Goal: Communication & Community: Answer question/provide support

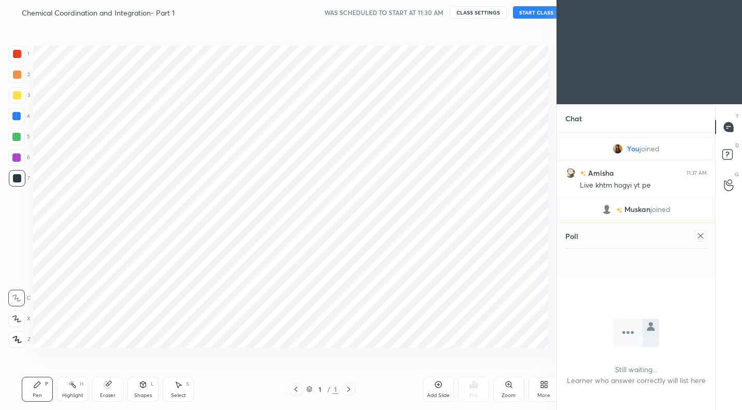
scroll to position [344, 515]
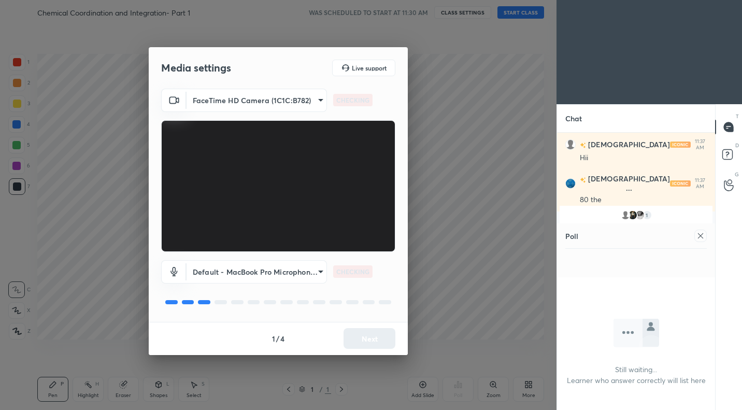
click at [383, 337] on div "1 / 4 Next" at bounding box center [278, 338] width 259 height 33
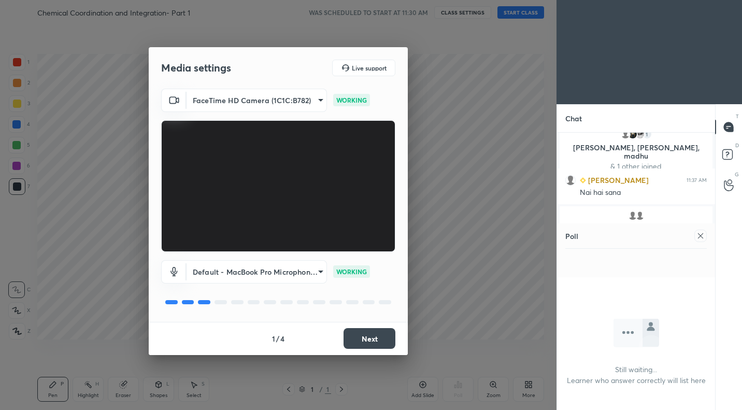
click at [383, 337] on button "Next" at bounding box center [370, 338] width 52 height 21
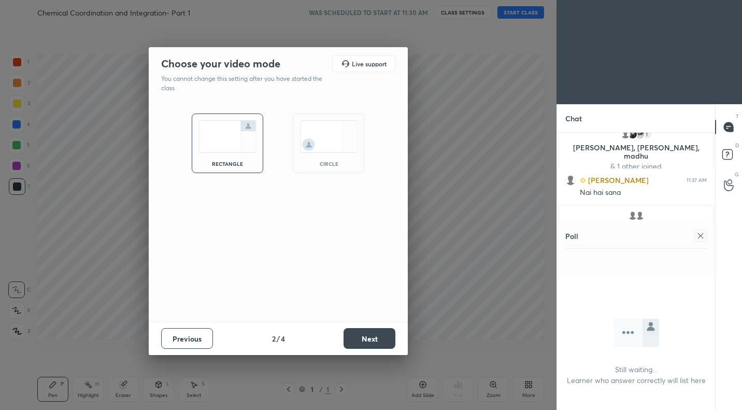
click at [383, 337] on button "Next" at bounding box center [370, 338] width 52 height 21
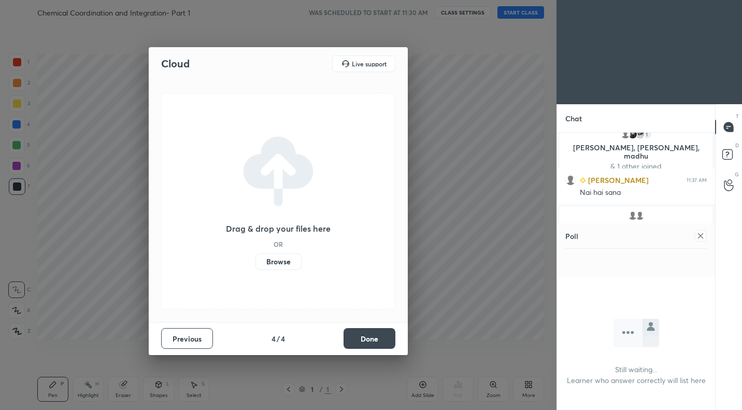
click at [383, 337] on button "Done" at bounding box center [370, 338] width 52 height 21
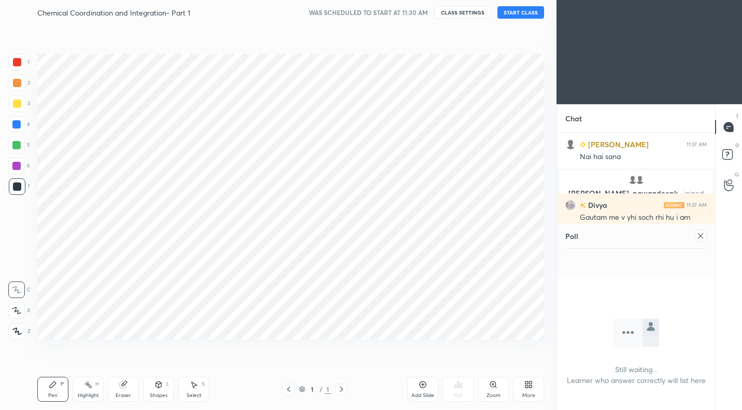
click at [519, 11] on button "START CLASS" at bounding box center [521, 12] width 47 height 12
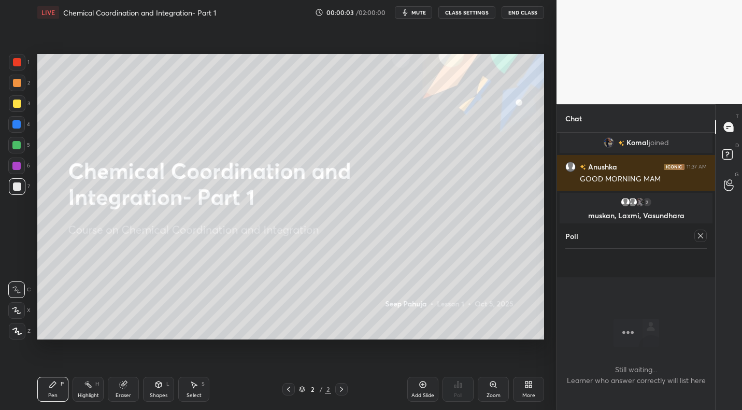
click at [419, 21] on div "LIVE Chemical Coordination and Integration- Part 1 00:00:03 / 02:00:00 mute CLA…" at bounding box center [290, 12] width 507 height 25
click at [426, 13] on span "mute" at bounding box center [419, 12] width 15 height 7
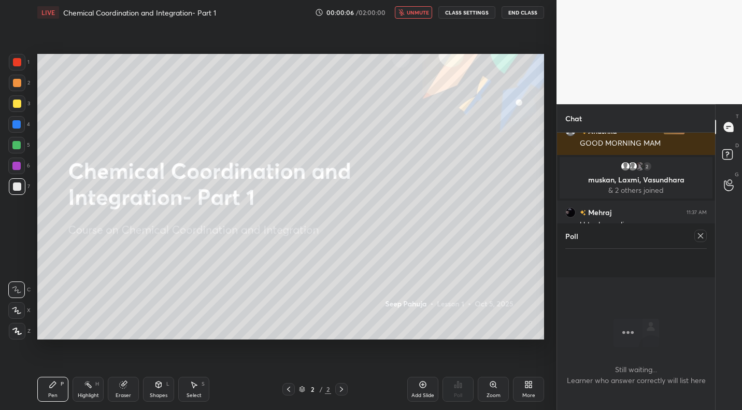
click at [707, 237] on div at bounding box center [701, 236] width 12 height 12
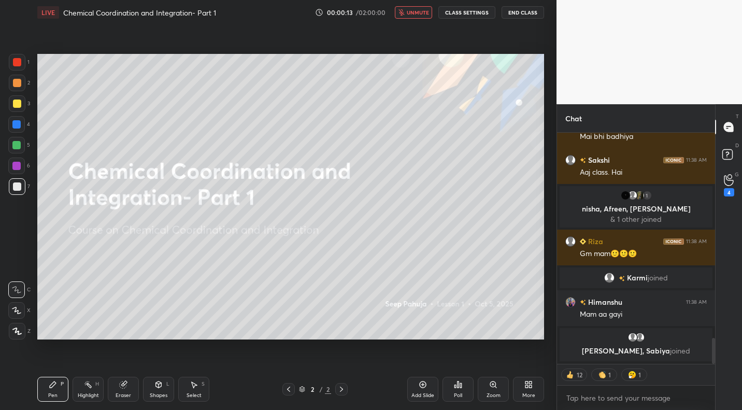
click at [420, 10] on span "unmute" at bounding box center [418, 12] width 22 height 7
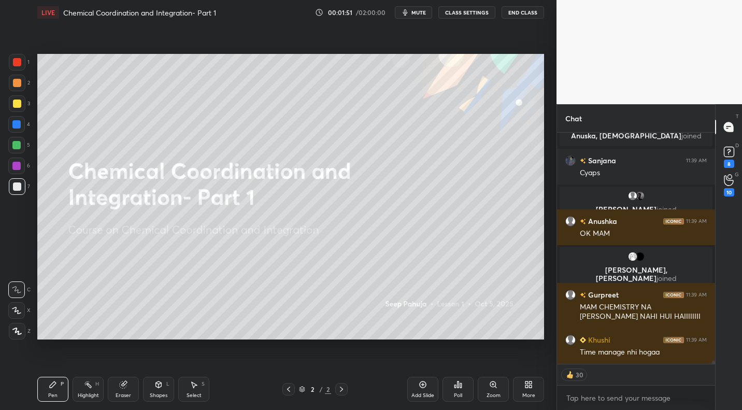
click at [530, 385] on icon at bounding box center [530, 386] width 3 height 3
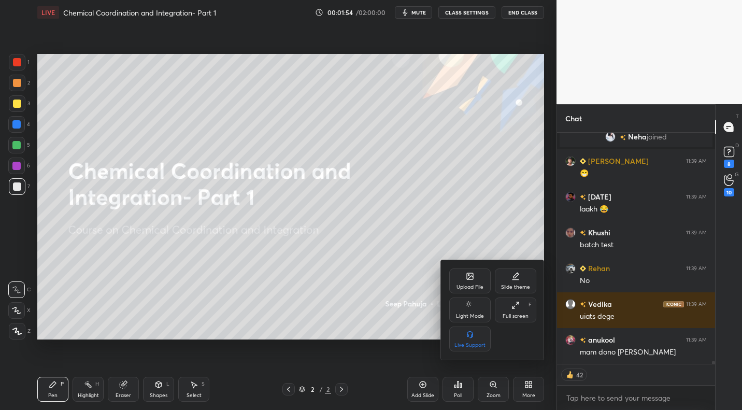
click at [459, 394] on div at bounding box center [371, 205] width 742 height 410
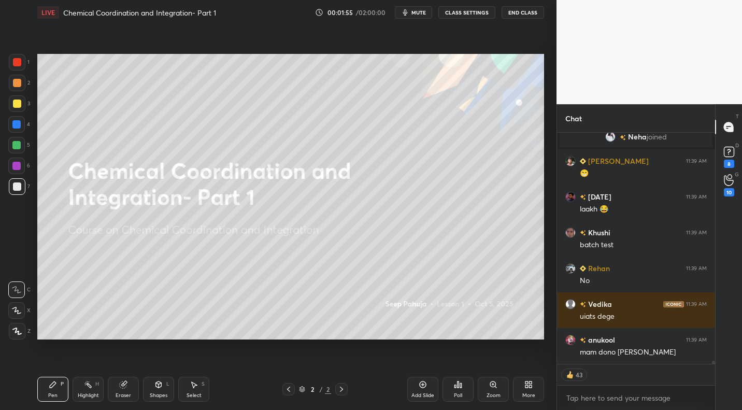
click at [459, 394] on div "Poll" at bounding box center [458, 395] width 8 height 5
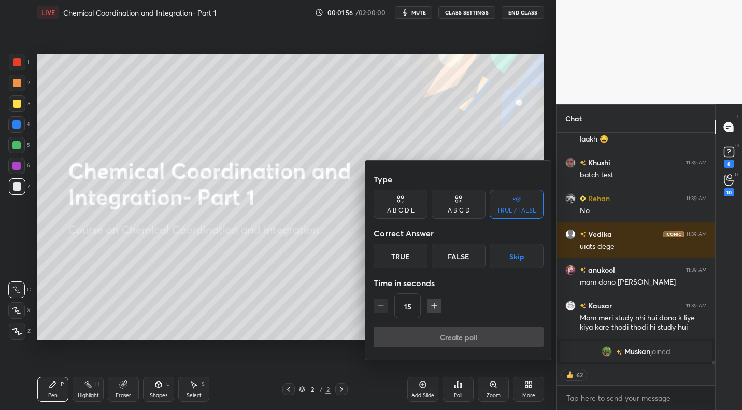
click at [522, 265] on button "Skip" at bounding box center [517, 256] width 54 height 25
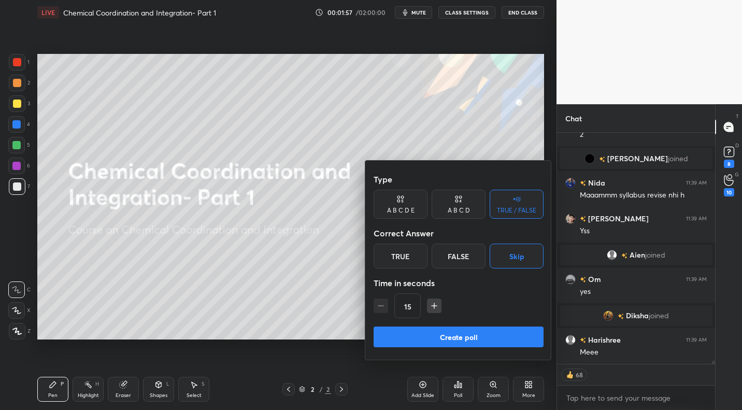
click at [509, 338] on button "Create poll" at bounding box center [459, 337] width 170 height 21
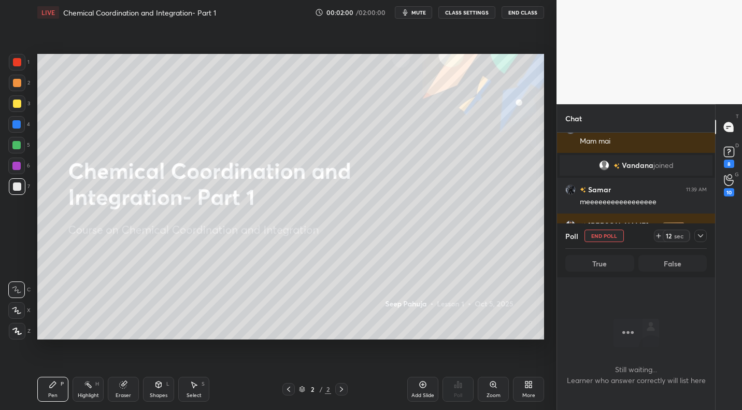
click at [704, 234] on icon at bounding box center [701, 236] width 8 height 8
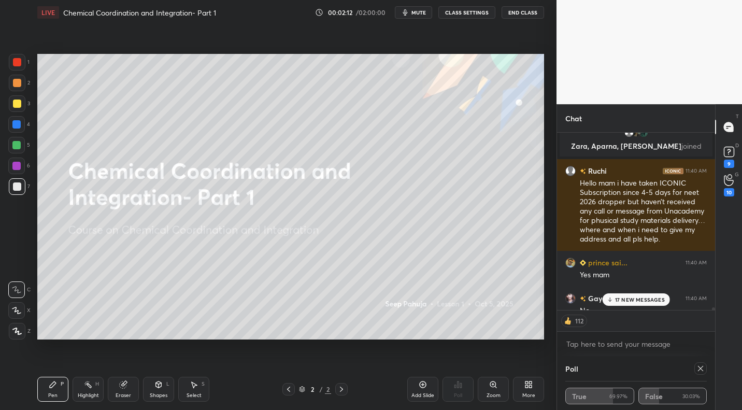
click at [640, 297] on p "17 NEW MESSAGES" at bounding box center [640, 300] width 50 height 6
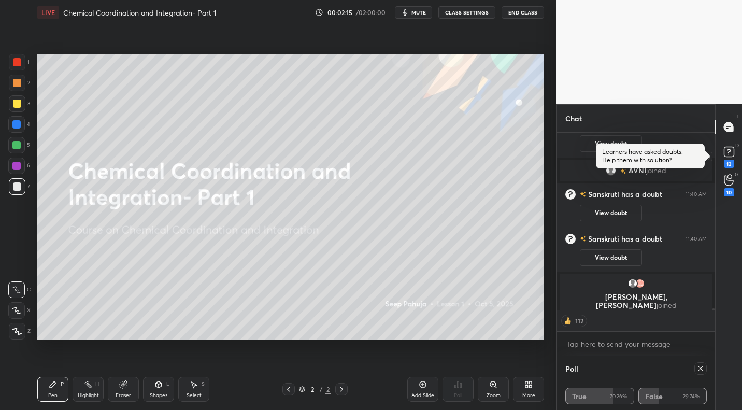
click at [731, 153] on rect at bounding box center [729, 152] width 10 height 10
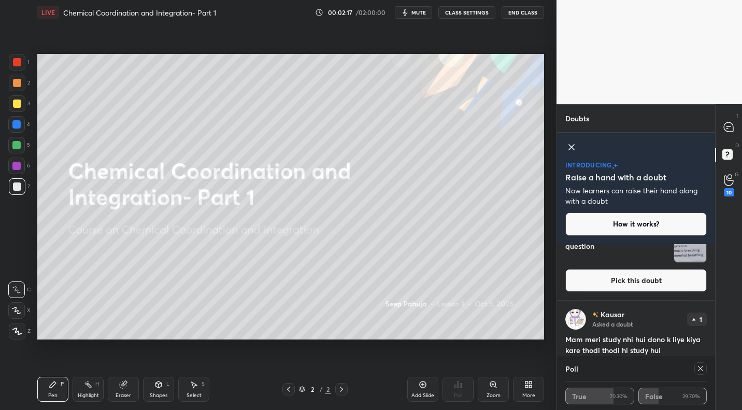
click at [677, 279] on button "Pick this doubt" at bounding box center [637, 280] width 142 height 23
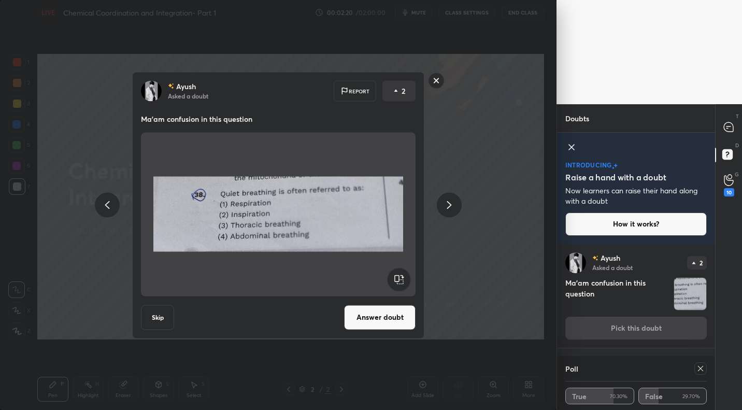
click at [561, 281] on div "[PERSON_NAME] Asked a doubt 2 Ma'am confusion in this question Pick this doubt" at bounding box center [636, 296] width 158 height 104
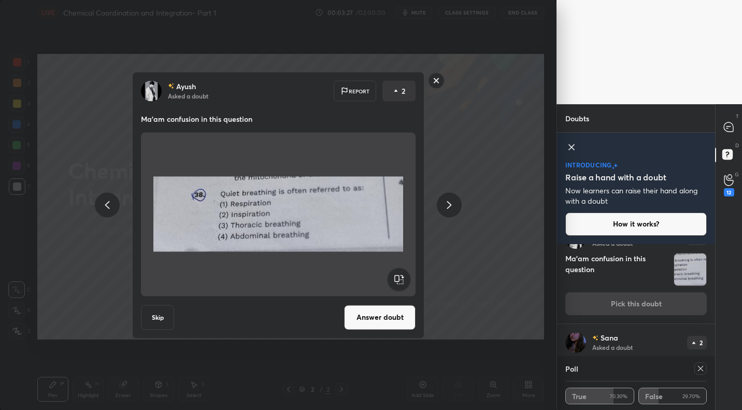
click at [528, 250] on div "[PERSON_NAME] Asked a doubt Report 2 Ma'am confusion in this question Skip Answ…" at bounding box center [278, 205] width 557 height 410
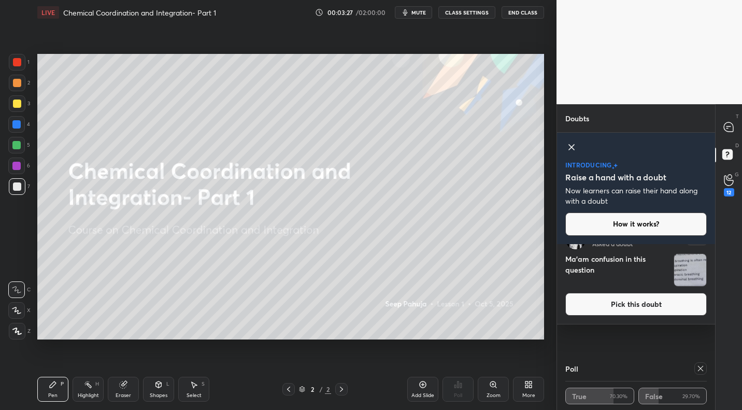
scroll to position [0, 0]
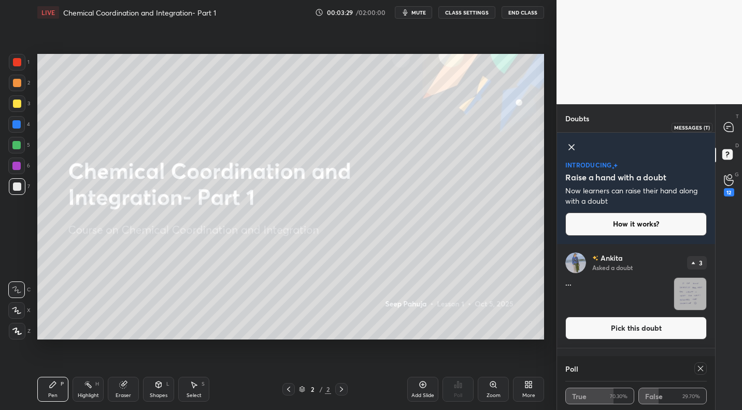
click at [720, 125] on div at bounding box center [729, 127] width 21 height 19
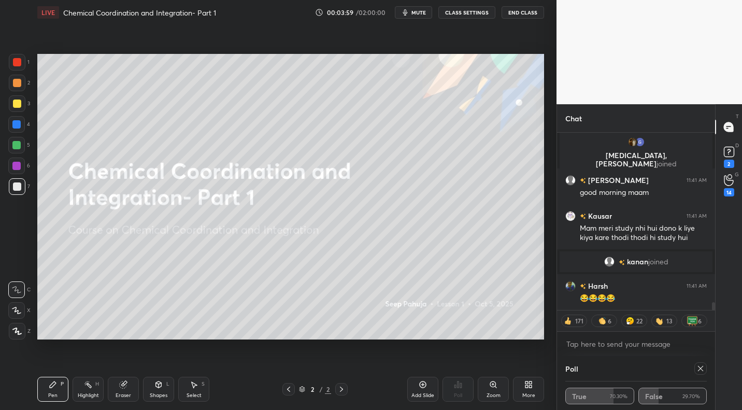
scroll to position [3857, 0]
type textarea "x"
click at [483, 13] on button "CLASS SETTINGS" at bounding box center [467, 12] width 57 height 12
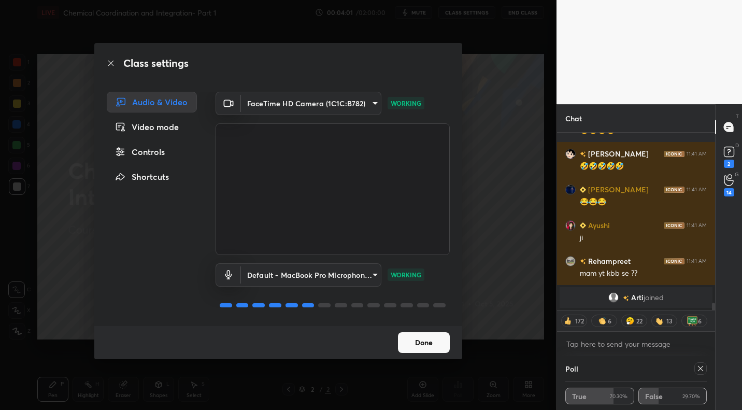
scroll to position [4138, 0]
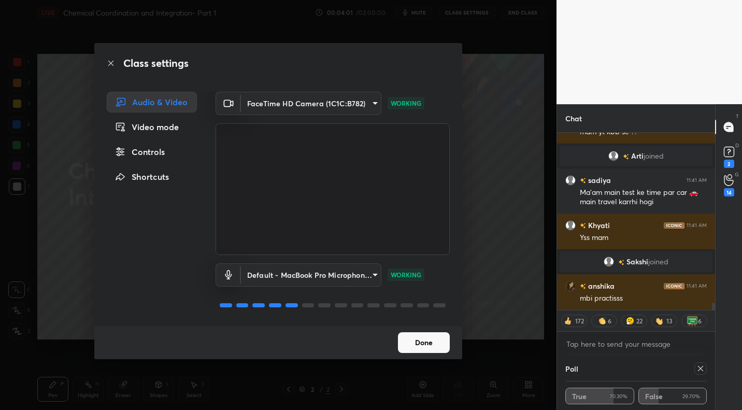
click at [521, 99] on div "Class settings Audio & Video Video mode Controls Shortcuts FaceTime HD Camera (…" at bounding box center [278, 205] width 557 height 410
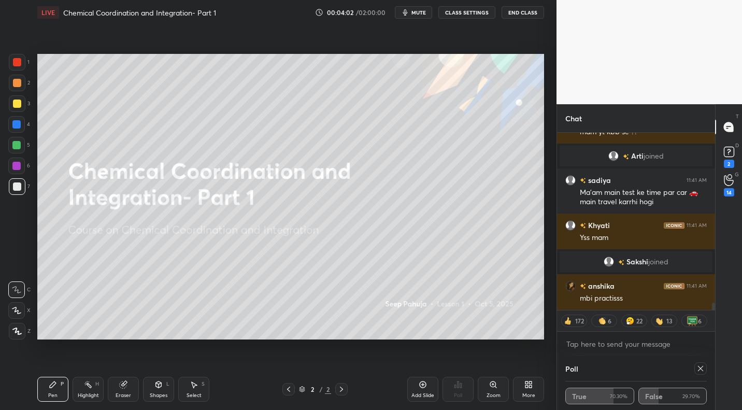
scroll to position [4259, 0]
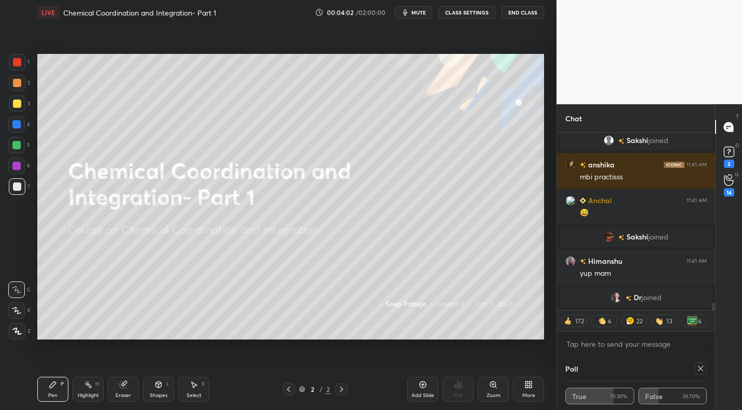
click at [488, 15] on button "CLASS SETTINGS" at bounding box center [467, 12] width 57 height 12
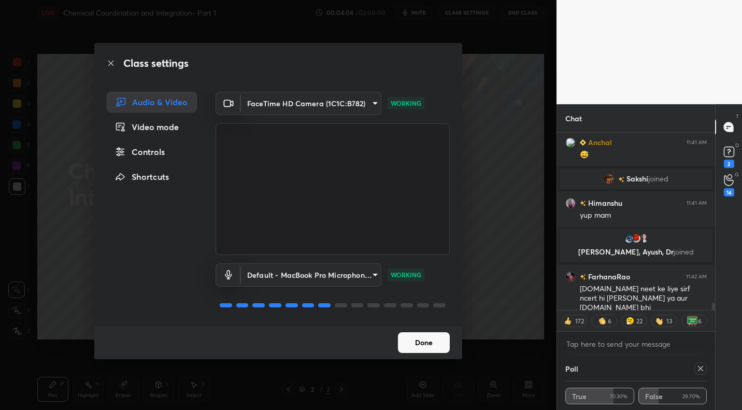
scroll to position [4056, 0]
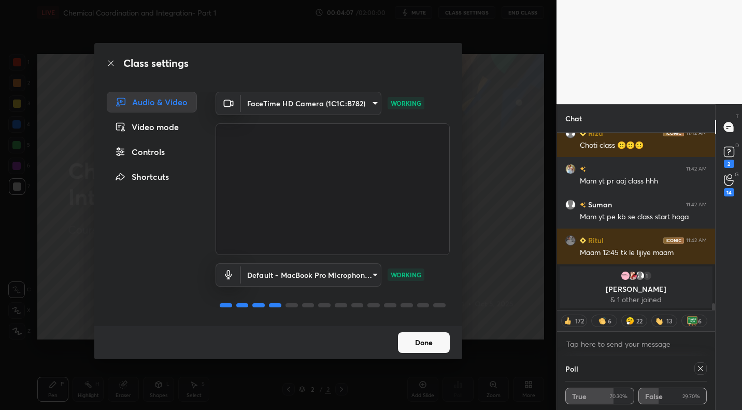
click at [342, 102] on body "1 2 3 4 5 6 7 C X Z C X Z E E Erase all H H LIVE Chemical Coordination and Inte…" at bounding box center [371, 205] width 742 height 410
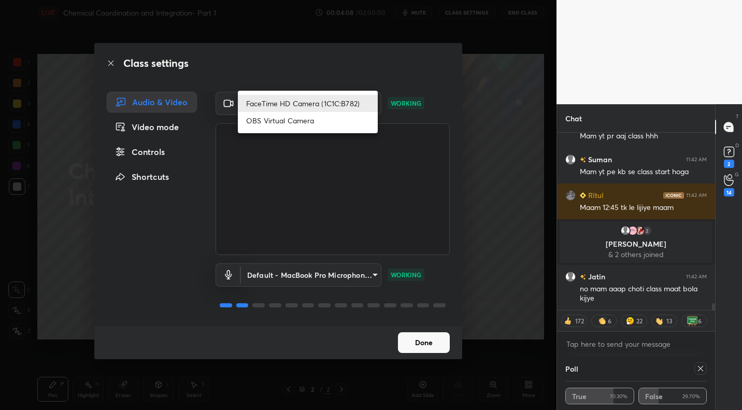
scroll to position [4535, 0]
click at [298, 119] on li "OBS Virtual Camera" at bounding box center [308, 120] width 140 height 17
type input "765f742cd7d05e97a0dee541ba69f73d322aaec152e49c87f6d429549c5e0855"
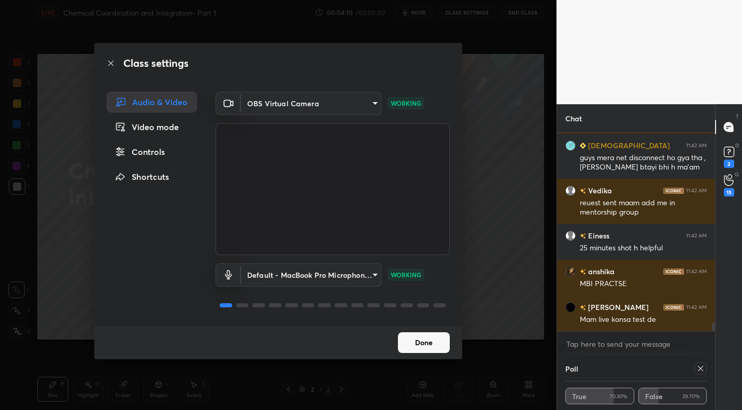
click at [425, 338] on button "Done" at bounding box center [424, 342] width 52 height 21
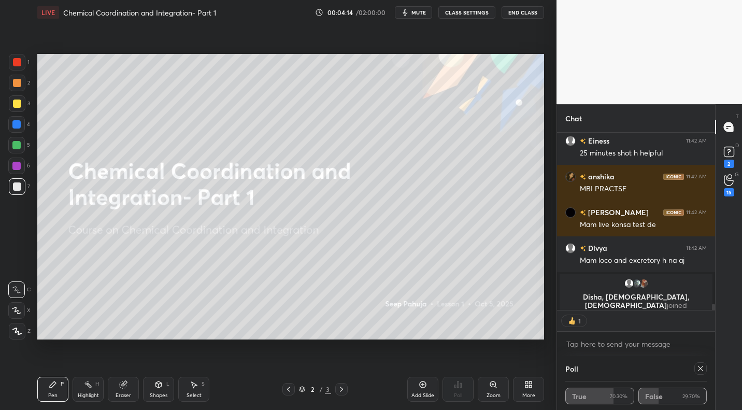
click at [417, 11] on span "mute" at bounding box center [419, 12] width 15 height 7
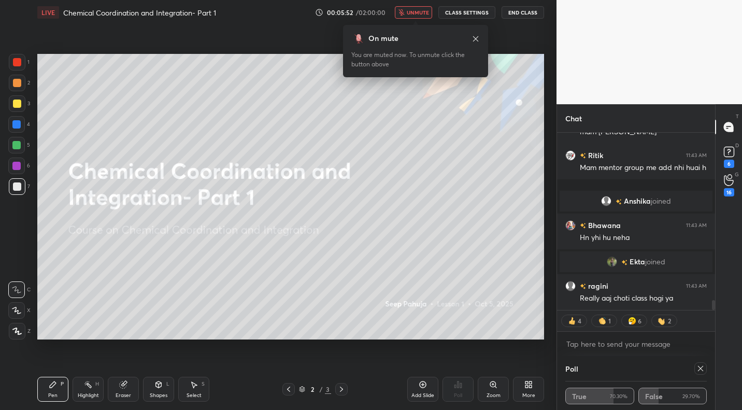
click at [470, 12] on button "CLASS SETTINGS" at bounding box center [467, 12] width 57 height 12
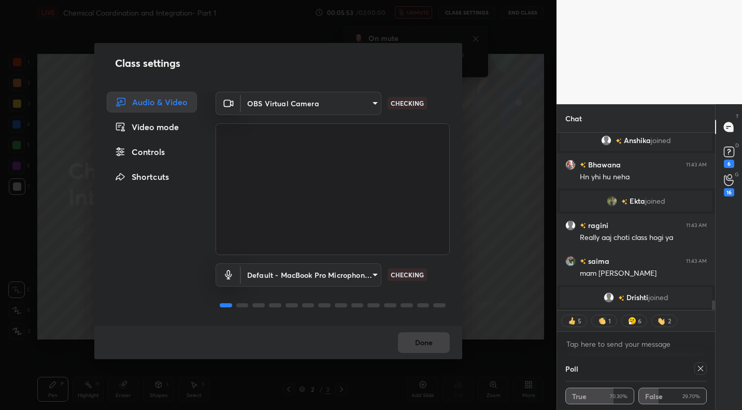
click at [275, 102] on body "1 2 3 4 5 6 7 C X Z C X Z E E Erase all H H LIVE Chemical Coordination and Inte…" at bounding box center [371, 205] width 742 height 410
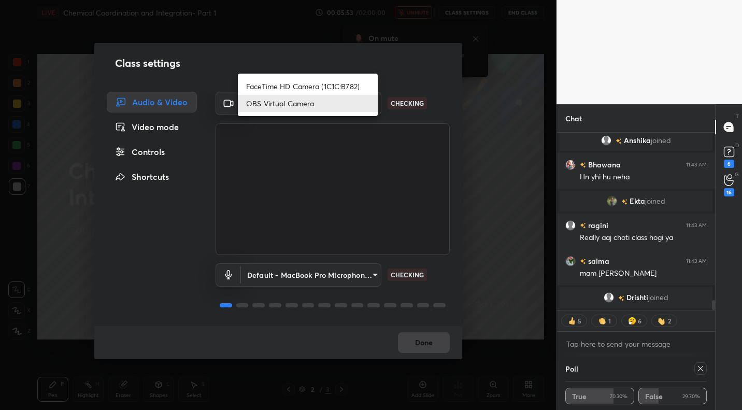
type textarea "x"
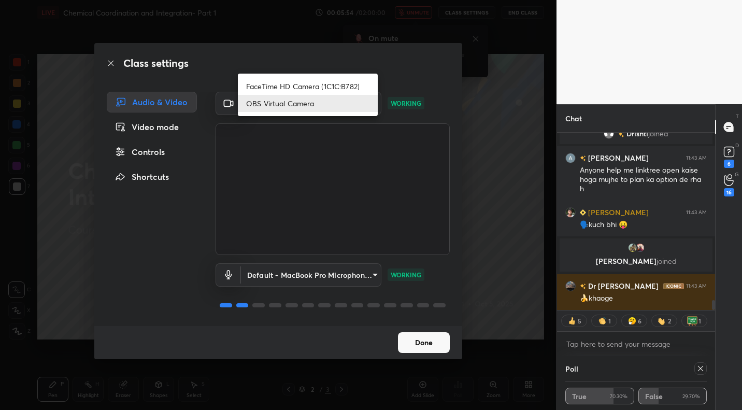
drag, startPoint x: 301, startPoint y: 85, endPoint x: 305, endPoint y: 89, distance: 6.2
click at [301, 84] on li "FaceTime HD Camera (1C1C:B782)" at bounding box center [308, 86] width 140 height 17
type input "3d5a551e60389cfba8b3f41b3aa1a7e679896e09c81acecc2aac1dd8f86c2c55"
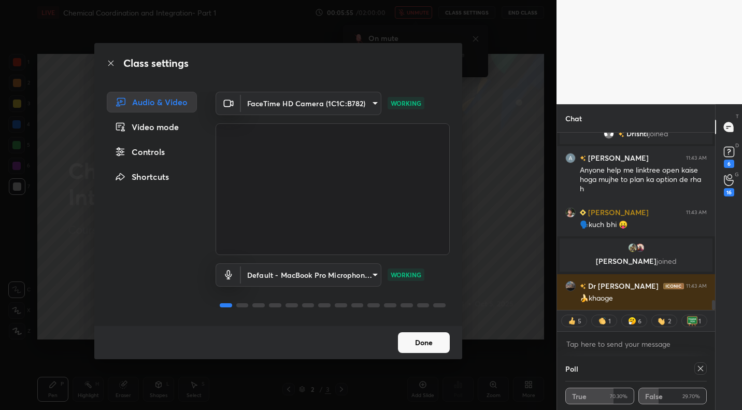
click at [425, 348] on button "Done" at bounding box center [424, 342] width 52 height 21
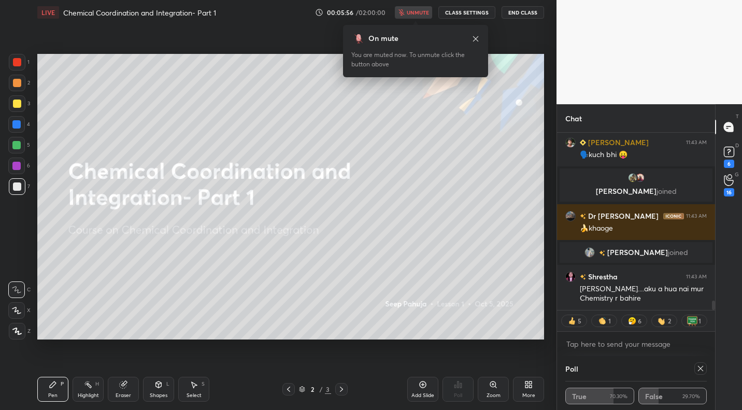
click at [423, 12] on div "00:05:56 / 02:00:00 unmute CLASS SETTINGS End Class" at bounding box center [429, 12] width 229 height 12
click at [421, 16] on div "1 2 3 4 5 6 7 C X Z C X Z E E Erase all H H LIVE Chemical Coordination and Inte…" at bounding box center [371, 205] width 742 height 410
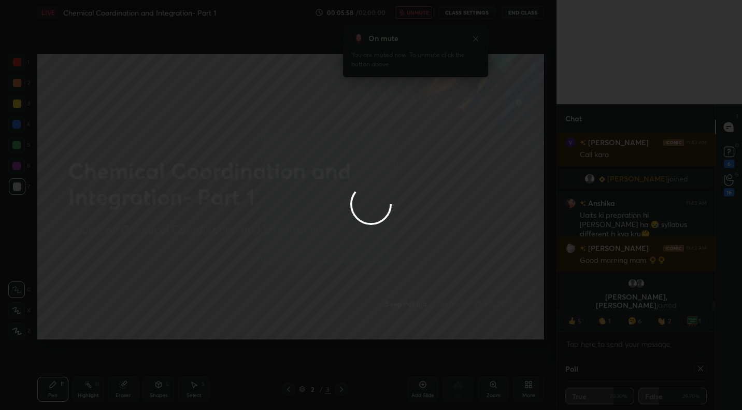
click at [418, 15] on div at bounding box center [371, 205] width 742 height 410
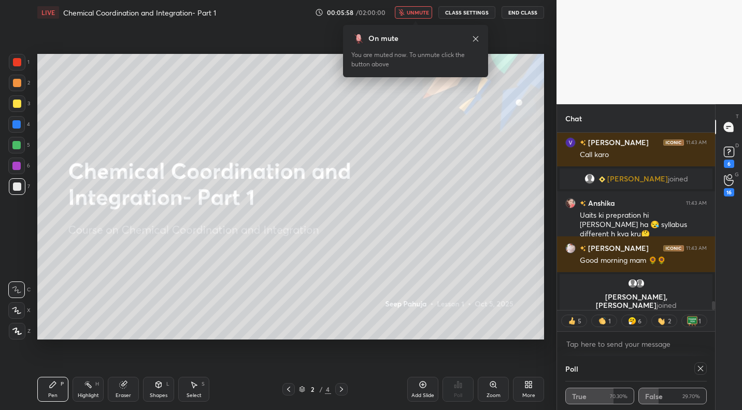
click at [414, 16] on button "unmute" at bounding box center [413, 12] width 37 height 12
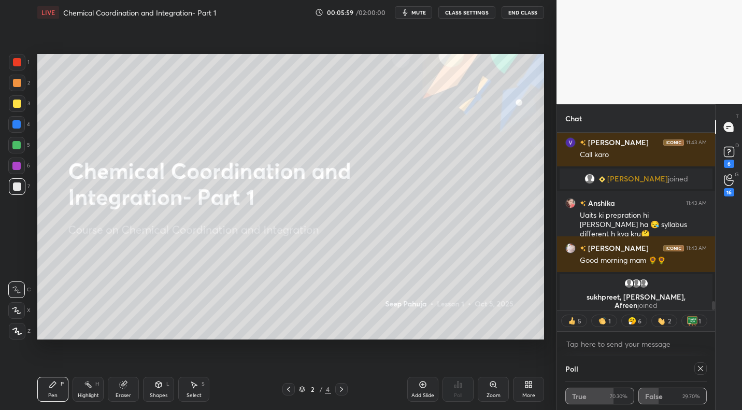
click at [529, 398] on div "More" at bounding box center [529, 395] width 13 height 5
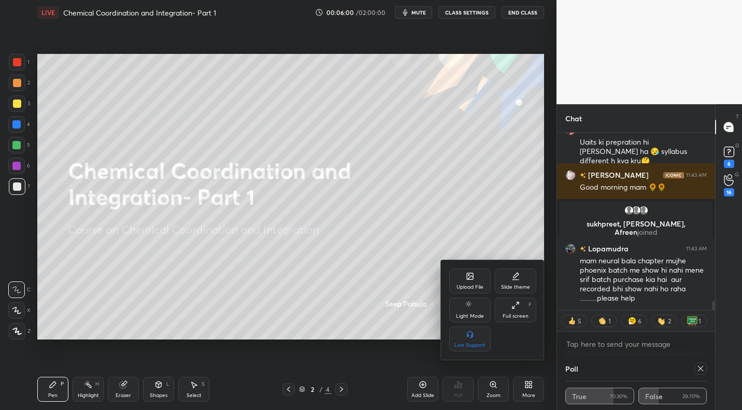
click at [703, 370] on div at bounding box center [371, 205] width 742 height 410
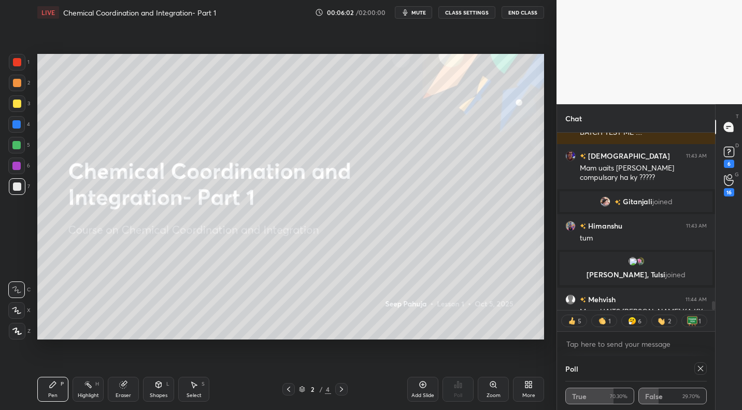
click at [700, 370] on icon at bounding box center [701, 368] width 8 height 8
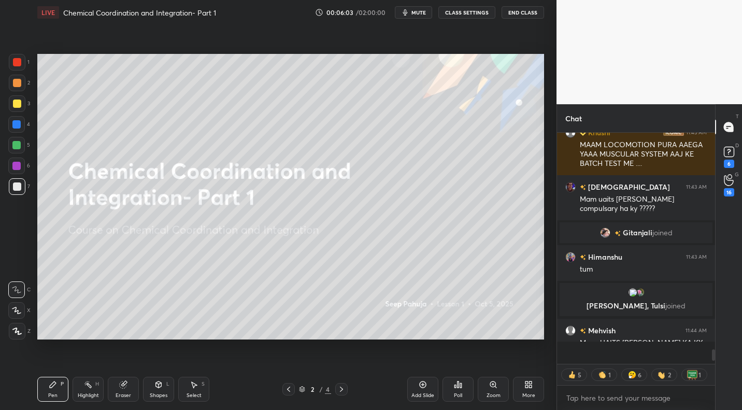
click at [530, 389] on div "More" at bounding box center [528, 389] width 31 height 25
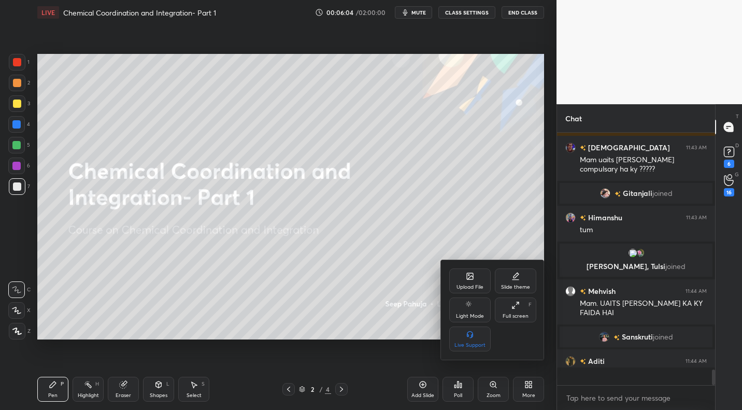
click at [469, 281] on div "Upload File" at bounding box center [469, 281] width 41 height 25
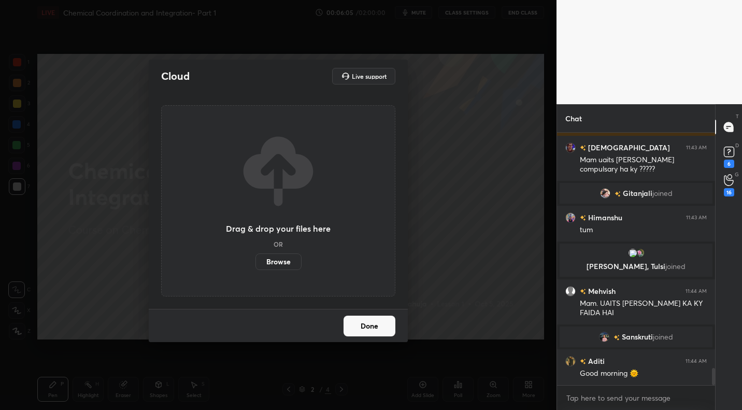
click at [281, 262] on label "Browse" at bounding box center [279, 261] width 46 height 17
click at [256, 262] on input "Browse" at bounding box center [256, 261] width 0 height 17
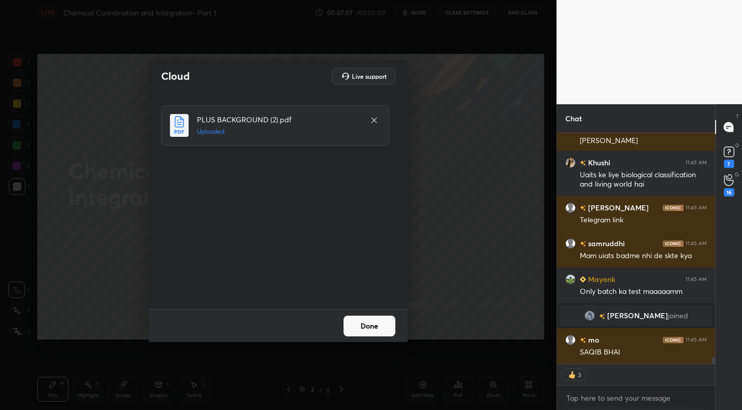
click at [377, 323] on button "Done" at bounding box center [370, 326] width 52 height 21
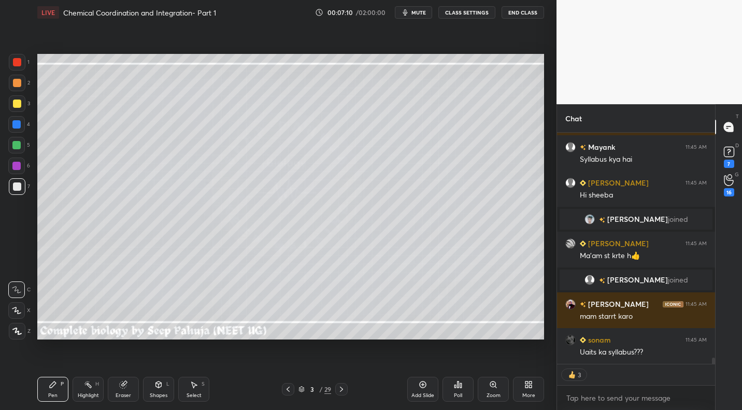
drag, startPoint x: 16, startPoint y: 105, endPoint x: 32, endPoint y: 93, distance: 19.6
click at [17, 105] on div at bounding box center [17, 104] width 8 height 8
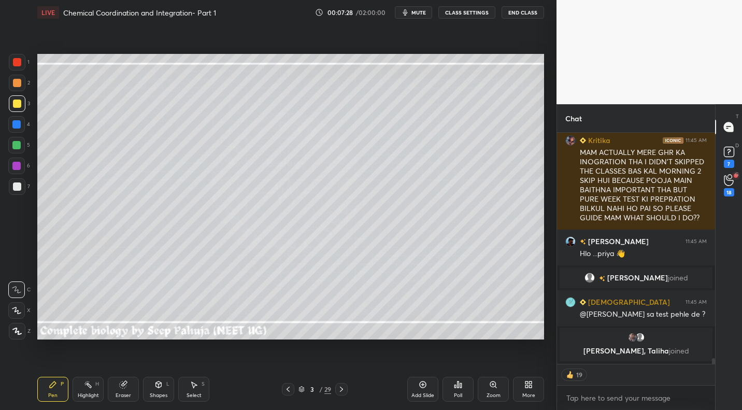
drag, startPoint x: 145, startPoint y: 387, endPoint x: 151, endPoint y: 379, distance: 9.6
click at [146, 386] on div "Shapes L" at bounding box center [158, 389] width 31 height 25
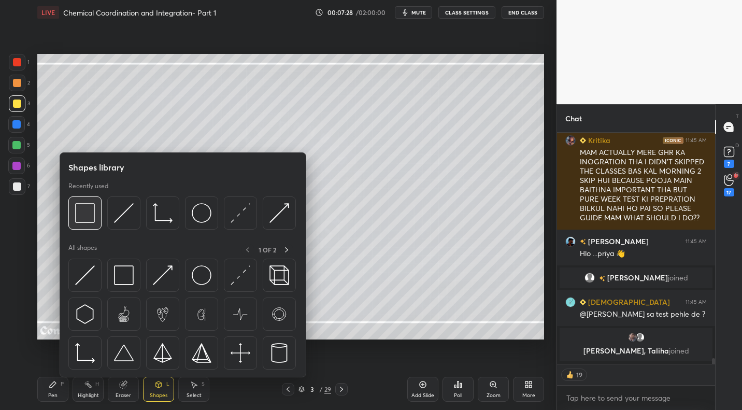
click at [77, 208] on img at bounding box center [85, 213] width 20 height 20
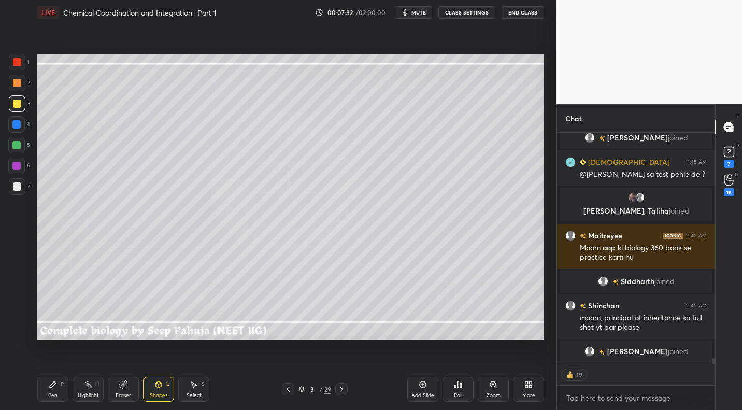
click at [90, 389] on div "Highlight H" at bounding box center [88, 389] width 31 height 25
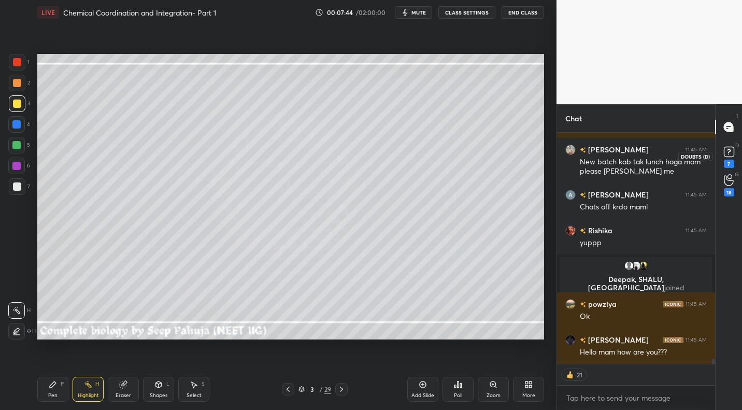
click at [727, 149] on rect at bounding box center [729, 152] width 10 height 10
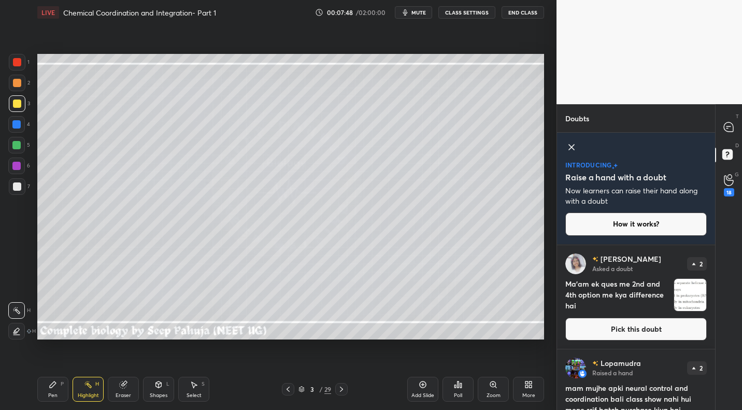
click at [638, 341] on div "[PERSON_NAME] Asked a doubt 2 Ma'am ek ques me 2nd and 4th option me kya differ…" at bounding box center [636, 297] width 158 height 104
click at [642, 330] on button "Pick this doubt" at bounding box center [637, 329] width 142 height 23
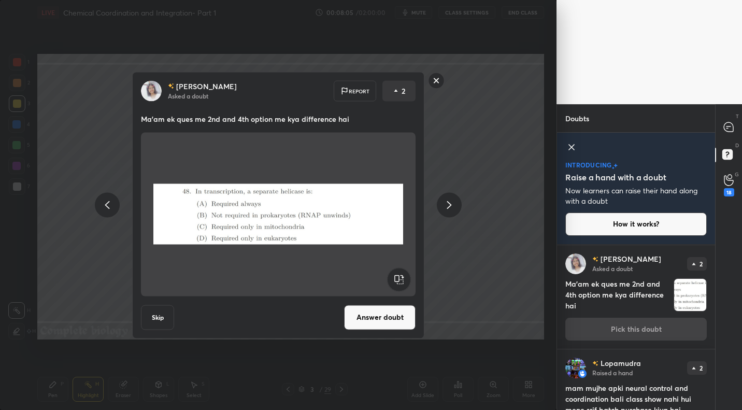
click at [369, 315] on button "Answer doubt" at bounding box center [380, 317] width 72 height 25
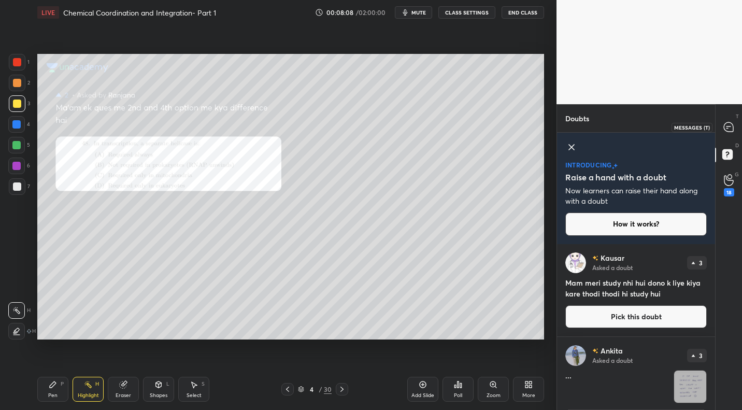
click at [729, 132] on icon at bounding box center [728, 126] width 9 height 9
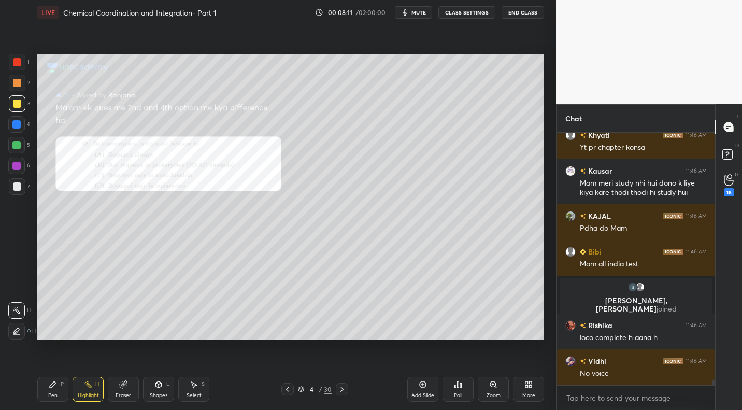
scroll to position [12007, 0]
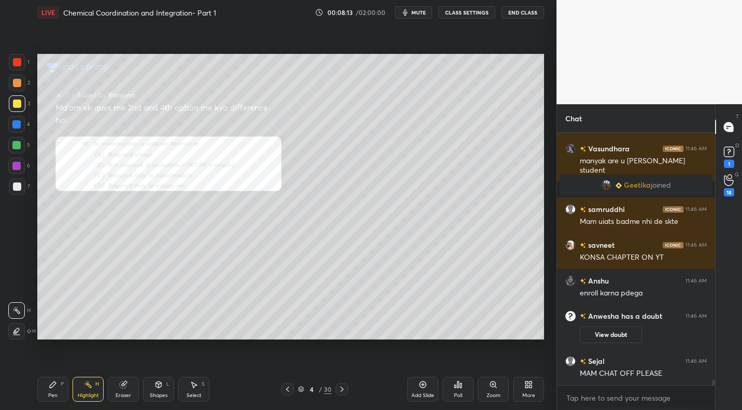
drag, startPoint x: 50, startPoint y: 389, endPoint x: 55, endPoint y: 384, distance: 7.0
click at [51, 388] on div "Pen P" at bounding box center [52, 389] width 31 height 25
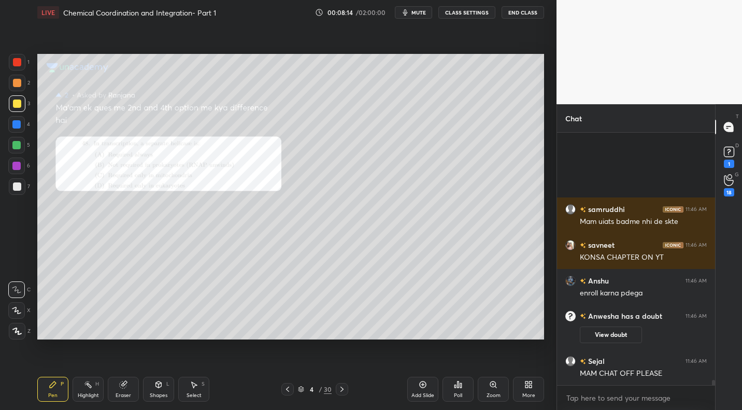
scroll to position [11723, 0]
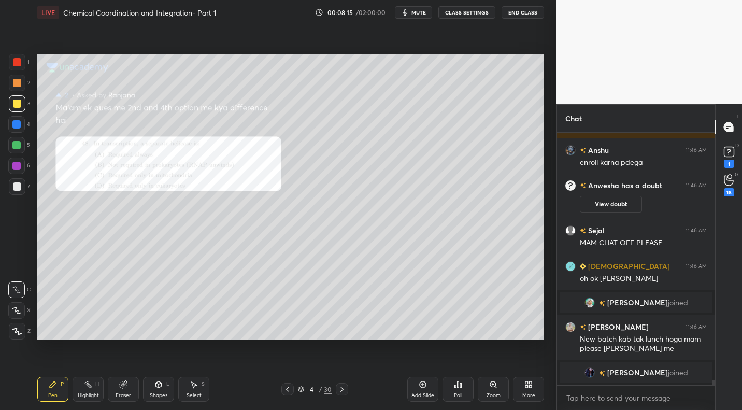
click at [496, 389] on div "Zoom" at bounding box center [493, 389] width 31 height 25
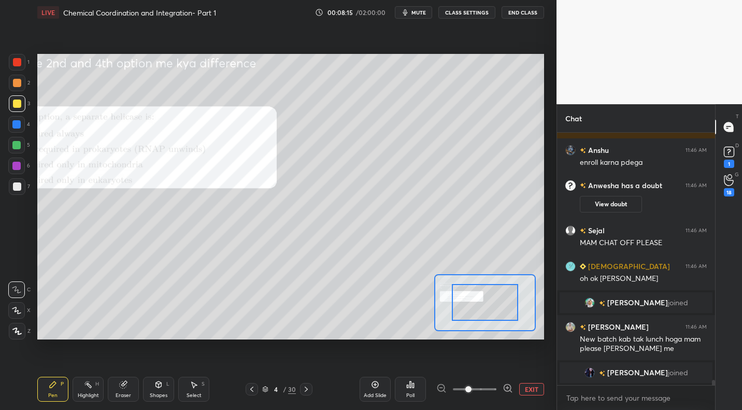
scroll to position [11687, 0]
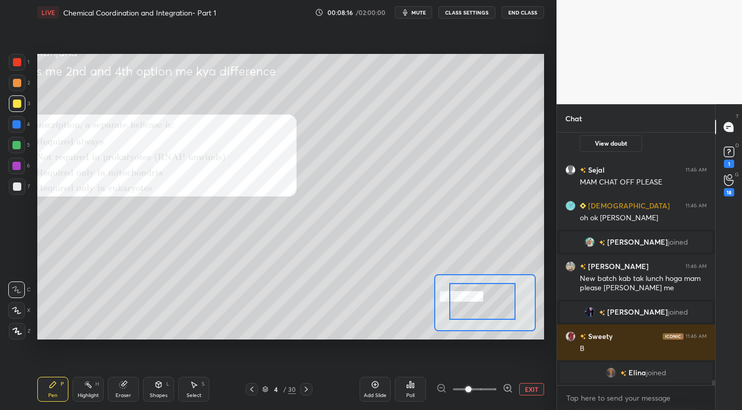
drag, startPoint x: 490, startPoint y: 314, endPoint x: 475, endPoint y: 303, distance: 19.0
click at [471, 302] on div at bounding box center [482, 301] width 66 height 37
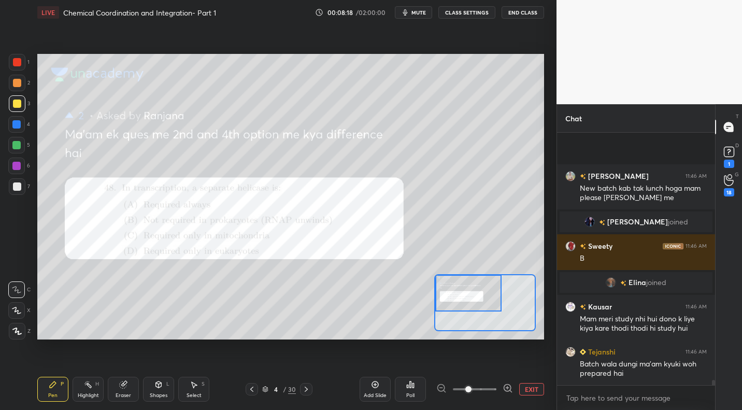
scroll to position [11858, 0]
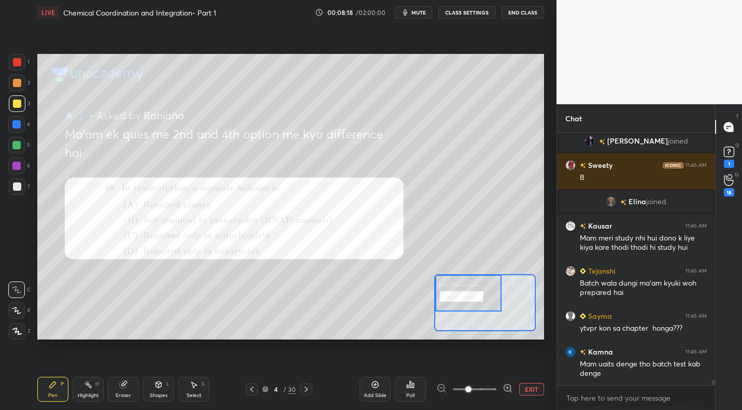
drag, startPoint x: 22, startPoint y: 62, endPoint x: 31, endPoint y: 75, distance: 15.4
click at [22, 64] on div at bounding box center [17, 62] width 17 height 17
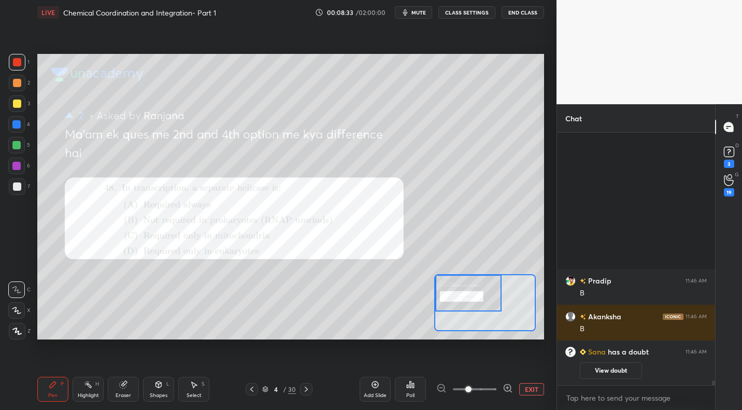
scroll to position [1410, 0]
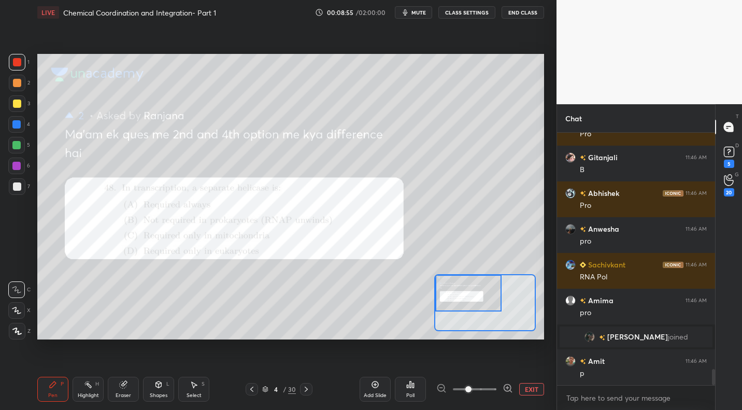
click at [533, 388] on button "EXIT" at bounding box center [531, 389] width 25 height 12
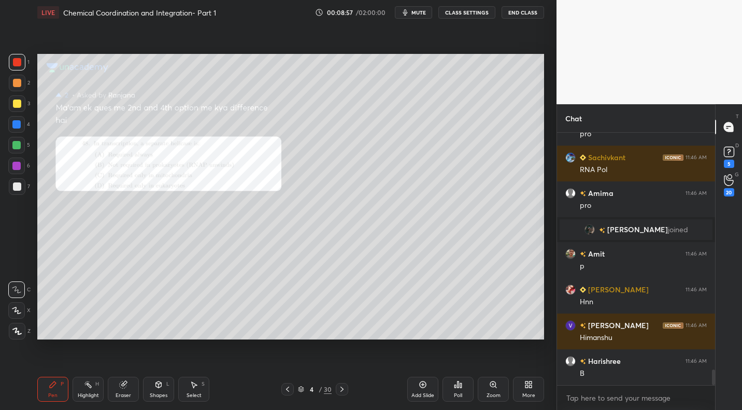
click at [339, 387] on icon at bounding box center [342, 389] width 8 height 8
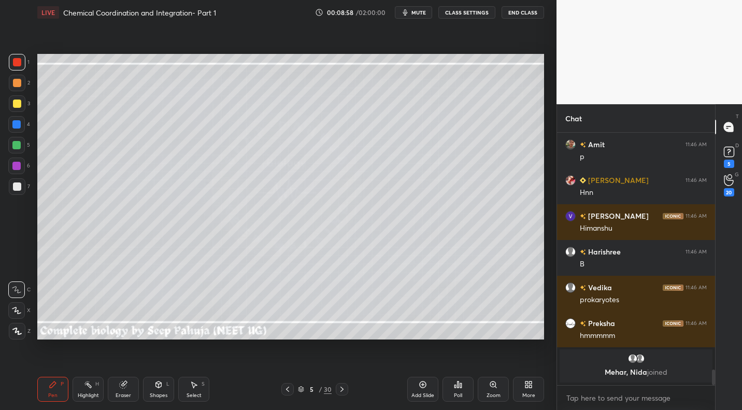
click at [286, 390] on icon at bounding box center [288, 389] width 8 height 8
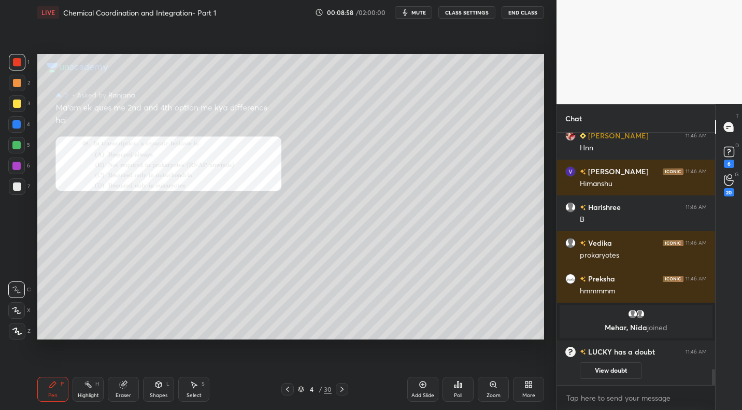
drag, startPoint x: 286, startPoint y: 390, endPoint x: 292, endPoint y: 389, distance: 6.2
click at [286, 390] on icon at bounding box center [288, 389] width 8 height 8
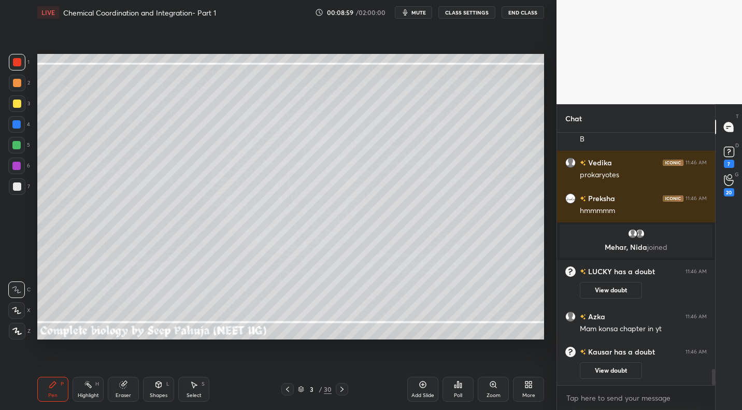
click at [20, 105] on div at bounding box center [17, 104] width 8 height 8
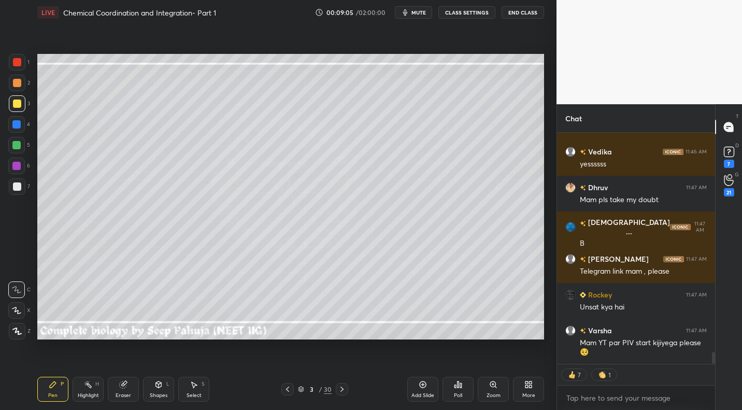
click at [286, 386] on icon at bounding box center [288, 389] width 8 height 8
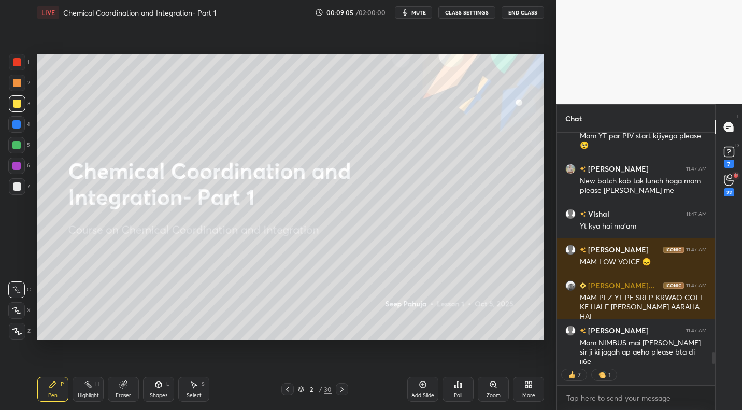
click at [285, 387] on icon at bounding box center [288, 389] width 8 height 8
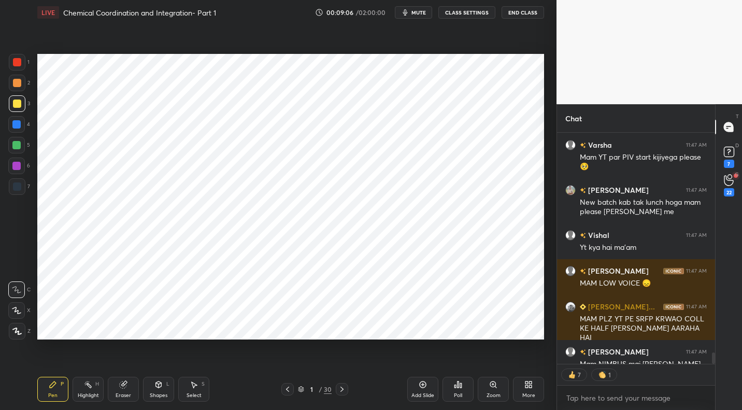
click at [343, 389] on icon at bounding box center [342, 389] width 8 height 8
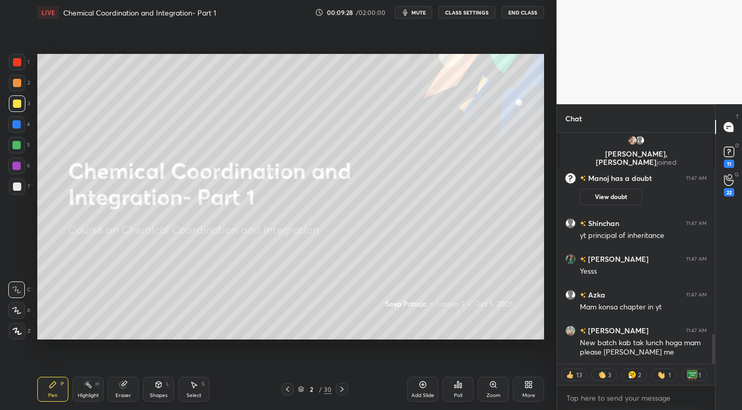
drag, startPoint x: 19, startPoint y: 81, endPoint x: 33, endPoint y: 79, distance: 14.7
click at [19, 81] on div at bounding box center [17, 83] width 8 height 8
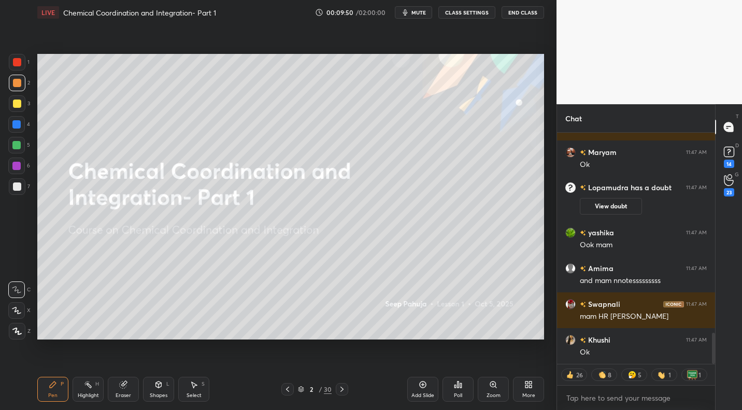
click at [340, 387] on icon at bounding box center [342, 389] width 8 height 8
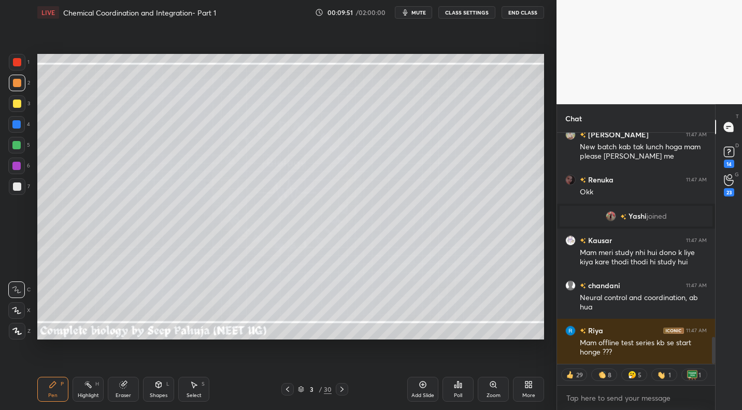
drag, startPoint x: 18, startPoint y: 191, endPoint x: 25, endPoint y: 186, distance: 8.9
click at [18, 191] on div at bounding box center [17, 186] width 17 height 17
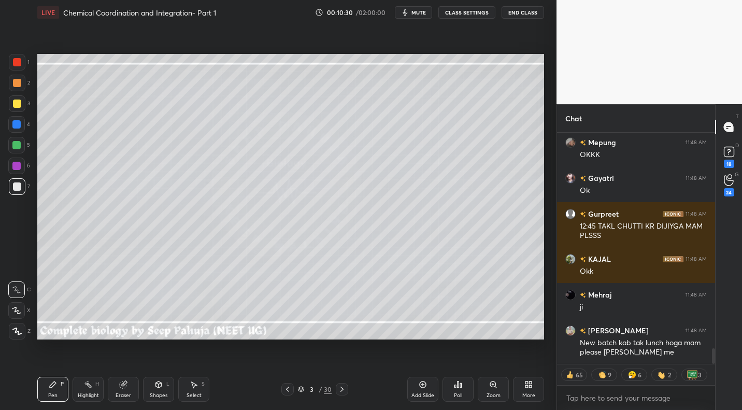
drag, startPoint x: 76, startPoint y: 394, endPoint x: 112, endPoint y: 376, distance: 40.3
click at [78, 392] on div "Highlight H" at bounding box center [88, 389] width 31 height 25
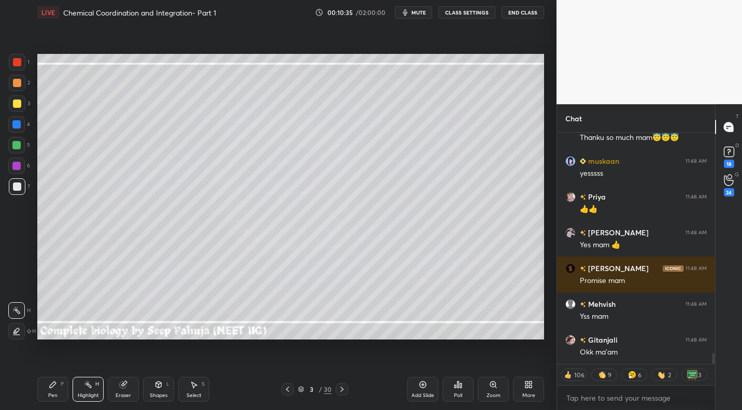
click at [51, 391] on div "Pen P" at bounding box center [52, 389] width 31 height 25
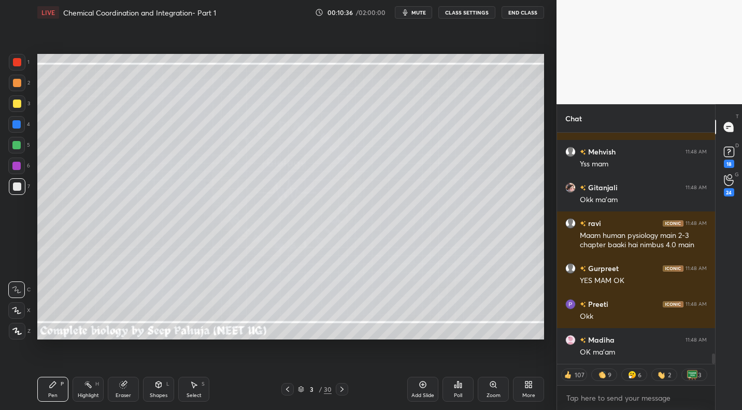
click at [16, 108] on div at bounding box center [17, 103] width 17 height 17
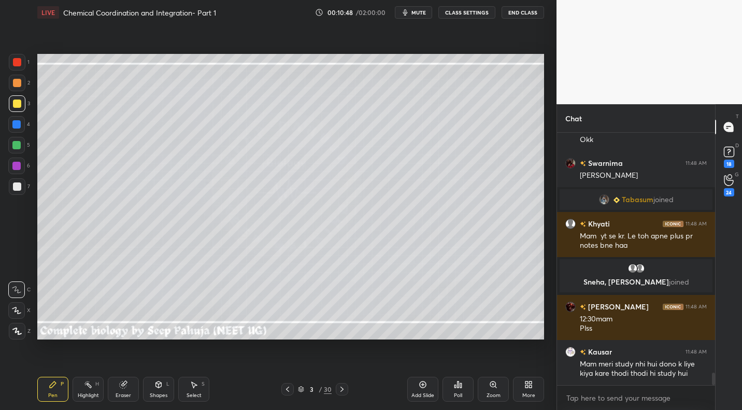
drag, startPoint x: 154, startPoint y: 388, endPoint x: 158, endPoint y: 378, distance: 11.2
click at [155, 388] on div "Shapes L" at bounding box center [158, 389] width 31 height 25
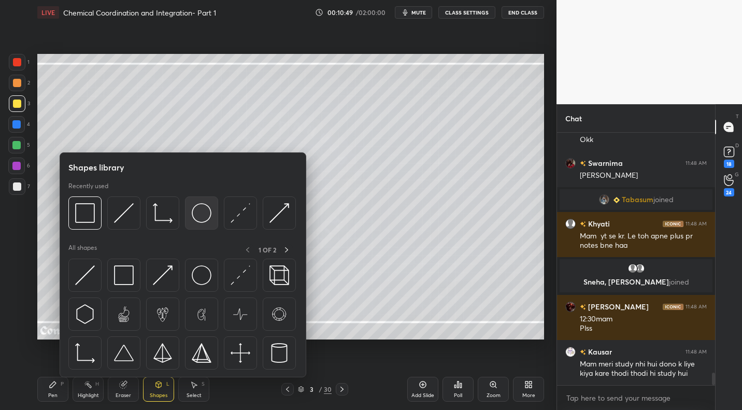
click at [195, 216] on img at bounding box center [202, 213] width 20 height 20
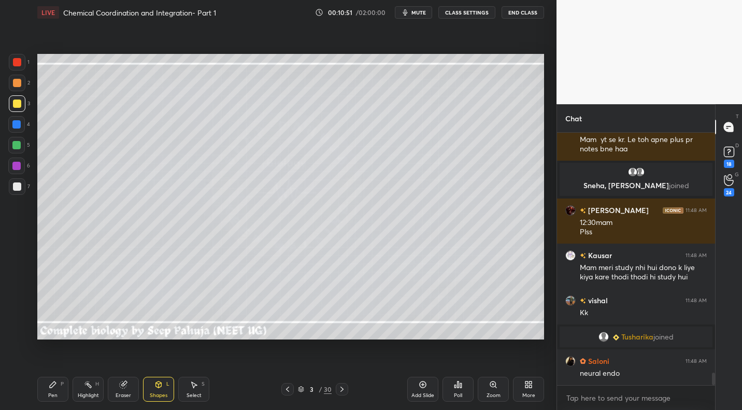
click at [20, 80] on div at bounding box center [17, 83] width 8 height 8
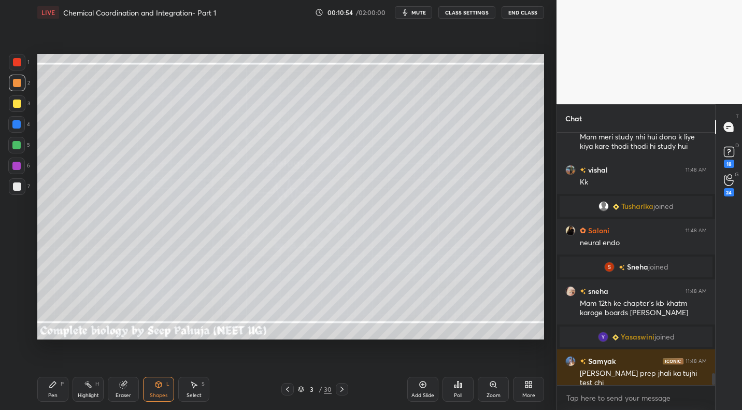
drag, startPoint x: 55, startPoint y: 383, endPoint x: 70, endPoint y: 355, distance: 31.5
click at [54, 382] on icon at bounding box center [53, 385] width 6 height 6
drag, startPoint x: 24, startPoint y: 189, endPoint x: 32, endPoint y: 186, distance: 8.4
click at [25, 189] on div "7" at bounding box center [19, 186] width 21 height 17
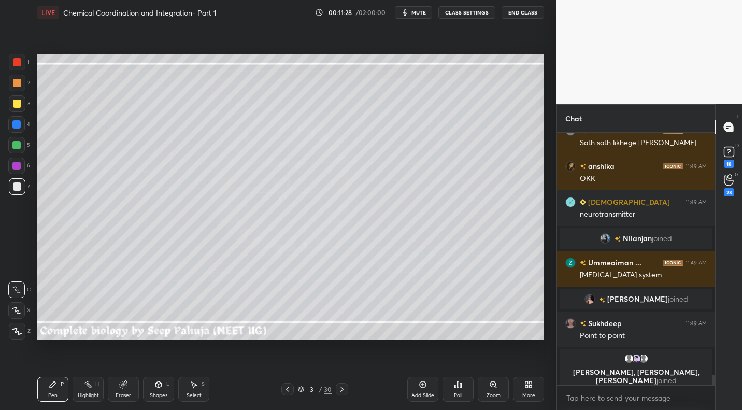
click at [88, 389] on div "Highlight H" at bounding box center [88, 389] width 31 height 25
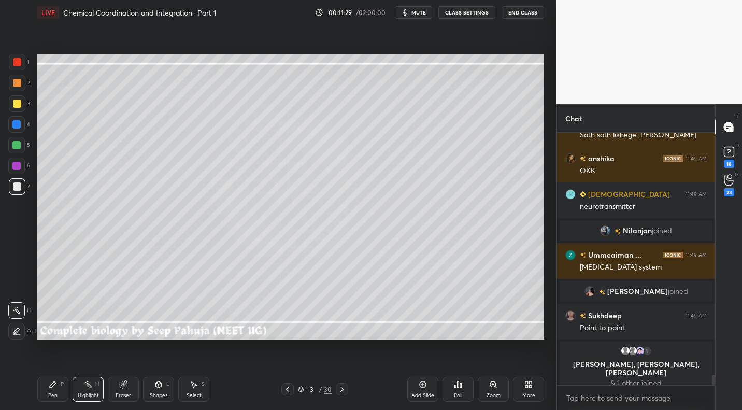
drag, startPoint x: 18, startPoint y: 144, endPoint x: 30, endPoint y: 148, distance: 13.0
click at [20, 146] on div at bounding box center [16, 145] width 8 height 8
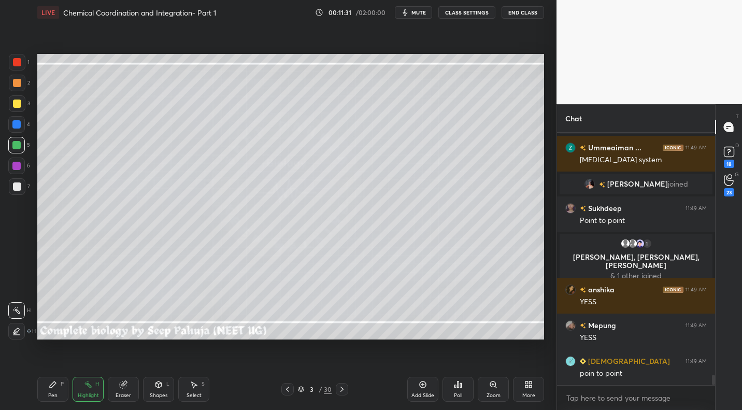
drag, startPoint x: 55, startPoint y: 389, endPoint x: 143, endPoint y: 341, distance: 100.0
click at [59, 388] on div "Pen P" at bounding box center [52, 389] width 31 height 25
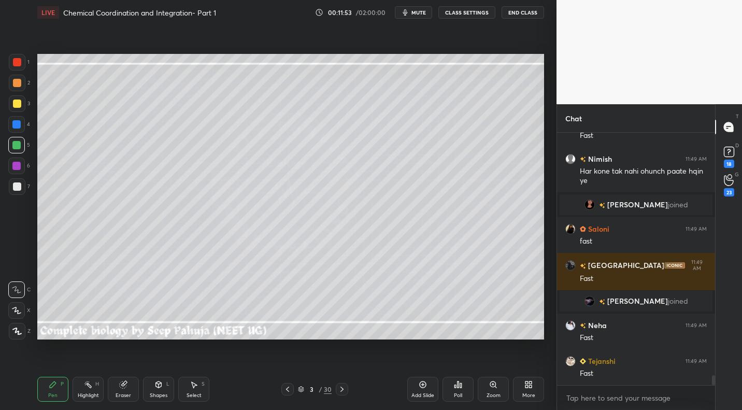
scroll to position [6334, 0]
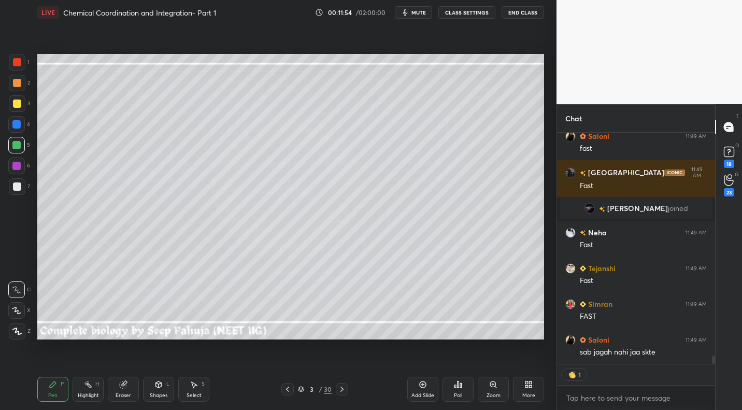
drag, startPoint x: 22, startPoint y: 195, endPoint x: 35, endPoint y: 188, distance: 14.4
click at [22, 195] on div "7" at bounding box center [19, 188] width 21 height 21
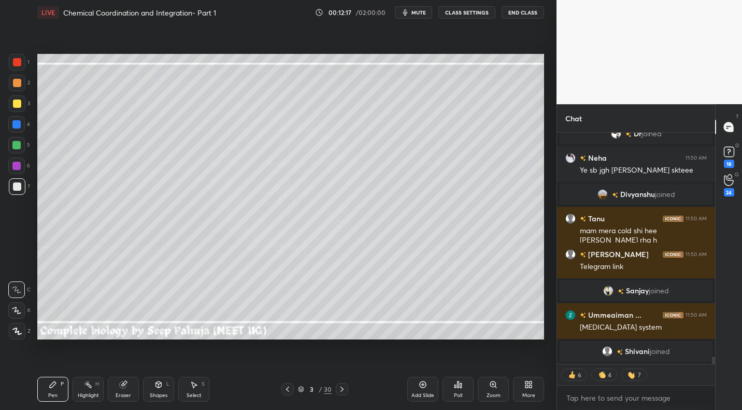
scroll to position [7034, 0]
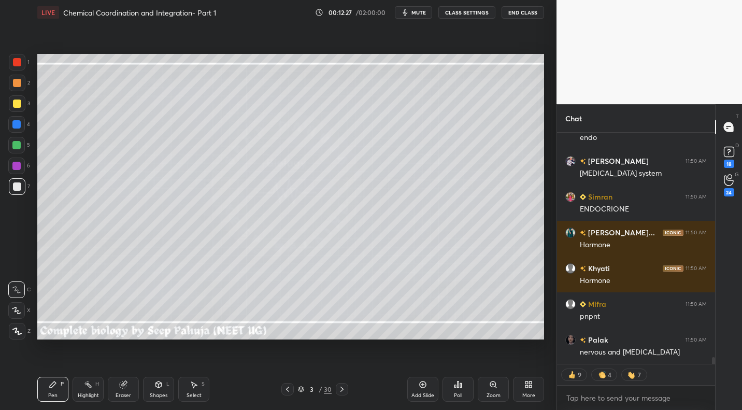
click at [157, 394] on div "Shapes" at bounding box center [159, 395] width 18 height 5
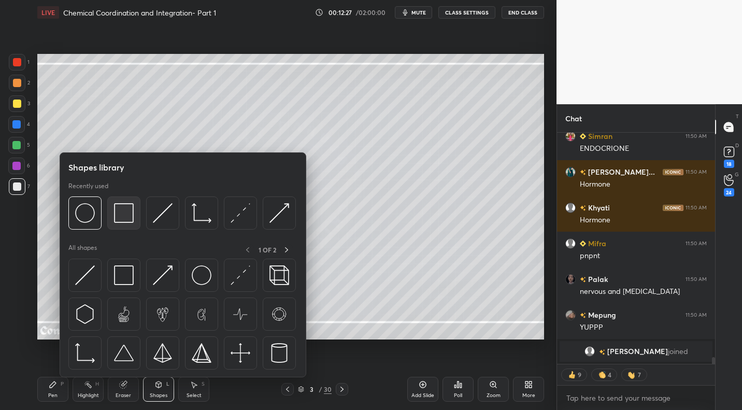
click at [126, 217] on img at bounding box center [124, 213] width 20 height 20
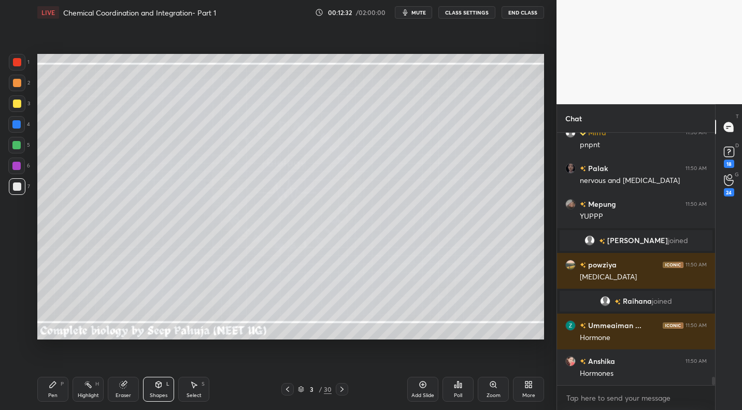
drag, startPoint x: 51, startPoint y: 387, endPoint x: 67, endPoint y: 343, distance: 47.1
click at [51, 387] on icon at bounding box center [53, 385] width 6 height 6
click at [19, 106] on div at bounding box center [17, 104] width 8 height 8
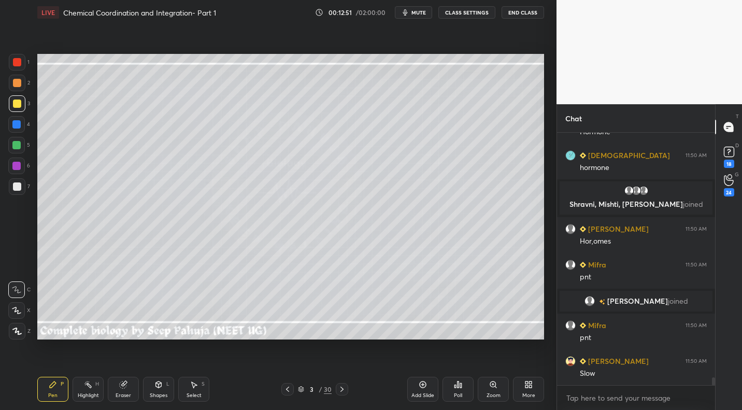
drag, startPoint x: 87, startPoint y: 385, endPoint x: 145, endPoint y: 349, distance: 68.6
click at [87, 385] on rect at bounding box center [89, 385] width 5 height 5
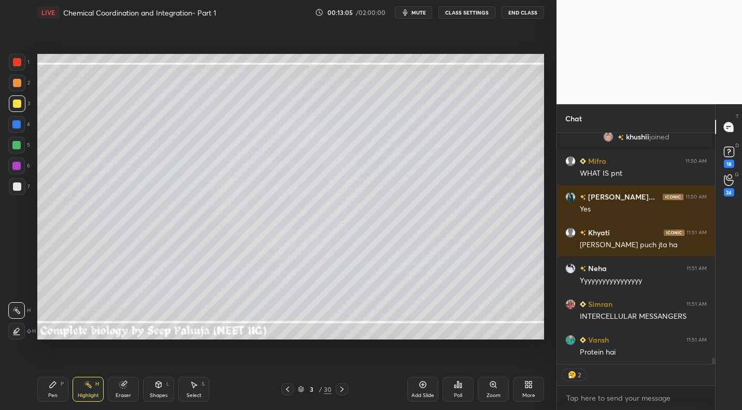
click at [60, 386] on div "Pen P" at bounding box center [52, 389] width 31 height 25
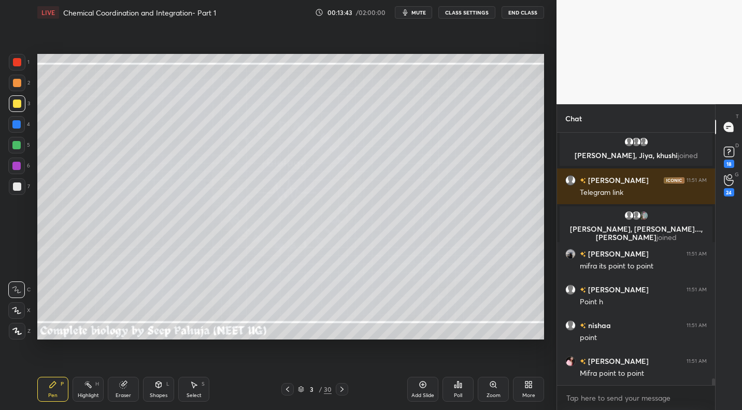
click at [100, 387] on div "Highlight H" at bounding box center [88, 389] width 31 height 25
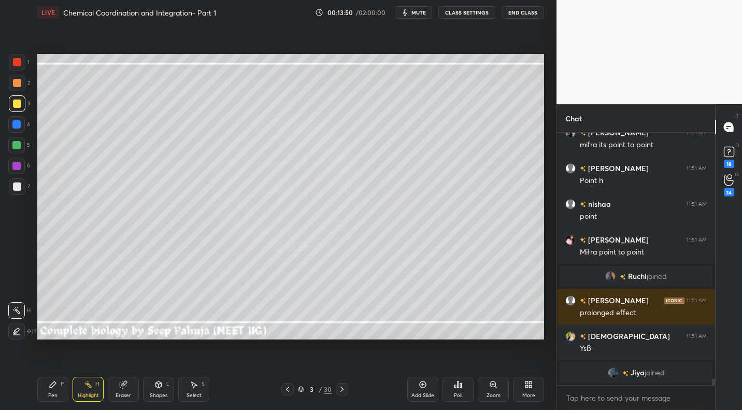
drag, startPoint x: 57, startPoint y: 394, endPoint x: 118, endPoint y: 352, distance: 74.2
click at [57, 393] on div "Pen" at bounding box center [52, 395] width 9 height 5
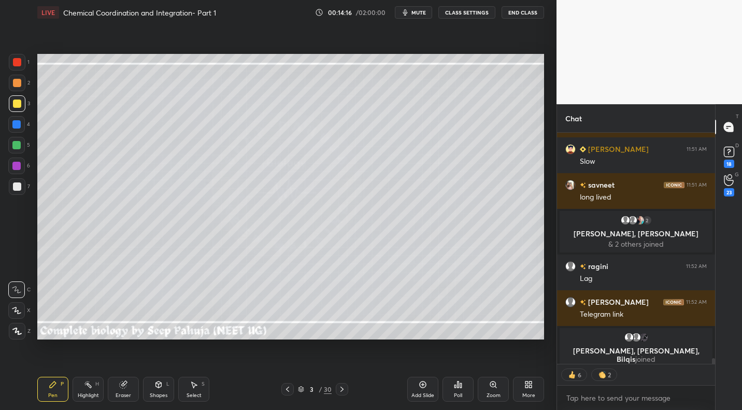
click at [90, 384] on icon at bounding box center [88, 384] width 8 height 8
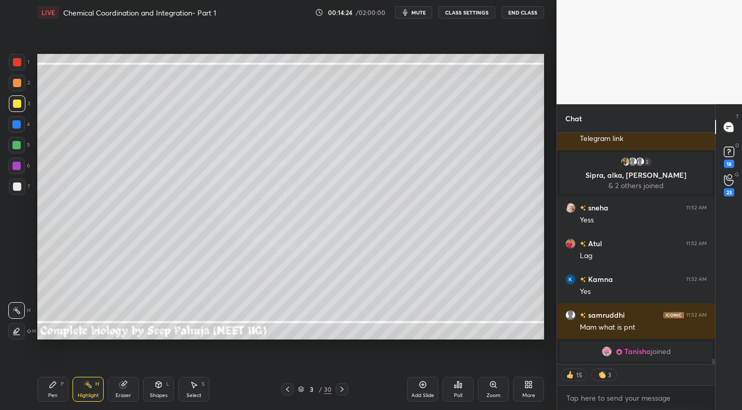
drag, startPoint x: 194, startPoint y: 383, endPoint x: 211, endPoint y: 368, distance: 22.7
click at [194, 383] on icon at bounding box center [194, 384] width 8 height 8
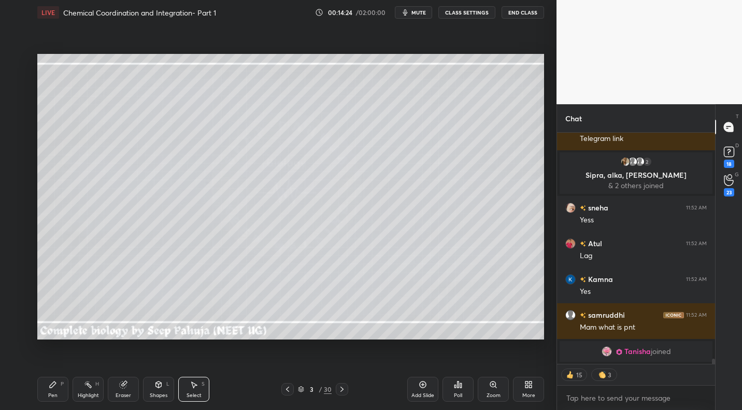
scroll to position [9610, 0]
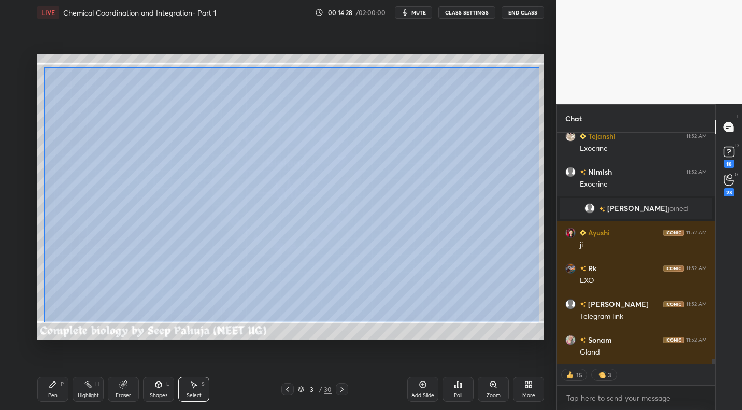
drag, startPoint x: 44, startPoint y: 67, endPoint x: 541, endPoint y: 323, distance: 558.7
click at [541, 322] on div "0 ° Undo Copy Duplicate Duplicate to new slide Delete" at bounding box center [290, 196] width 507 height 285
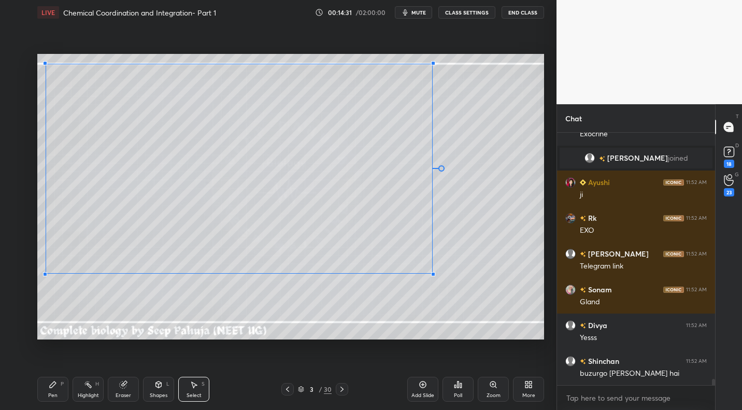
drag, startPoint x: 534, startPoint y: 330, endPoint x: 428, endPoint y: 273, distance: 120.8
click at [432, 273] on div at bounding box center [433, 274] width 4 height 4
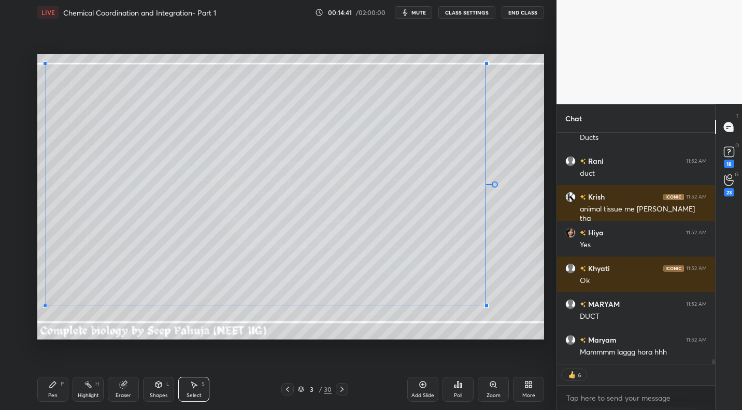
drag, startPoint x: 443, startPoint y: 280, endPoint x: 481, endPoint y: 299, distance: 42.0
click at [486, 306] on div at bounding box center [487, 306] width 4 height 4
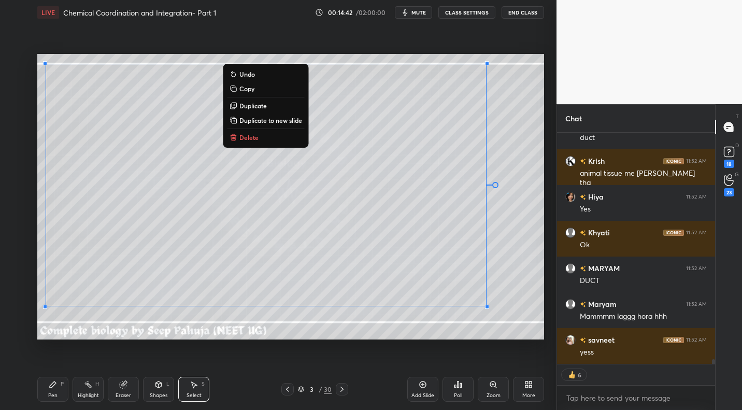
click at [507, 275] on div "0 ° Undo Copy Duplicate Duplicate to new slide Delete" at bounding box center [290, 196] width 507 height 285
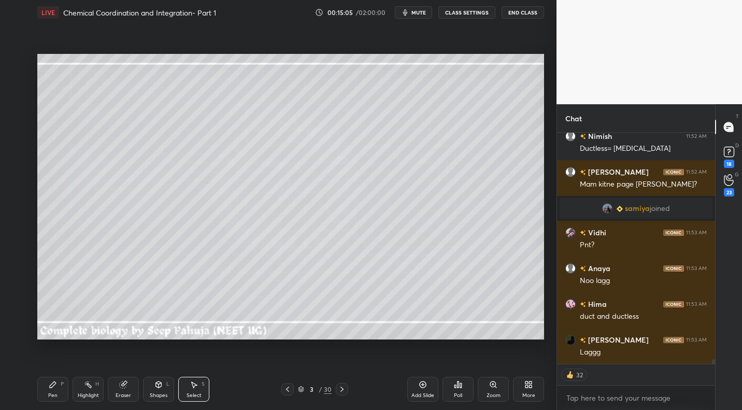
click at [414, 13] on span "mute" at bounding box center [419, 12] width 15 height 7
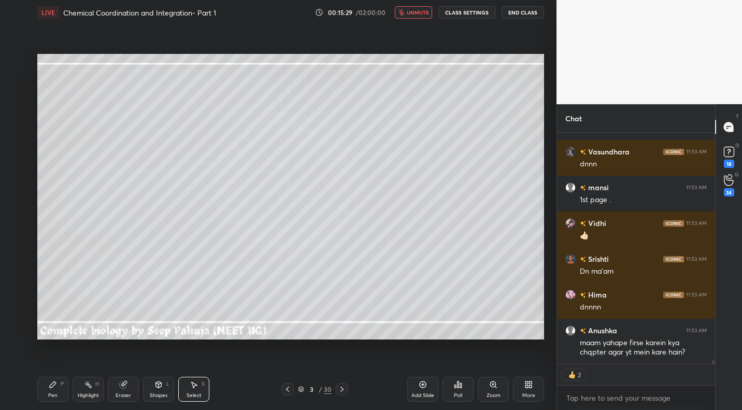
click at [417, 15] on span "unmute" at bounding box center [418, 12] width 22 height 7
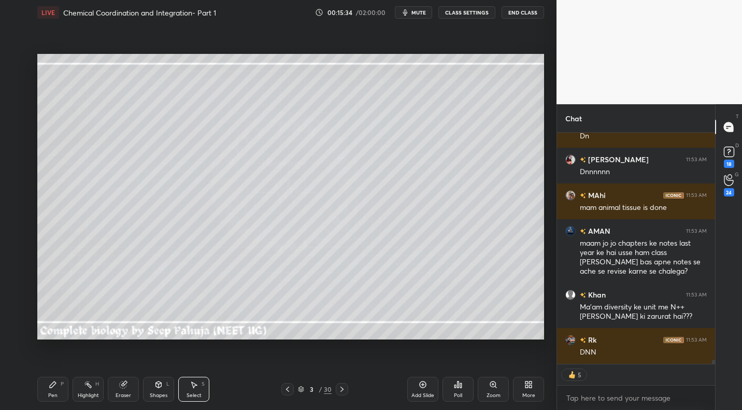
drag, startPoint x: 90, startPoint y: 384, endPoint x: 126, endPoint y: 364, distance: 40.8
click at [93, 382] on div "Highlight H" at bounding box center [88, 389] width 31 height 25
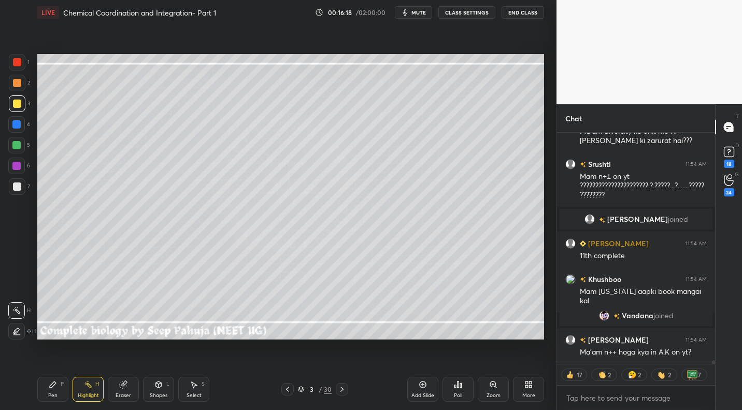
scroll to position [15025, 0]
click at [527, 388] on icon at bounding box center [529, 384] width 8 height 8
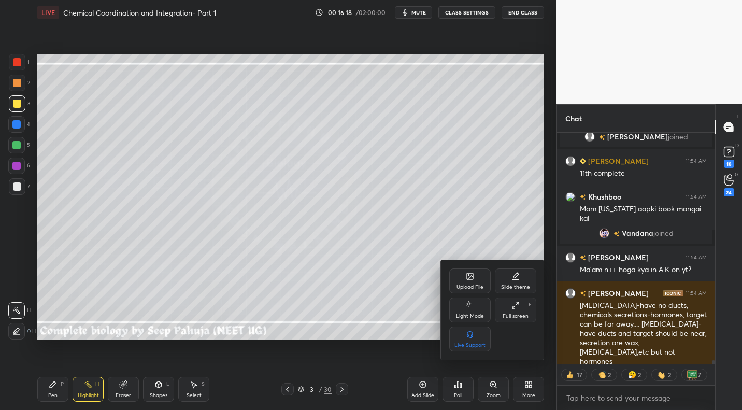
click at [471, 285] on div "Upload File" at bounding box center [470, 287] width 27 height 5
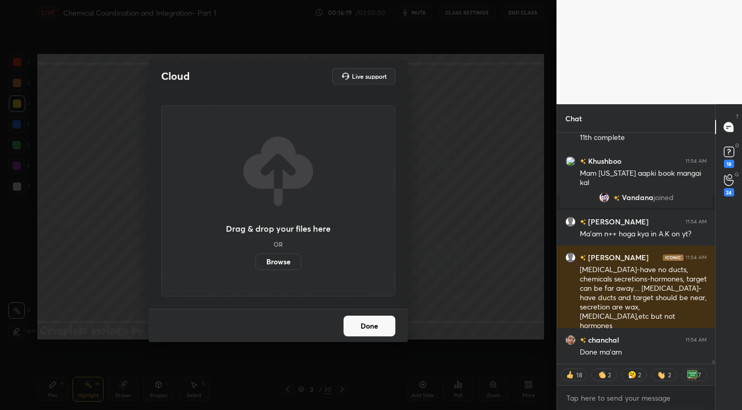
scroll to position [15097, 0]
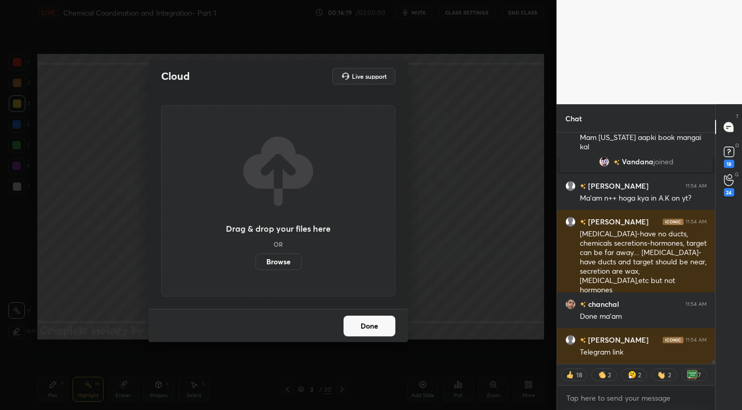
click at [276, 259] on label "Browse" at bounding box center [279, 261] width 46 height 17
click at [256, 259] on input "Browse" at bounding box center [256, 261] width 0 height 17
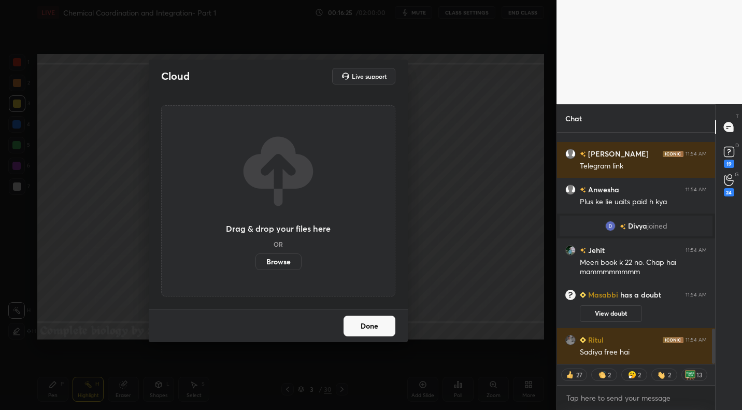
scroll to position [1356, 0]
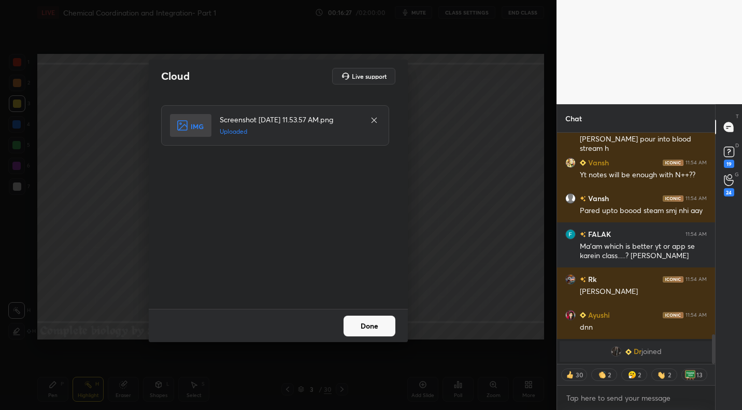
click at [373, 326] on button "Done" at bounding box center [370, 326] width 52 height 21
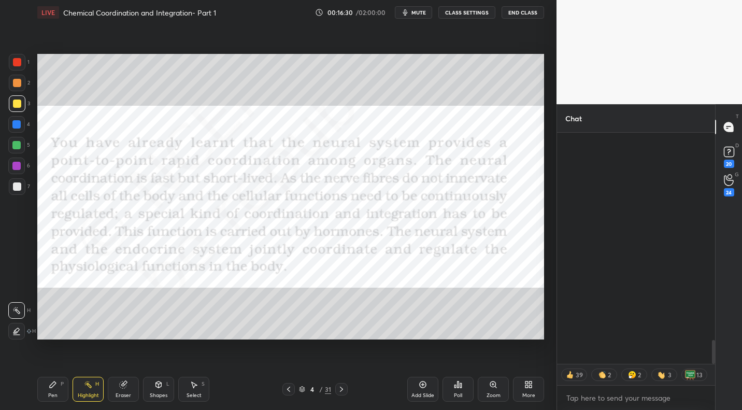
scroll to position [1995, 0]
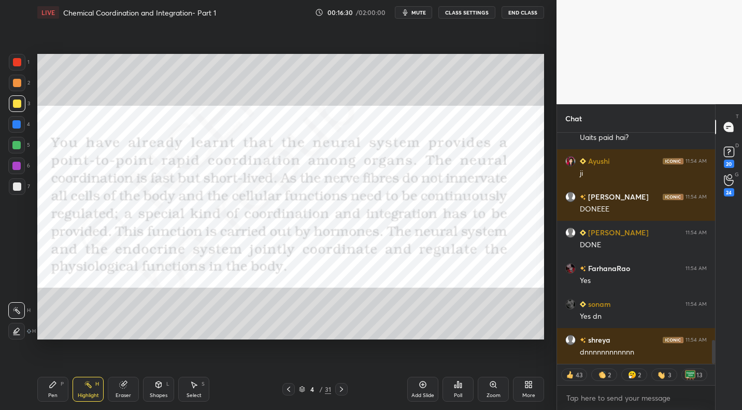
drag, startPoint x: 19, startPoint y: 64, endPoint x: 17, endPoint y: 92, distance: 28.1
click at [19, 64] on div at bounding box center [17, 62] width 8 height 8
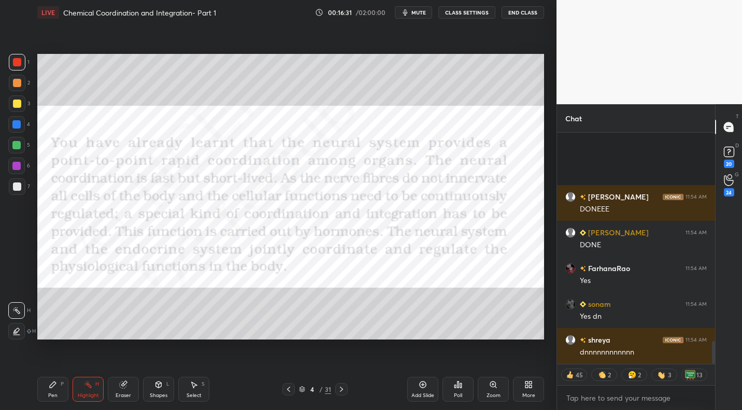
scroll to position [2102, 0]
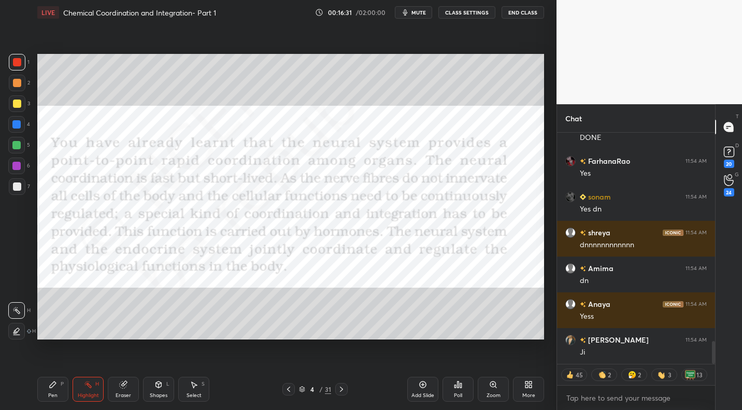
click at [57, 391] on div "Pen P" at bounding box center [52, 389] width 31 height 25
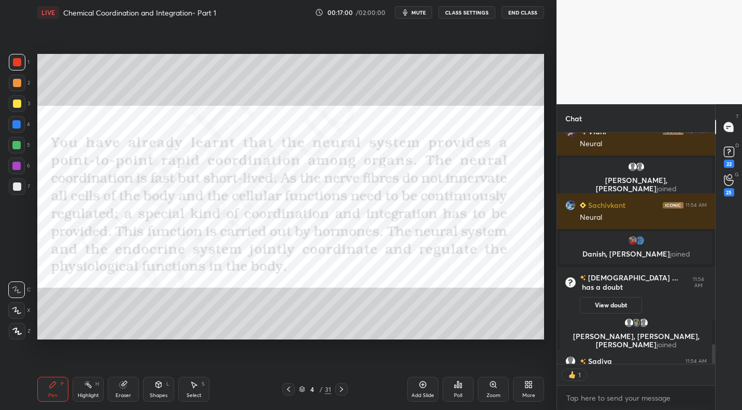
scroll to position [4, 4]
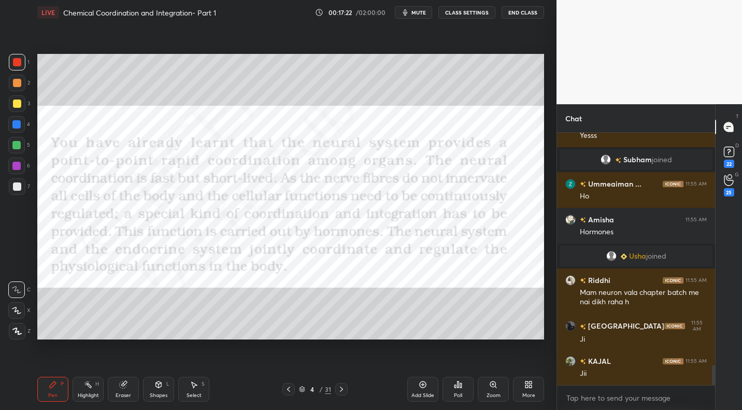
drag, startPoint x: 286, startPoint y: 390, endPoint x: 283, endPoint y: 379, distance: 11.5
click at [286, 390] on icon at bounding box center [289, 389] width 8 height 8
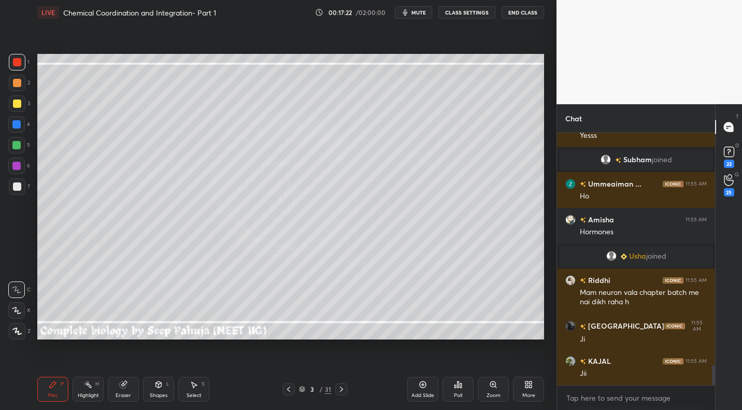
click at [79, 395] on div "Highlight" at bounding box center [88, 395] width 21 height 5
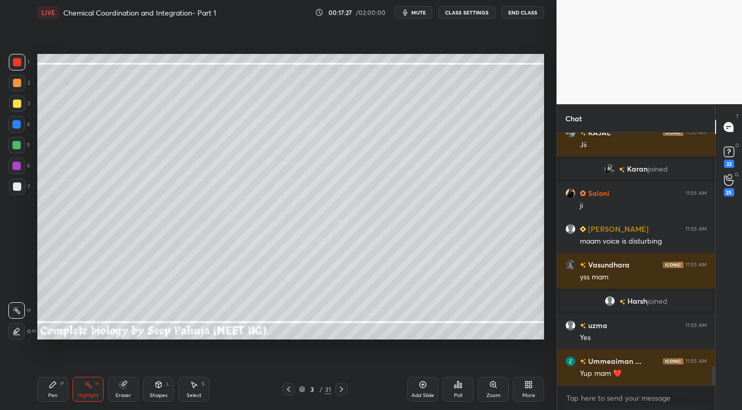
click at [343, 391] on icon at bounding box center [341, 389] width 8 height 8
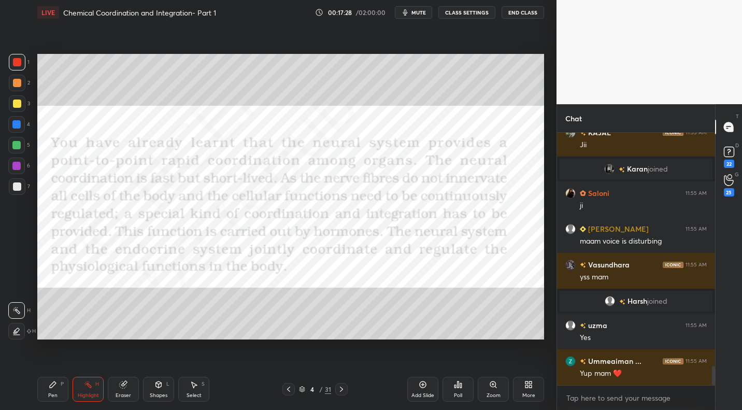
click at [344, 391] on icon at bounding box center [341, 389] width 8 height 8
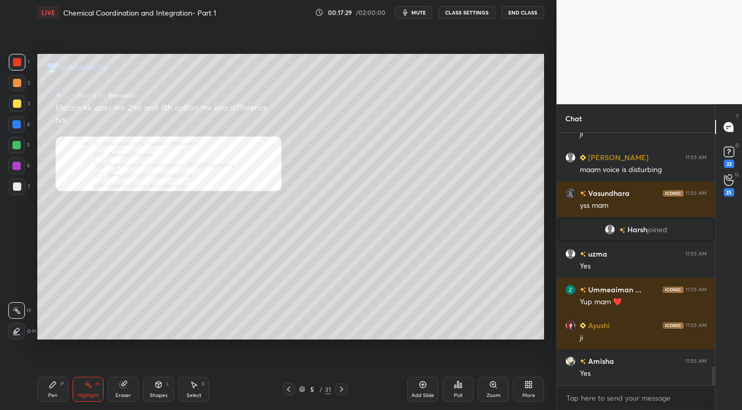
click at [346, 388] on div at bounding box center [341, 389] width 12 height 12
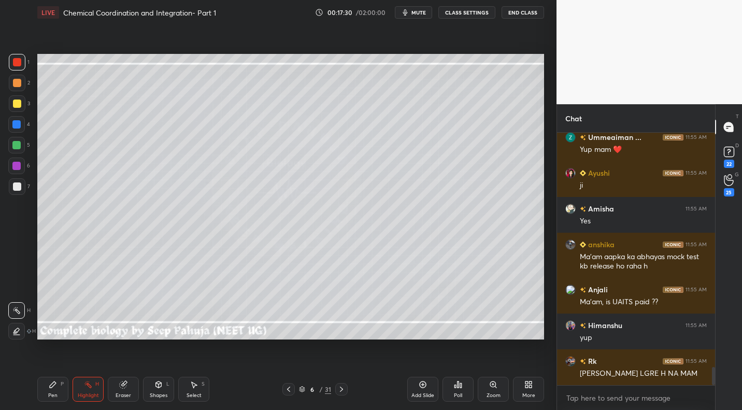
click at [58, 389] on div "Pen P" at bounding box center [52, 389] width 31 height 25
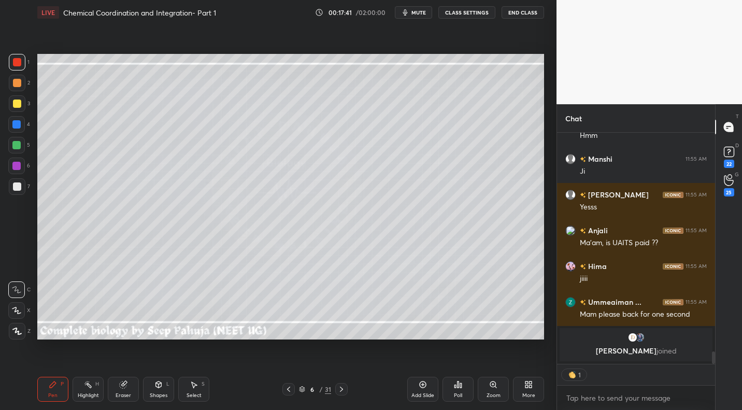
click at [16, 188] on div at bounding box center [17, 186] width 8 height 8
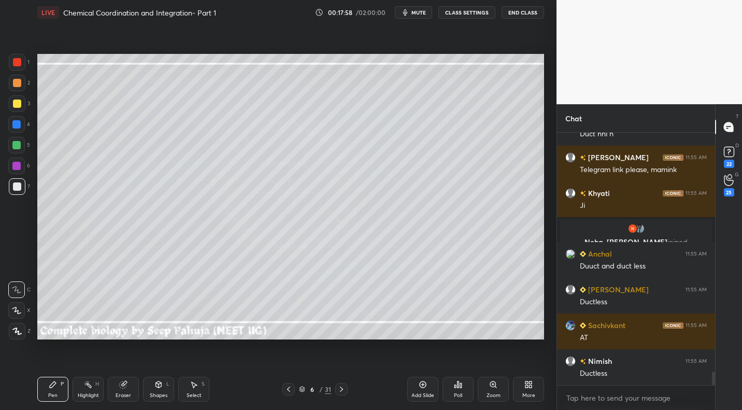
click at [164, 386] on div "Shapes L" at bounding box center [158, 389] width 31 height 25
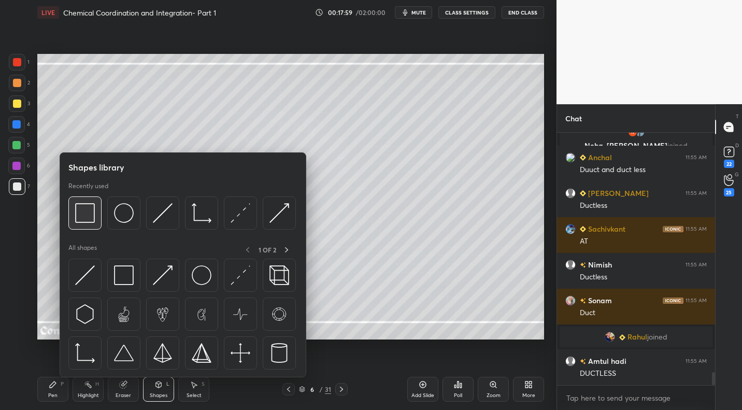
click at [87, 215] on img at bounding box center [85, 213] width 20 height 20
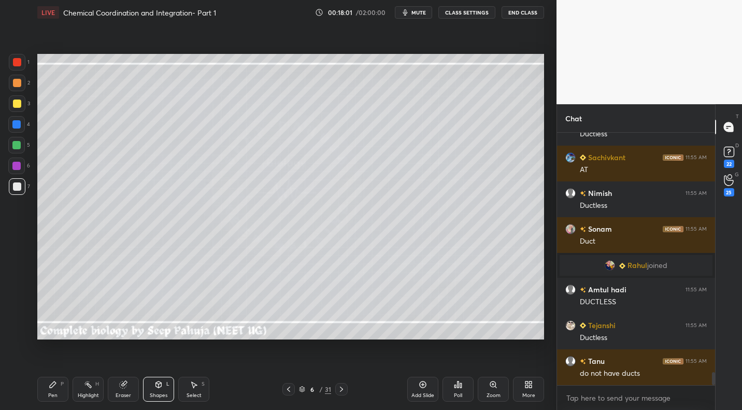
click at [159, 384] on icon at bounding box center [159, 384] width 6 height 2
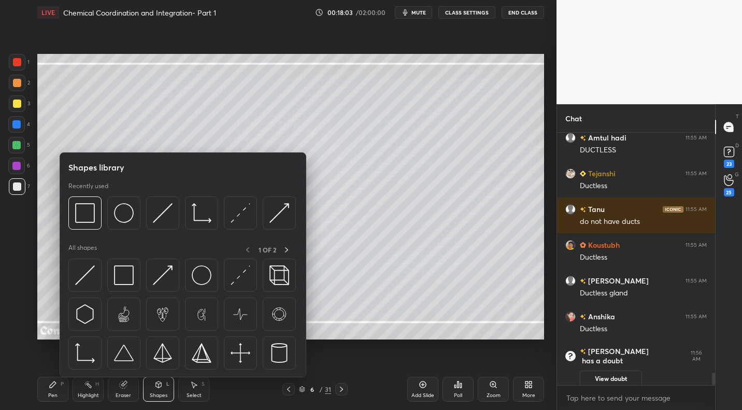
click at [23, 62] on div at bounding box center [17, 62] width 17 height 17
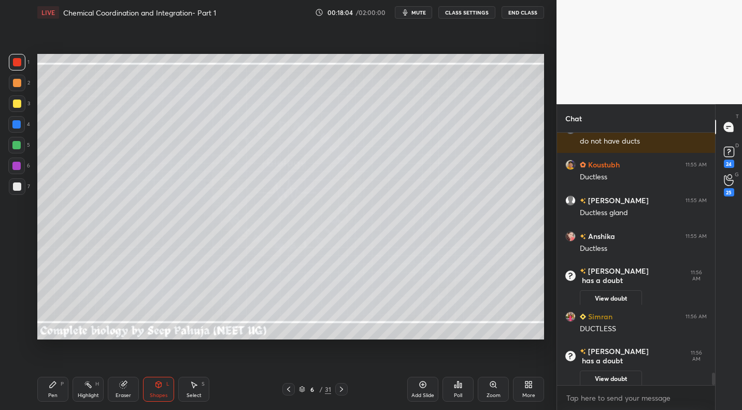
click at [52, 388] on icon at bounding box center [53, 384] width 8 height 8
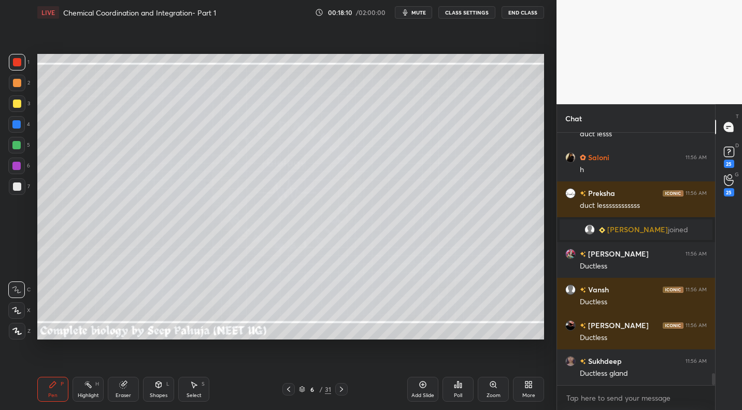
click at [18, 125] on div at bounding box center [16, 124] width 8 height 8
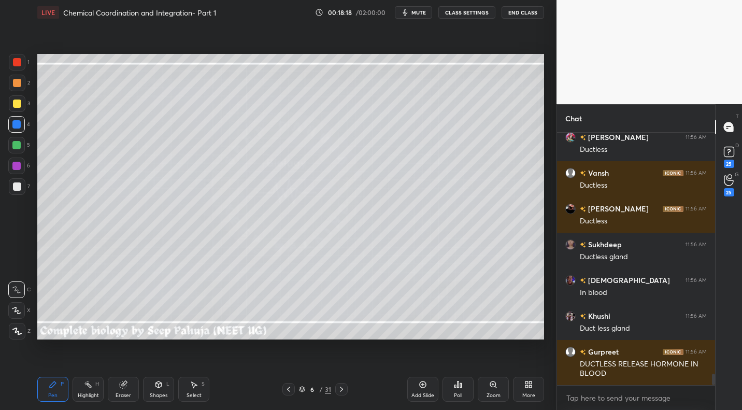
drag, startPoint x: 19, startPoint y: 104, endPoint x: 30, endPoint y: 107, distance: 10.8
click at [19, 104] on div at bounding box center [17, 104] width 8 height 8
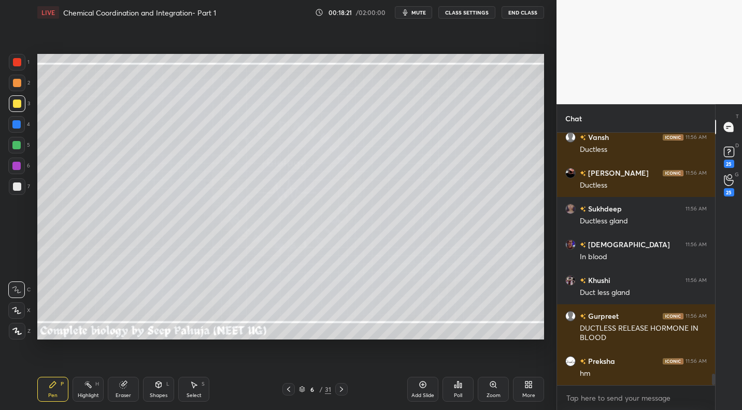
click at [18, 67] on div at bounding box center [17, 62] width 17 height 17
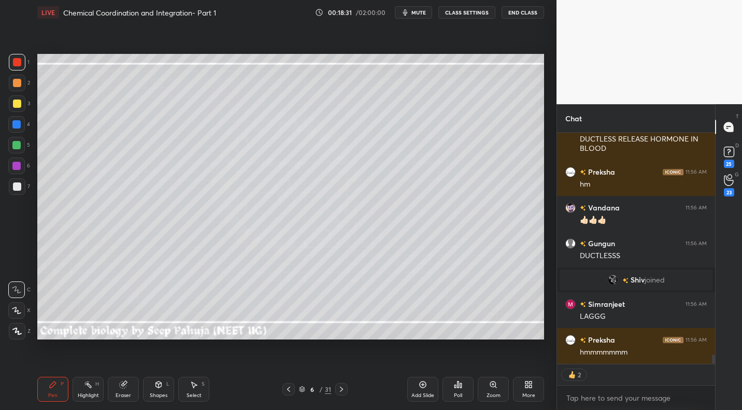
drag, startPoint x: 17, startPoint y: 109, endPoint x: 29, endPoint y: 106, distance: 11.7
click at [17, 109] on div at bounding box center [17, 103] width 17 height 17
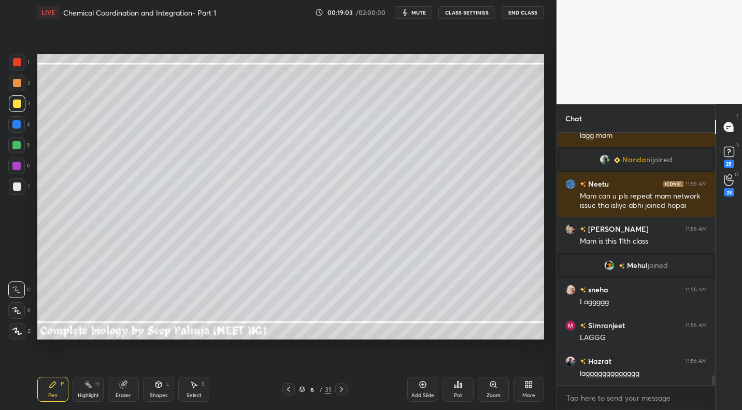
click at [94, 385] on div "Highlight H" at bounding box center [88, 389] width 31 height 25
click at [21, 191] on div at bounding box center [17, 186] width 17 height 17
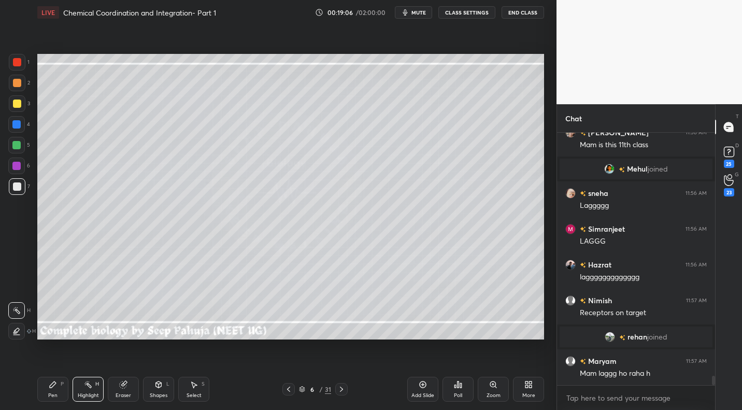
click at [61, 383] on div "P" at bounding box center [62, 384] width 3 height 5
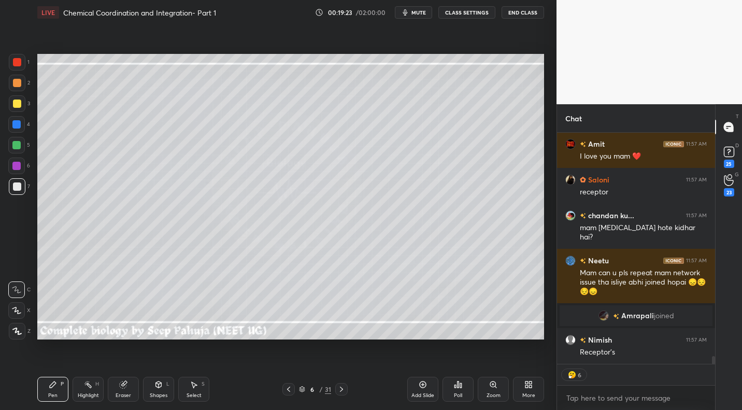
click at [96, 387] on div "H" at bounding box center [97, 384] width 4 height 5
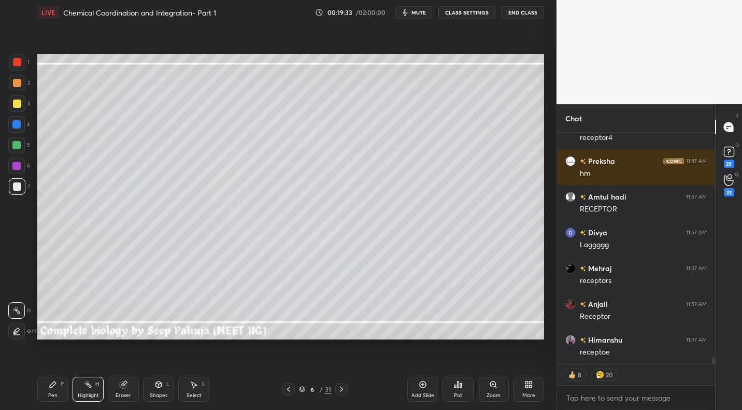
click at [127, 393] on div "Eraser" at bounding box center [124, 395] width 16 height 5
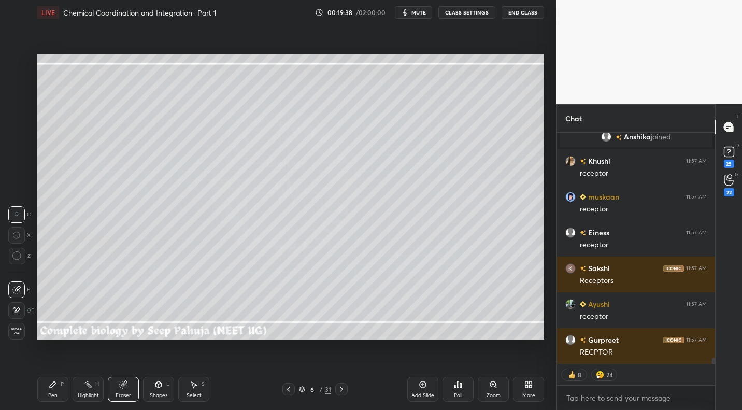
click at [90, 387] on div "Highlight H" at bounding box center [88, 389] width 31 height 25
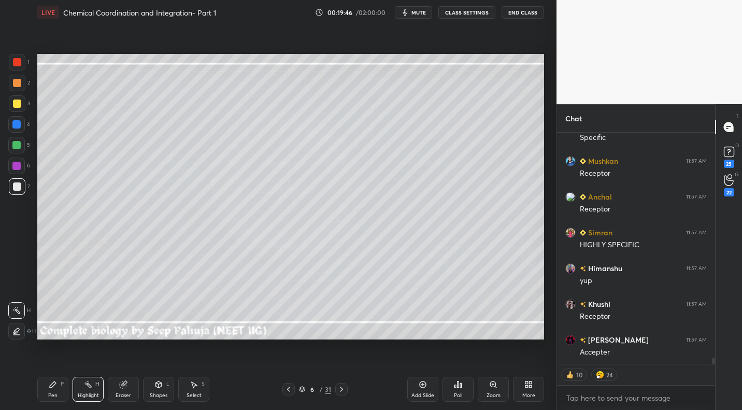
click at [127, 383] on icon at bounding box center [123, 384] width 8 height 8
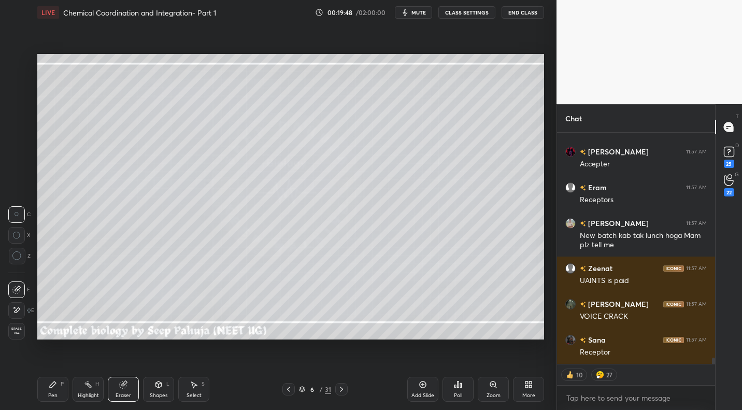
drag, startPoint x: 18, startPoint y: 315, endPoint x: 30, endPoint y: 306, distance: 14.8
click at [18, 315] on div at bounding box center [16, 310] width 17 height 17
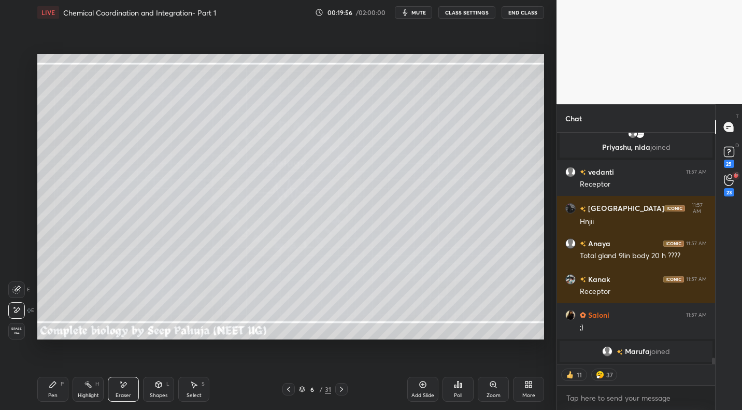
drag, startPoint x: 52, startPoint y: 393, endPoint x: 60, endPoint y: 349, distance: 45.3
click at [53, 389] on div "Pen P" at bounding box center [52, 389] width 31 height 25
click at [16, 114] on div "3" at bounding box center [19, 105] width 21 height 21
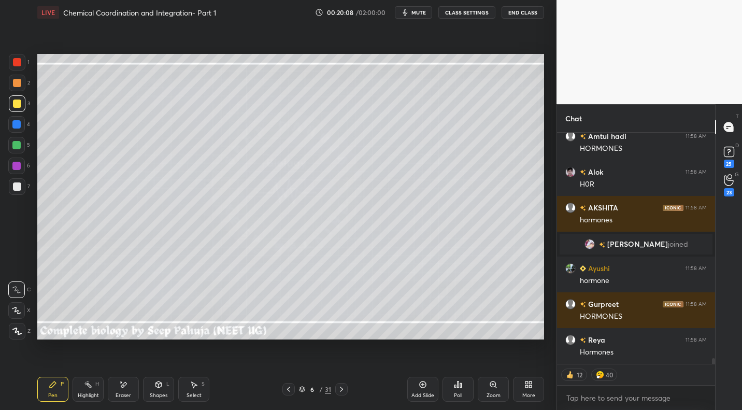
click at [18, 186] on div at bounding box center [17, 186] width 8 height 8
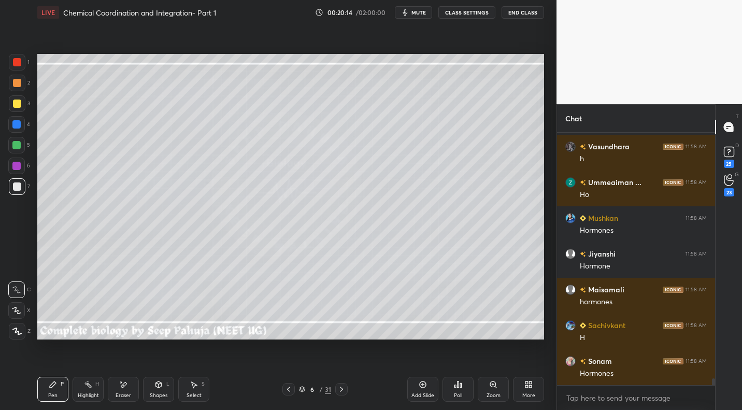
click at [166, 389] on div "Shapes L" at bounding box center [158, 389] width 31 height 25
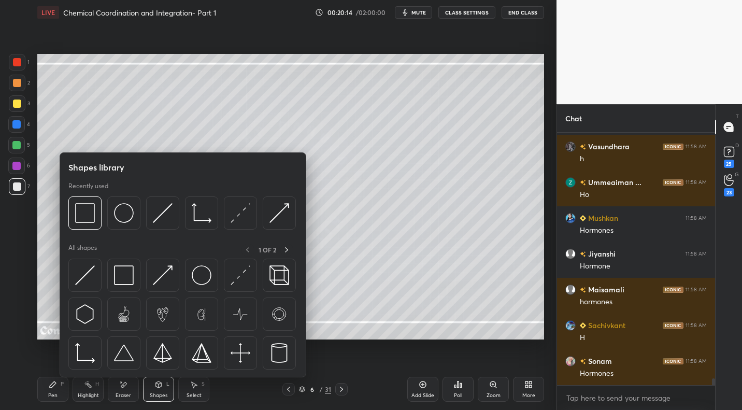
click at [130, 388] on div "Eraser" at bounding box center [123, 389] width 31 height 25
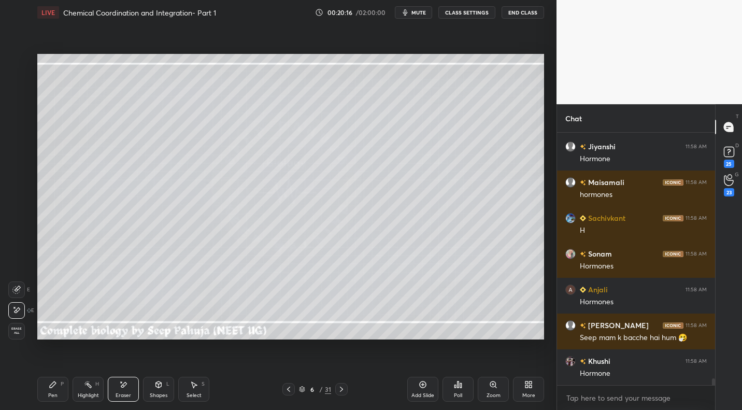
click at [58, 383] on div "Pen P" at bounding box center [52, 389] width 31 height 25
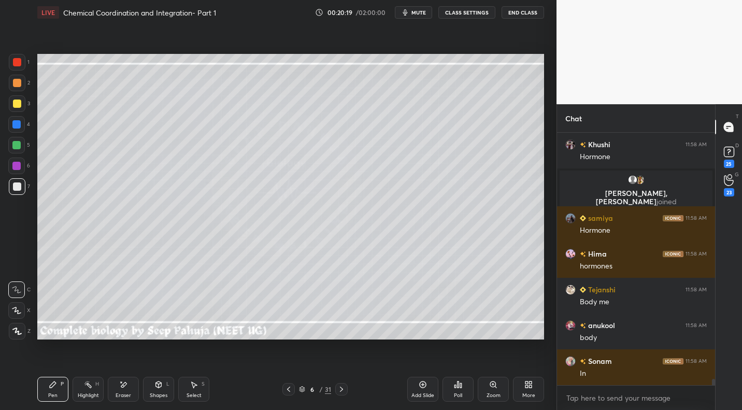
drag, startPoint x: 159, startPoint y: 389, endPoint x: 163, endPoint y: 377, distance: 13.0
click at [159, 389] on div "Shapes L" at bounding box center [158, 389] width 31 height 25
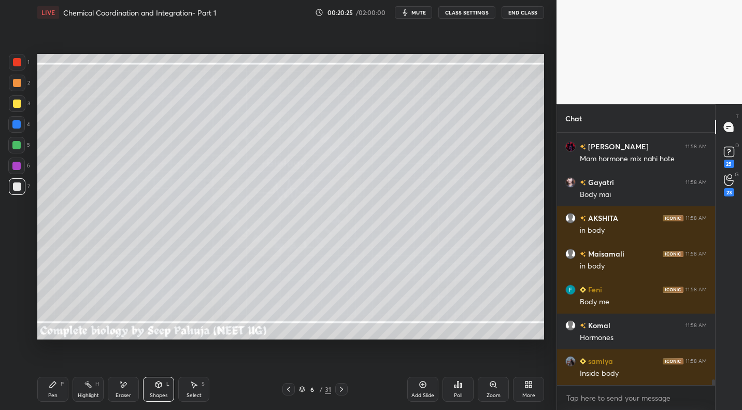
click at [59, 390] on div "Pen P" at bounding box center [52, 389] width 31 height 25
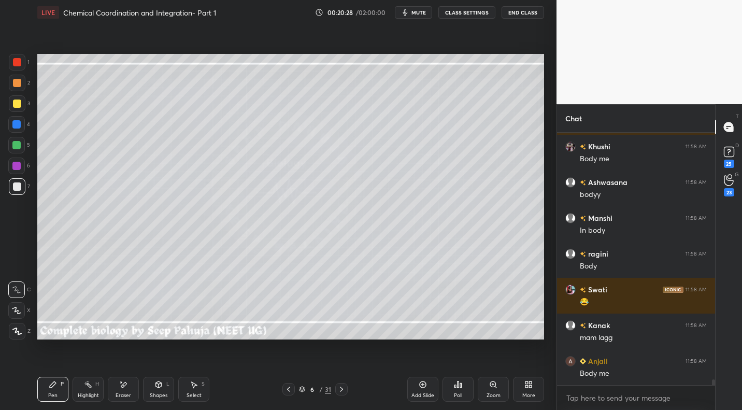
click at [22, 147] on div at bounding box center [16, 145] width 17 height 17
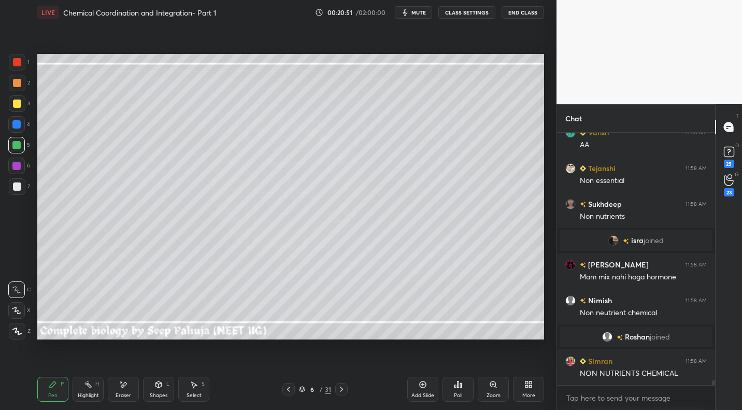
click at [103, 388] on div "Highlight H" at bounding box center [88, 389] width 31 height 25
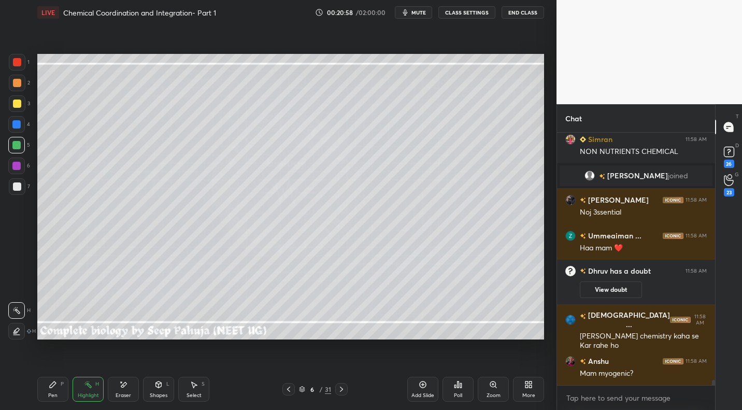
drag, startPoint x: 58, startPoint y: 388, endPoint x: 79, endPoint y: 356, distance: 38.5
click at [59, 386] on div "Pen P" at bounding box center [52, 389] width 31 height 25
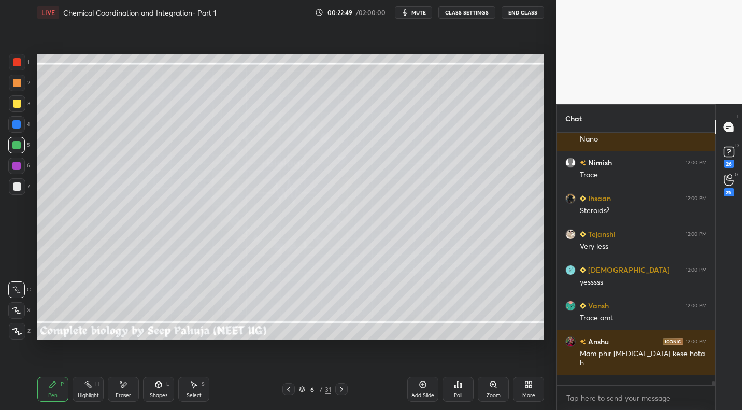
scroll to position [249, 155]
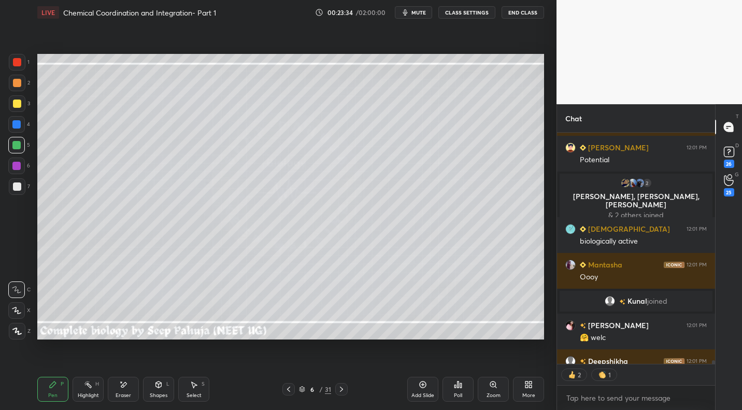
drag, startPoint x: 16, startPoint y: 192, endPoint x: 31, endPoint y: 187, distance: 16.4
click at [16, 192] on div at bounding box center [17, 186] width 17 height 17
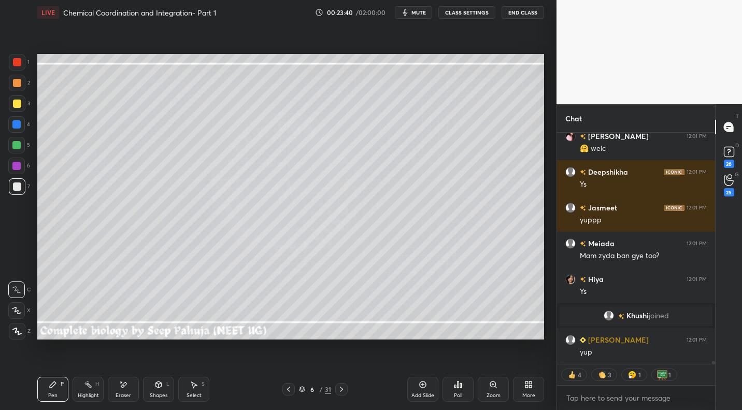
click at [97, 398] on div "Highlight" at bounding box center [88, 395] width 21 height 5
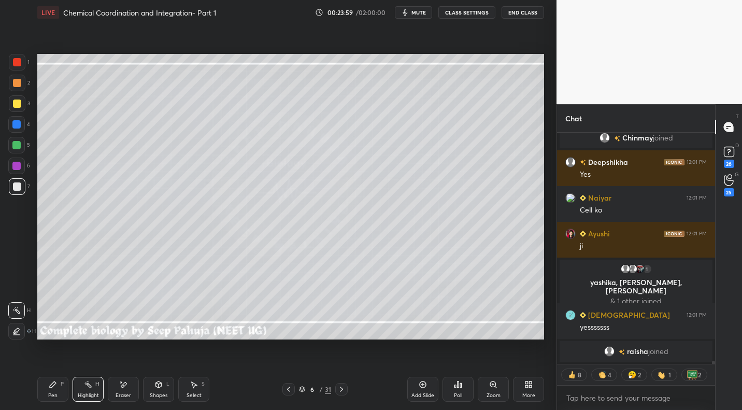
scroll to position [16753, 0]
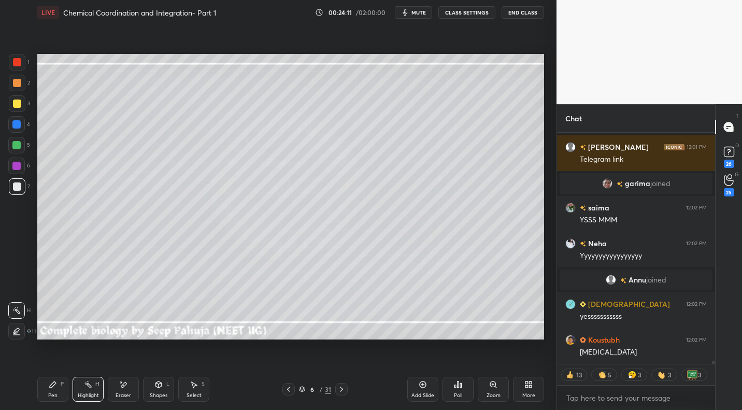
drag, startPoint x: 19, startPoint y: 107, endPoint x: 32, endPoint y: 109, distance: 13.7
click at [19, 107] on div at bounding box center [17, 104] width 8 height 8
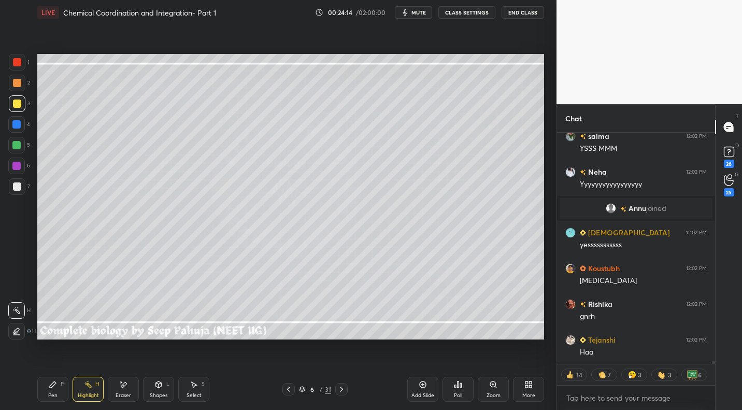
drag, startPoint x: 55, startPoint y: 387, endPoint x: 66, endPoint y: 351, distance: 37.0
click at [56, 385] on icon at bounding box center [53, 384] width 8 height 8
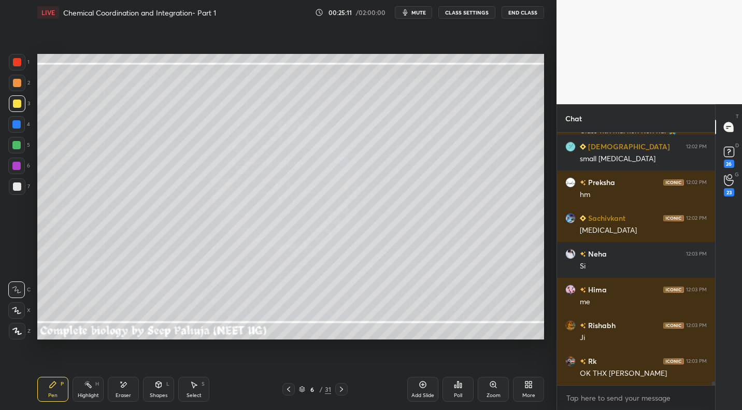
scroll to position [17639, 0]
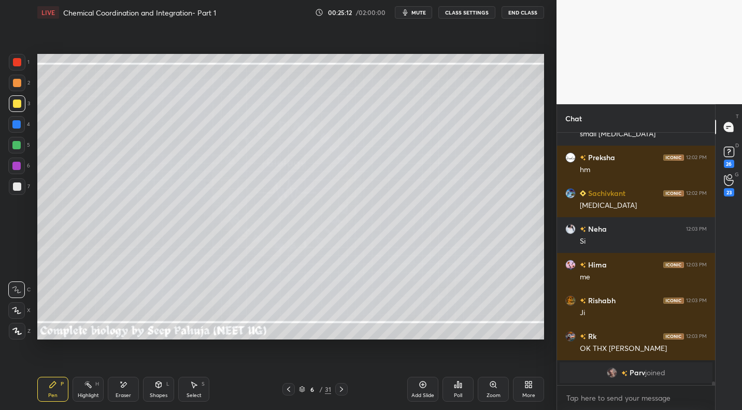
click at [99, 393] on div "Highlight H" at bounding box center [88, 389] width 31 height 25
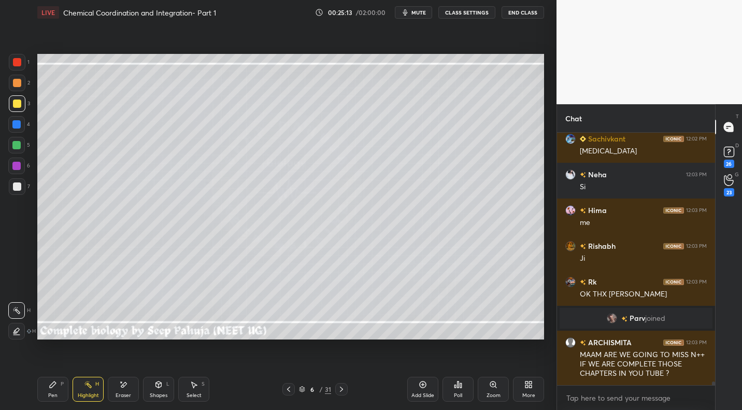
scroll to position [17658, 0]
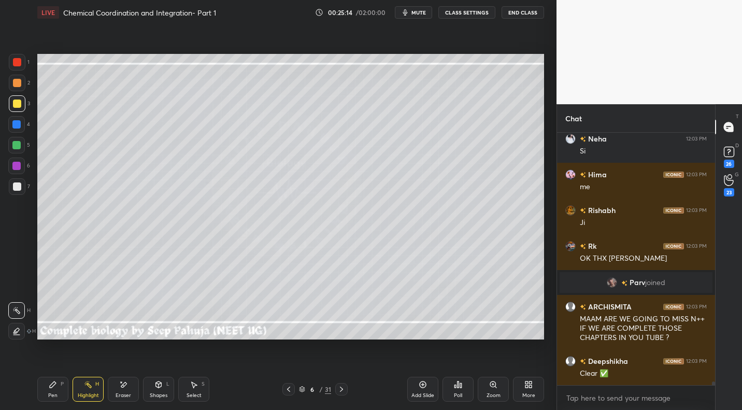
click at [418, 17] on button "mute" at bounding box center [413, 12] width 37 height 12
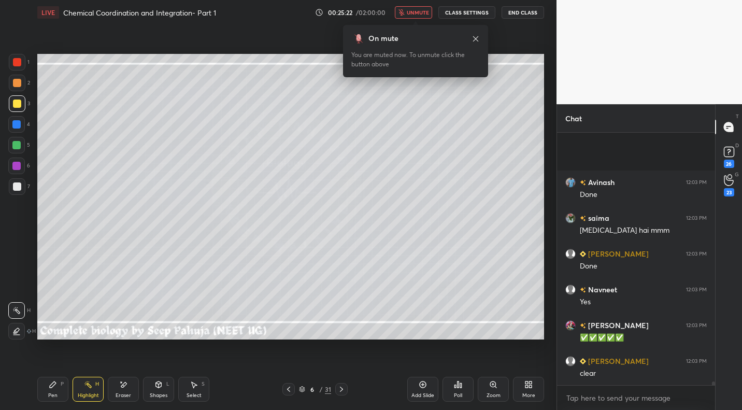
scroll to position [18158, 0]
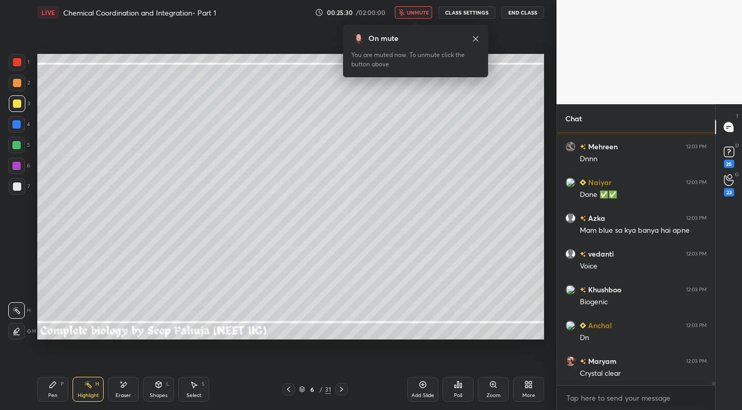
click at [415, 11] on span "unmute" at bounding box center [418, 12] width 22 height 7
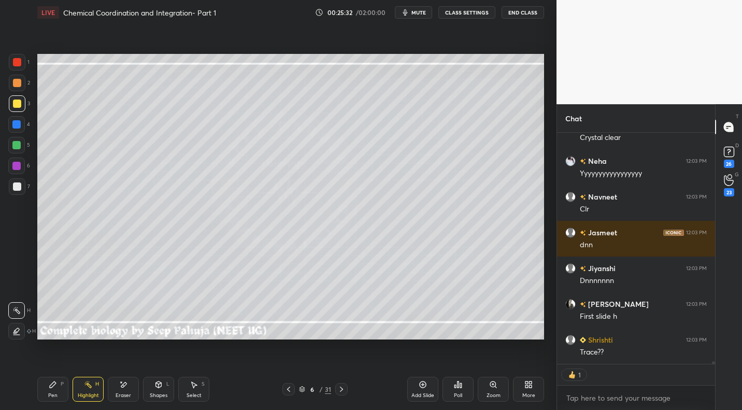
click at [52, 400] on div "Pen P" at bounding box center [52, 389] width 31 height 25
drag, startPoint x: 18, startPoint y: 131, endPoint x: 31, endPoint y: 130, distance: 13.0
click at [19, 131] on div at bounding box center [16, 124] width 17 height 17
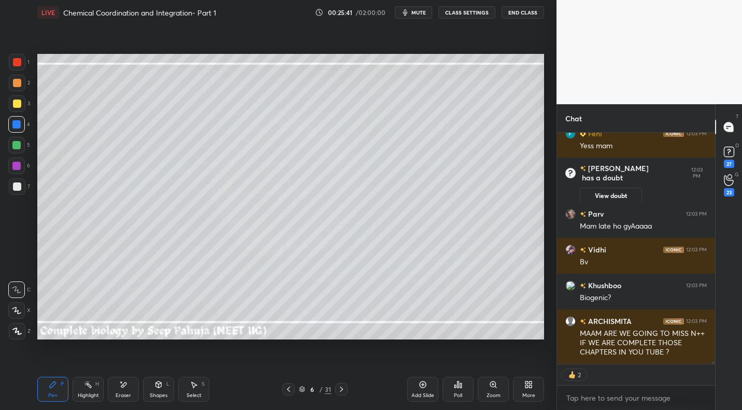
click at [426, 15] on span "mute" at bounding box center [419, 12] width 15 height 7
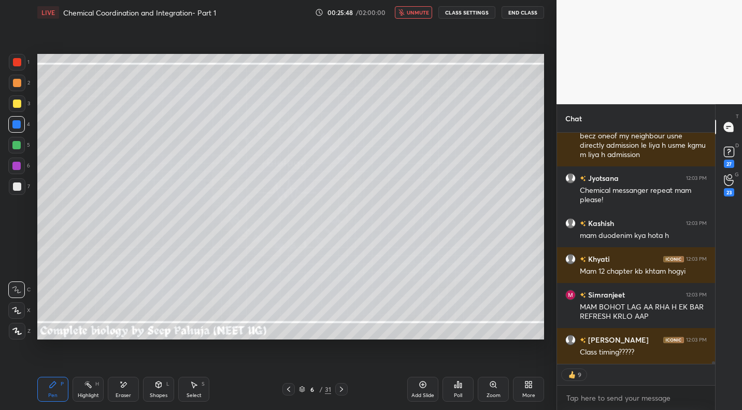
click at [417, 11] on span "unmute" at bounding box center [418, 12] width 22 height 7
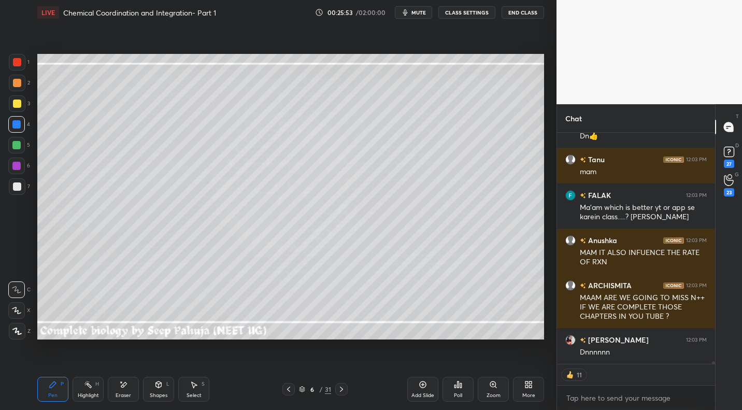
click at [534, 394] on div "More" at bounding box center [528, 389] width 31 height 25
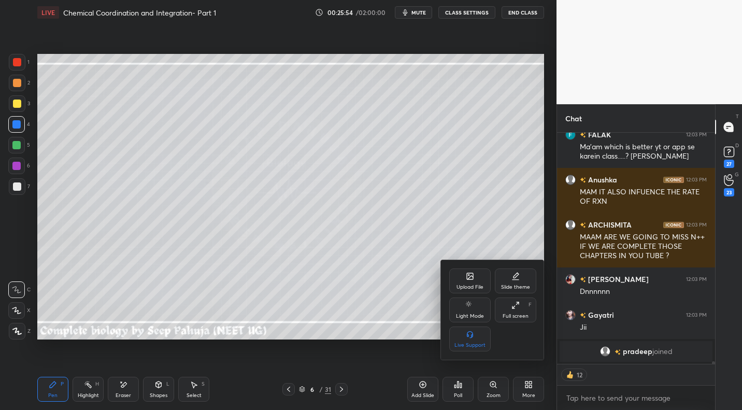
click at [469, 276] on icon at bounding box center [470, 276] width 6 height 6
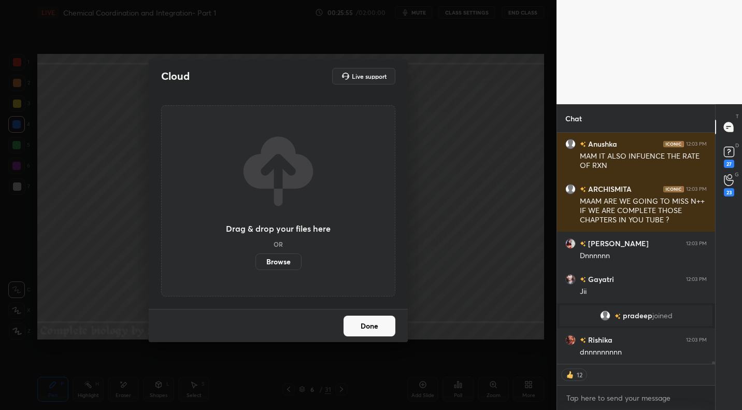
click at [278, 261] on label "Browse" at bounding box center [279, 261] width 46 height 17
click at [256, 261] on input "Browse" at bounding box center [256, 261] width 0 height 17
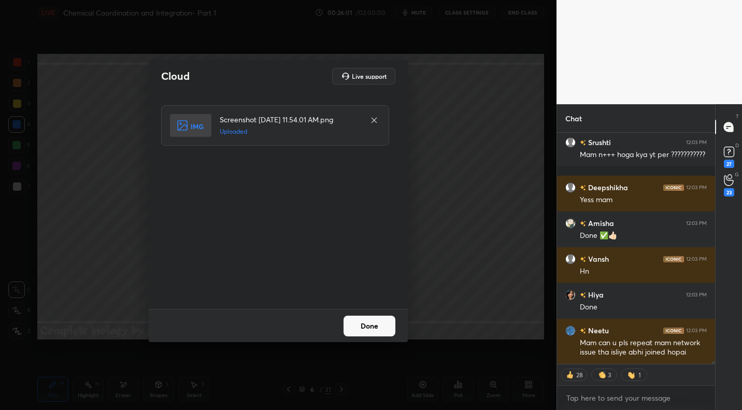
click at [387, 323] on button "Done" at bounding box center [370, 326] width 52 height 21
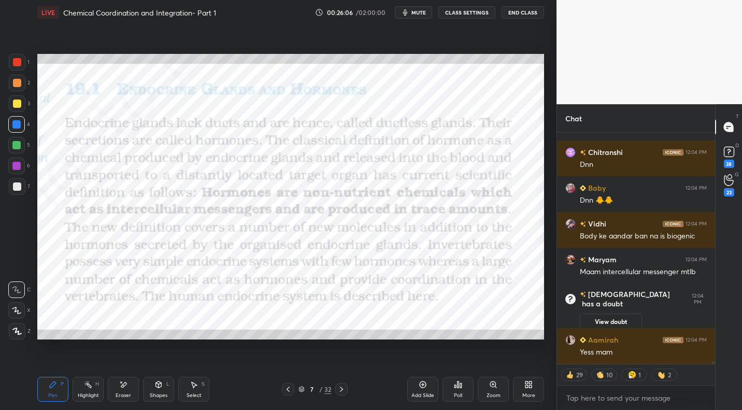
click at [292, 389] on icon at bounding box center [288, 389] width 8 height 8
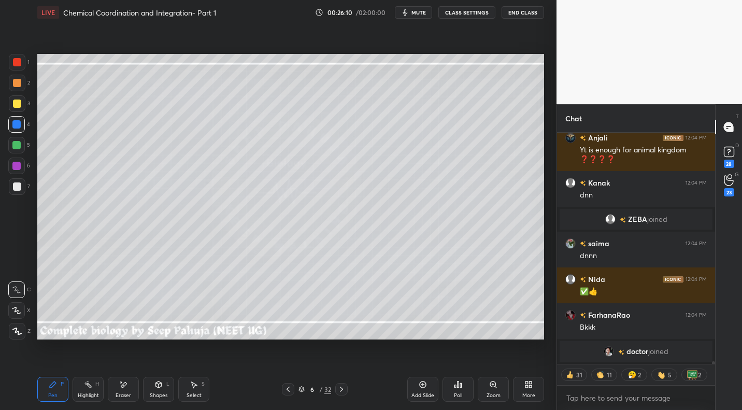
click at [344, 388] on icon at bounding box center [341, 389] width 8 height 8
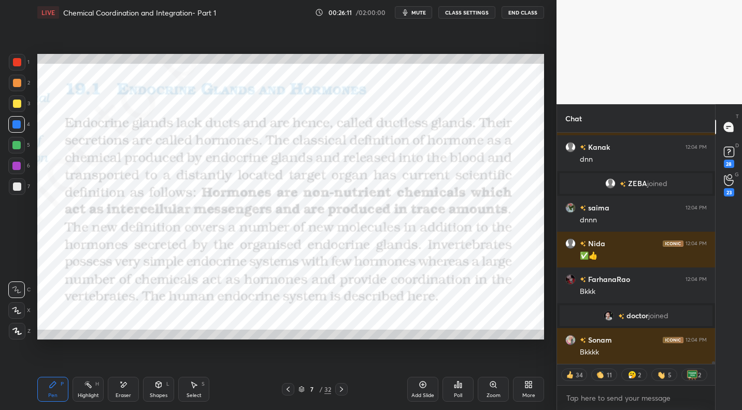
click at [283, 390] on div at bounding box center [288, 389] width 12 height 12
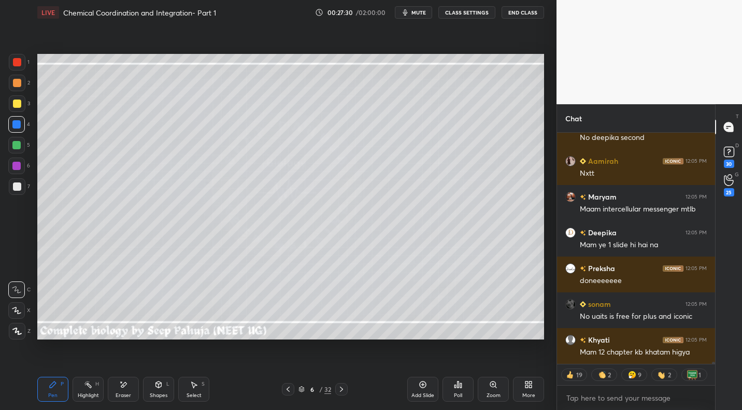
scroll to position [25684, 0]
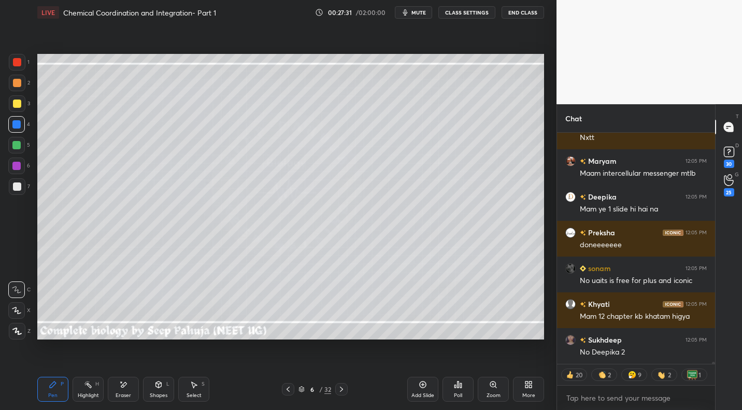
drag, startPoint x: 90, startPoint y: 386, endPoint x: 101, endPoint y: 375, distance: 15.4
click at [90, 385] on icon at bounding box center [88, 384] width 8 height 8
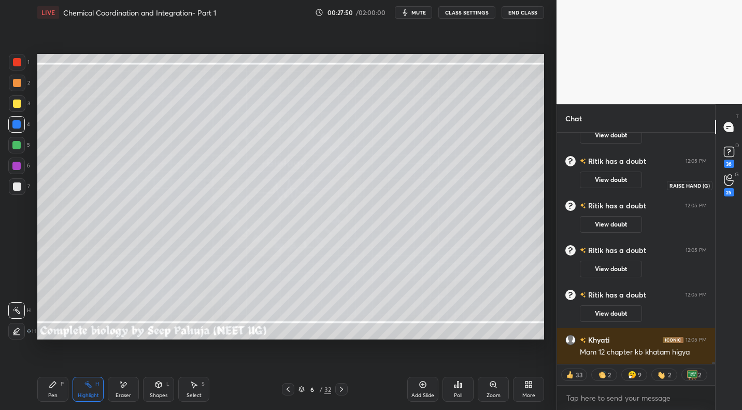
scroll to position [26269, 0]
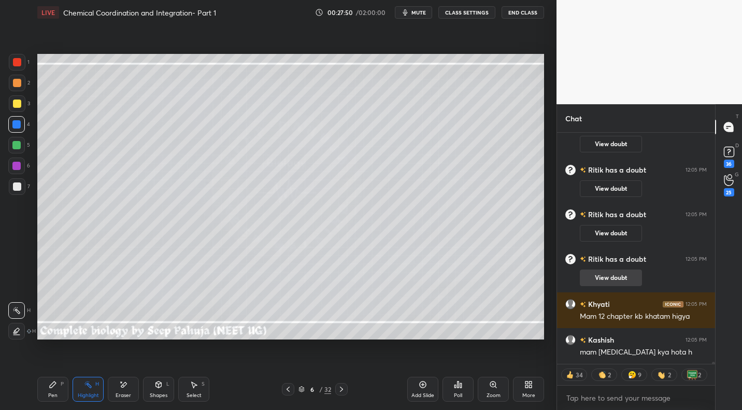
click at [619, 277] on button "View doubt" at bounding box center [611, 278] width 62 height 17
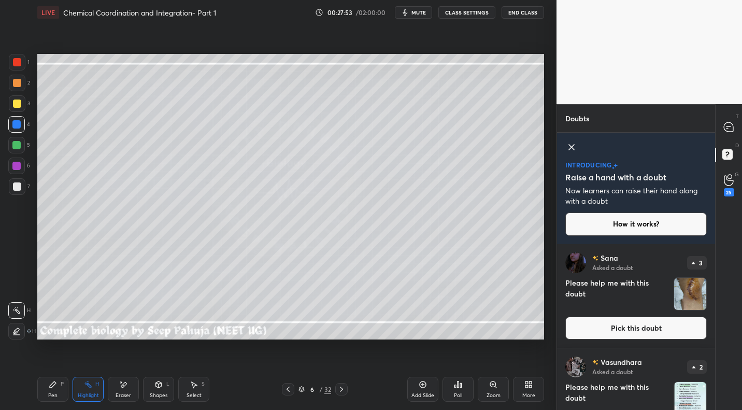
click at [609, 327] on button "Pick this doubt" at bounding box center [637, 328] width 142 height 23
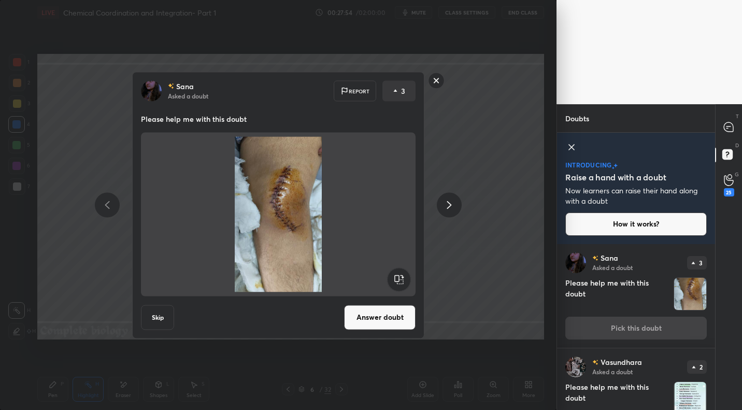
click at [469, 253] on div "[PERSON_NAME] Asked a doubt Report 3 Please help me with this doubt Skip Answer…" at bounding box center [278, 205] width 392 height 267
click at [439, 82] on rect at bounding box center [437, 81] width 16 height 16
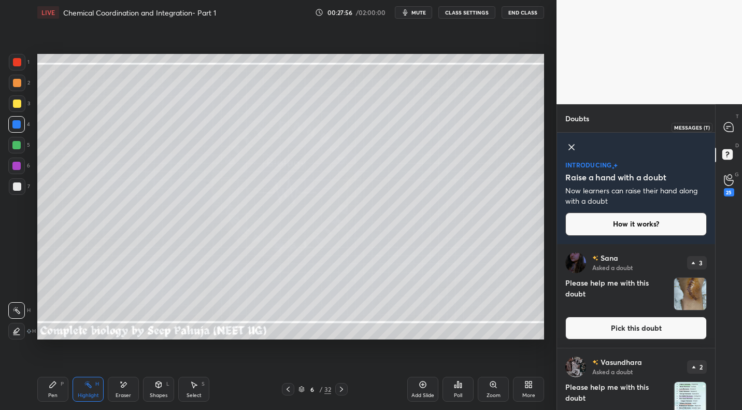
drag, startPoint x: 727, startPoint y: 133, endPoint x: 717, endPoint y: 142, distance: 12.8
click at [726, 133] on div at bounding box center [729, 127] width 21 height 19
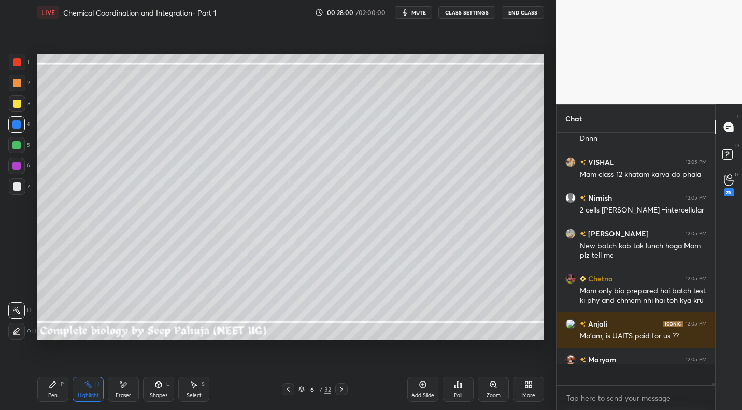
scroll to position [4, 4]
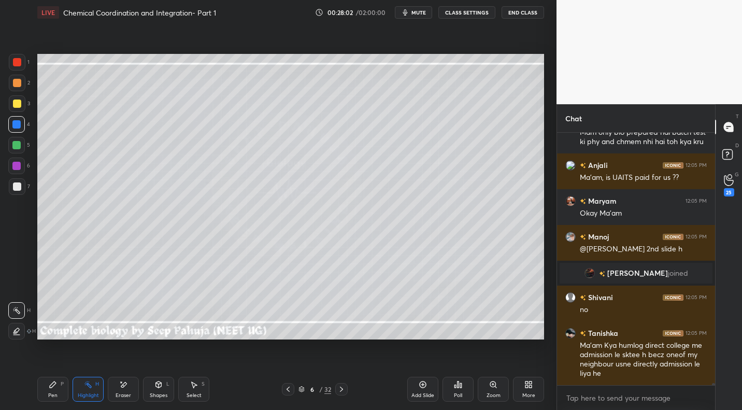
click at [338, 388] on icon at bounding box center [341, 389] width 8 height 8
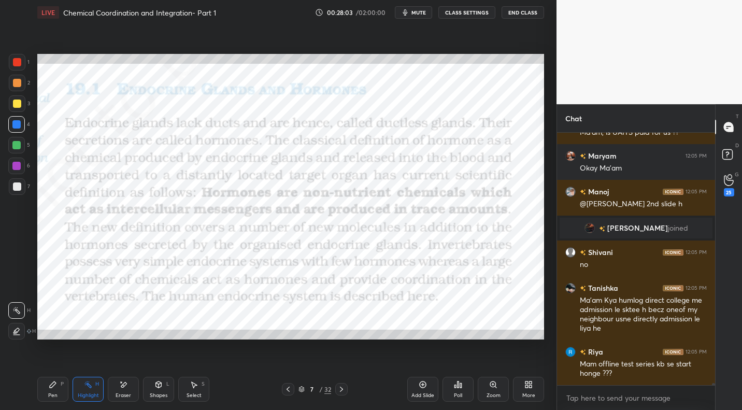
click at [286, 393] on icon at bounding box center [288, 389] width 8 height 8
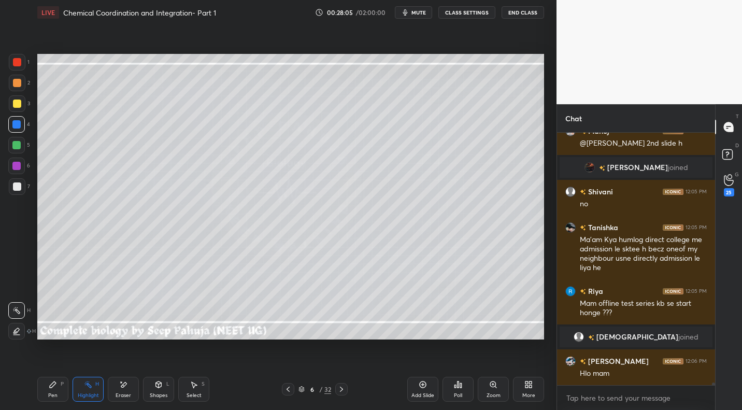
click at [345, 388] on icon at bounding box center [341, 389] width 8 height 8
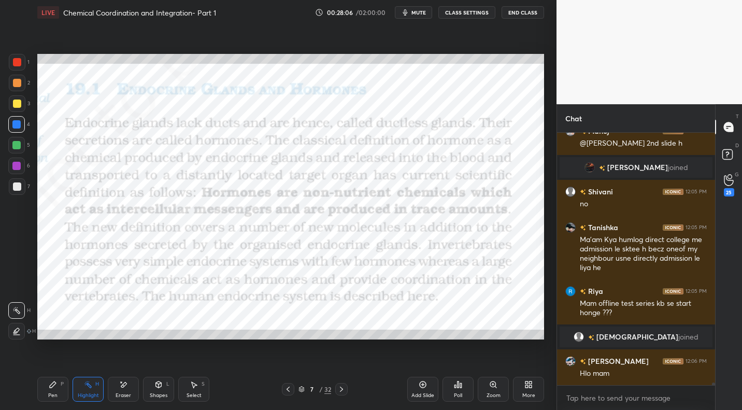
click at [62, 392] on div "Pen P" at bounding box center [52, 389] width 31 height 25
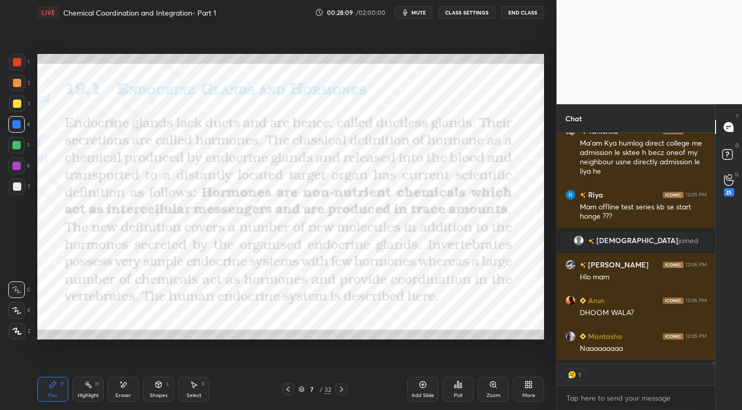
click at [16, 64] on div at bounding box center [17, 62] width 8 height 8
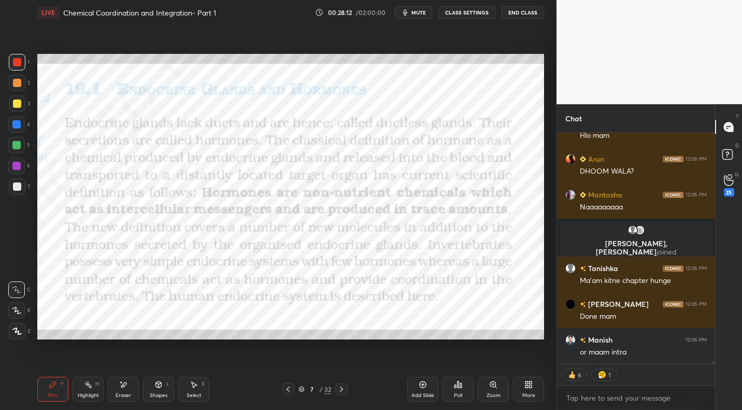
click at [291, 391] on icon at bounding box center [288, 389] width 8 height 8
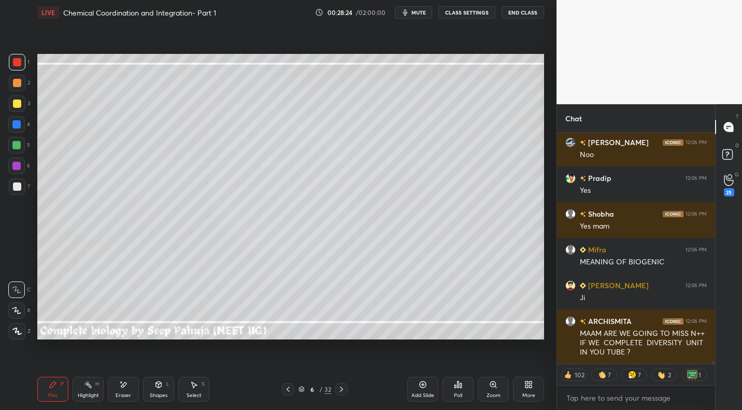
drag, startPoint x: 344, startPoint y: 390, endPoint x: 346, endPoint y: 382, distance: 8.5
click at [344, 390] on icon at bounding box center [341, 389] width 8 height 8
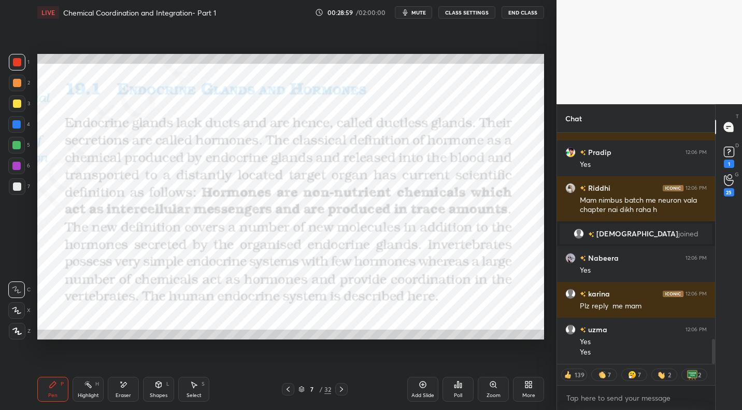
click at [287, 386] on icon at bounding box center [288, 389] width 8 height 8
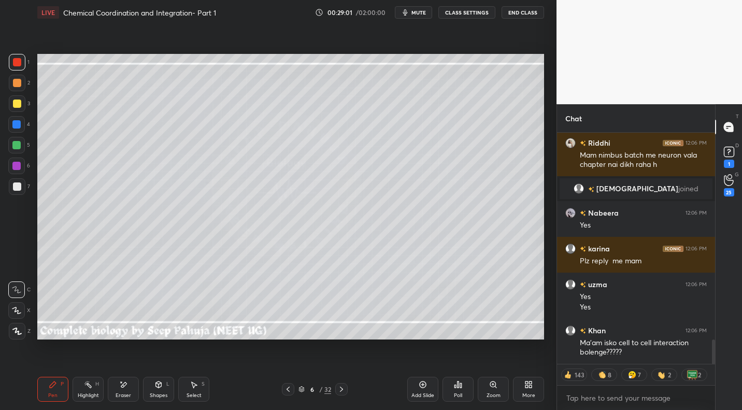
click at [25, 189] on div "7" at bounding box center [19, 186] width 21 height 17
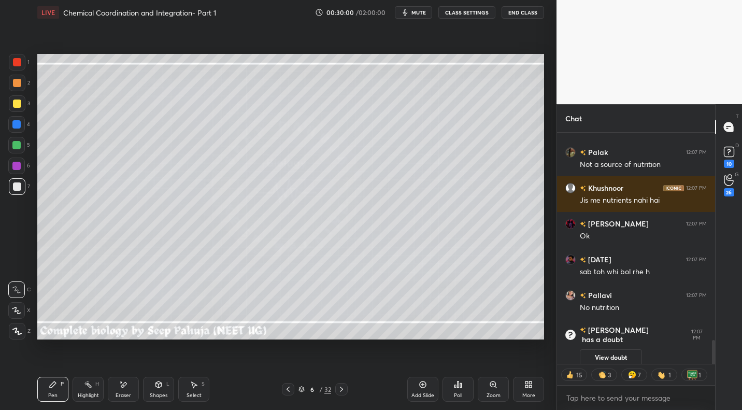
click at [349, 387] on div "6 / 32" at bounding box center [314, 389] width 185 height 12
click at [342, 387] on icon at bounding box center [341, 389] width 8 height 8
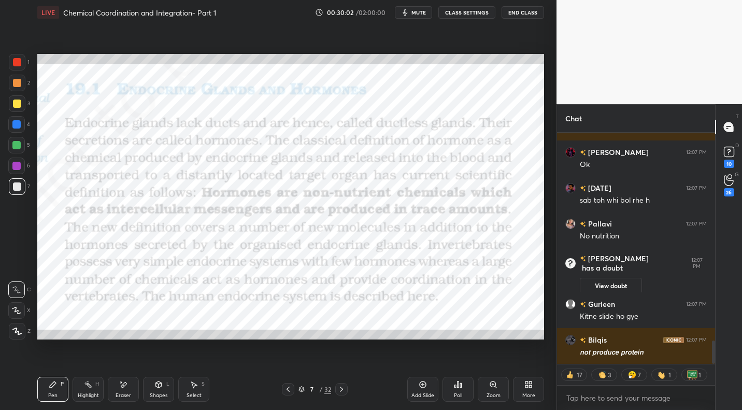
click at [15, 65] on div at bounding box center [17, 62] width 8 height 8
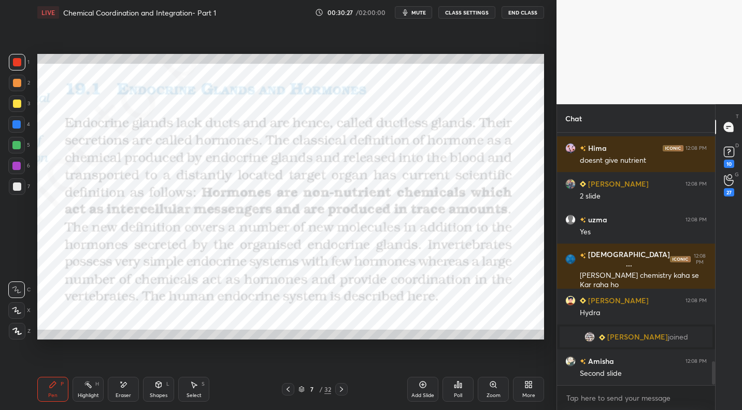
drag, startPoint x: 286, startPoint y: 391, endPoint x: 299, endPoint y: 385, distance: 13.7
click at [286, 391] on icon at bounding box center [288, 389] width 8 height 8
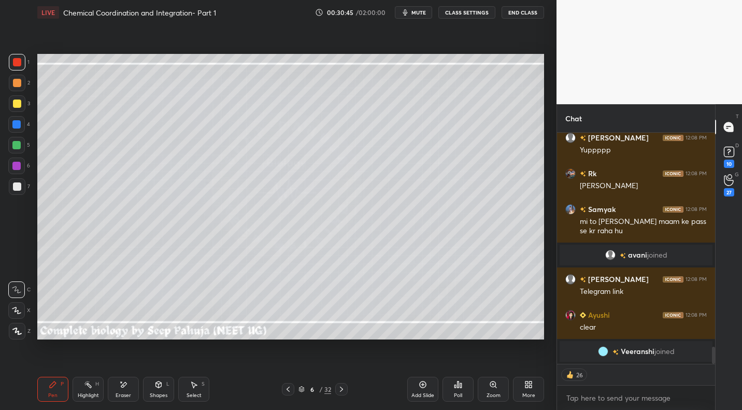
click at [527, 393] on div "More" at bounding box center [529, 395] width 13 height 5
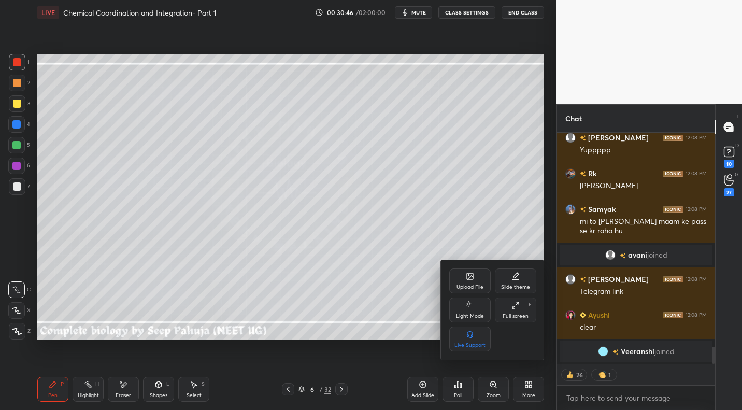
click at [465, 289] on div "Upload File" at bounding box center [470, 287] width 27 height 5
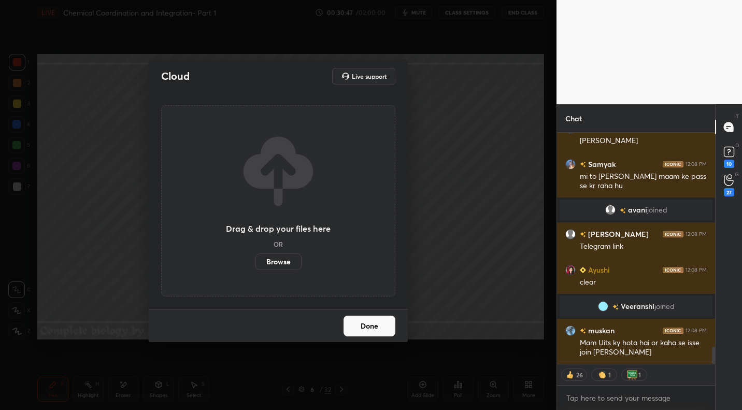
click at [287, 264] on label "Browse" at bounding box center [279, 261] width 46 height 17
click at [256, 264] on input "Browse" at bounding box center [256, 261] width 0 height 17
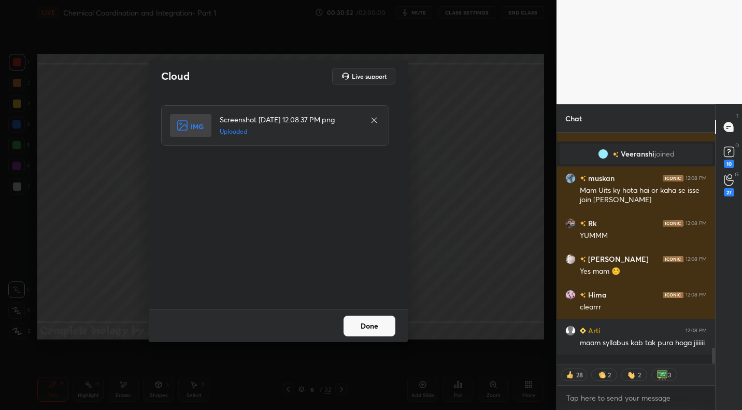
click at [380, 328] on button "Done" at bounding box center [370, 326] width 52 height 21
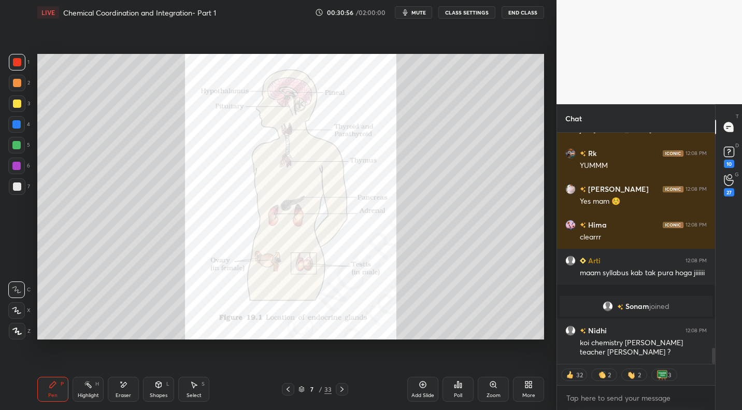
click at [92, 390] on div "Highlight H" at bounding box center [88, 389] width 31 height 25
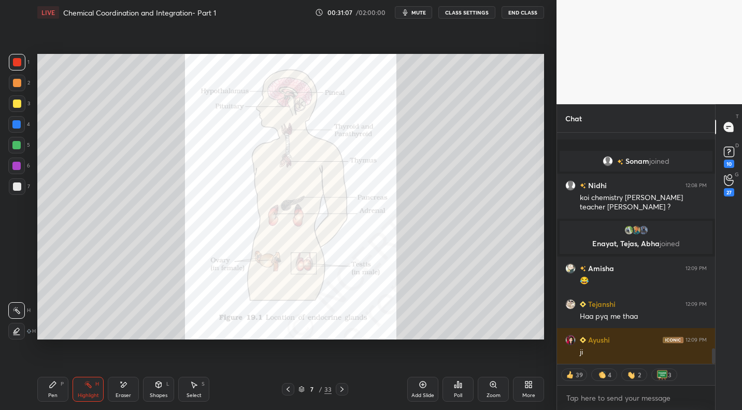
scroll to position [3247, 0]
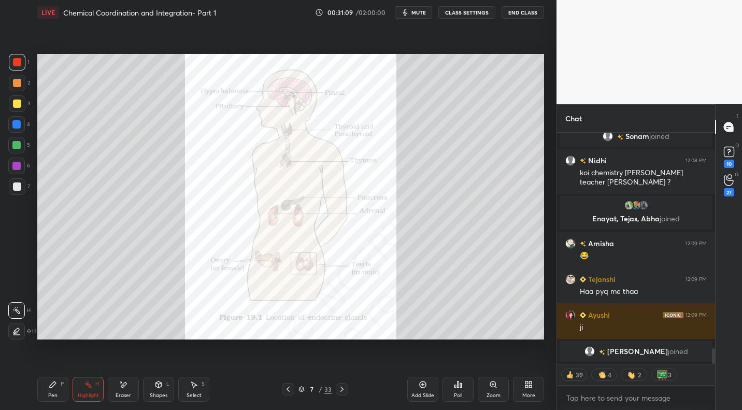
click at [57, 394] on div "Pen P" at bounding box center [52, 389] width 31 height 25
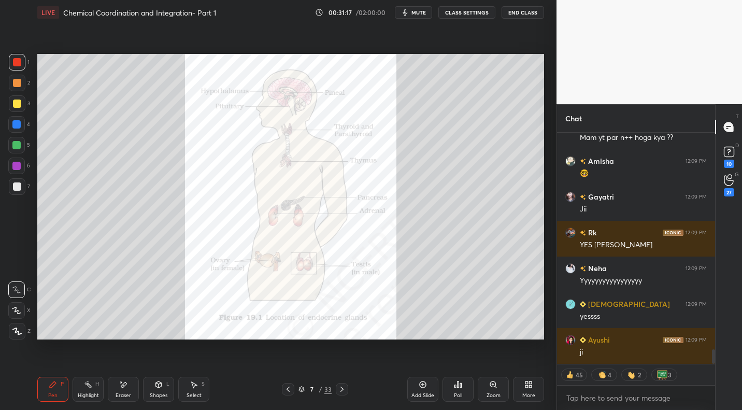
scroll to position [3446, 0]
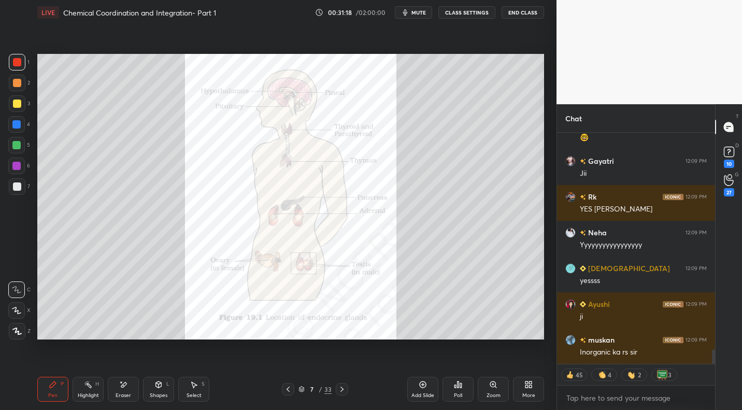
drag, startPoint x: 84, startPoint y: 392, endPoint x: 102, endPoint y: 370, distance: 28.7
click at [82, 393] on div "Highlight" at bounding box center [88, 395] width 21 height 5
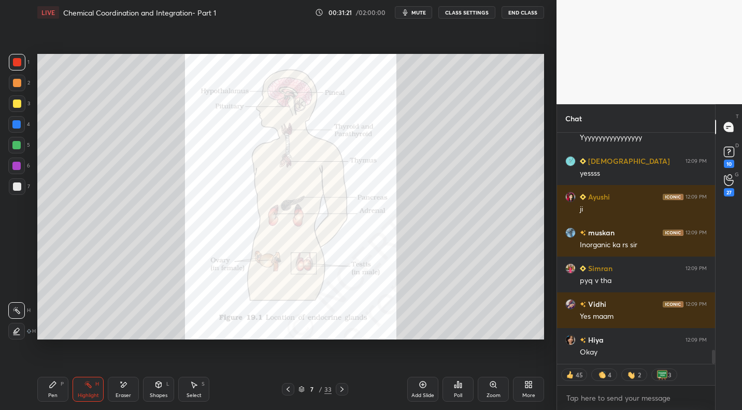
scroll to position [3589, 0]
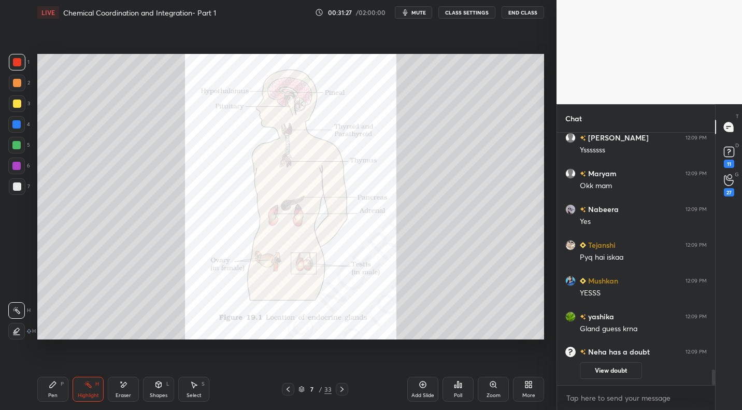
drag, startPoint x: 59, startPoint y: 390, endPoint x: 101, endPoint y: 343, distance: 62.8
click at [59, 390] on div "Pen P" at bounding box center [52, 389] width 31 height 25
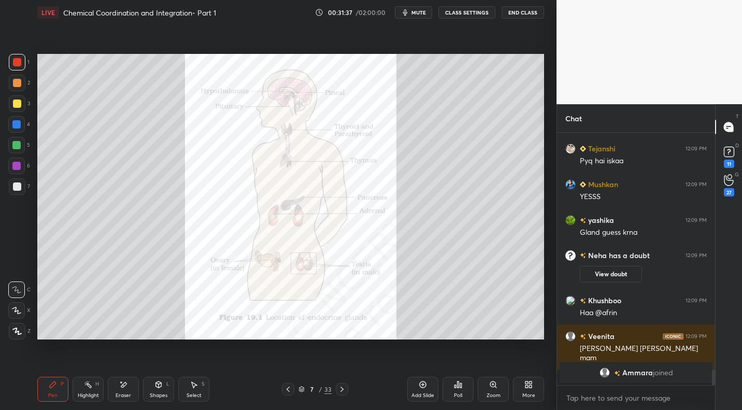
scroll to position [3804, 0]
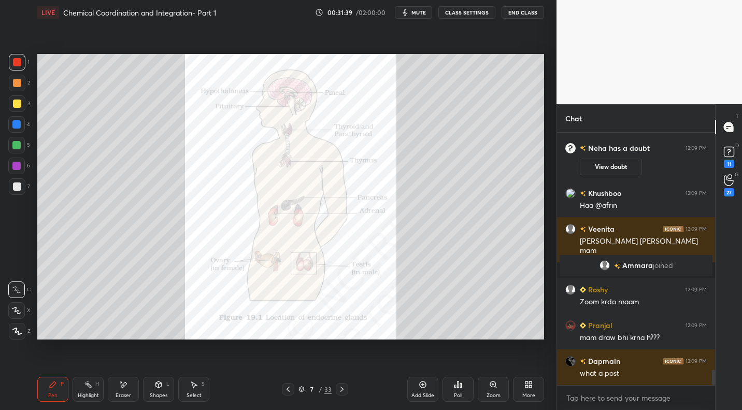
click at [492, 391] on div "Zoom" at bounding box center [493, 389] width 31 height 25
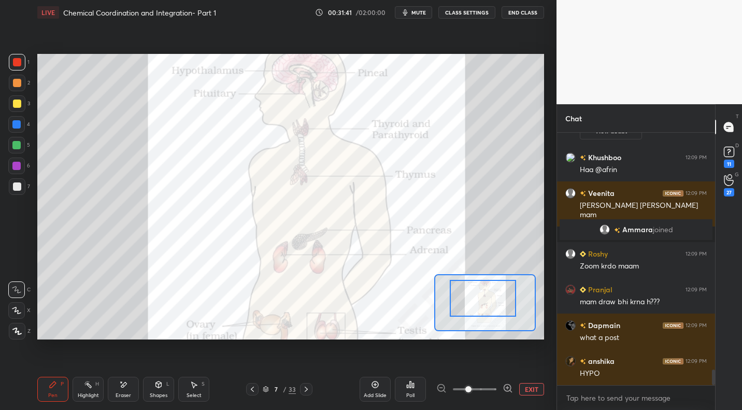
drag, startPoint x: 484, startPoint y: 306, endPoint x: 482, endPoint y: 287, distance: 19.3
click at [484, 281] on div at bounding box center [483, 298] width 66 height 37
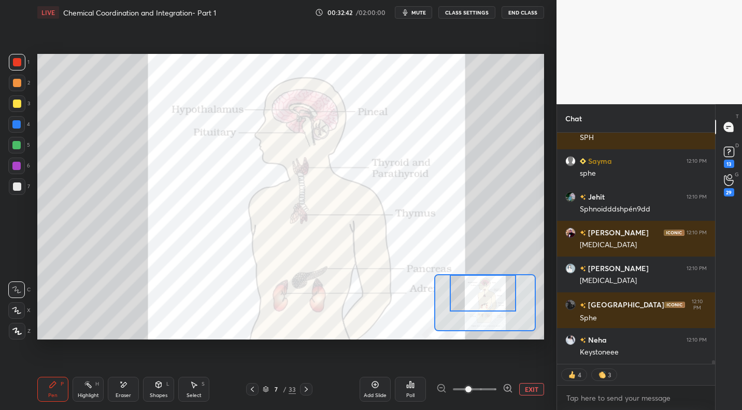
click at [131, 388] on div "Eraser" at bounding box center [123, 389] width 31 height 25
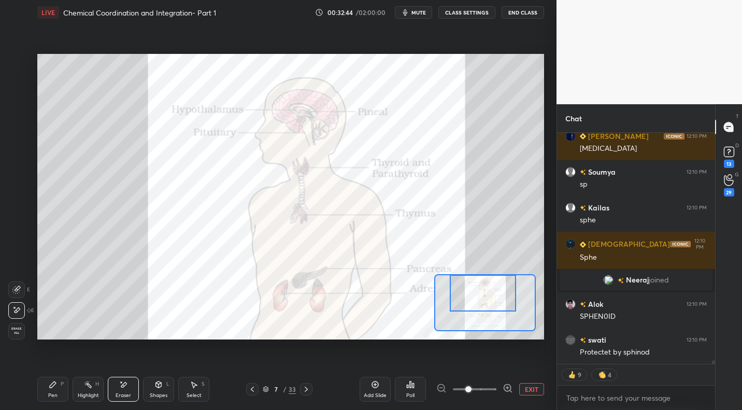
click at [50, 389] on div "Pen P" at bounding box center [52, 389] width 31 height 25
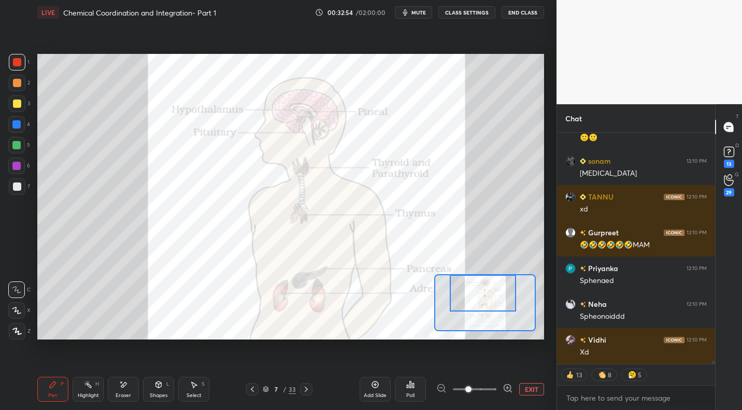
click at [16, 127] on div at bounding box center [16, 124] width 8 height 8
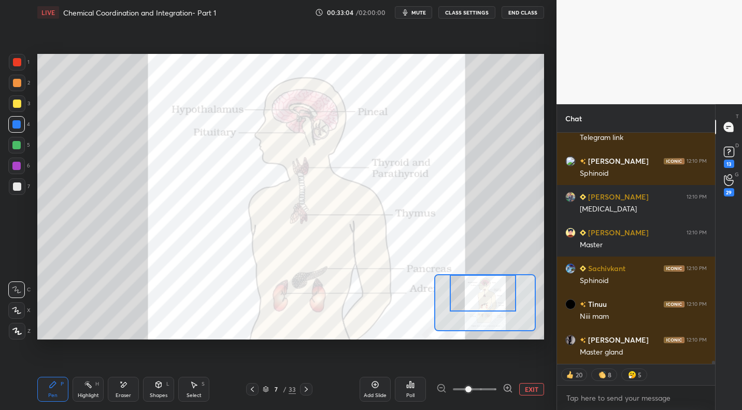
click at [481, 389] on span at bounding box center [475, 390] width 44 height 16
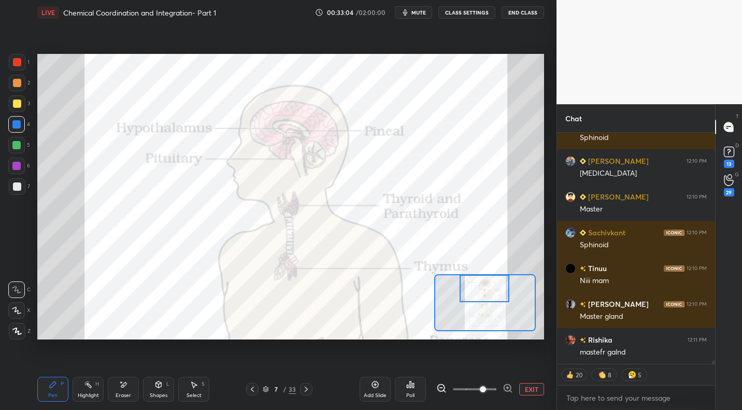
click at [477, 278] on div at bounding box center [485, 288] width 50 height 27
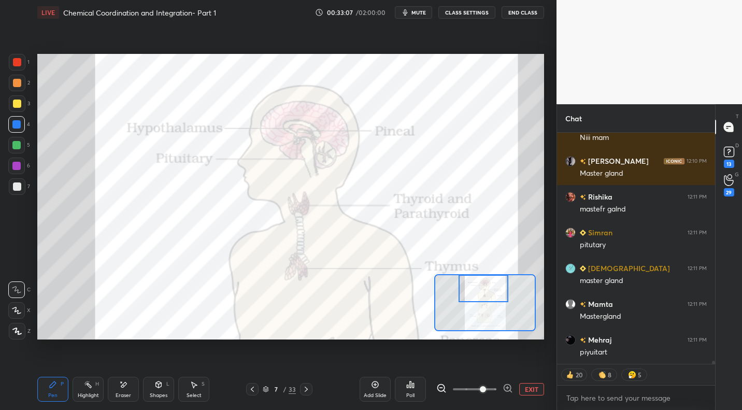
click at [20, 64] on div at bounding box center [17, 62] width 8 height 8
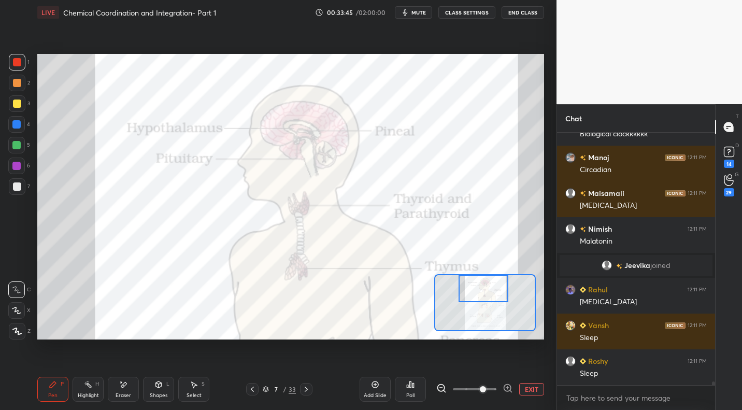
click at [525, 390] on button "EXIT" at bounding box center [531, 389] width 25 height 12
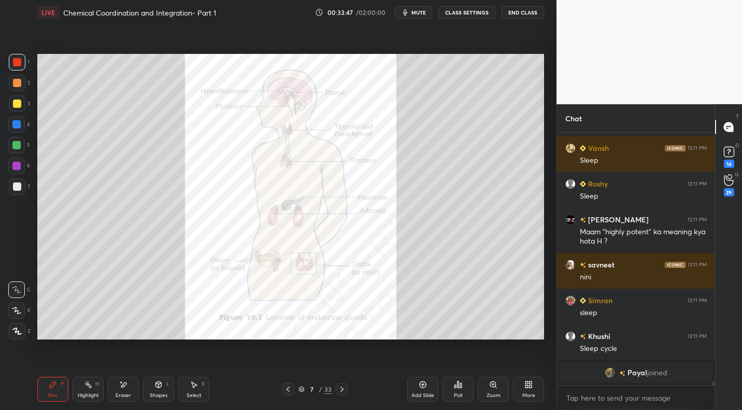
click at [497, 393] on div "Zoom" at bounding box center [494, 395] width 14 height 5
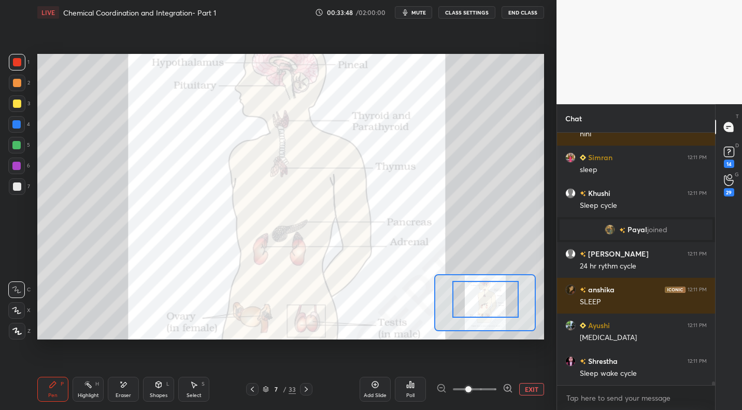
drag, startPoint x: 485, startPoint y: 286, endPoint x: 483, endPoint y: 275, distance: 10.5
click at [484, 274] on div at bounding box center [485, 302] width 102 height 57
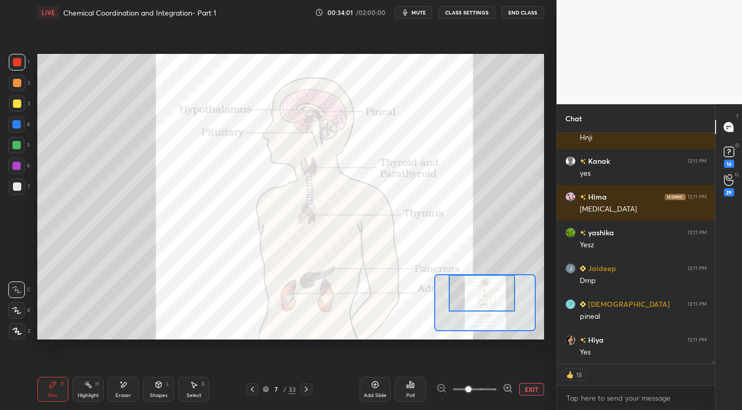
click at [80, 402] on div "Pen P Highlight H Eraser Shapes L Select S 7 / 33 Add Slide Poll EXIT" at bounding box center [290, 389] width 507 height 41
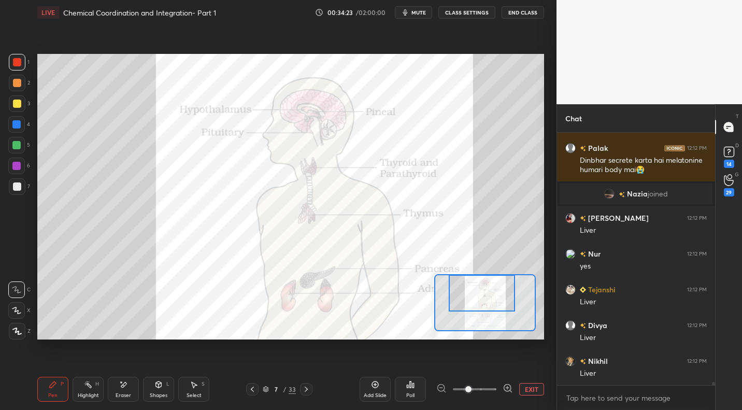
click at [532, 388] on button "EXIT" at bounding box center [531, 389] width 25 height 12
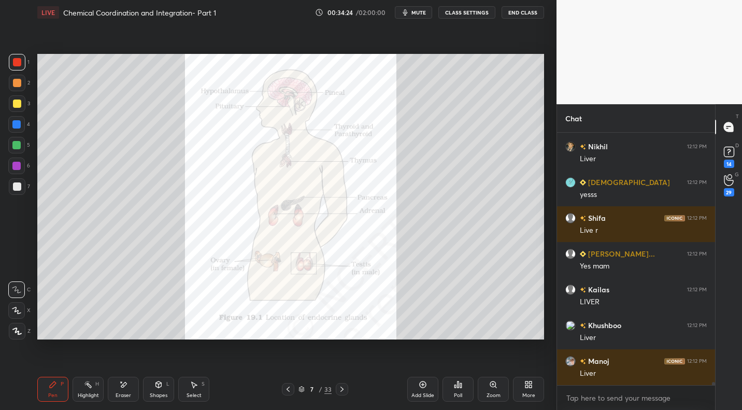
click at [493, 393] on div "Zoom" at bounding box center [494, 395] width 14 height 5
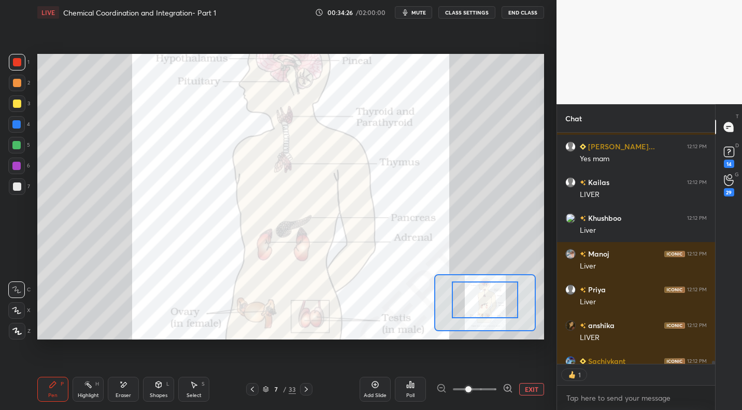
click at [485, 293] on div at bounding box center [485, 299] width 66 height 37
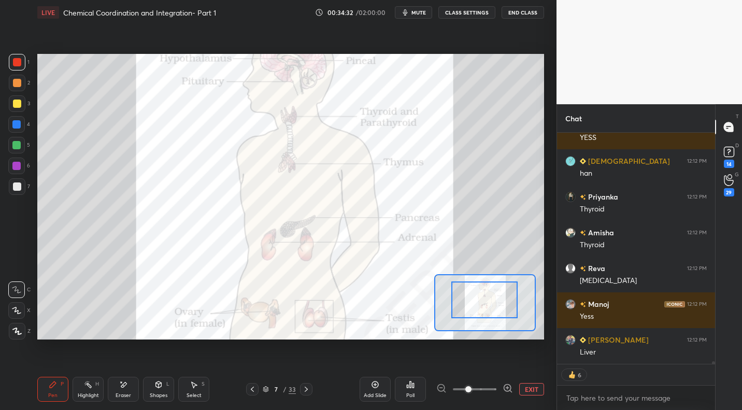
drag, startPoint x: 479, startPoint y: 304, endPoint x: 481, endPoint y: 298, distance: 7.1
click at [479, 307] on div at bounding box center [484, 299] width 66 height 37
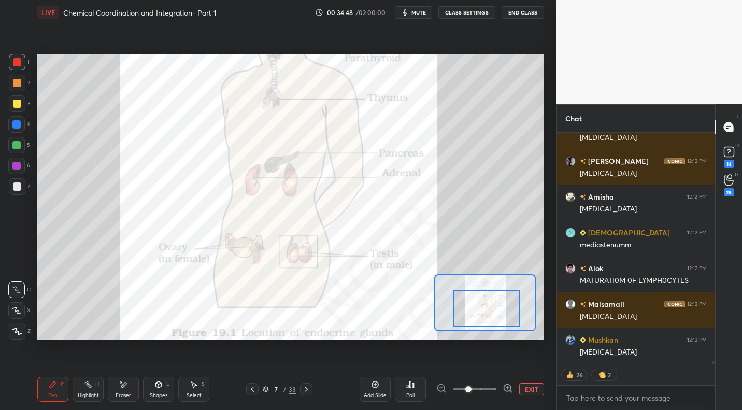
click at [505, 313] on div at bounding box center [487, 308] width 66 height 37
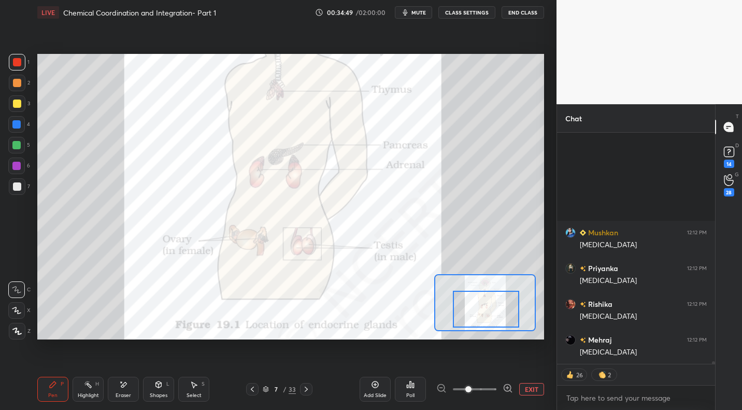
click at [97, 389] on div "Highlight H" at bounding box center [88, 389] width 31 height 25
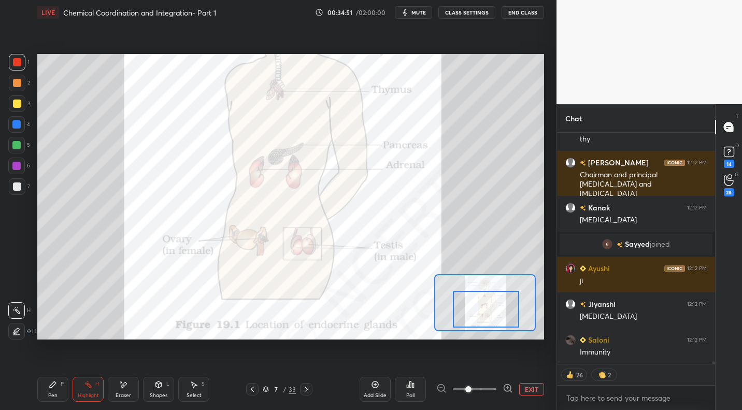
click at [52, 390] on div "Pen P" at bounding box center [52, 389] width 31 height 25
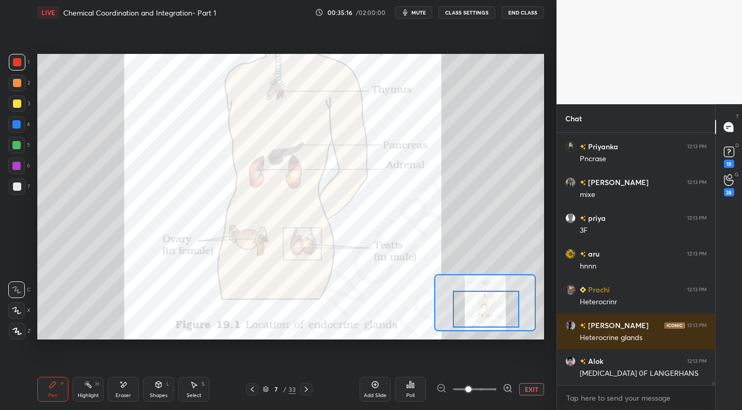
drag, startPoint x: 83, startPoint y: 392, endPoint x: 150, endPoint y: 339, distance: 84.8
click at [88, 388] on div "Highlight H" at bounding box center [88, 389] width 31 height 25
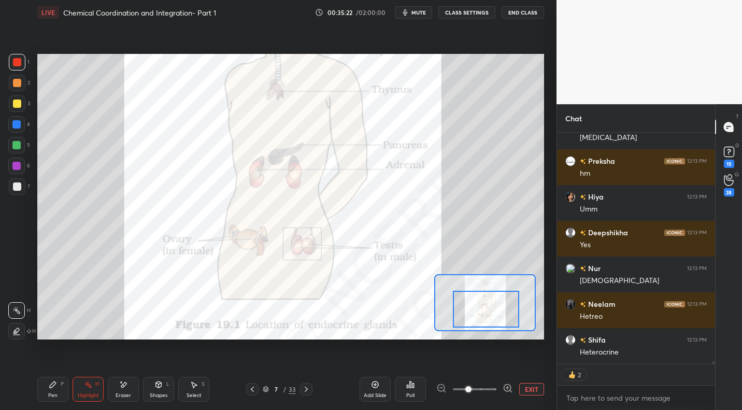
click at [533, 388] on button "EXIT" at bounding box center [531, 389] width 25 height 12
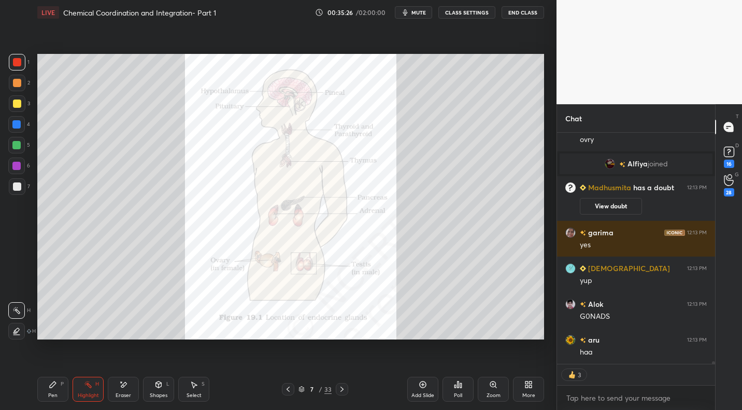
click at [61, 390] on div "Pen P" at bounding box center [52, 389] width 31 height 25
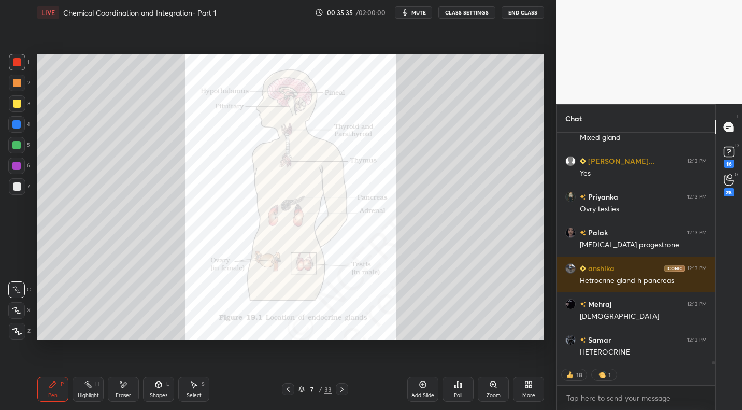
click at [165, 389] on div "Shapes L" at bounding box center [158, 389] width 31 height 25
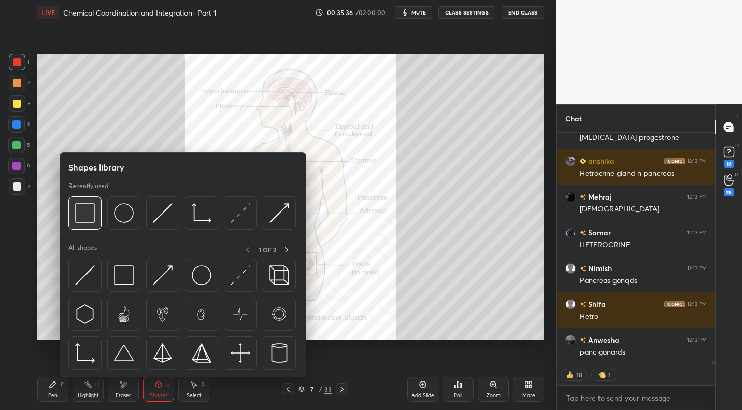
click at [88, 220] on img at bounding box center [85, 213] width 20 height 20
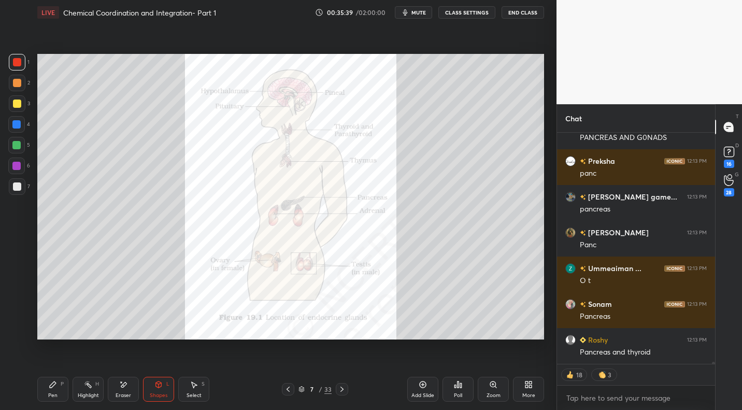
click at [54, 393] on div "Pen" at bounding box center [52, 395] width 9 height 5
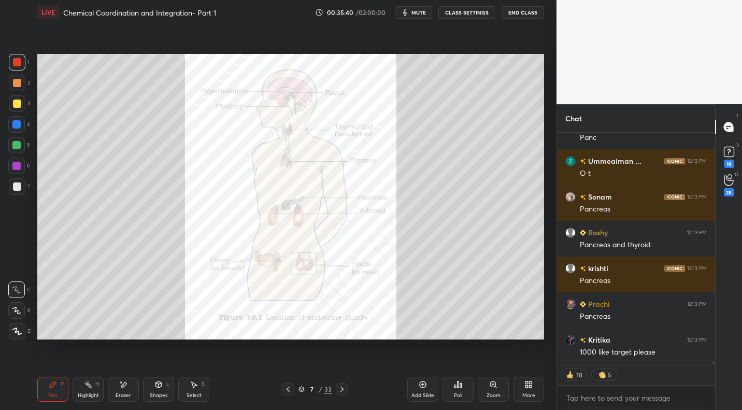
click at [19, 186] on div at bounding box center [17, 186] width 8 height 8
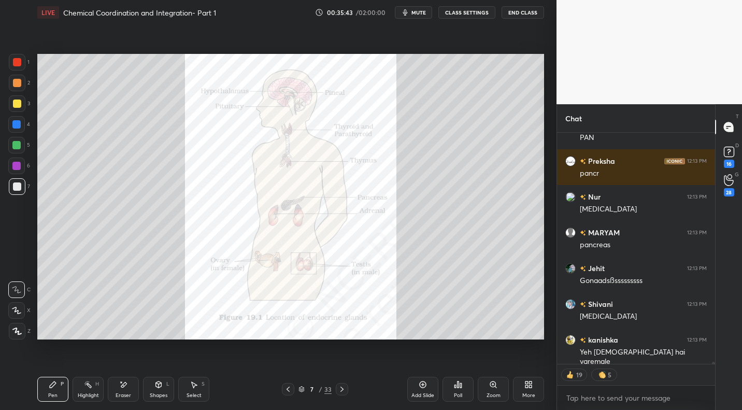
click at [120, 393] on div "Eraser" at bounding box center [124, 395] width 16 height 5
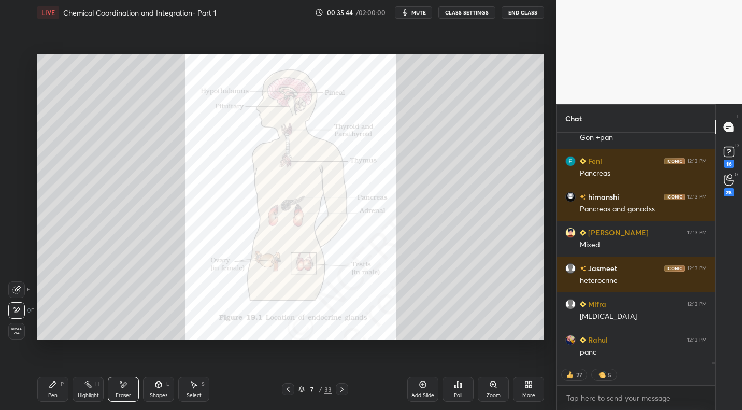
click at [53, 385] on div "Pen P" at bounding box center [52, 389] width 31 height 25
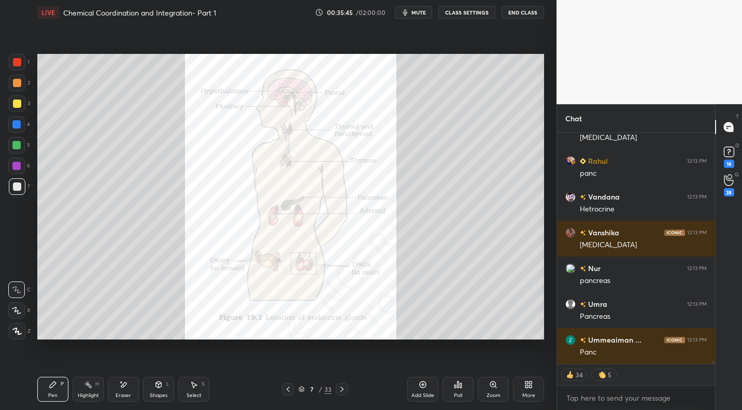
drag, startPoint x: 24, startPoint y: 64, endPoint x: 33, endPoint y: 84, distance: 22.3
click at [24, 65] on div at bounding box center [17, 62] width 17 height 17
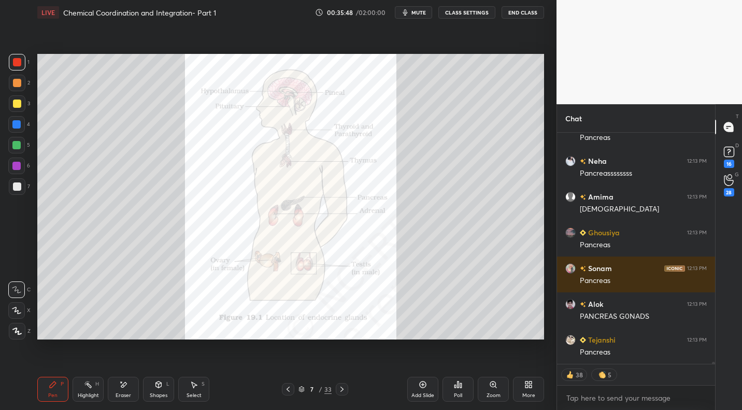
click at [163, 389] on div "Shapes L" at bounding box center [158, 389] width 31 height 25
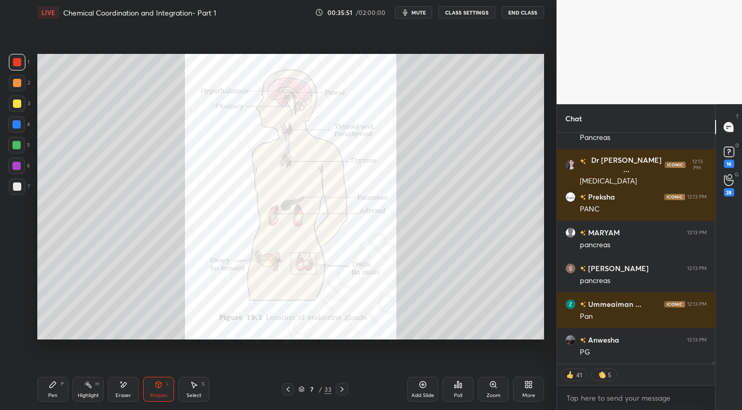
click at [52, 385] on icon at bounding box center [53, 385] width 6 height 6
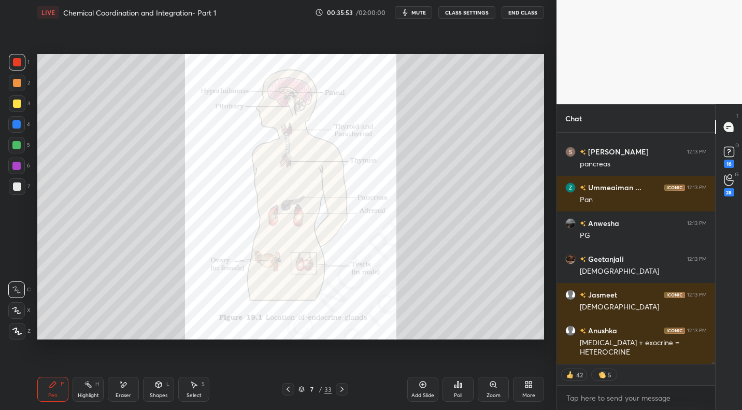
click at [14, 190] on div at bounding box center [17, 186] width 8 height 8
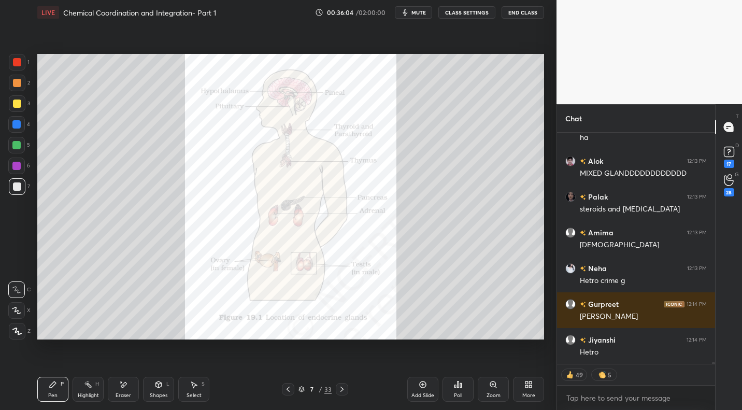
click at [124, 391] on div "Eraser" at bounding box center [123, 389] width 31 height 25
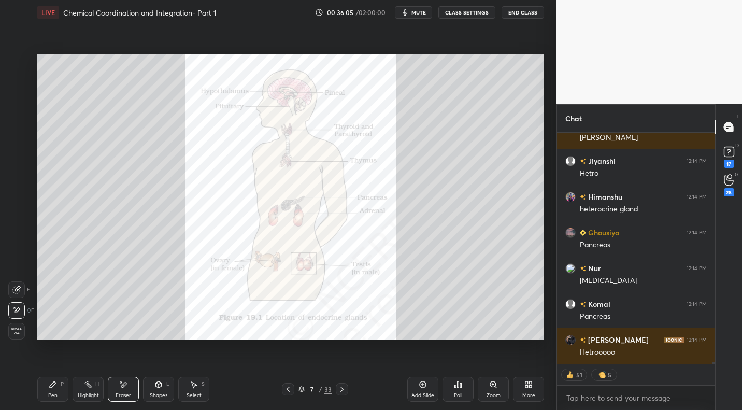
drag, startPoint x: 46, startPoint y: 383, endPoint x: 51, endPoint y: 372, distance: 11.8
click at [46, 383] on div "Pen P" at bounding box center [52, 389] width 31 height 25
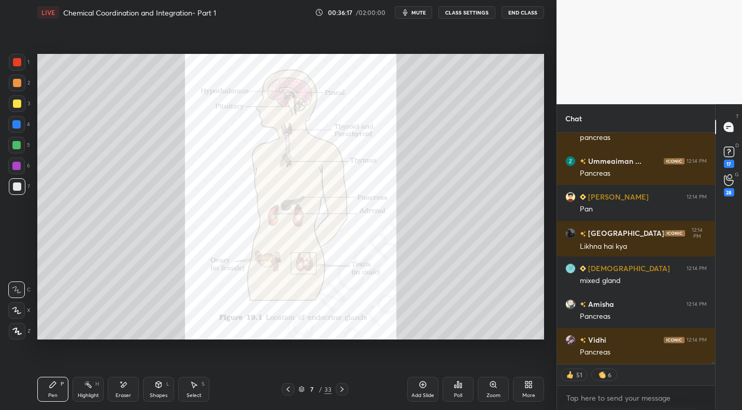
click at [19, 110] on div at bounding box center [17, 103] width 17 height 17
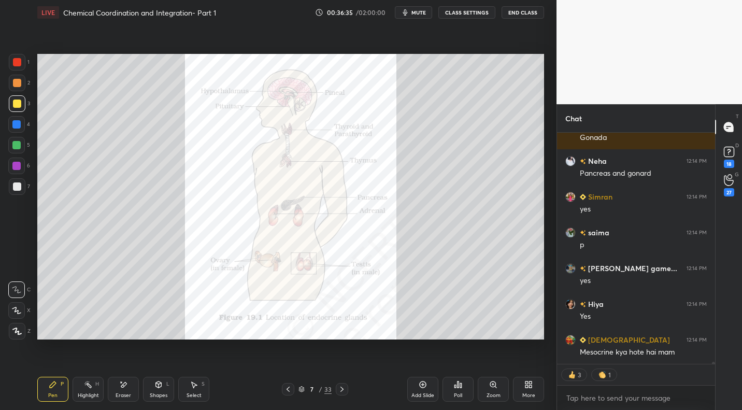
click at [156, 340] on div "Setting up your live class Poll for secs No correct answer Start poll" at bounding box center [290, 197] width 515 height 344
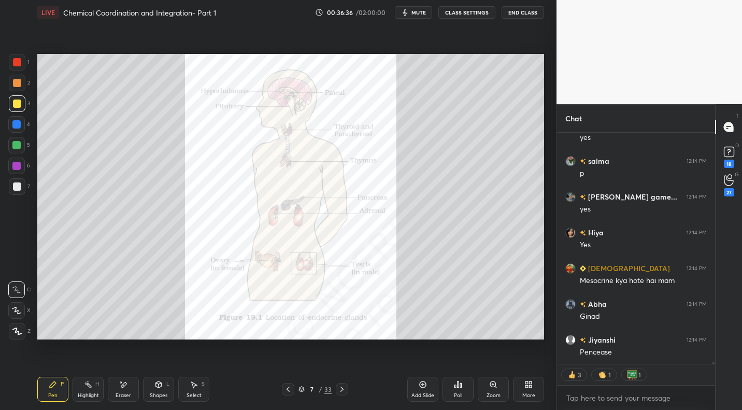
click at [128, 396] on div "Eraser" at bounding box center [124, 395] width 16 height 5
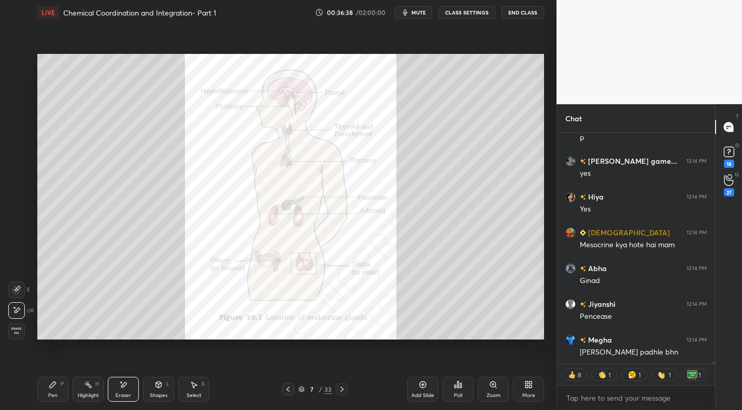
click at [61, 390] on div "Pen P" at bounding box center [52, 389] width 31 height 25
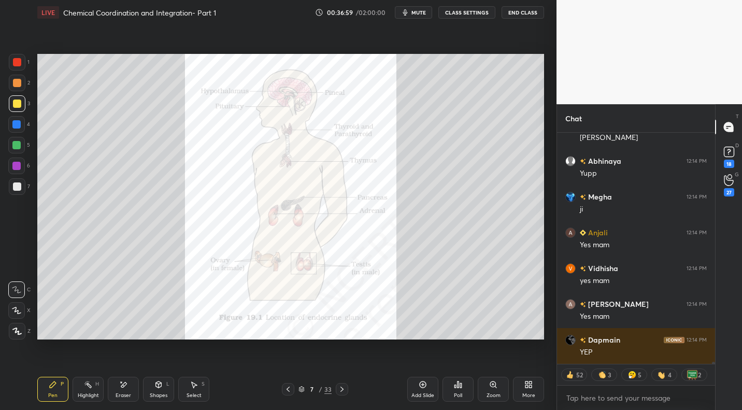
click at [530, 385] on icon at bounding box center [529, 384] width 8 height 8
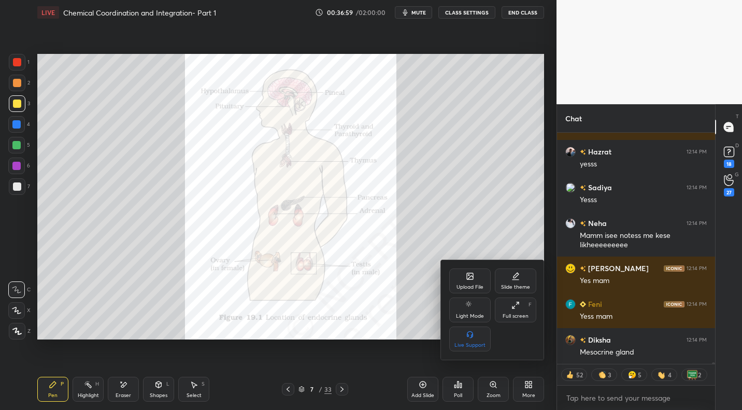
click at [474, 280] on div "Upload File" at bounding box center [469, 281] width 41 height 25
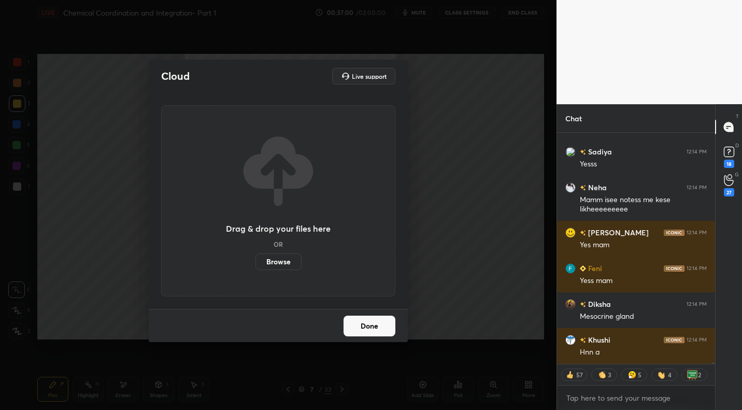
click at [288, 259] on label "Browse" at bounding box center [279, 261] width 46 height 17
click at [256, 259] on input "Browse" at bounding box center [256, 261] width 0 height 17
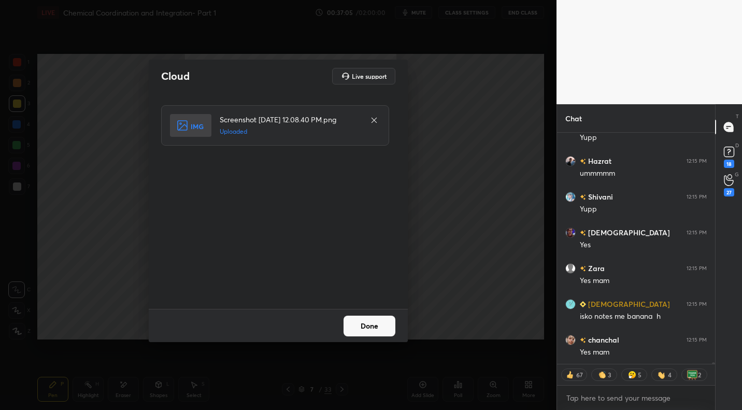
drag, startPoint x: 388, startPoint y: 334, endPoint x: 393, endPoint y: 332, distance: 5.3
click at [388, 334] on button "Done" at bounding box center [370, 326] width 52 height 21
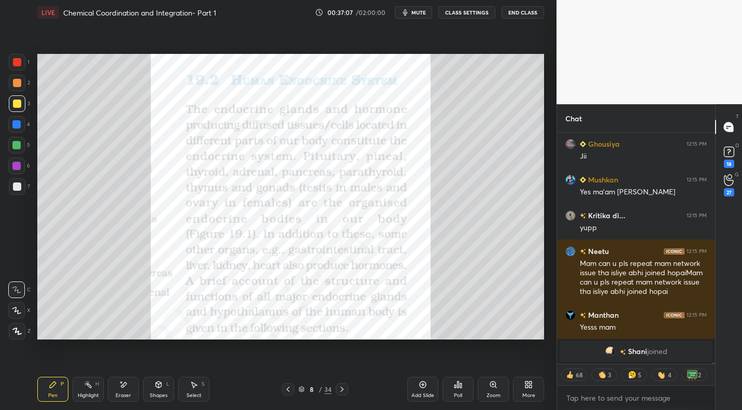
click at [19, 60] on div at bounding box center [17, 62] width 8 height 8
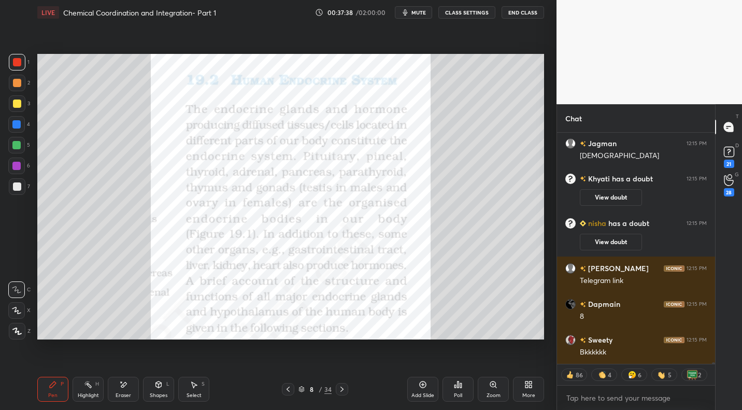
click at [288, 390] on icon at bounding box center [288, 389] width 3 height 5
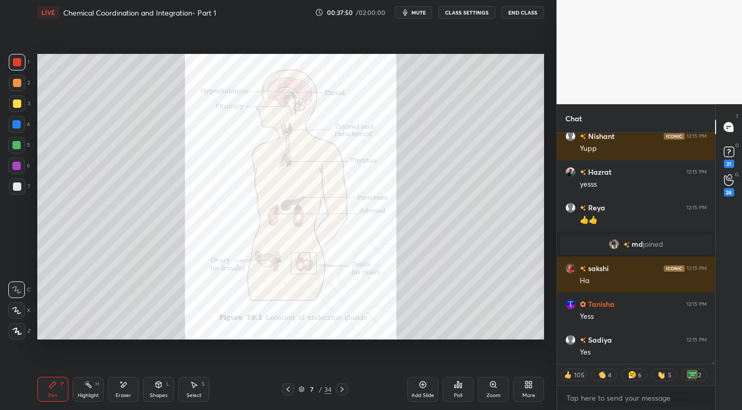
drag, startPoint x: 93, startPoint y: 391, endPoint x: 109, endPoint y: 359, distance: 35.7
click at [95, 388] on div "Highlight H" at bounding box center [88, 389] width 31 height 25
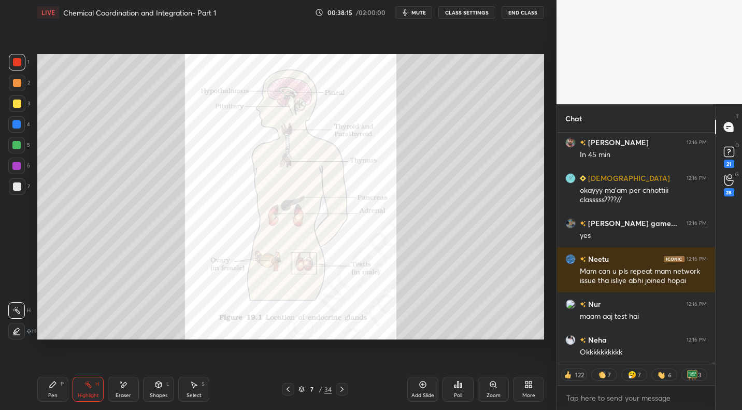
click at [421, 10] on span "mute" at bounding box center [419, 12] width 15 height 7
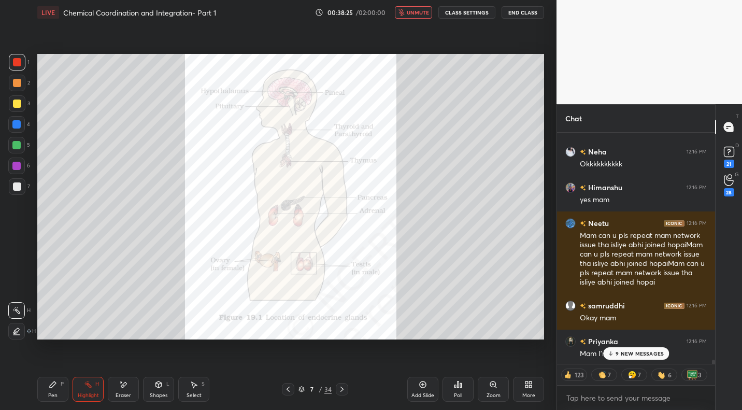
click at [414, 15] on span "unmute" at bounding box center [418, 12] width 22 height 7
click at [633, 359] on div "10 NEW MESSAGES" at bounding box center [636, 353] width 68 height 12
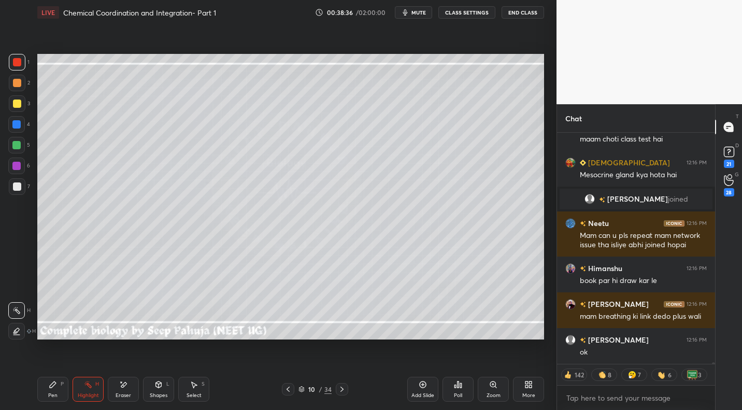
drag, startPoint x: 18, startPoint y: 103, endPoint x: 30, endPoint y: 96, distance: 13.2
click at [18, 103] on div at bounding box center [17, 104] width 8 height 8
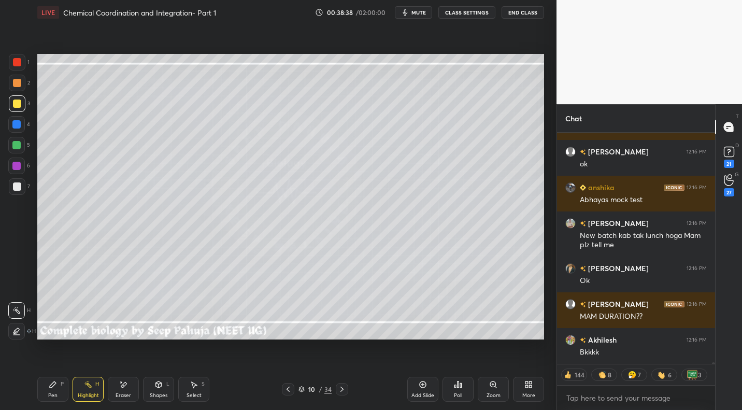
click at [50, 385] on icon at bounding box center [53, 384] width 8 height 8
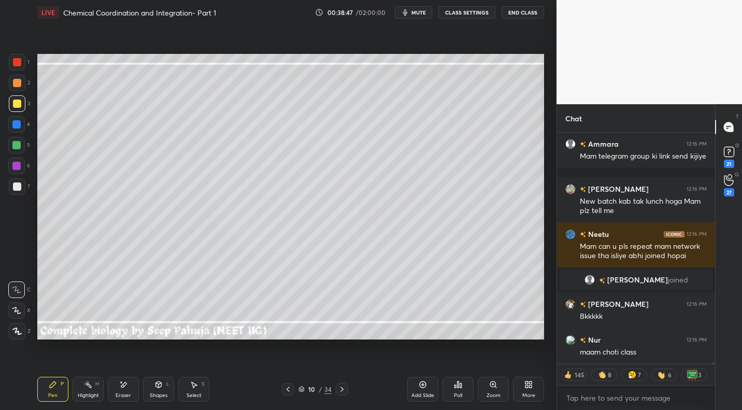
click at [20, 185] on div at bounding box center [17, 186] width 8 height 8
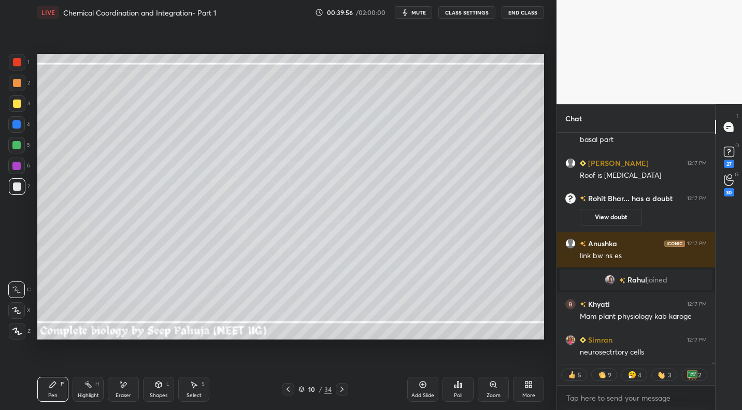
click at [88, 394] on div "Highlight" at bounding box center [88, 395] width 21 height 5
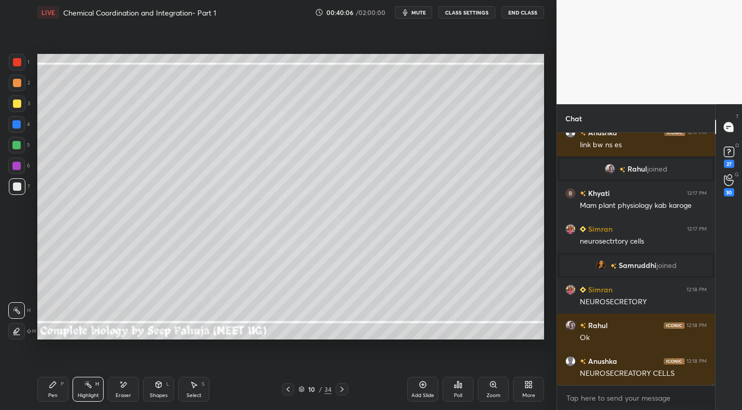
scroll to position [40367, 0]
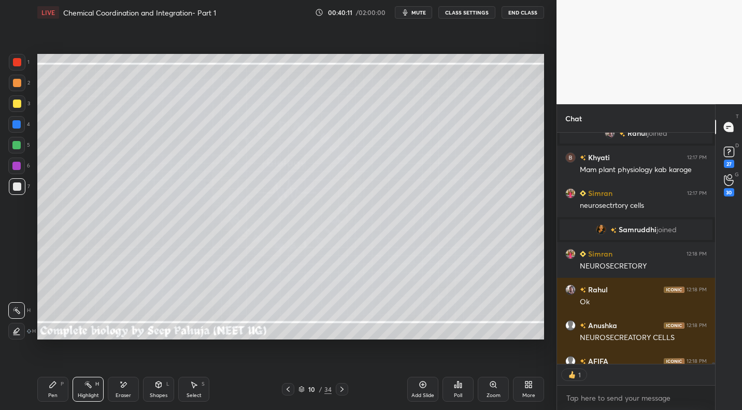
click at [58, 384] on div "Pen P" at bounding box center [52, 389] width 31 height 25
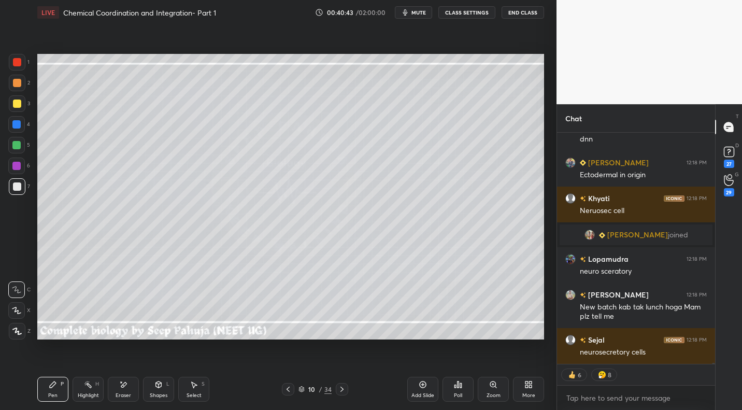
scroll to position [41068, 0]
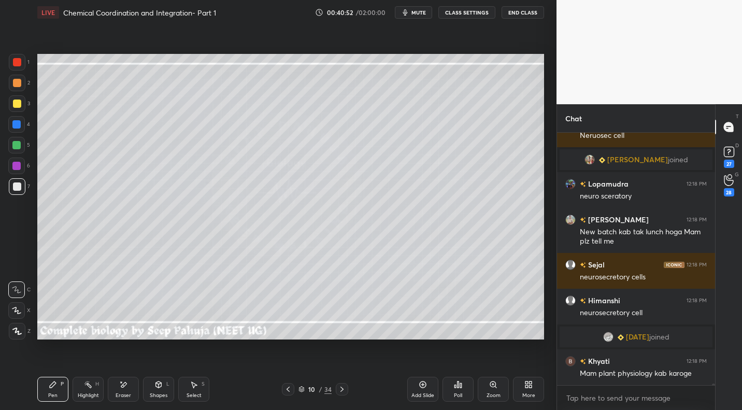
drag, startPoint x: 205, startPoint y: 380, endPoint x: 205, endPoint y: 374, distance: 6.2
click at [204, 379] on div "Select S" at bounding box center [193, 389] width 31 height 25
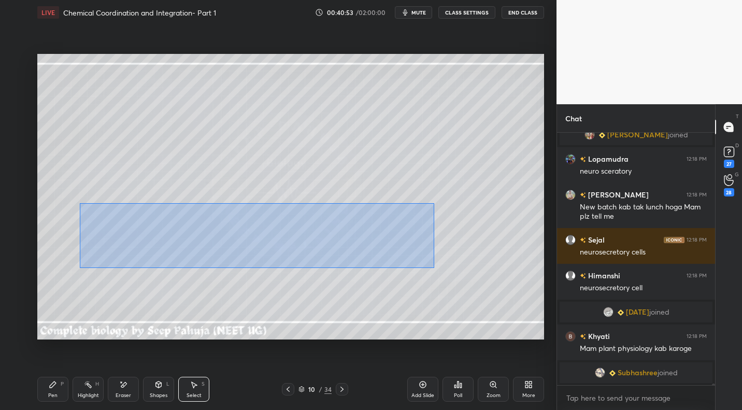
drag, startPoint x: 102, startPoint y: 209, endPoint x: 464, endPoint y: 266, distance: 366.8
click at [476, 269] on div "0 ° Undo Copy Duplicate Duplicate to new slide Delete" at bounding box center [290, 196] width 507 height 285
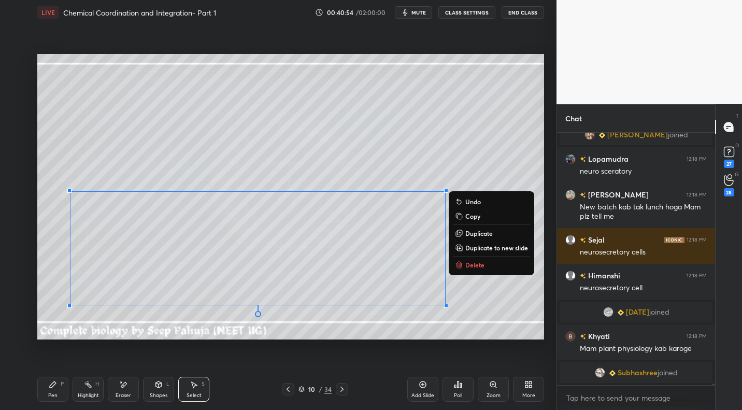
click at [453, 265] on div "0 ° Undo Copy Duplicate Duplicate to new slide Delete" at bounding box center [290, 196] width 507 height 285
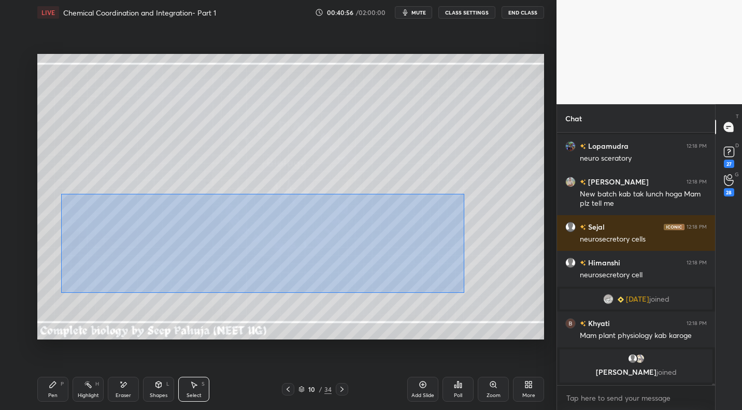
drag, startPoint x: 61, startPoint y: 194, endPoint x: 485, endPoint y: 287, distance: 434.2
click at [489, 297] on div "0 ° Undo Copy Duplicate Duplicate to new slide Delete" at bounding box center [290, 196] width 507 height 285
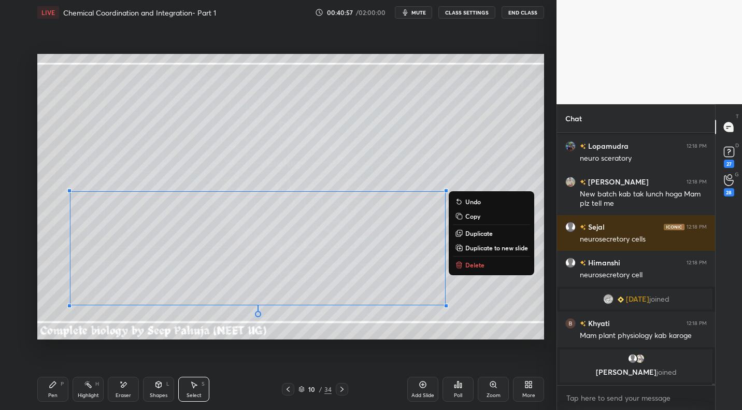
click at [475, 265] on p "Delete" at bounding box center [474, 265] width 19 height 8
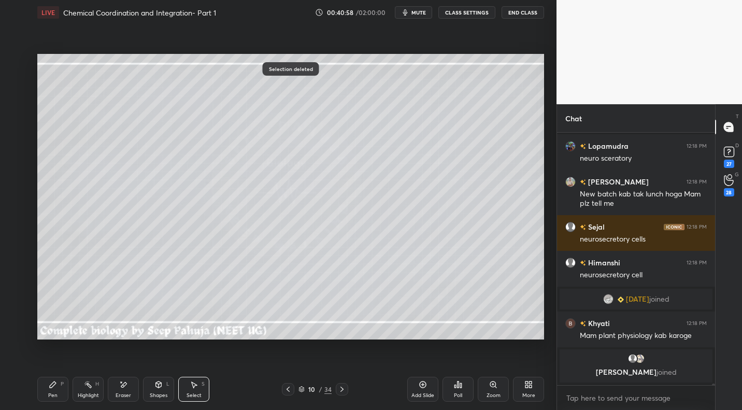
click at [65, 384] on div "Pen P" at bounding box center [52, 389] width 31 height 25
drag, startPoint x: 14, startPoint y: 106, endPoint x: 30, endPoint y: 108, distance: 16.2
click at [14, 106] on div at bounding box center [17, 104] width 8 height 8
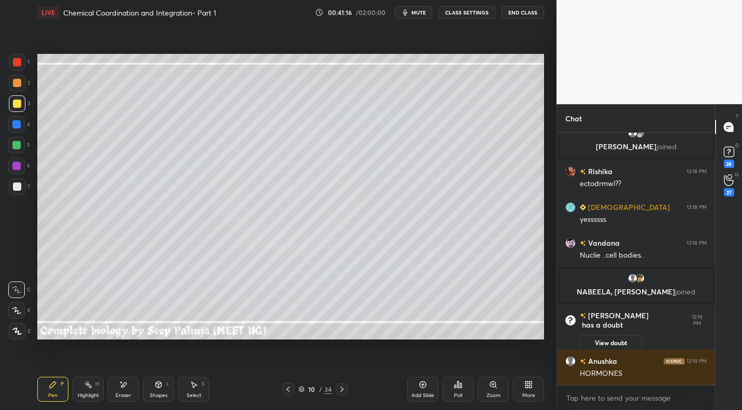
scroll to position [41319, 0]
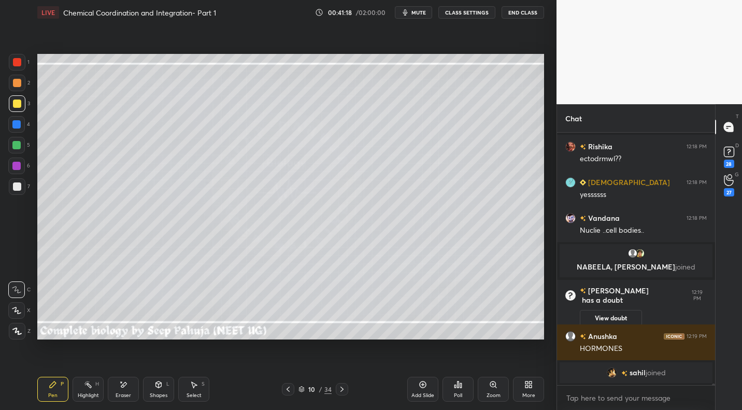
click at [286, 387] on icon at bounding box center [288, 389] width 8 height 8
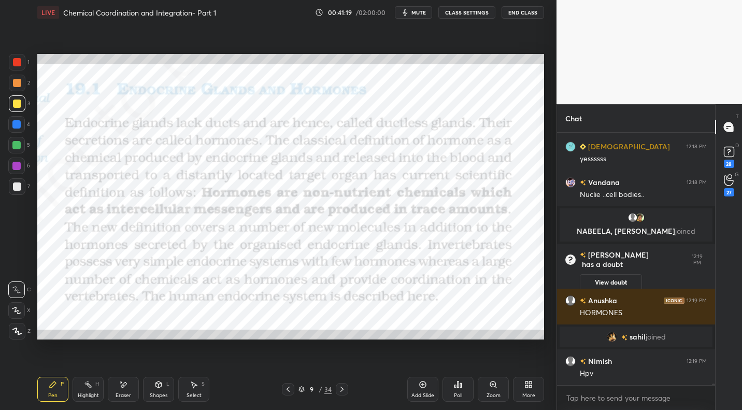
click at [287, 388] on icon at bounding box center [288, 389] width 8 height 8
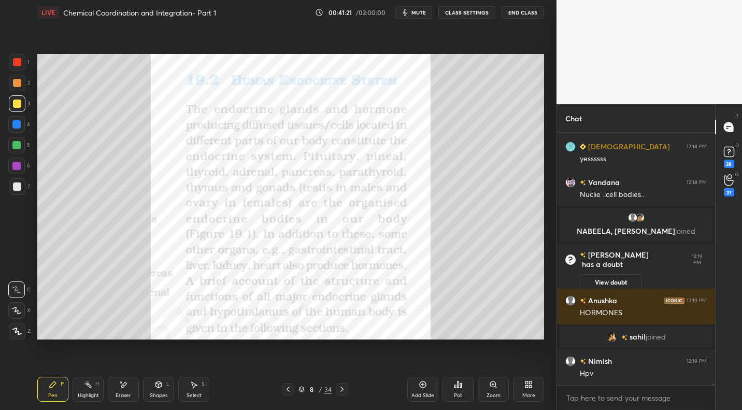
click at [289, 388] on icon at bounding box center [288, 389] width 8 height 8
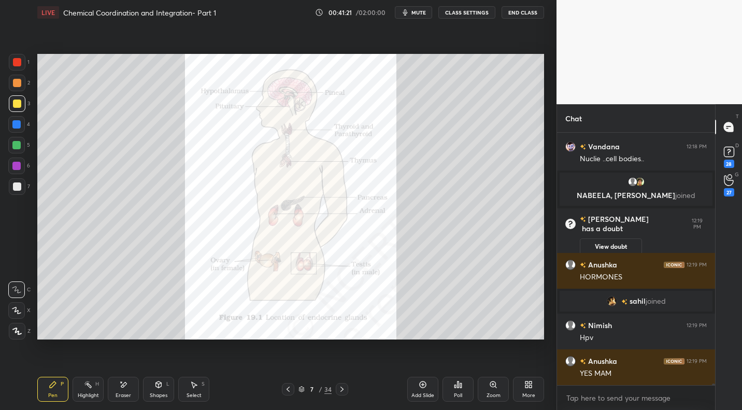
click at [99, 394] on div "Highlight H" at bounding box center [88, 389] width 31 height 25
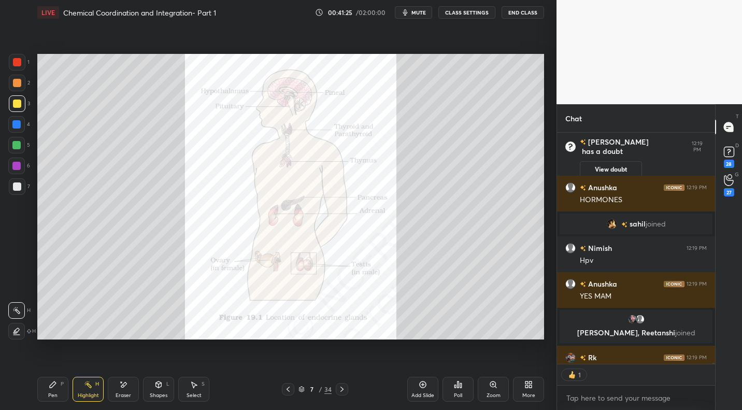
scroll to position [41416, 0]
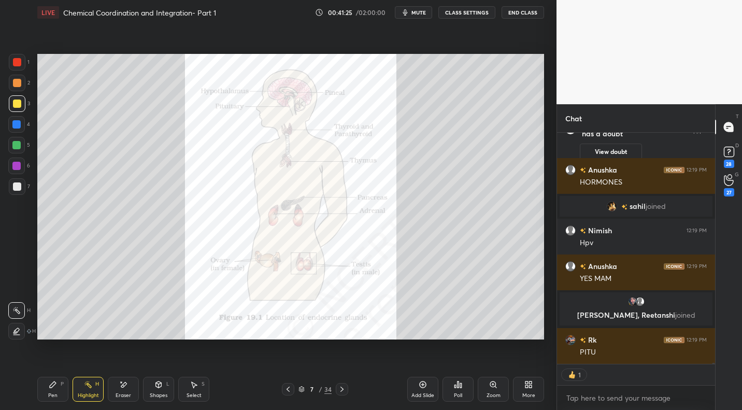
click at [340, 388] on icon at bounding box center [342, 389] width 8 height 8
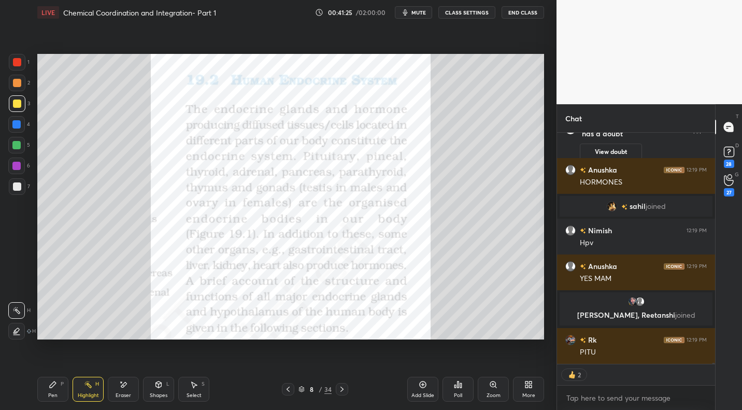
click at [341, 386] on icon at bounding box center [342, 389] width 8 height 8
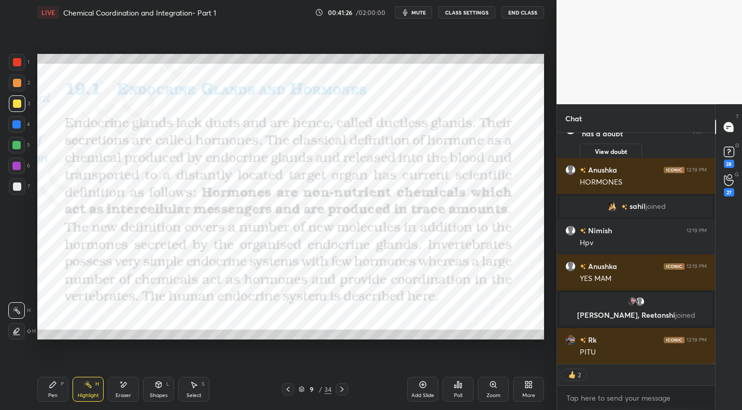
click at [338, 389] on icon at bounding box center [342, 389] width 8 height 8
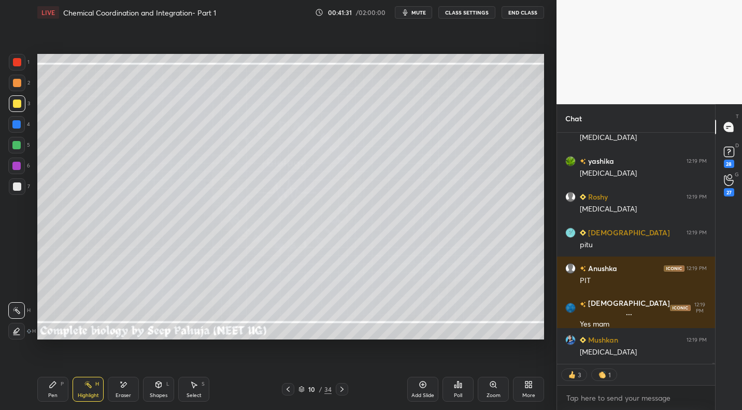
scroll to position [41881, 0]
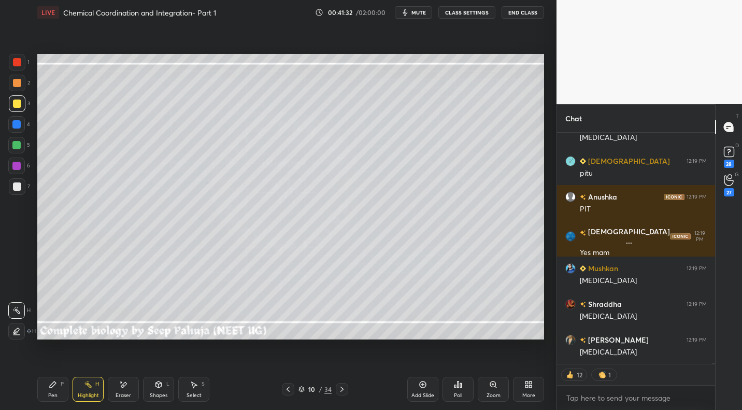
click at [197, 393] on div "Select" at bounding box center [194, 395] width 15 height 5
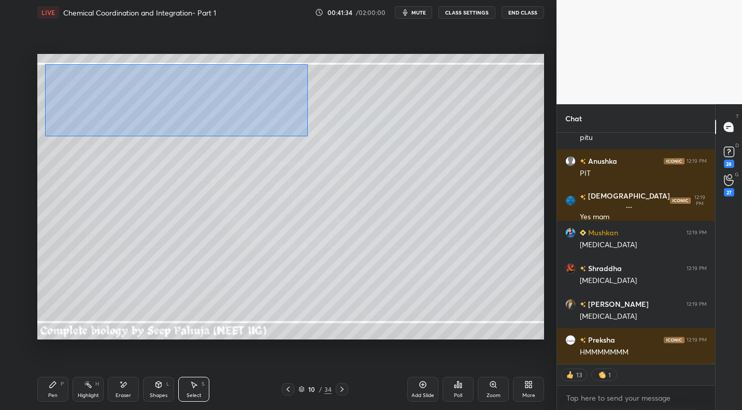
scroll to position [42024, 0]
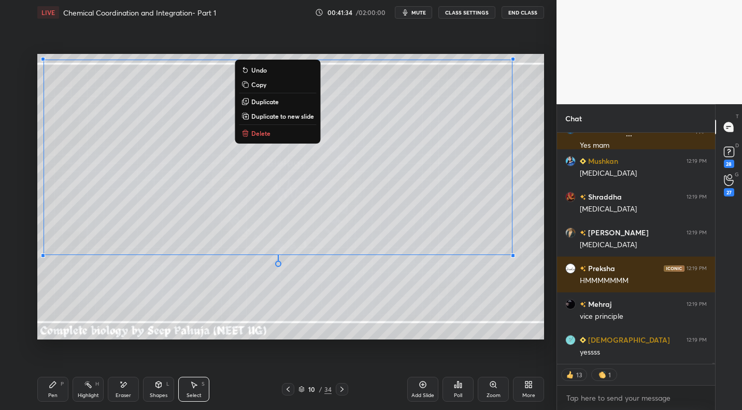
drag, startPoint x: 46, startPoint y: 66, endPoint x: 534, endPoint y: 248, distance: 521.3
click at [548, 255] on div "1 2 3 4 5 6 7 C X Z E E Erase all H H LIVE Chemical Coordination and Integratio…" at bounding box center [278, 205] width 557 height 410
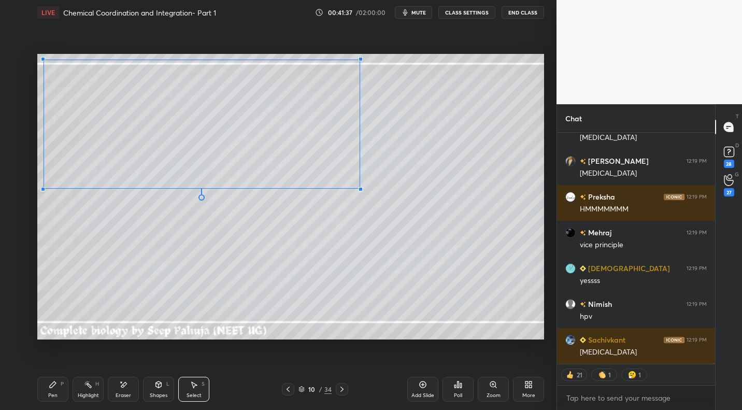
drag, startPoint x: 513, startPoint y: 256, endPoint x: 349, endPoint y: 188, distance: 177.3
click at [359, 188] on div at bounding box center [361, 189] width 4 height 4
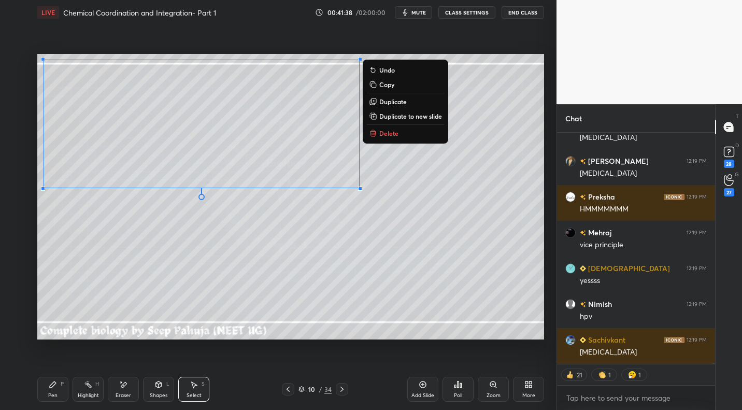
click at [51, 385] on icon at bounding box center [53, 385] width 6 height 6
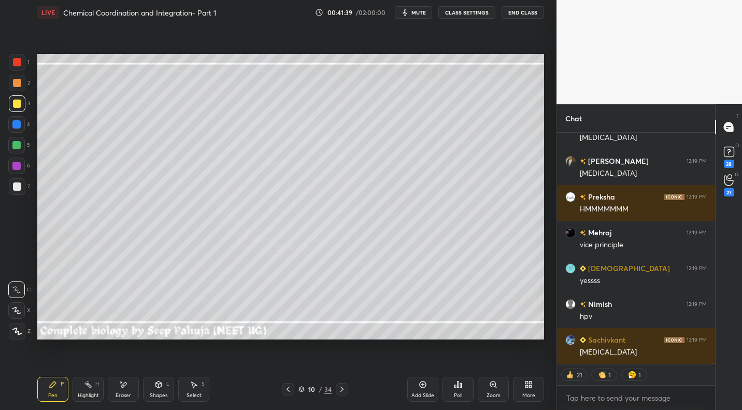
click at [18, 126] on div at bounding box center [16, 124] width 8 height 8
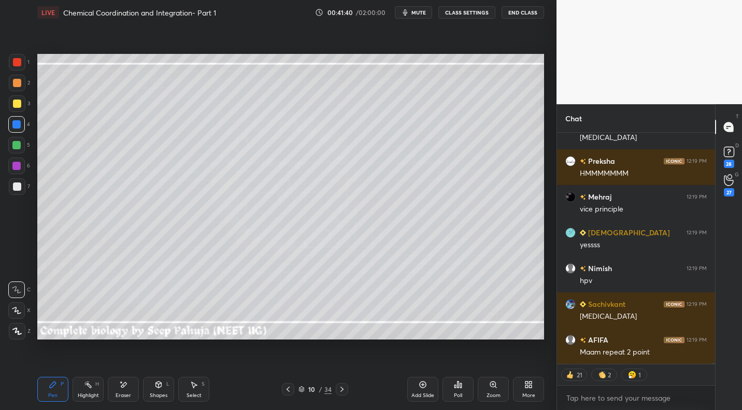
click at [162, 394] on div "Shapes" at bounding box center [159, 395] width 18 height 5
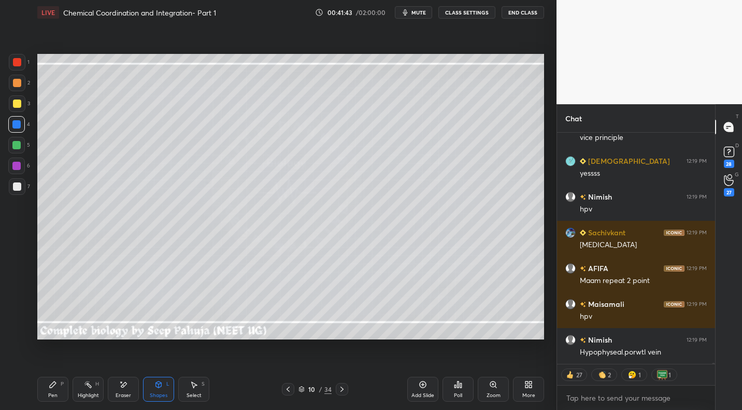
scroll to position [42264, 0]
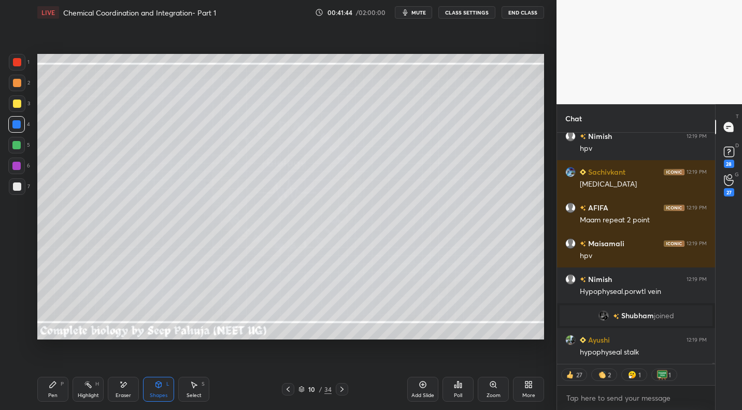
click at [57, 390] on div "Pen P" at bounding box center [52, 389] width 31 height 25
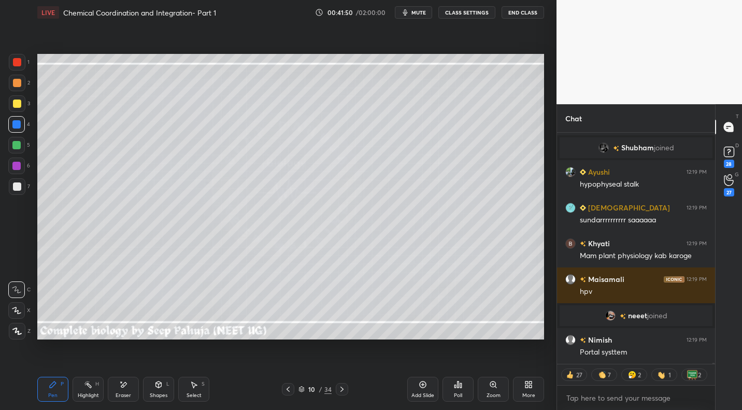
scroll to position [42164, 0]
drag, startPoint x: 194, startPoint y: 397, endPoint x: 200, endPoint y: 376, distance: 21.4
click at [193, 395] on div "Select" at bounding box center [194, 395] width 15 height 5
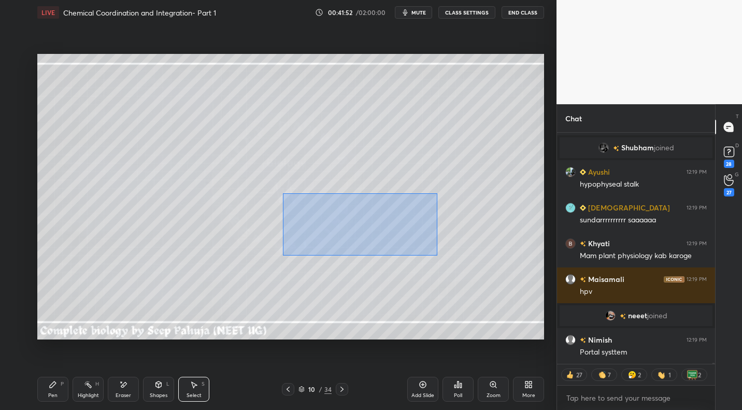
drag, startPoint x: 341, startPoint y: 216, endPoint x: 465, endPoint y: 264, distance: 133.9
click at [506, 282] on div "0 ° Undo Copy Duplicate Duplicate to new slide Delete" at bounding box center [290, 196] width 507 height 285
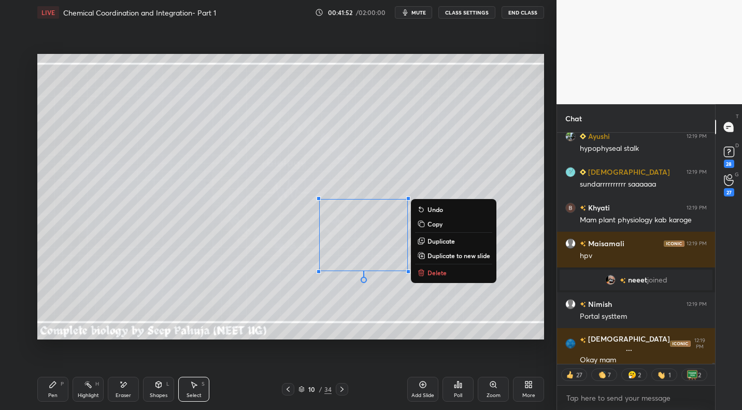
click at [443, 271] on p "Delete" at bounding box center [437, 273] width 19 height 8
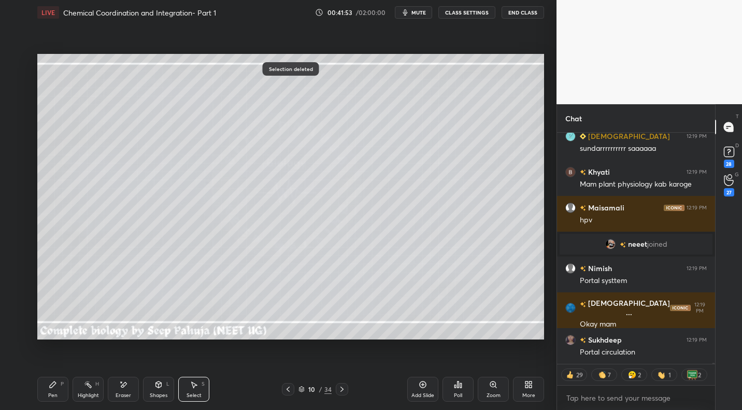
click at [346, 388] on div at bounding box center [342, 389] width 12 height 12
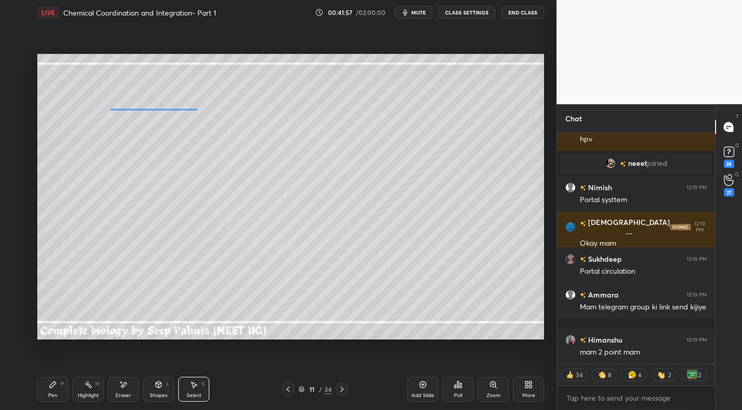
drag, startPoint x: 111, startPoint y: 108, endPoint x: 196, endPoint y: 109, distance: 85.0
click at [197, 109] on div "0 ° Undo Copy Duplicate Duplicate to new slide Delete" at bounding box center [290, 196] width 507 height 285
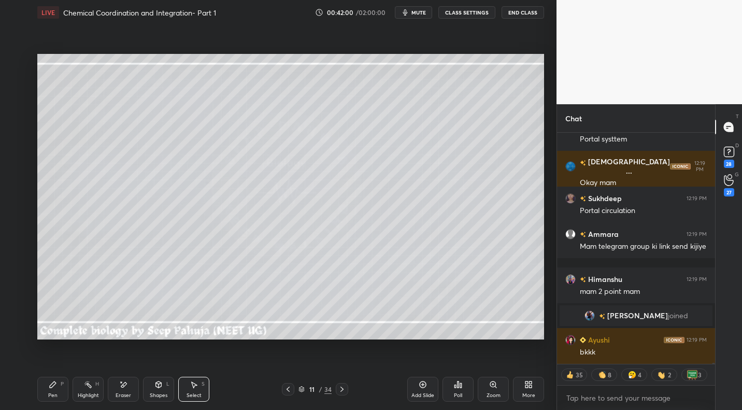
click at [27, 398] on div "1 2 3 4 5 6 7 C X Z E E Erase all H H LIVE Chemical Coordination and Integratio…" at bounding box center [274, 205] width 548 height 410
click at [50, 393] on div "Pen" at bounding box center [52, 395] width 9 height 5
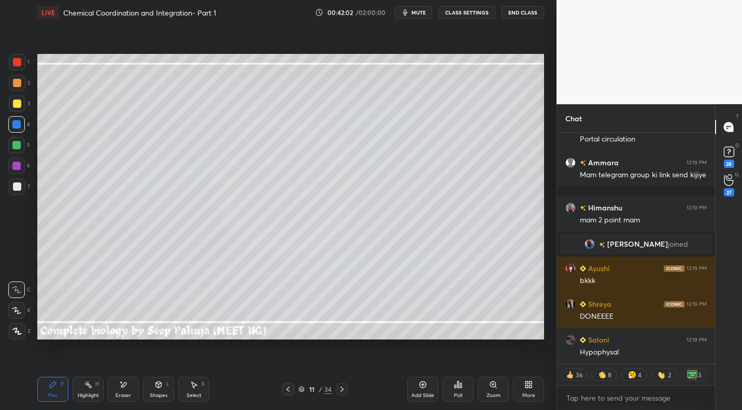
drag, startPoint x: 20, startPoint y: 191, endPoint x: 32, endPoint y: 180, distance: 16.5
click at [19, 189] on div at bounding box center [17, 186] width 17 height 17
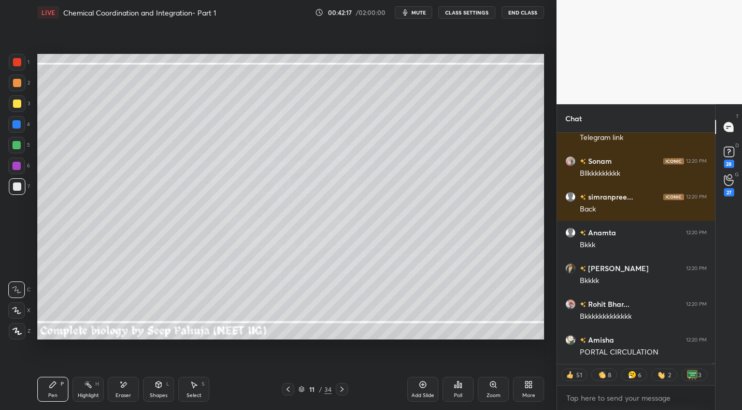
click at [21, 110] on div at bounding box center [17, 103] width 17 height 17
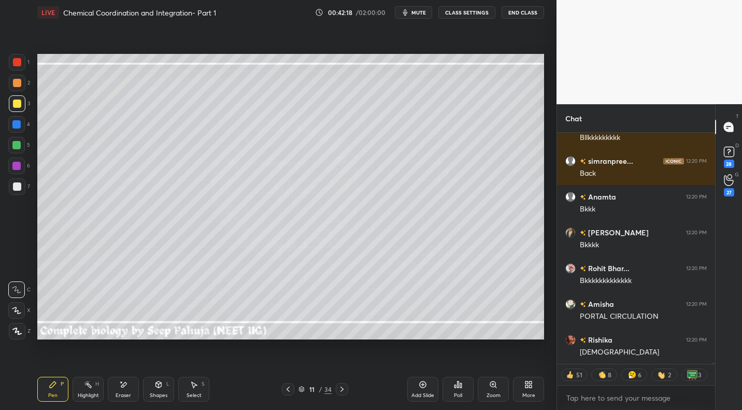
click at [92, 388] on icon at bounding box center [88, 384] width 8 height 8
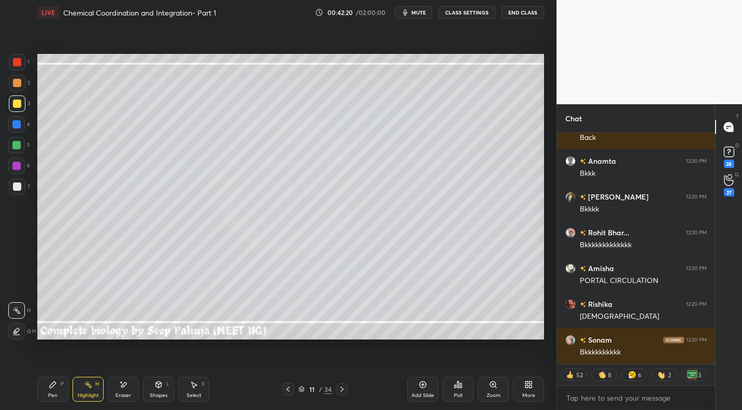
click at [288, 388] on icon at bounding box center [288, 389] width 8 height 8
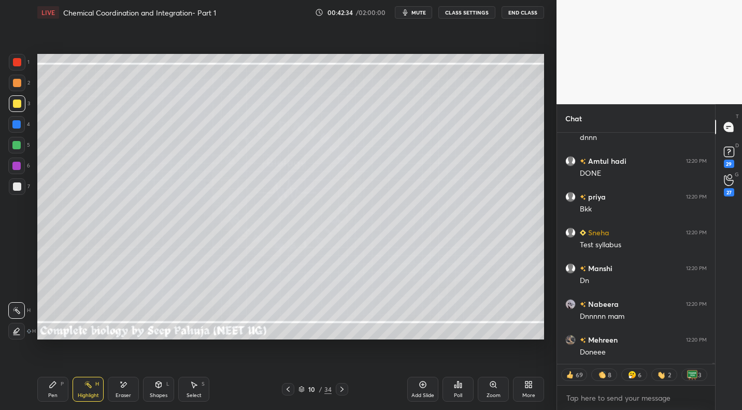
click at [209, 389] on div "Select S" at bounding box center [193, 389] width 31 height 25
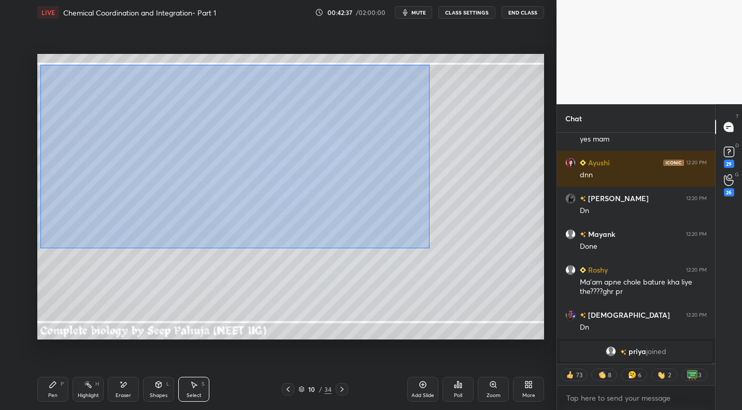
drag, startPoint x: 40, startPoint y: 65, endPoint x: 424, endPoint y: 245, distance: 424.1
click at [427, 248] on div "0 ° Undo Copy Duplicate Duplicate to new slide Delete" at bounding box center [290, 196] width 507 height 285
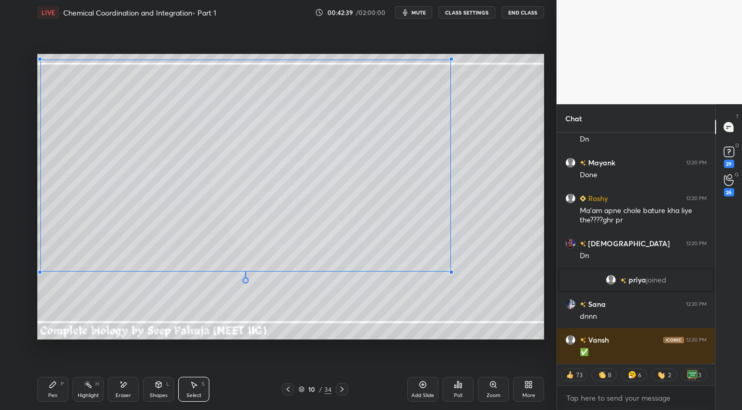
drag, startPoint x: 366, startPoint y: 189, endPoint x: 424, endPoint y: 283, distance: 110.3
click at [449, 271] on div at bounding box center [451, 272] width 4 height 4
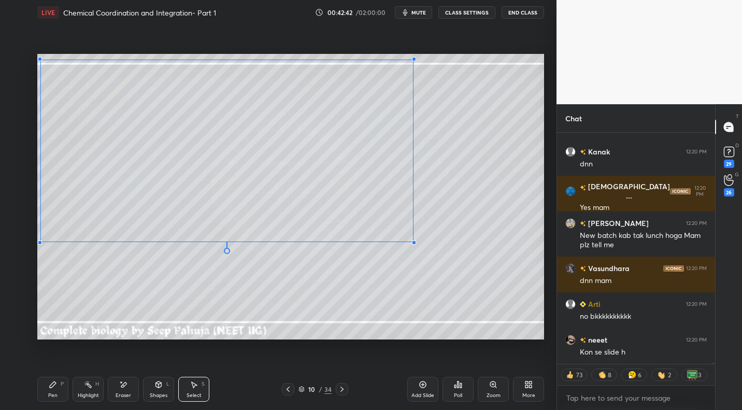
drag, startPoint x: 446, startPoint y: 270, endPoint x: 414, endPoint y: 243, distance: 42.0
click at [413, 243] on div at bounding box center [414, 243] width 4 height 4
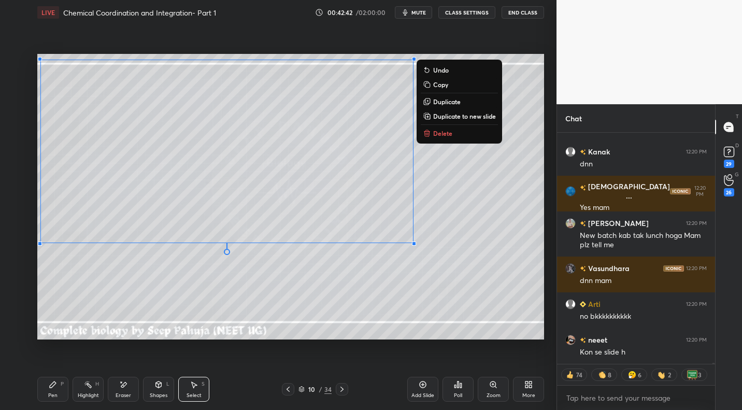
click at [488, 223] on div "0 ° Undo Copy Duplicate Duplicate to new slide Delete" at bounding box center [290, 196] width 507 height 285
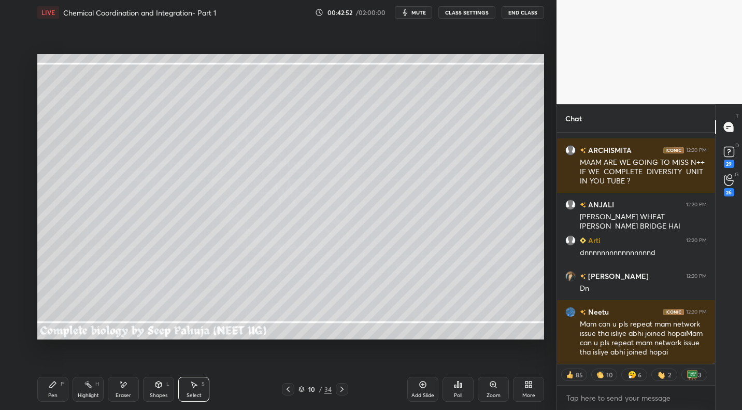
click at [338, 389] on icon at bounding box center [342, 389] width 8 height 8
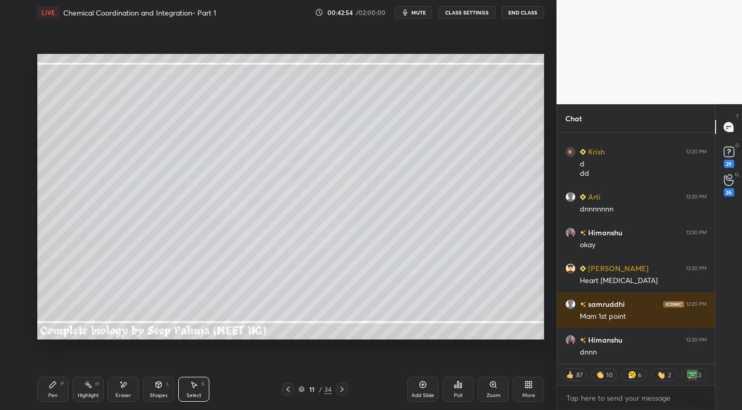
click at [54, 388] on icon at bounding box center [53, 384] width 8 height 8
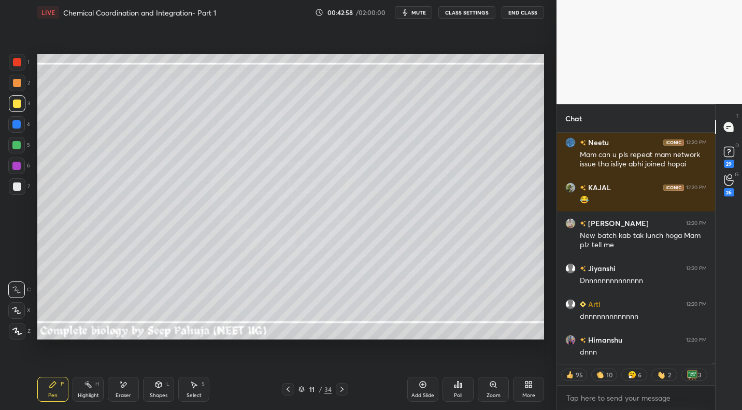
drag, startPoint x: 290, startPoint y: 388, endPoint x: 290, endPoint y: 380, distance: 8.3
click at [290, 388] on icon at bounding box center [288, 389] width 8 height 8
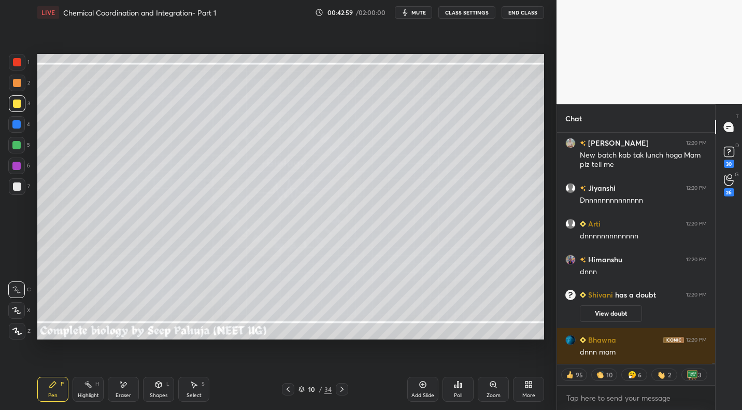
click at [92, 387] on div "Highlight H" at bounding box center [88, 389] width 31 height 25
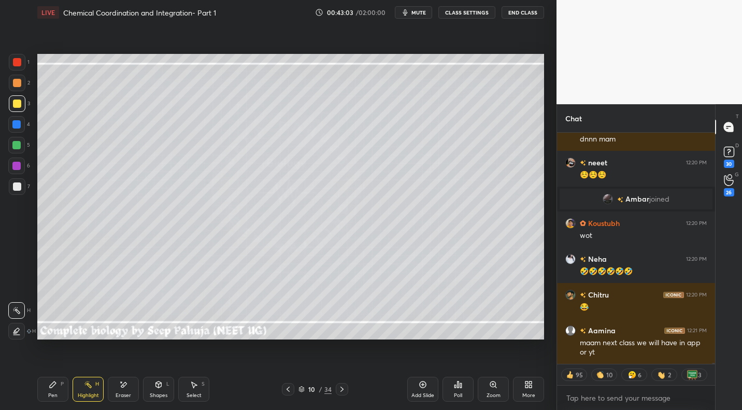
drag, startPoint x: 341, startPoint y: 391, endPoint x: 357, endPoint y: 377, distance: 21.7
click at [341, 391] on icon at bounding box center [342, 389] width 8 height 8
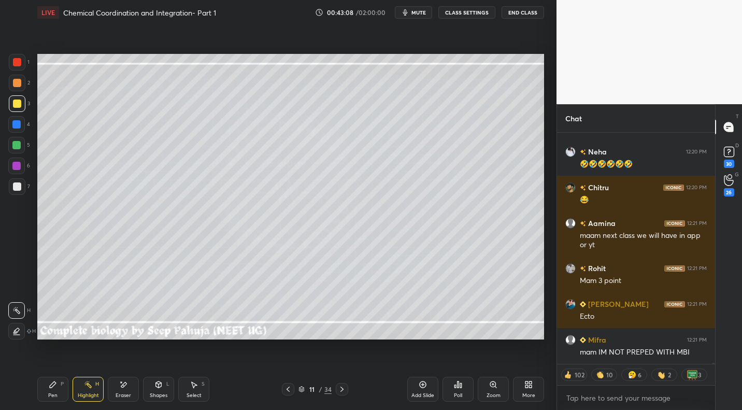
click at [59, 401] on div "Pen P" at bounding box center [52, 389] width 31 height 25
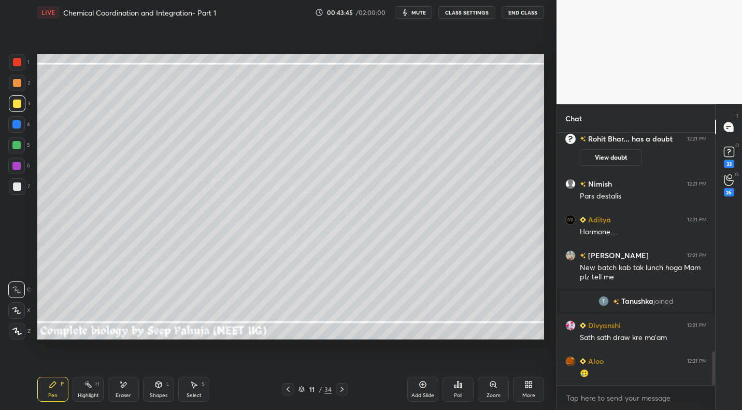
click at [92, 388] on div "Highlight H" at bounding box center [88, 389] width 31 height 25
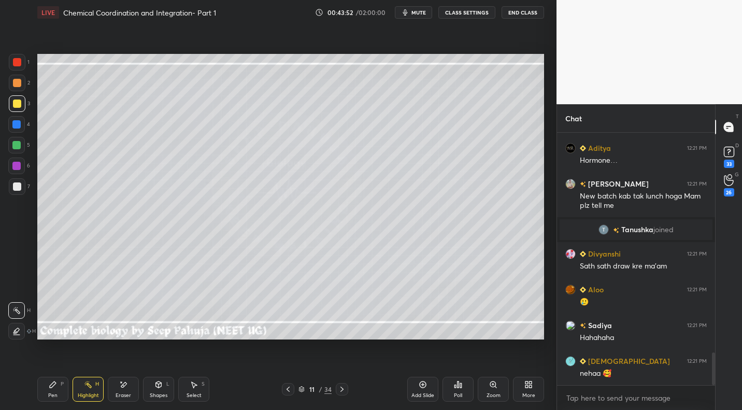
click at [293, 391] on div at bounding box center [288, 389] width 12 height 12
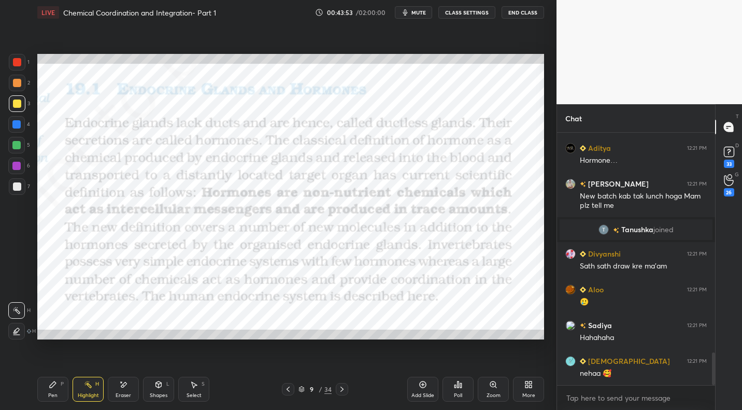
click at [291, 391] on icon at bounding box center [288, 389] width 8 height 8
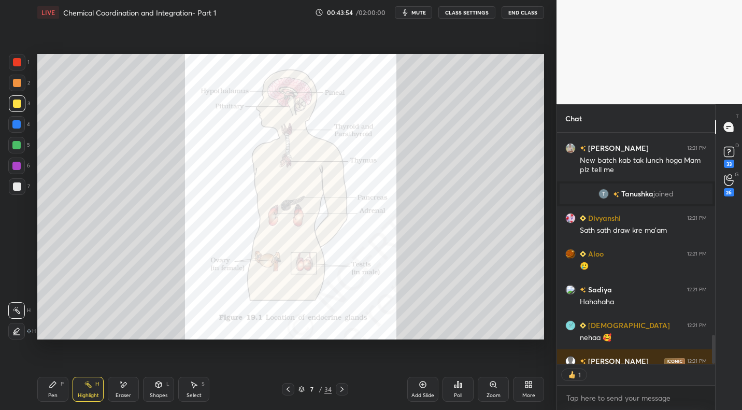
click at [493, 390] on div "Zoom" at bounding box center [493, 389] width 31 height 25
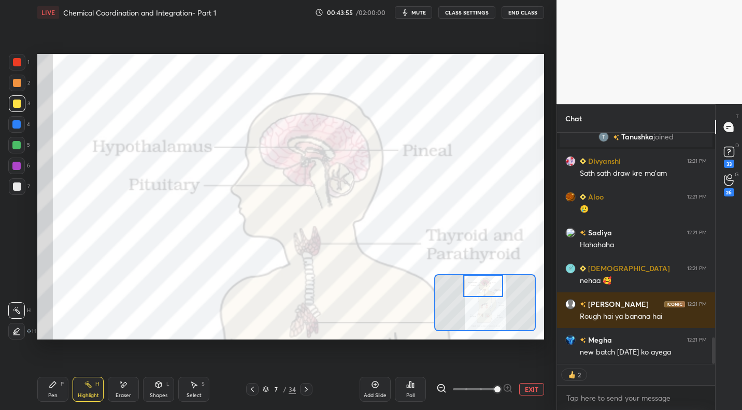
click at [488, 269] on div "Setting up your live class Poll for secs No correct answer Start poll" at bounding box center [290, 196] width 507 height 285
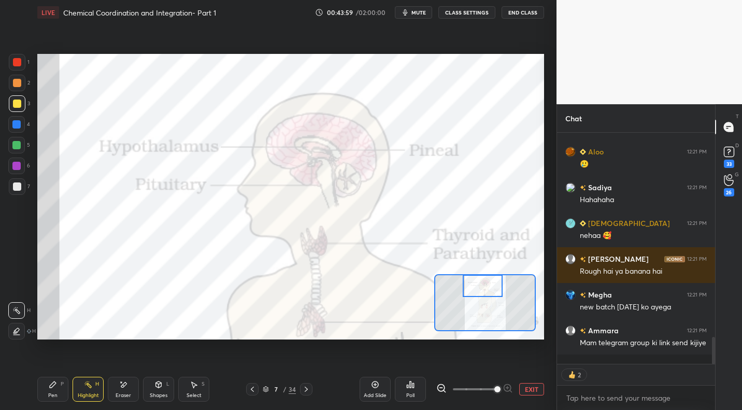
click at [17, 146] on div at bounding box center [16, 145] width 8 height 8
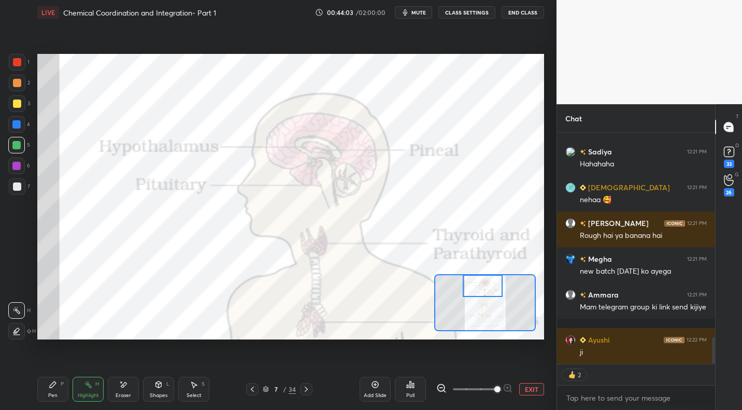
click at [305, 388] on icon at bounding box center [306, 389] width 8 height 8
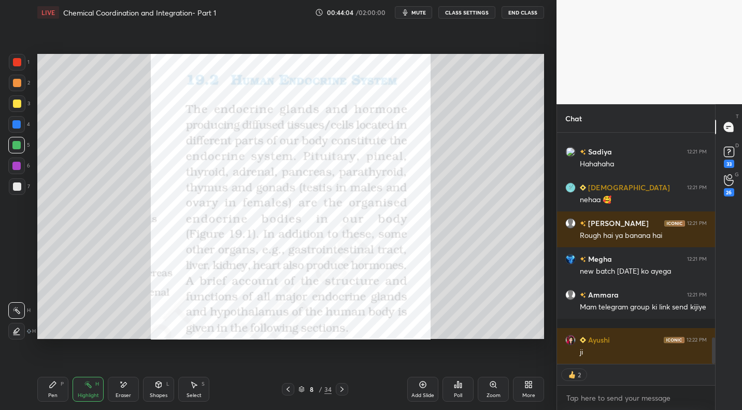
drag, startPoint x: 305, startPoint y: 388, endPoint x: 309, endPoint y: 393, distance: 6.6
click at [306, 390] on div "8 / 34" at bounding box center [315, 389] width 33 height 9
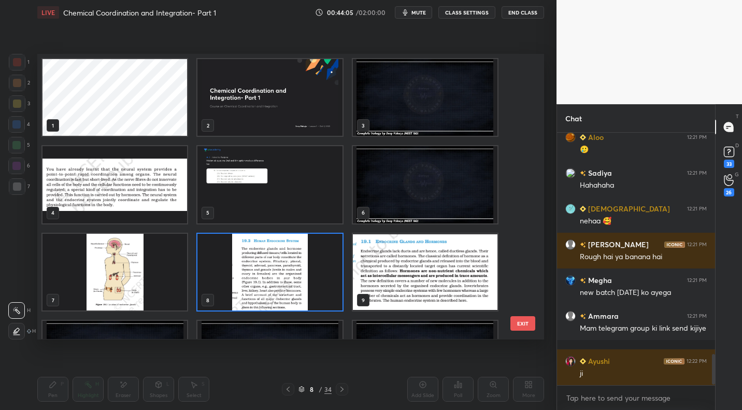
click at [343, 390] on div at bounding box center [342, 389] width 12 height 12
click at [297, 278] on img "grid" at bounding box center [269, 272] width 145 height 77
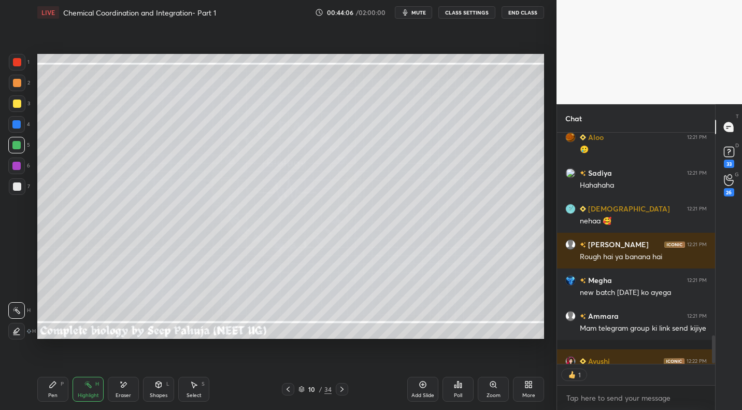
drag, startPoint x: 301, startPoint y: 278, endPoint x: 322, endPoint y: 300, distance: 30.4
click at [301, 278] on img "grid" at bounding box center [269, 272] width 145 height 77
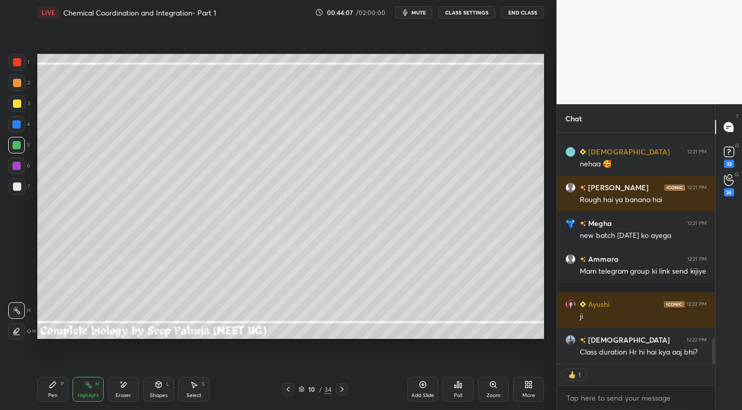
click at [343, 390] on icon at bounding box center [342, 389] width 8 height 8
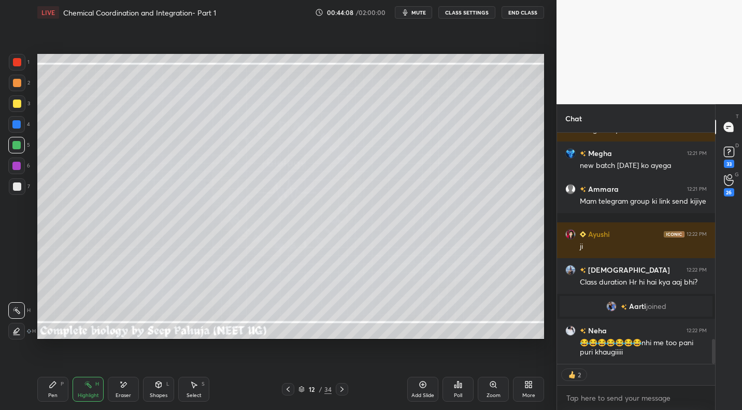
click at [291, 388] on icon at bounding box center [288, 389] width 8 height 8
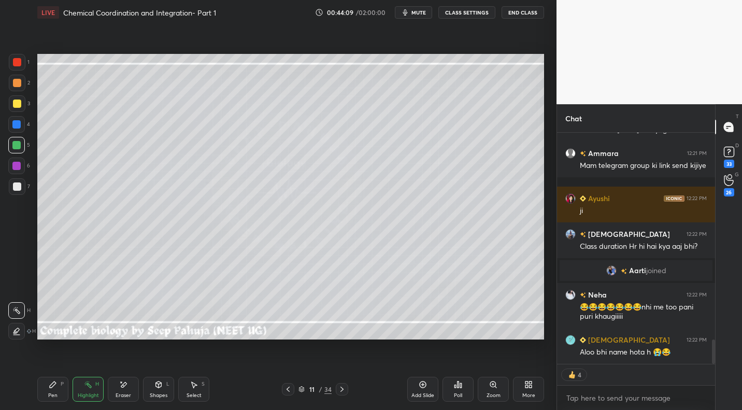
click at [61, 391] on div "Pen P" at bounding box center [52, 389] width 31 height 25
click at [9, 87] on div at bounding box center [17, 83] width 17 height 17
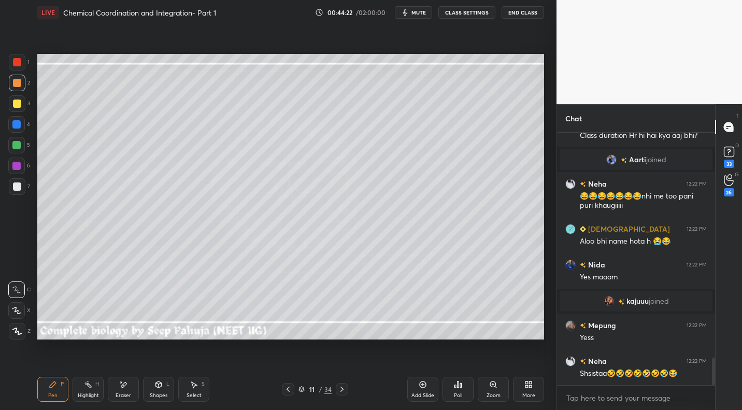
click at [133, 389] on div "Eraser" at bounding box center [123, 389] width 31 height 25
drag, startPoint x: 54, startPoint y: 390, endPoint x: 81, endPoint y: 340, distance: 57.3
click at [54, 390] on div "Pen P" at bounding box center [52, 389] width 31 height 25
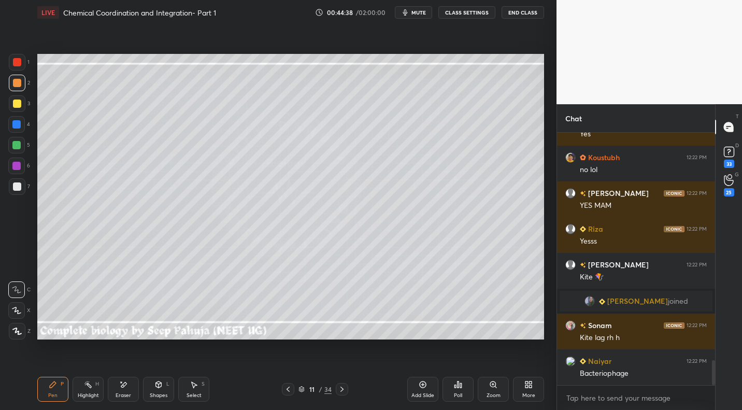
click at [100, 389] on div "Highlight H" at bounding box center [88, 389] width 31 height 25
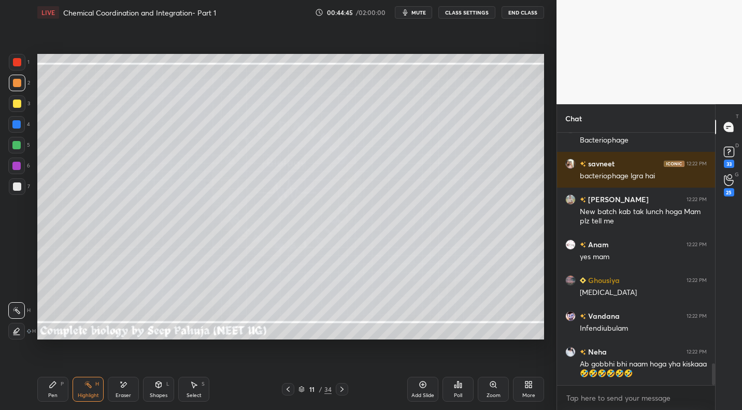
click at [55, 386] on div "Pen P" at bounding box center [52, 389] width 31 height 25
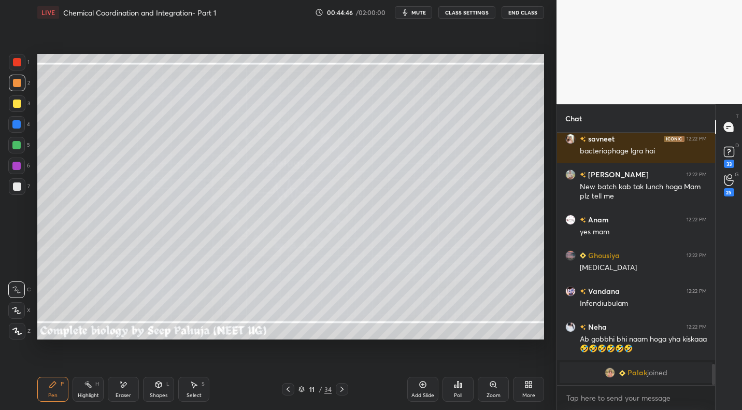
click at [21, 187] on div at bounding box center [17, 186] width 17 height 17
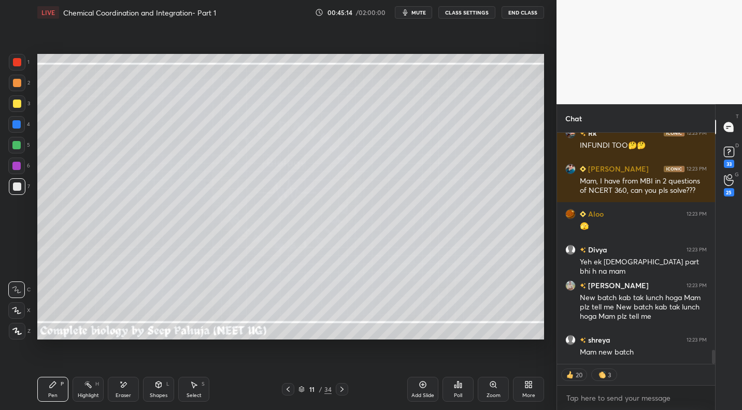
click at [100, 391] on div "Highlight H" at bounding box center [88, 389] width 31 height 25
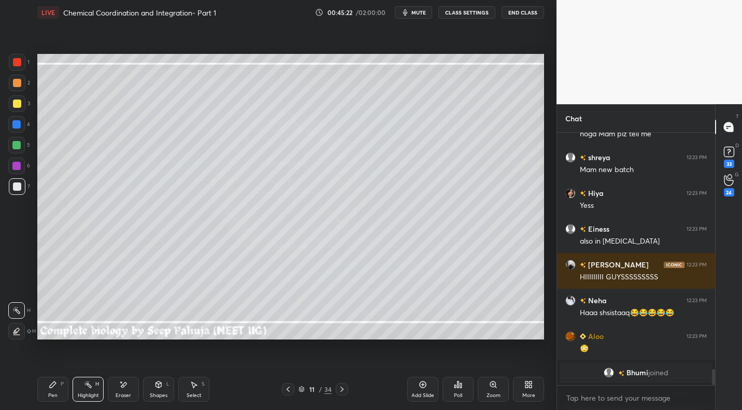
drag, startPoint x: 22, startPoint y: 126, endPoint x: 19, endPoint y: 217, distance: 90.2
click at [22, 126] on div at bounding box center [16, 124] width 17 height 17
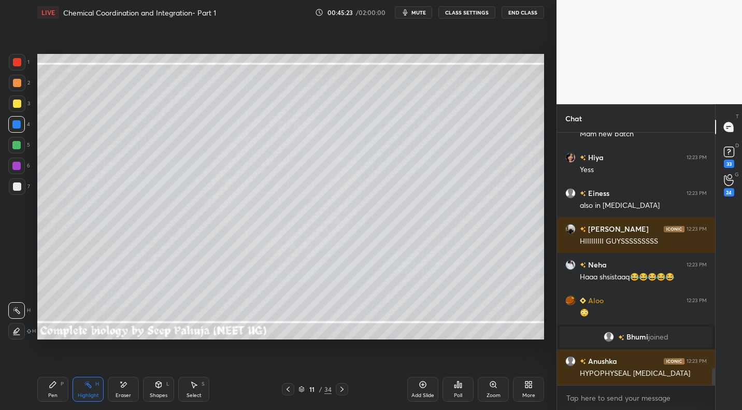
click at [54, 390] on div "Pen P" at bounding box center [52, 389] width 31 height 25
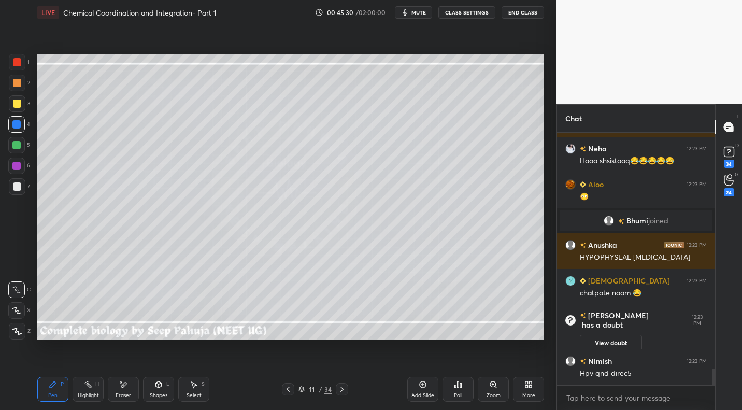
click at [21, 88] on div at bounding box center [17, 83] width 17 height 17
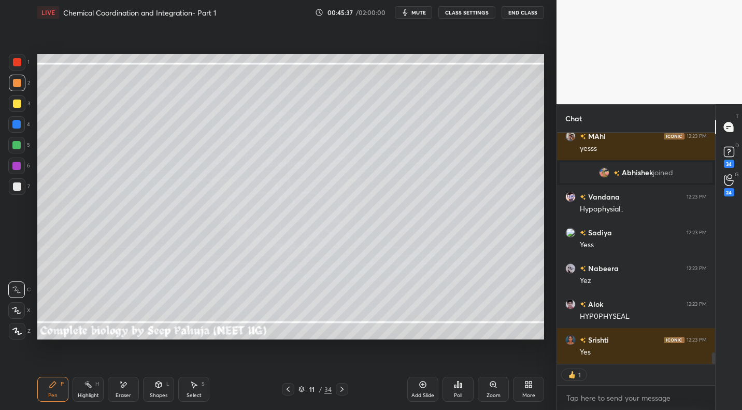
drag, startPoint x: 18, startPoint y: 144, endPoint x: 24, endPoint y: 140, distance: 6.5
click at [18, 144] on div at bounding box center [16, 145] width 8 height 8
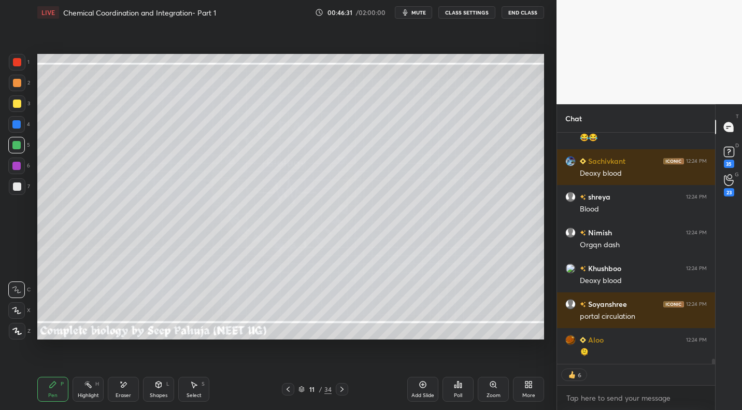
drag, startPoint x: 96, startPoint y: 386, endPoint x: 121, endPoint y: 358, distance: 37.1
click at [99, 385] on div "Highlight H" at bounding box center [88, 389] width 31 height 25
drag, startPoint x: 22, startPoint y: 86, endPoint x: 34, endPoint y: 82, distance: 12.8
click at [22, 86] on div at bounding box center [17, 83] width 17 height 17
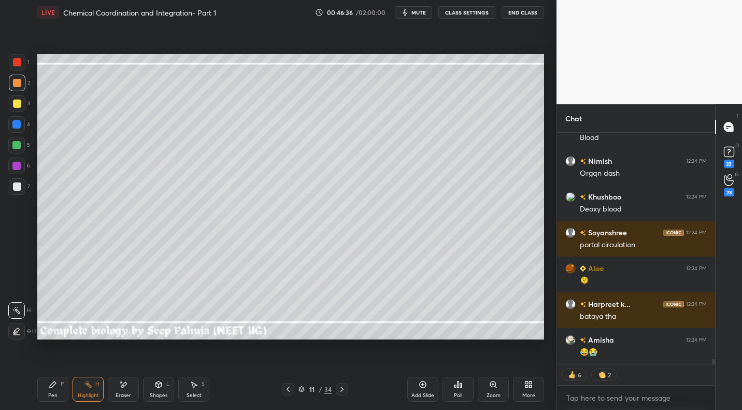
click at [57, 391] on div "Pen P" at bounding box center [52, 389] width 31 height 25
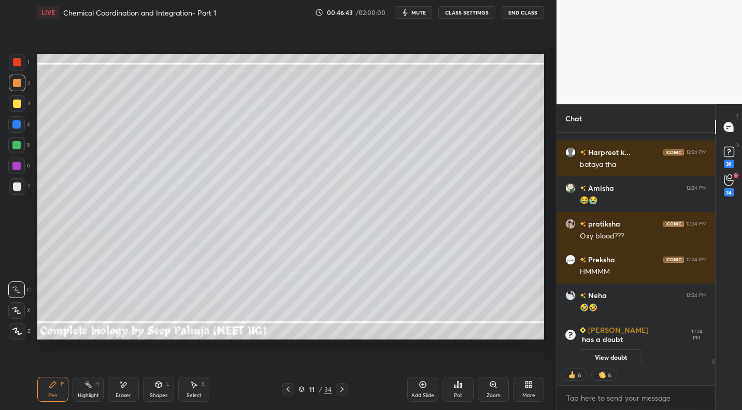
drag, startPoint x: 96, startPoint y: 385, endPoint x: 139, endPoint y: 342, distance: 61.2
click at [96, 385] on div "H" at bounding box center [97, 384] width 4 height 5
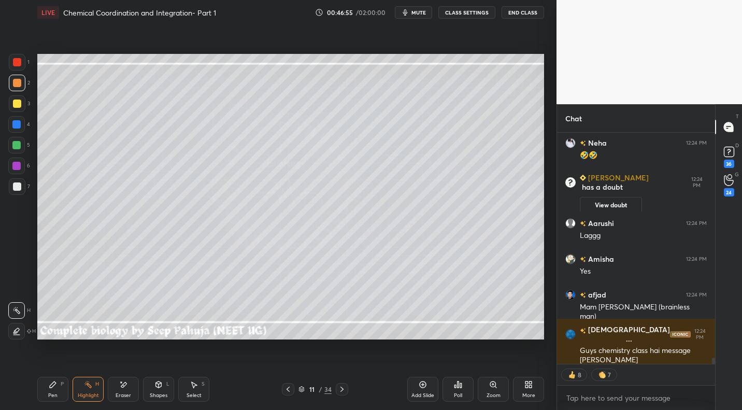
click at [339, 389] on icon at bounding box center [342, 389] width 8 height 8
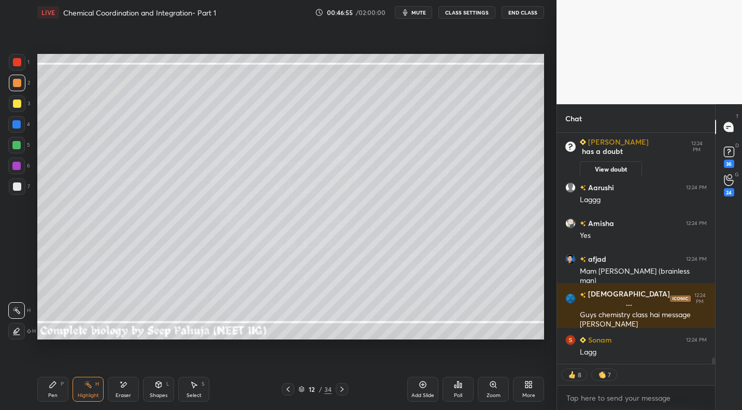
click at [60, 388] on div "Pen P" at bounding box center [52, 389] width 31 height 25
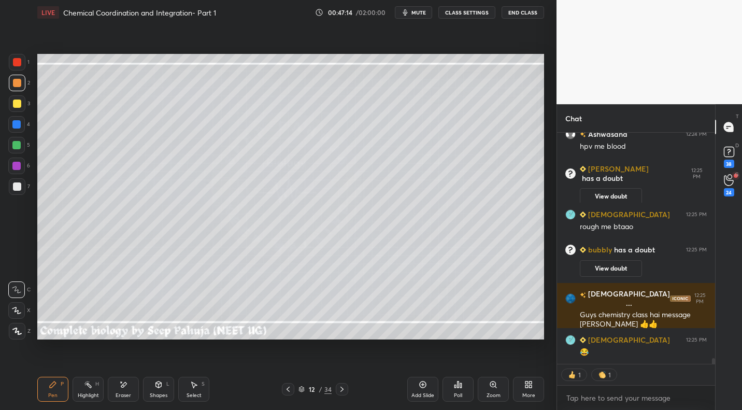
click at [24, 187] on div at bounding box center [17, 186] width 17 height 17
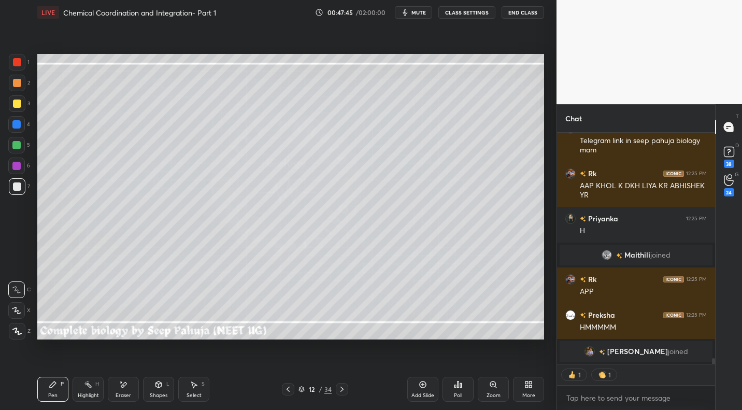
click at [25, 100] on div "3" at bounding box center [19, 103] width 21 height 17
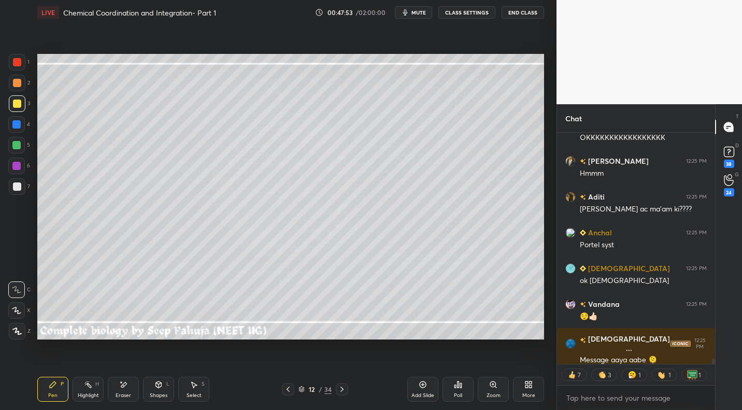
click at [288, 388] on icon at bounding box center [288, 389] width 3 height 5
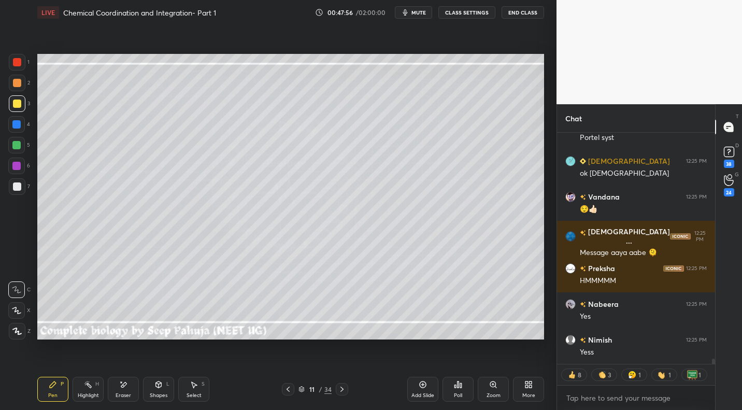
click at [343, 389] on icon at bounding box center [342, 389] width 3 height 5
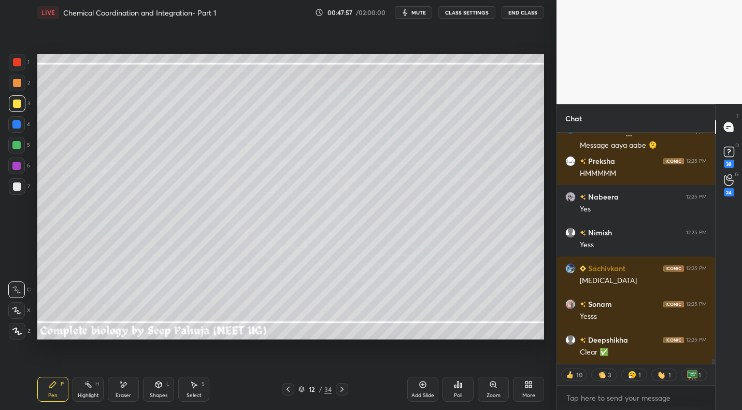
click at [91, 390] on div "Highlight H" at bounding box center [88, 389] width 31 height 25
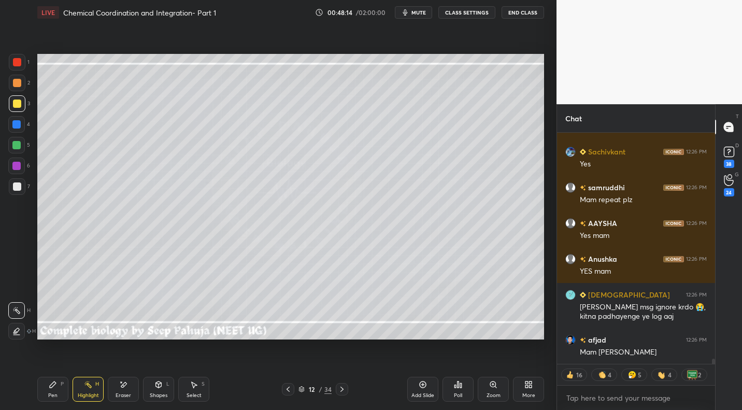
click at [281, 386] on div "12 / 34" at bounding box center [314, 389] width 185 height 12
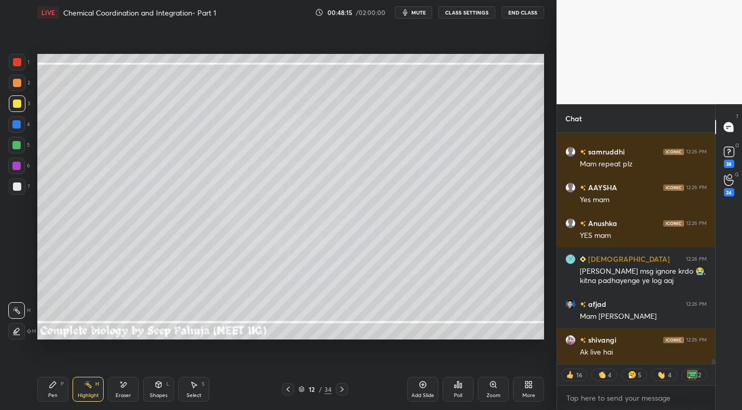
click at [287, 388] on icon at bounding box center [288, 389] width 8 height 8
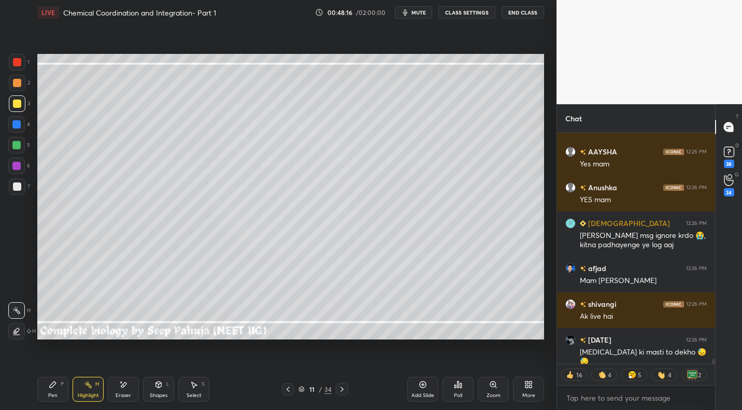
click at [57, 391] on div "Pen P" at bounding box center [52, 389] width 31 height 25
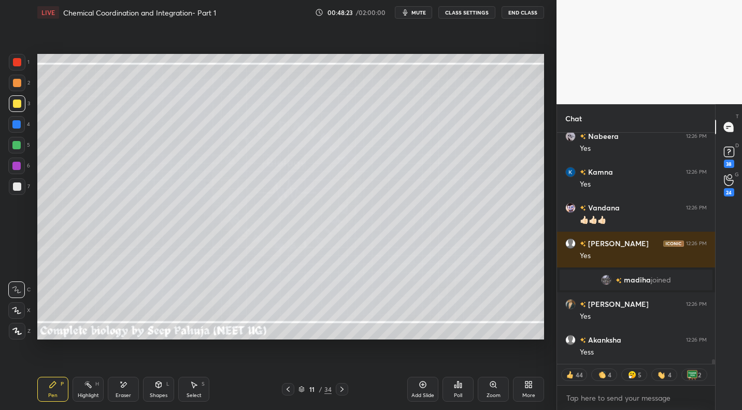
click at [95, 398] on div "Highlight" at bounding box center [88, 395] width 21 height 5
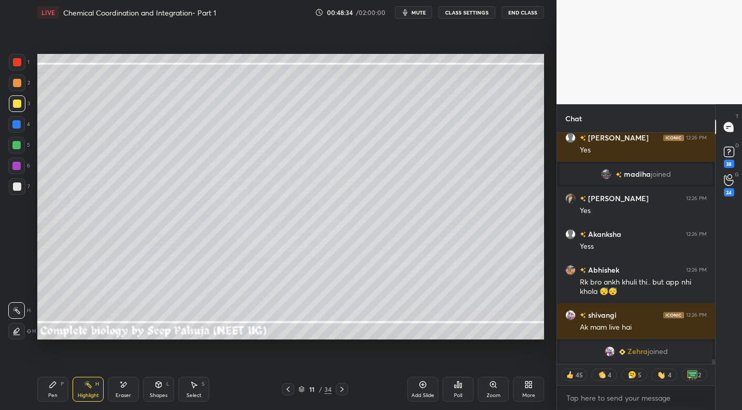
drag, startPoint x: 21, startPoint y: 80, endPoint x: 8, endPoint y: 110, distance: 32.9
click at [19, 84] on div at bounding box center [17, 83] width 17 height 17
click at [54, 385] on icon at bounding box center [53, 385] width 6 height 6
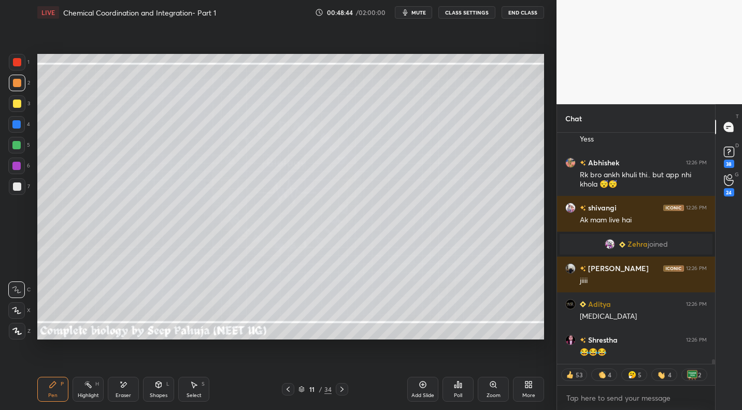
click at [19, 104] on div at bounding box center [17, 104] width 8 height 8
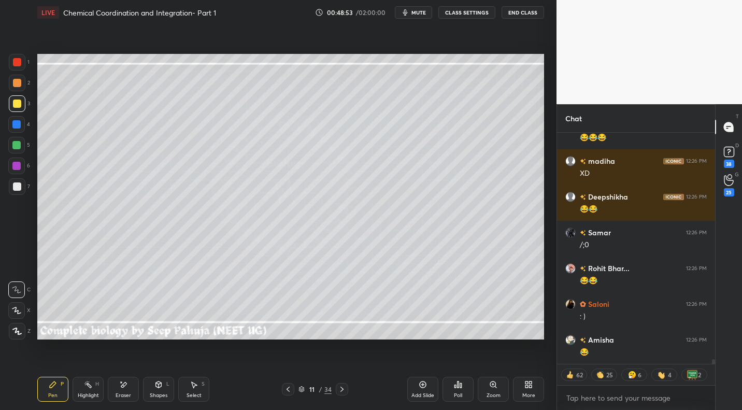
scroll to position [11405, 0]
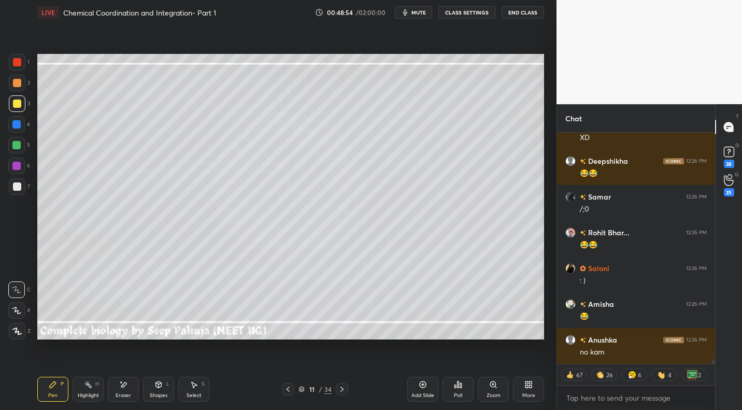
click at [19, 125] on div at bounding box center [16, 124] width 8 height 8
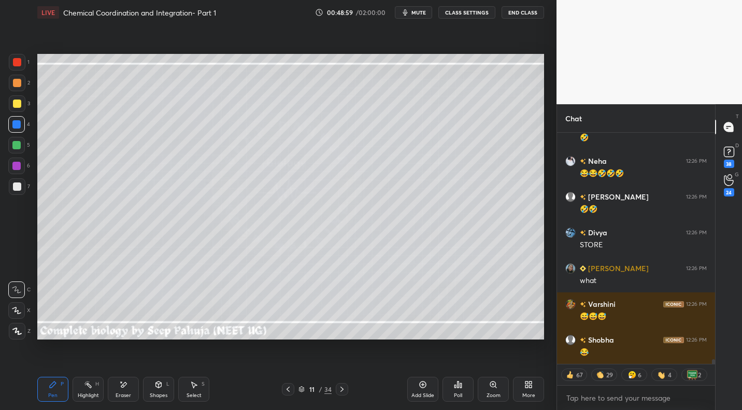
click at [19, 167] on div at bounding box center [16, 166] width 8 height 8
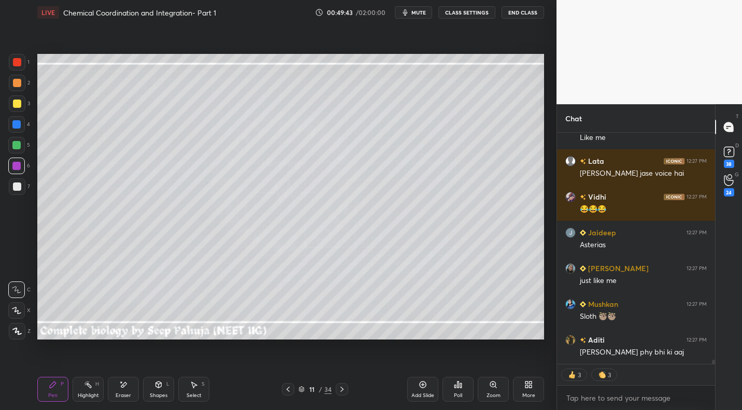
drag, startPoint x: 84, startPoint y: 388, endPoint x: 92, endPoint y: 381, distance: 10.3
click at [89, 385] on icon at bounding box center [88, 384] width 8 height 8
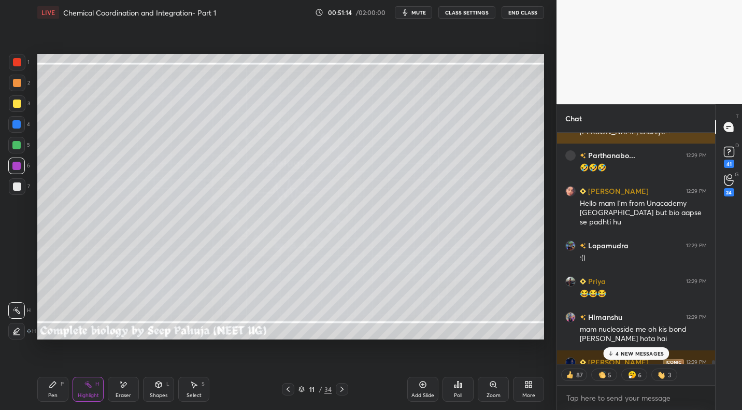
scroll to position [19000, 0]
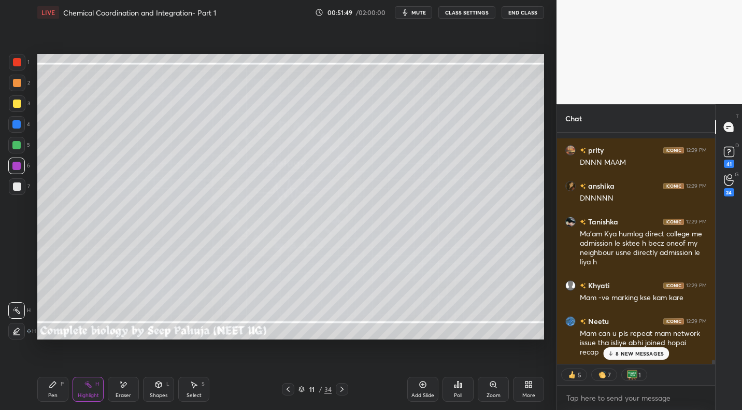
click at [637, 347] on div "8 NEW MESSAGES" at bounding box center [636, 353] width 66 height 12
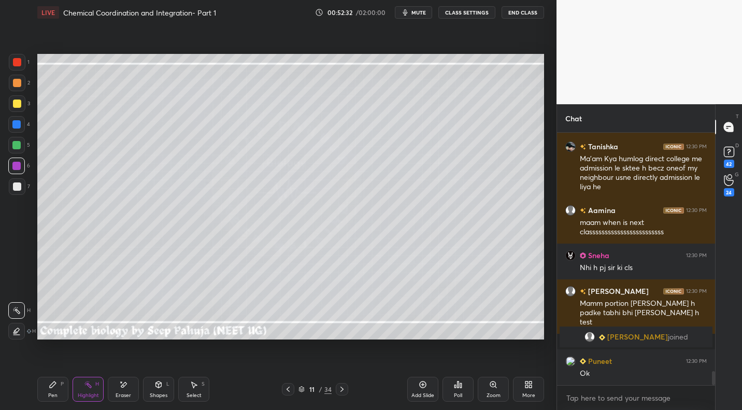
click at [343, 391] on icon at bounding box center [342, 389] width 8 height 8
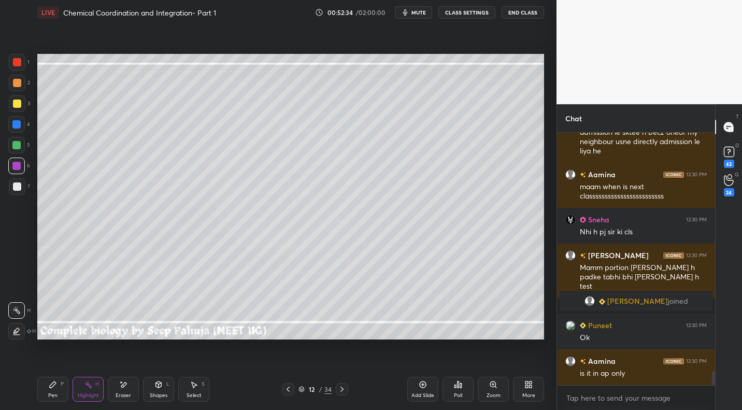
drag, startPoint x: 122, startPoint y: 394, endPoint x: 125, endPoint y: 386, distance: 8.2
click at [123, 393] on div "Eraser" at bounding box center [124, 395] width 16 height 5
click at [18, 332] on span "Erase all" at bounding box center [17, 330] width 16 height 7
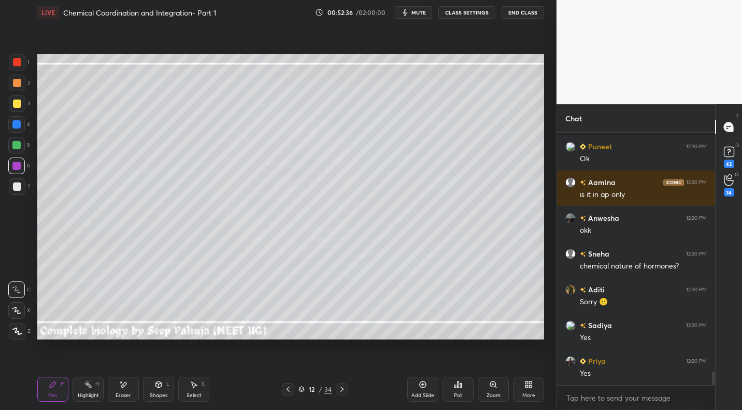
drag, startPoint x: 22, startPoint y: 186, endPoint x: 31, endPoint y: 165, distance: 22.8
click at [22, 186] on div at bounding box center [17, 186] width 17 height 17
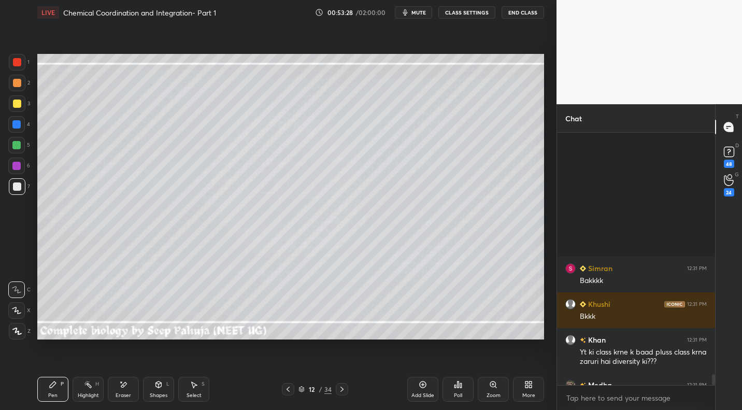
click at [291, 389] on icon at bounding box center [288, 389] width 8 height 8
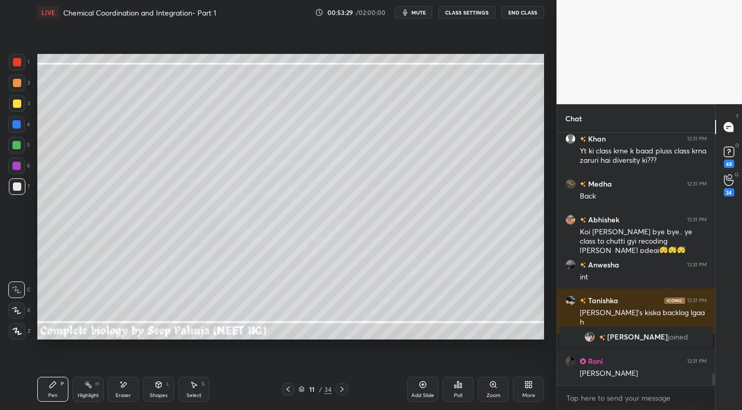
click at [96, 386] on div "H" at bounding box center [97, 384] width 4 height 5
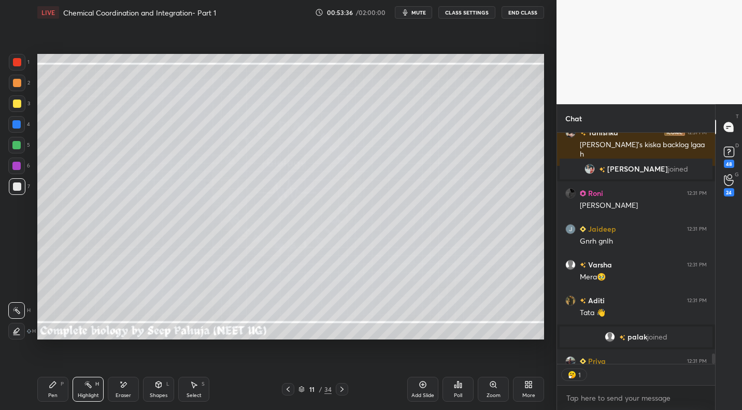
click at [346, 389] on div at bounding box center [342, 389] width 12 height 12
click at [21, 108] on div at bounding box center [17, 103] width 17 height 17
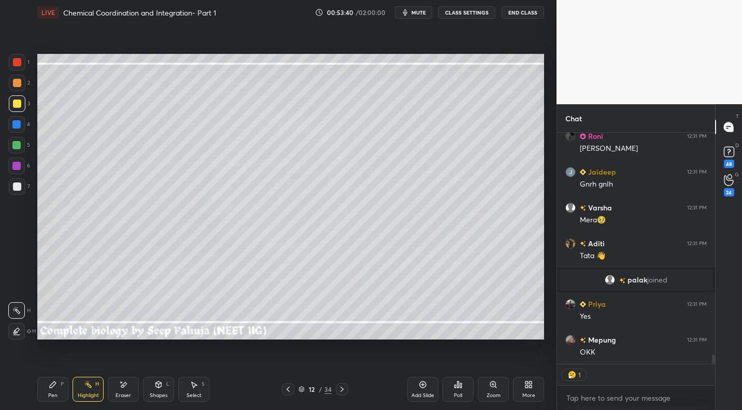
click at [58, 390] on div "Pen P" at bounding box center [52, 389] width 31 height 25
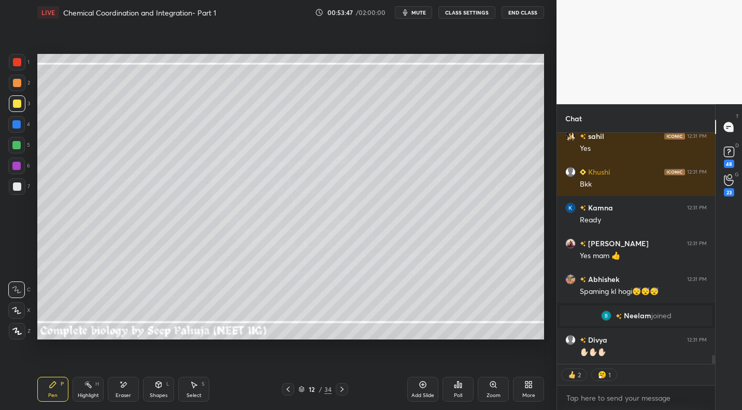
click at [286, 387] on icon at bounding box center [288, 389] width 8 height 8
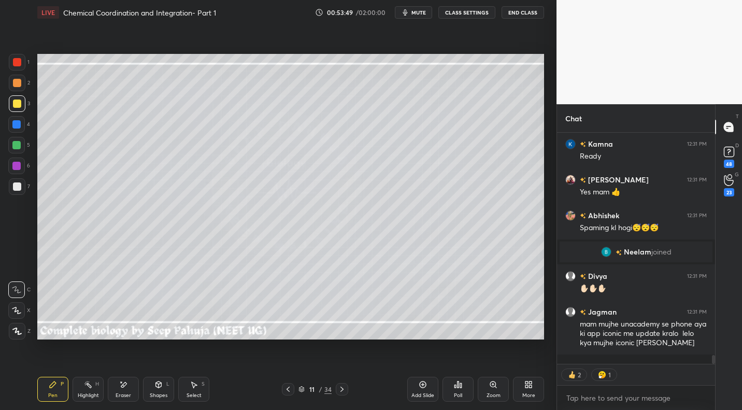
click at [345, 384] on div at bounding box center [342, 389] width 12 height 12
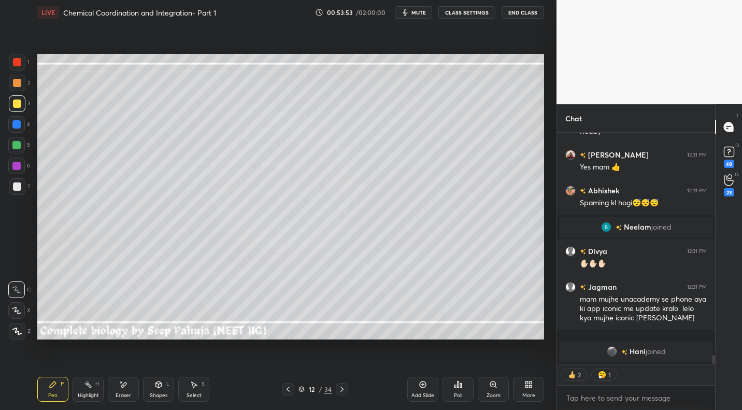
click at [202, 390] on div "Select S" at bounding box center [193, 389] width 31 height 25
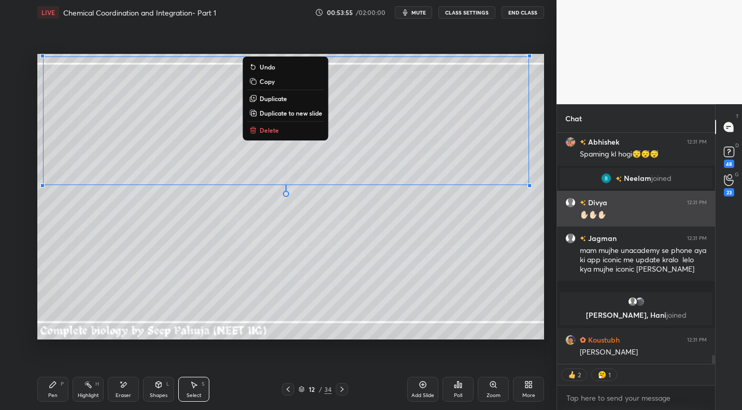
drag, startPoint x: 51, startPoint y: 60, endPoint x: 560, endPoint y: 216, distance: 532.4
click at [563, 217] on div "1 2 3 4 5 6 7 C X Z E E Erase all H H LIVE Chemical Coordination and Integratio…" at bounding box center [371, 205] width 742 height 410
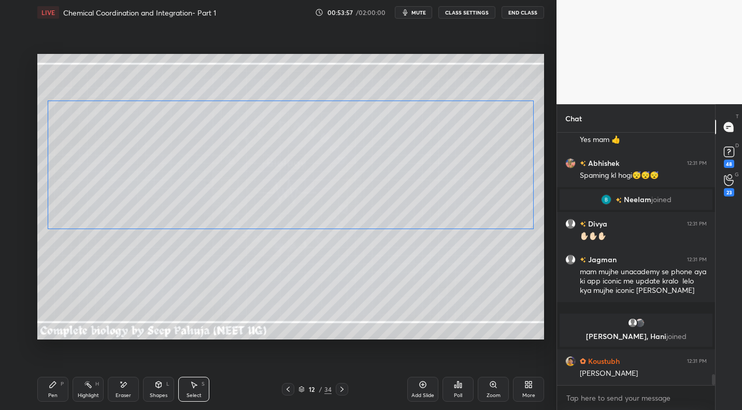
drag, startPoint x: 286, startPoint y: 145, endPoint x: 217, endPoint y: 255, distance: 130.0
click at [291, 189] on div "0 ° Undo Copy Duplicate Duplicate to new slide Delete" at bounding box center [290, 196] width 507 height 285
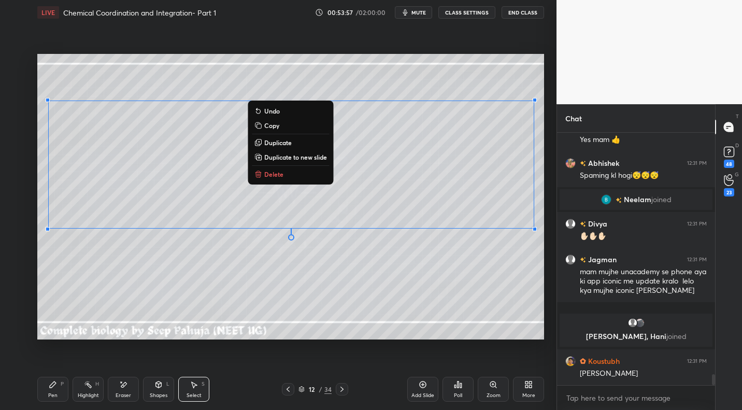
click at [52, 391] on div "Pen P" at bounding box center [52, 389] width 31 height 25
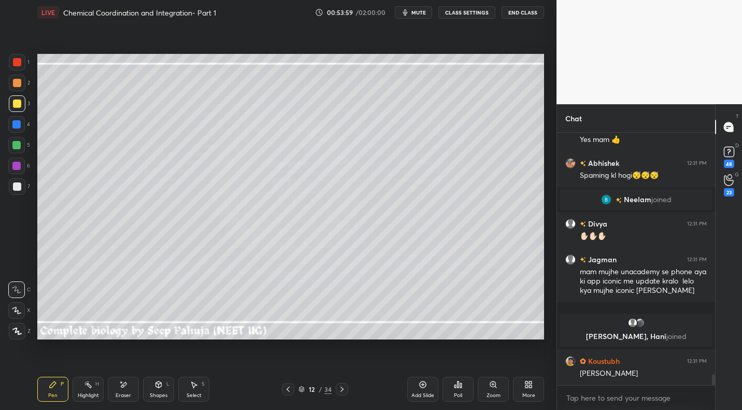
drag, startPoint x: 152, startPoint y: 387, endPoint x: 154, endPoint y: 378, distance: 8.9
click at [153, 385] on div "Shapes L" at bounding box center [158, 389] width 31 height 25
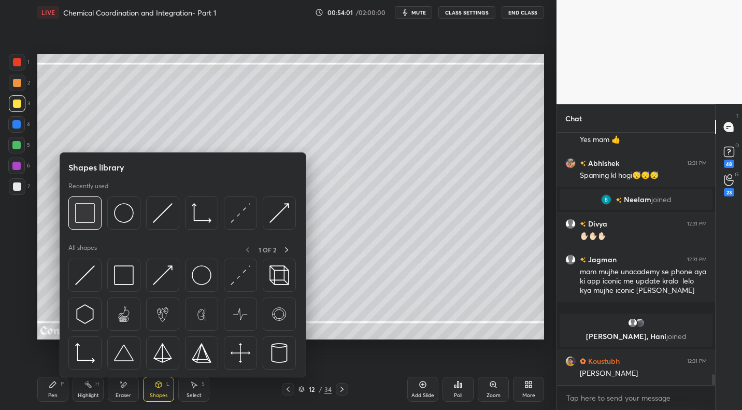
click at [90, 211] on img at bounding box center [85, 213] width 20 height 20
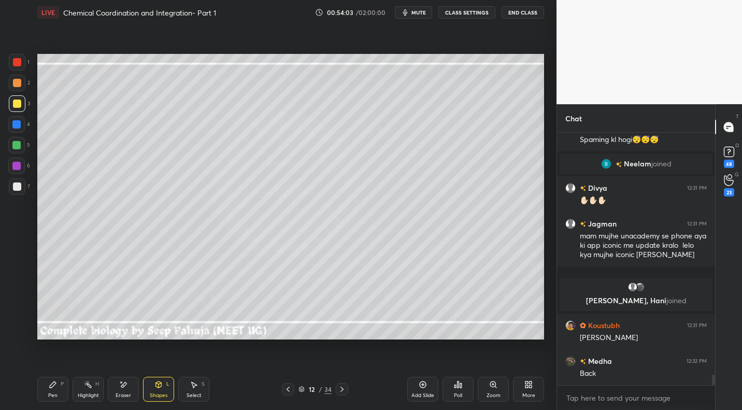
click at [50, 387] on icon at bounding box center [53, 385] width 6 height 6
click at [23, 169] on div at bounding box center [16, 166] width 17 height 17
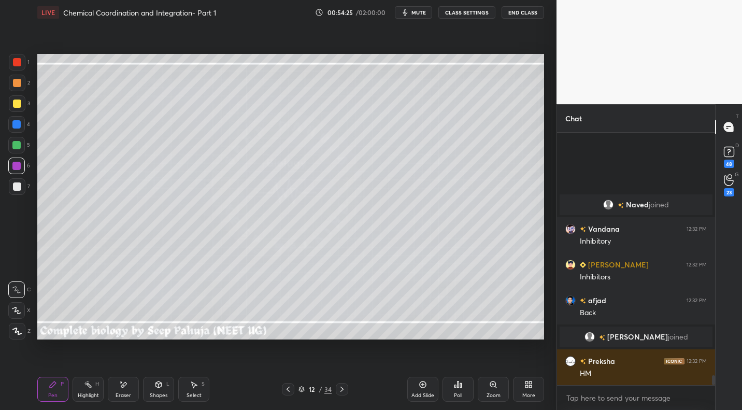
scroll to position [6076, 0]
drag, startPoint x: 292, startPoint y: 386, endPoint x: 293, endPoint y: 377, distance: 9.3
click at [292, 386] on div at bounding box center [288, 389] width 12 height 12
click at [89, 381] on icon at bounding box center [88, 384] width 8 height 8
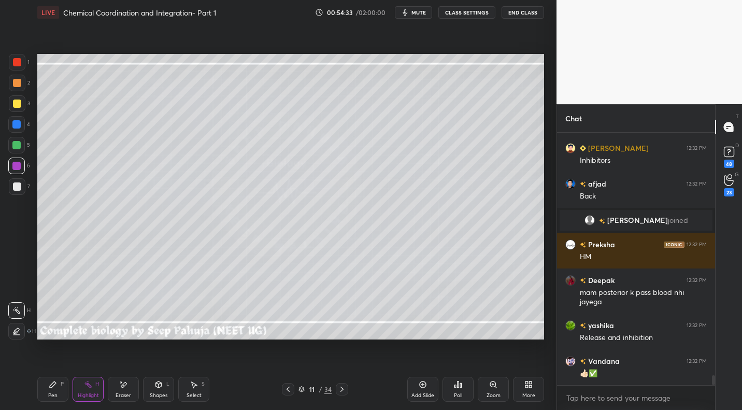
scroll to position [6218, 0]
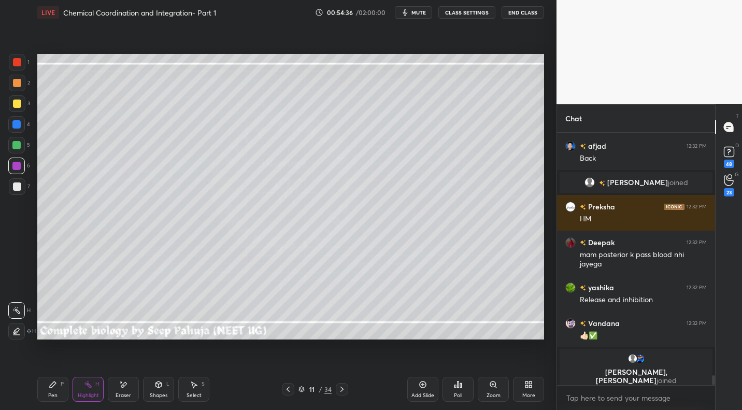
click at [338, 388] on icon at bounding box center [342, 389] width 8 height 8
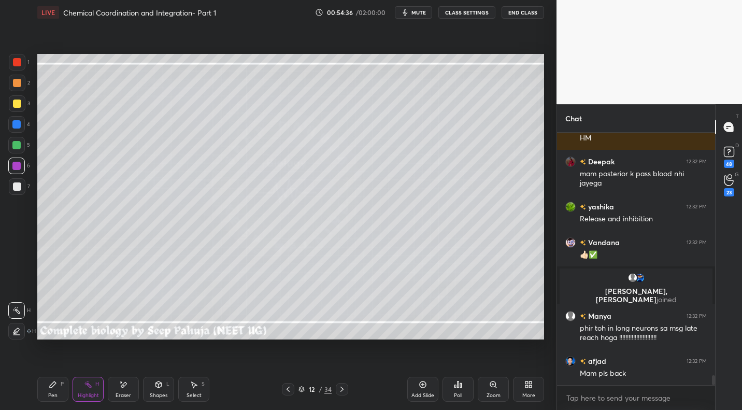
click at [56, 387] on icon at bounding box center [53, 384] width 8 height 8
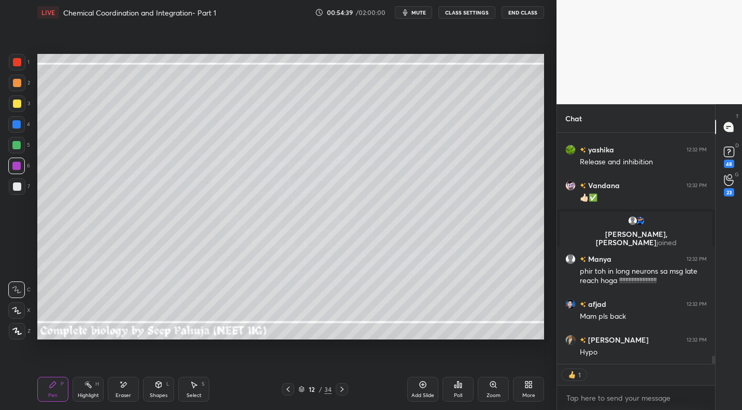
click at [22, 150] on div at bounding box center [16, 145] width 17 height 17
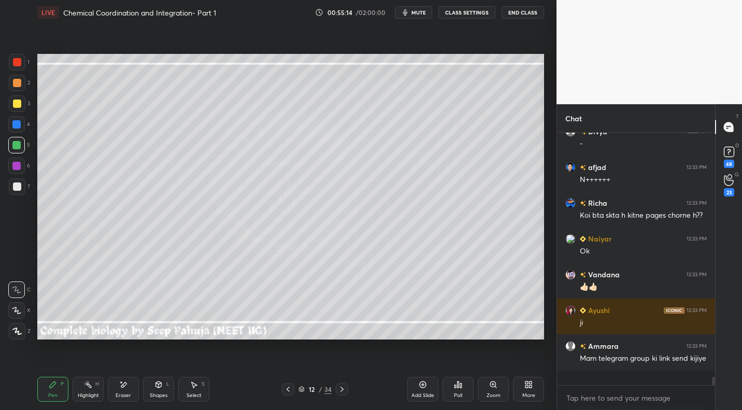
scroll to position [6906, 0]
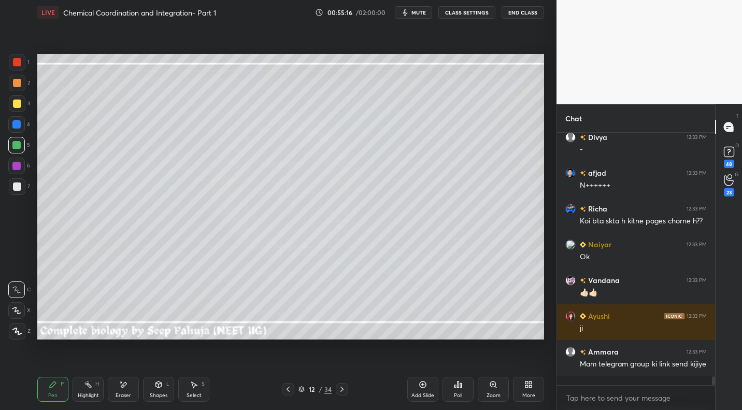
click at [198, 391] on div "Select S" at bounding box center [193, 389] width 31 height 25
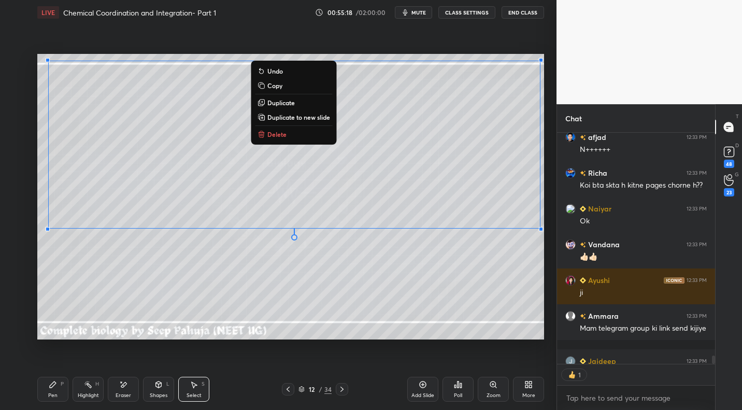
drag, startPoint x: 46, startPoint y: 58, endPoint x: 552, endPoint y: 247, distance: 539.5
click at [556, 250] on div "1 2 3 4 5 6 7 C X Z E E Erase all H H LIVE Chemical Coordination and Integratio…" at bounding box center [278, 205] width 557 height 410
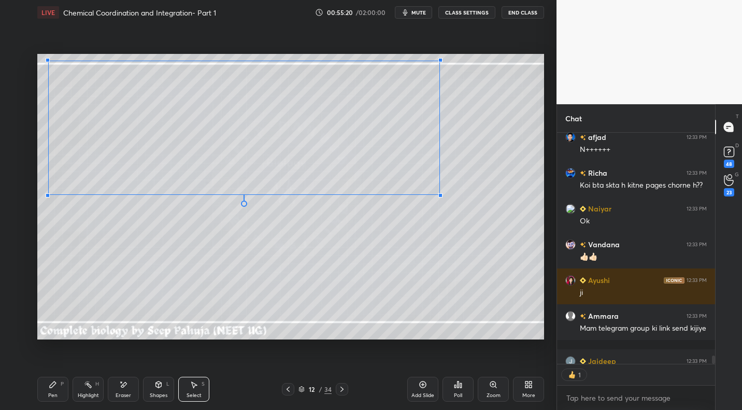
drag, startPoint x: 532, startPoint y: 225, endPoint x: 407, endPoint y: 217, distance: 125.2
click at [439, 196] on div at bounding box center [441, 195] width 4 height 4
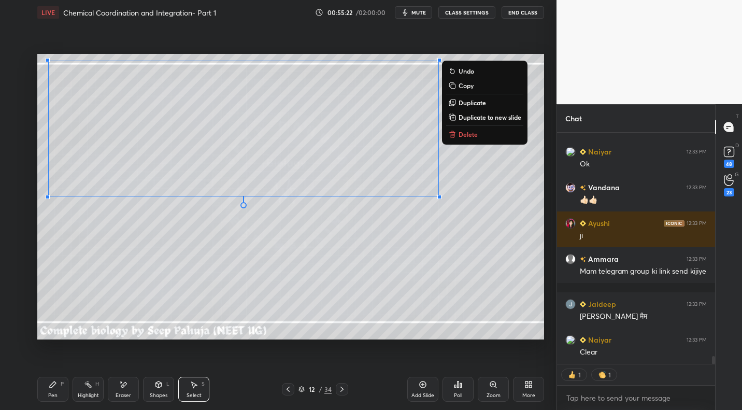
click at [105, 385] on div "Pen P Highlight H Eraser Shapes L Select S" at bounding box center [129, 389] width 185 height 25
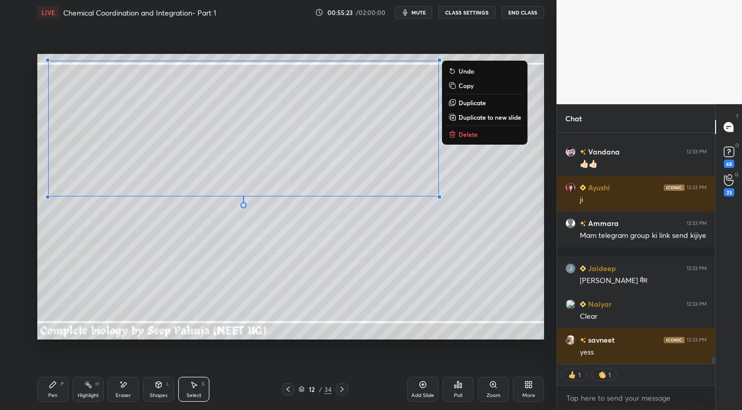
drag, startPoint x: 106, startPoint y: 384, endPoint x: 128, endPoint y: 382, distance: 21.9
click at [104, 384] on div "Pen P Highlight H Eraser Shapes L Select S" at bounding box center [129, 389] width 185 height 25
click at [97, 388] on div "Highlight H" at bounding box center [88, 389] width 31 height 25
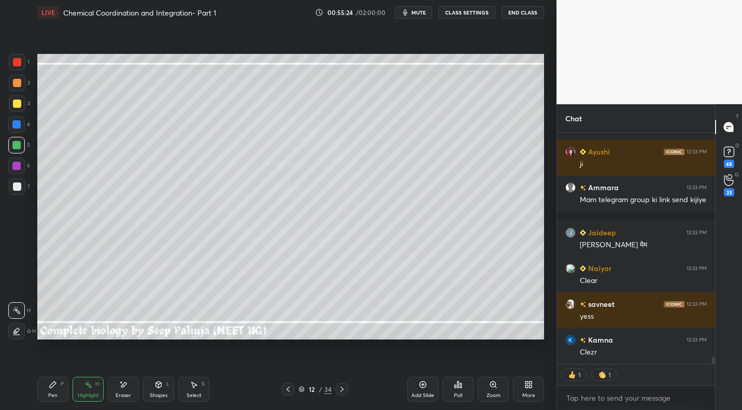
click at [291, 387] on icon at bounding box center [288, 389] width 8 height 8
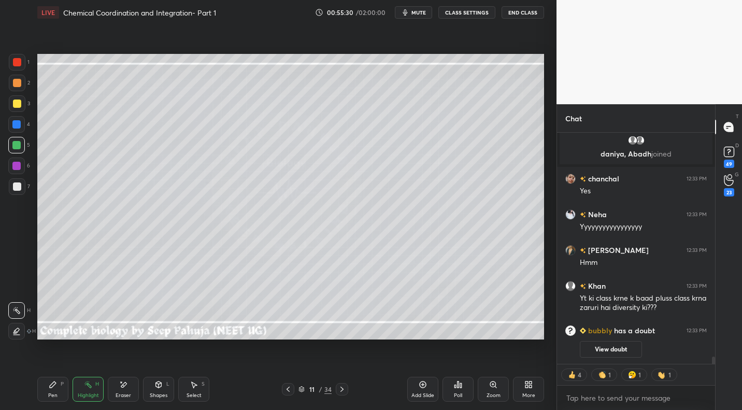
click at [338, 388] on icon at bounding box center [342, 389] width 8 height 8
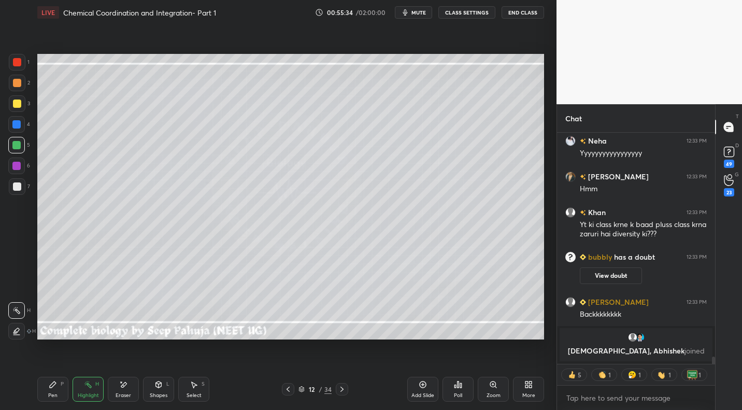
click at [59, 392] on div "Pen P" at bounding box center [52, 389] width 31 height 25
drag, startPoint x: 19, startPoint y: 187, endPoint x: 32, endPoint y: 179, distance: 14.4
click at [19, 187] on div at bounding box center [17, 186] width 8 height 8
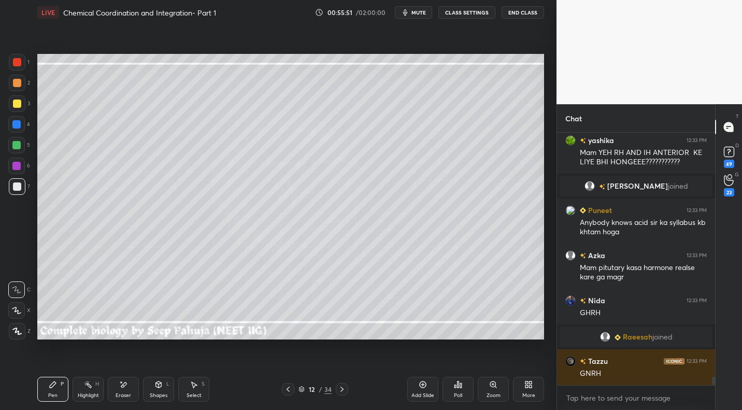
drag, startPoint x: 87, startPoint y: 392, endPoint x: 90, endPoint y: 385, distance: 8.4
click at [87, 393] on div "Highlight" at bounding box center [88, 395] width 21 height 5
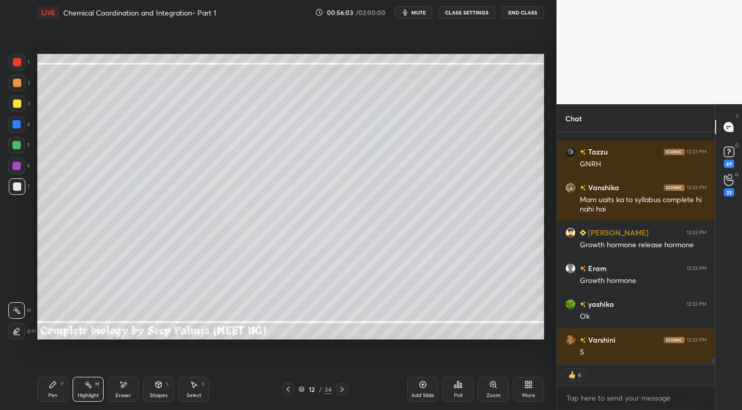
drag, startPoint x: 53, startPoint y: 391, endPoint x: 46, endPoint y: 391, distance: 7.3
click at [50, 391] on div "Pen P" at bounding box center [52, 389] width 31 height 25
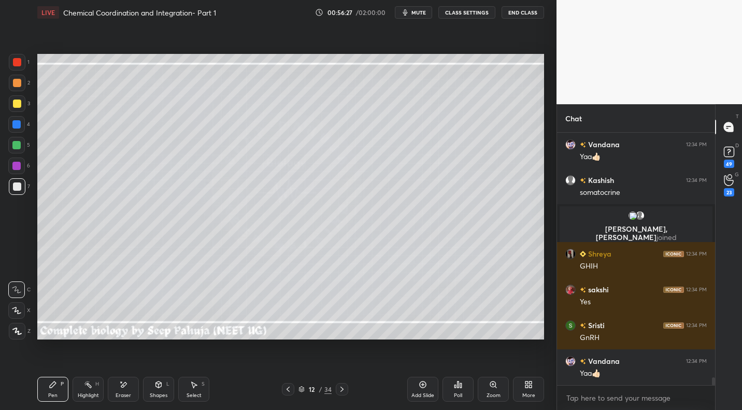
click at [100, 383] on div "Highlight H" at bounding box center [88, 389] width 31 height 25
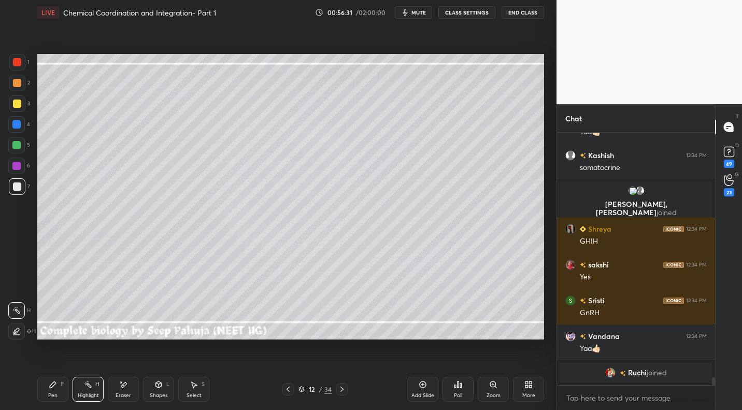
click at [286, 387] on icon at bounding box center [288, 389] width 8 height 8
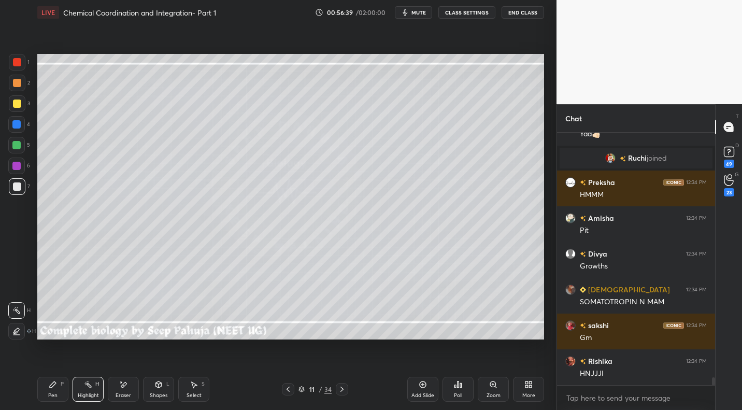
click at [157, 341] on div "Setting up your live class Poll for secs No correct answer Start poll" at bounding box center [290, 197] width 515 height 344
click at [342, 387] on icon at bounding box center [342, 389] width 8 height 8
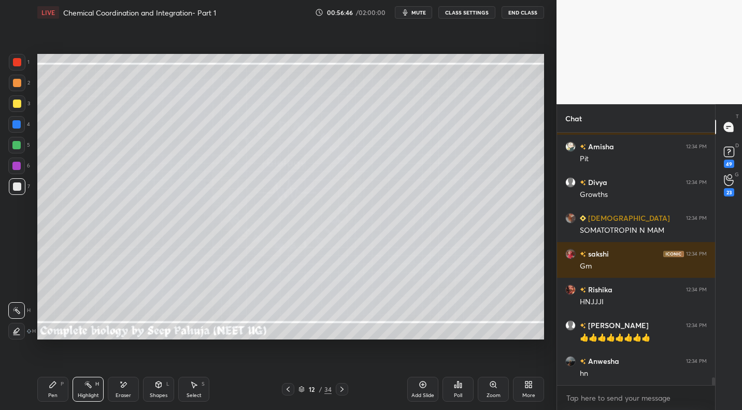
drag, startPoint x: 53, startPoint y: 386, endPoint x: 116, endPoint y: 345, distance: 74.5
click at [53, 386] on icon at bounding box center [53, 384] width 8 height 8
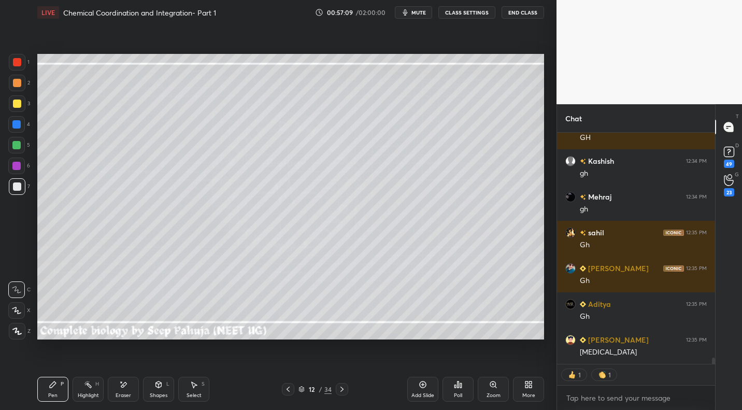
click at [34, 230] on div "Setting up your live class Poll for secs No correct answer Start poll" at bounding box center [290, 197] width 515 height 344
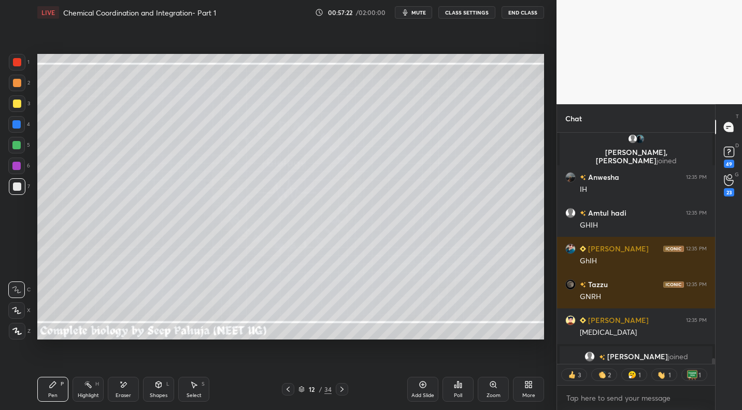
scroll to position [8769, 0]
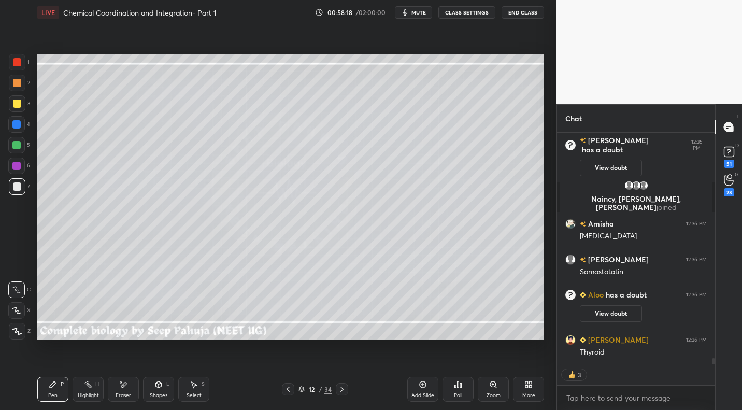
click at [95, 390] on div "Highlight H" at bounding box center [88, 389] width 31 height 25
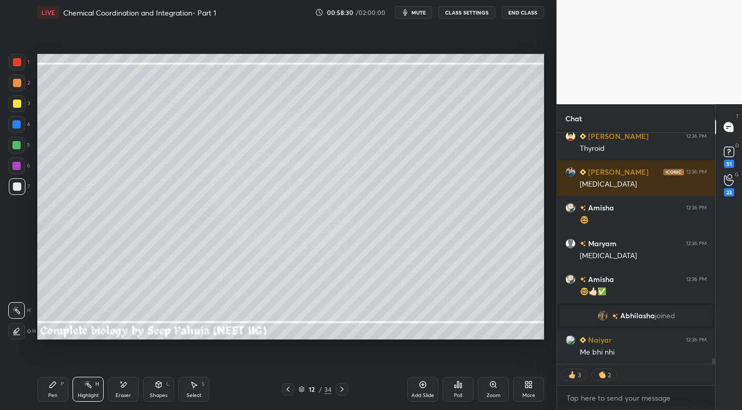
scroll to position [9569, 0]
drag, startPoint x: 41, startPoint y: 381, endPoint x: 84, endPoint y: 347, distance: 55.4
click at [41, 381] on div "Pen P" at bounding box center [52, 389] width 31 height 25
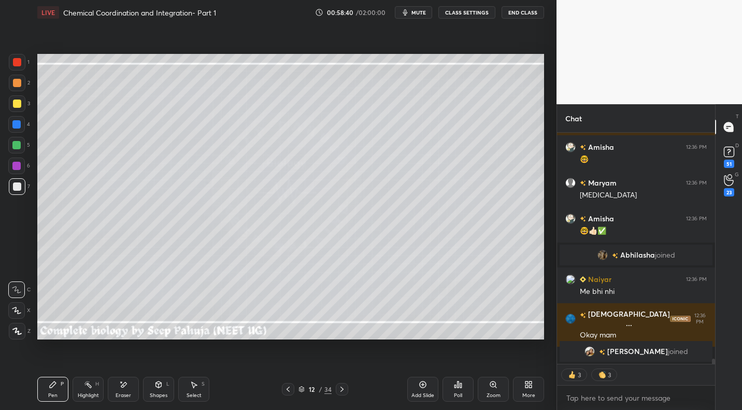
scroll to position [9656, 0]
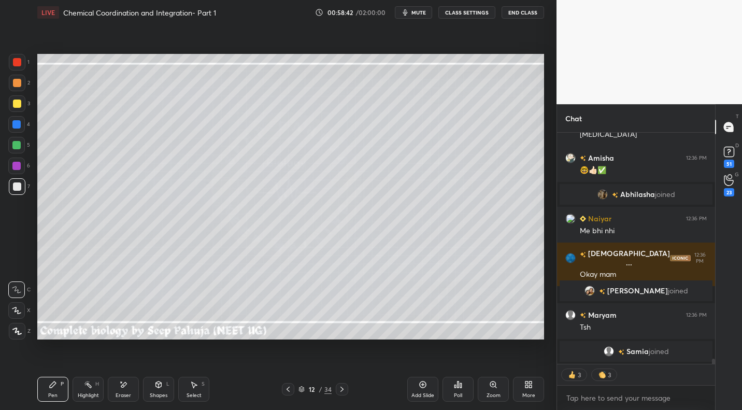
click at [128, 393] on div "Eraser" at bounding box center [124, 395] width 16 height 5
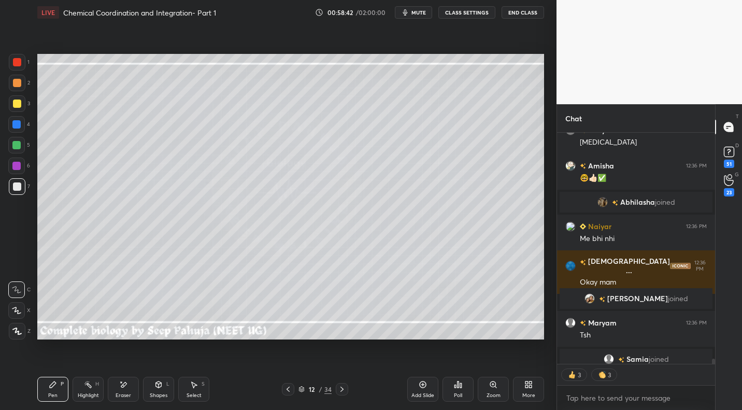
scroll to position [4, 4]
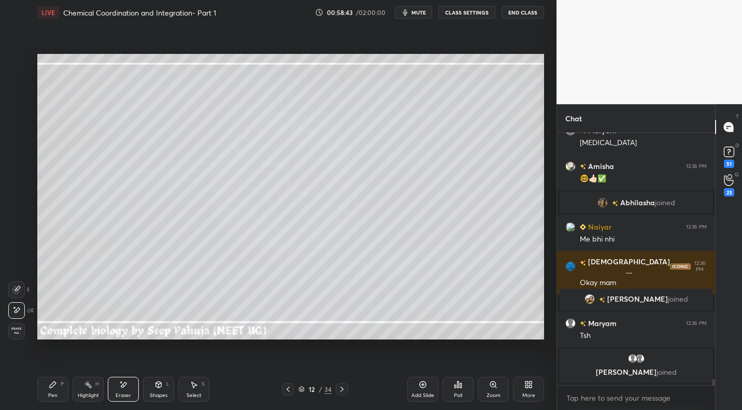
click at [65, 383] on div "Pen P" at bounding box center [52, 389] width 31 height 25
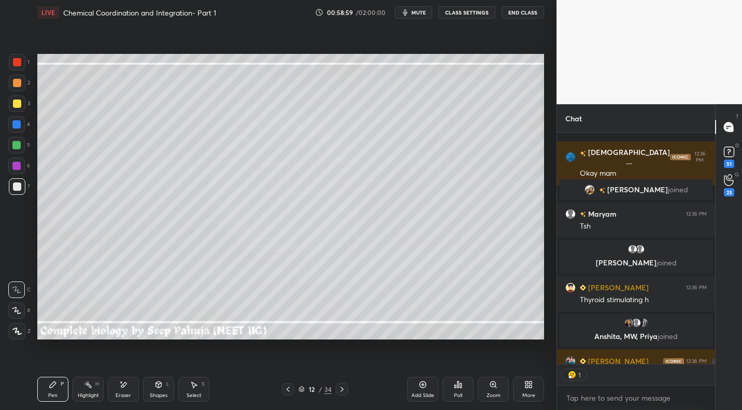
scroll to position [9789, 0]
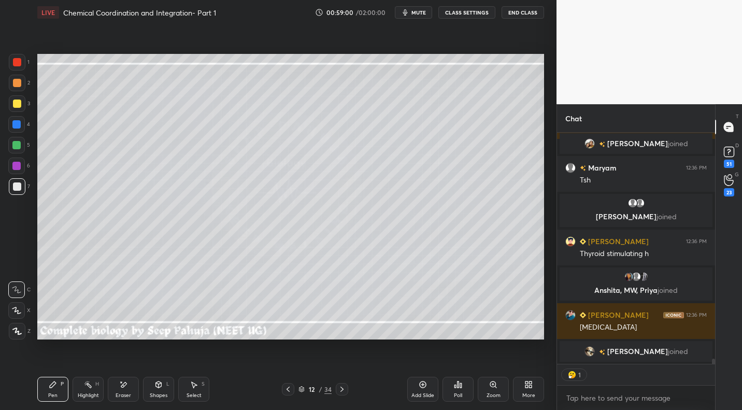
click at [185, 385] on div "Select S" at bounding box center [193, 389] width 31 height 25
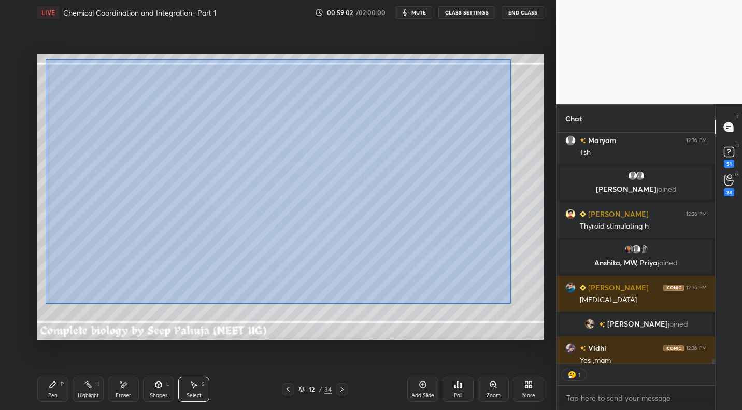
scroll to position [9797, 0]
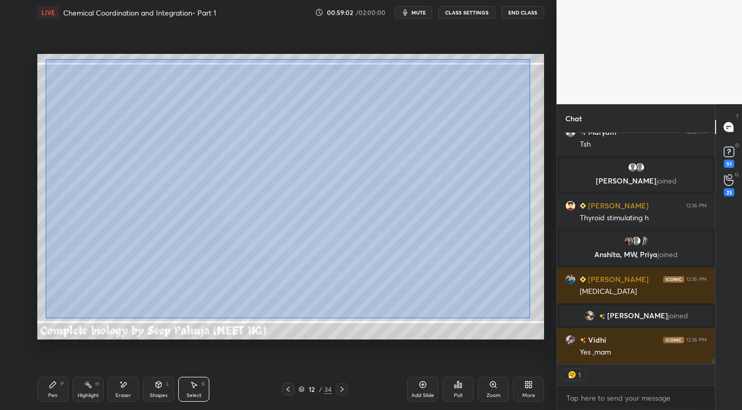
drag, startPoint x: 45, startPoint y: 60, endPoint x: 527, endPoint y: 313, distance: 544.0
click at [529, 316] on div "0 ° Undo Copy Duplicate Duplicate to new slide Delete" at bounding box center [290, 196] width 507 height 285
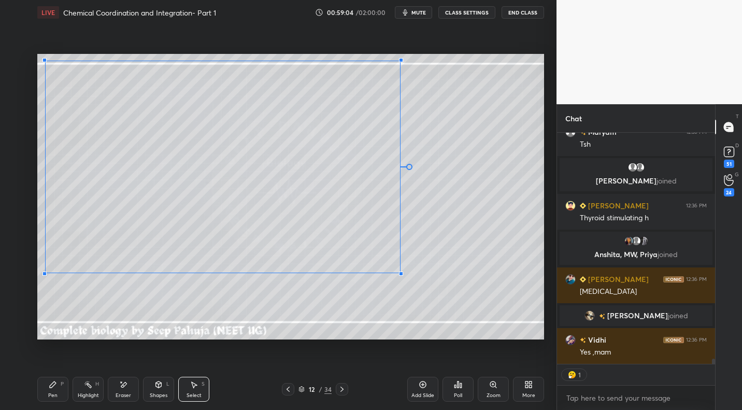
drag, startPoint x: 483, startPoint y: 306, endPoint x: 390, endPoint y: 270, distance: 99.4
click at [399, 273] on div at bounding box center [401, 274] width 4 height 4
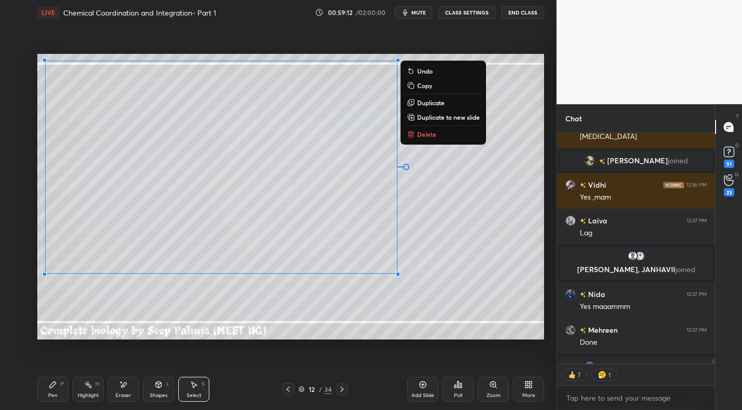
scroll to position [9907, 0]
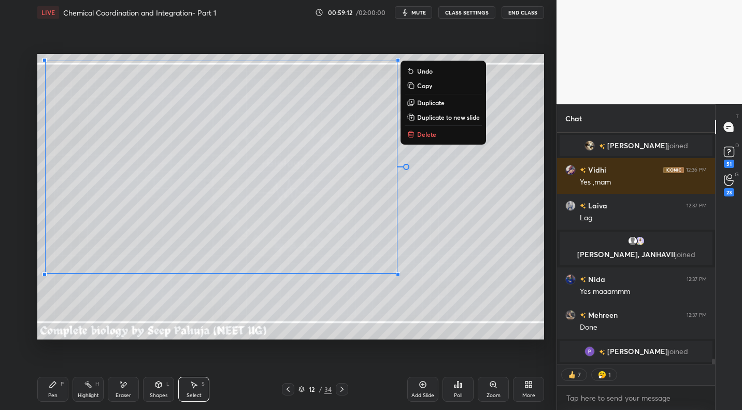
click at [85, 387] on icon at bounding box center [88, 384] width 8 height 8
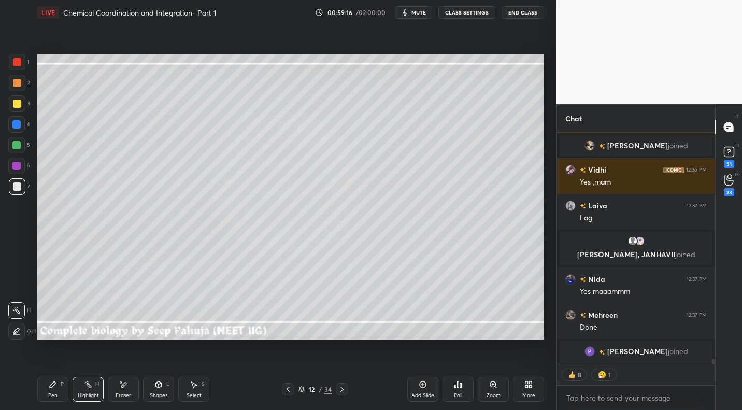
drag, startPoint x: 48, startPoint y: 381, endPoint x: 61, endPoint y: 366, distance: 19.5
click at [48, 381] on div "Pen P" at bounding box center [52, 389] width 31 height 25
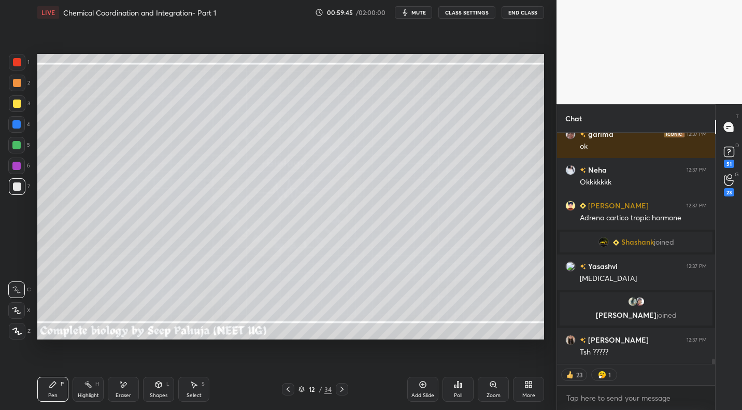
scroll to position [10496, 0]
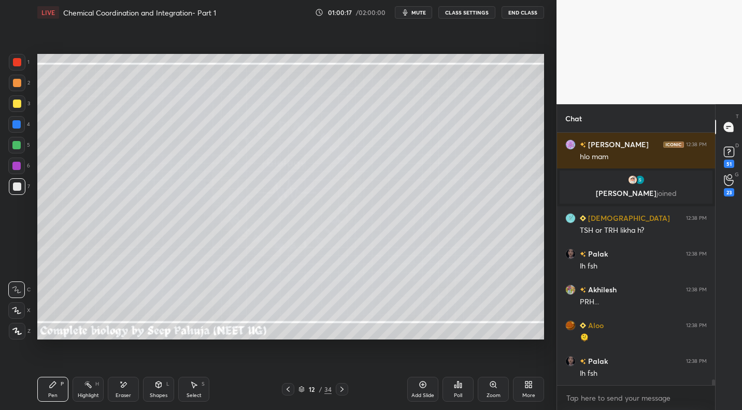
click at [21, 103] on div at bounding box center [17, 103] width 17 height 17
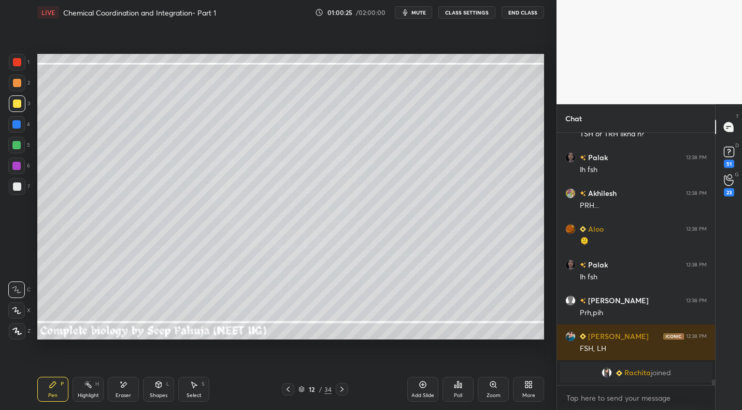
click at [92, 393] on div "Highlight" at bounding box center [88, 395] width 21 height 5
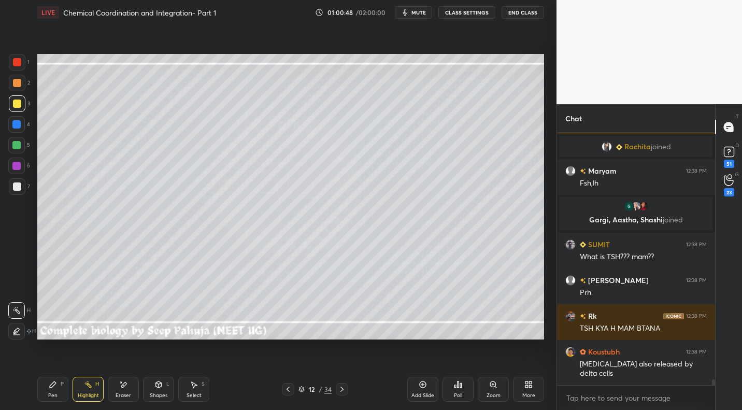
scroll to position [11322, 0]
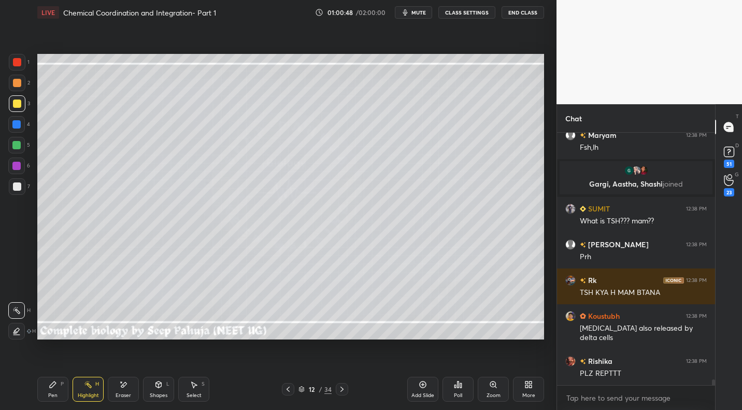
drag, startPoint x: 49, startPoint y: 386, endPoint x: 116, endPoint y: 347, distance: 77.3
click at [51, 386] on icon at bounding box center [53, 384] width 8 height 8
drag, startPoint x: 129, startPoint y: 392, endPoint x: 137, endPoint y: 371, distance: 22.8
click at [130, 393] on div "Eraser" at bounding box center [124, 395] width 16 height 5
click at [57, 383] on icon at bounding box center [53, 384] width 8 height 8
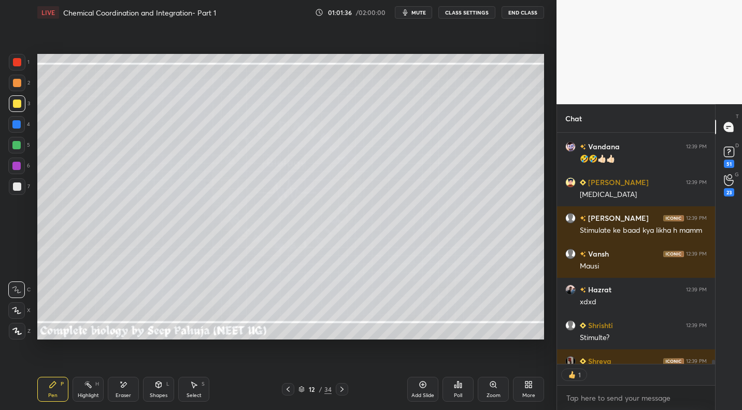
scroll to position [228, 155]
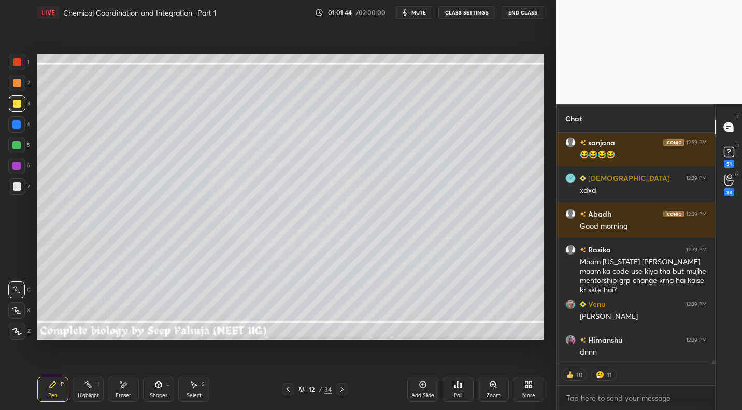
click at [286, 396] on div "Pen P Highlight H Eraser Shapes L Select S 12 / 34 Add Slide Poll Zoom More" at bounding box center [290, 389] width 507 height 41
click at [284, 390] on div at bounding box center [288, 389] width 12 height 12
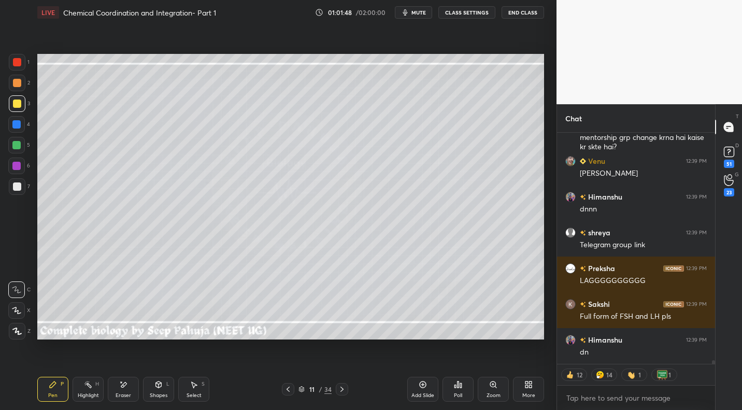
click at [341, 386] on icon at bounding box center [342, 389] width 8 height 8
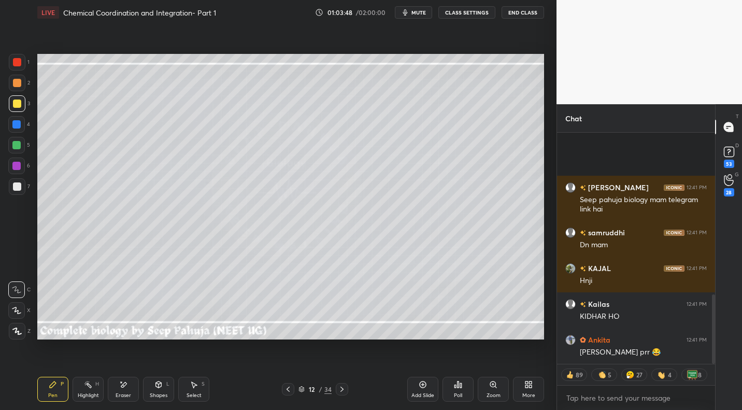
scroll to position [536, 0]
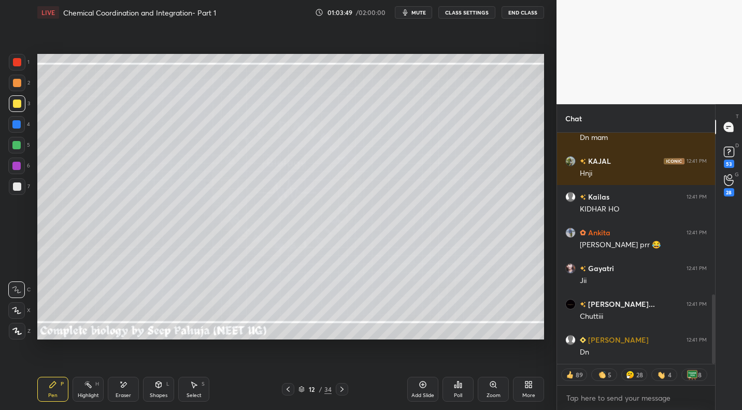
click at [83, 397] on div "Highlight" at bounding box center [88, 395] width 21 height 5
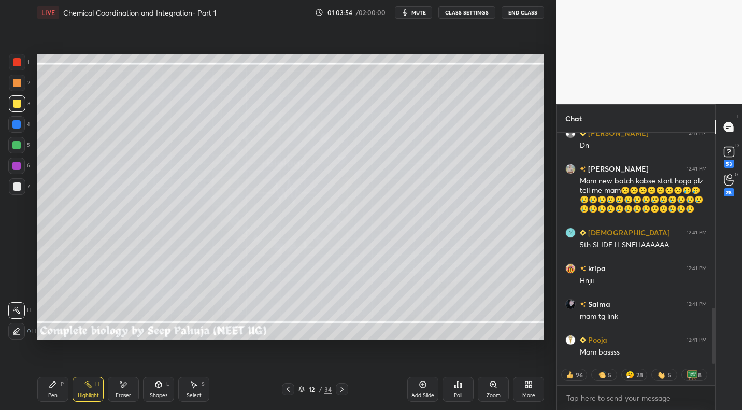
scroll to position [708, 0]
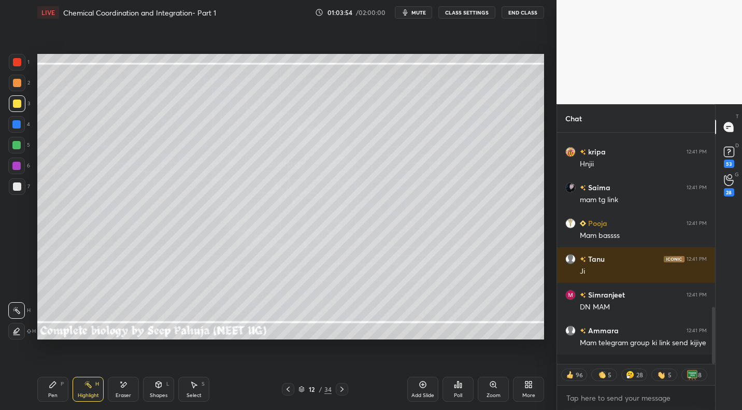
click at [344, 393] on icon at bounding box center [342, 389] width 8 height 8
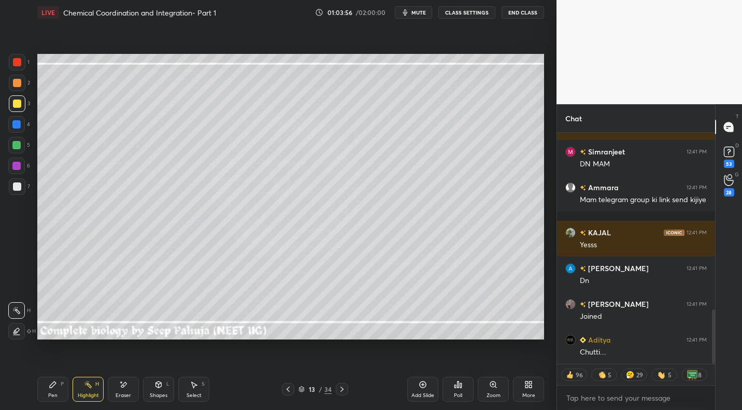
click at [55, 393] on div "Pen" at bounding box center [52, 395] width 9 height 5
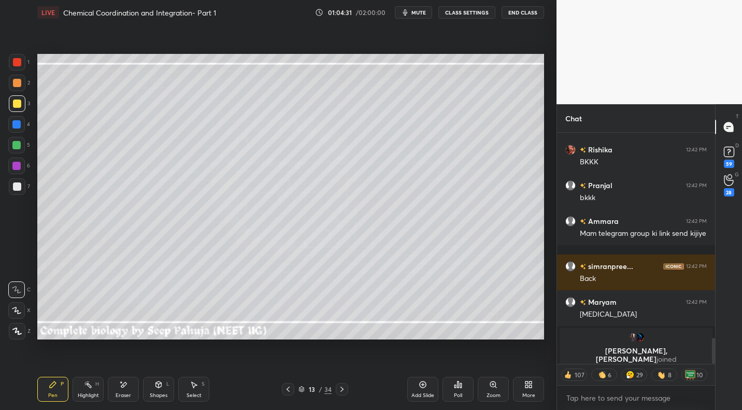
scroll to position [1821, 0]
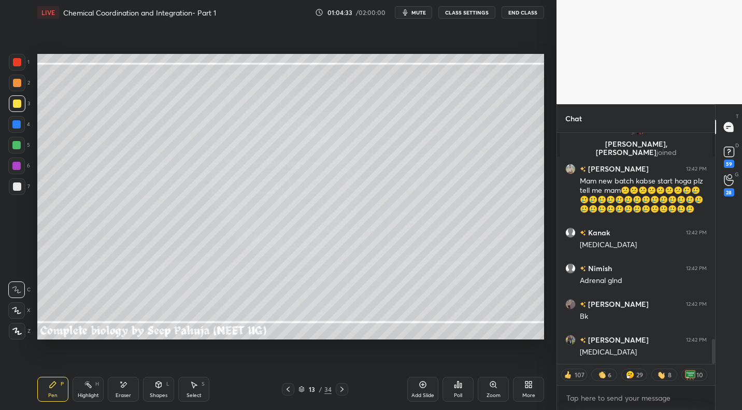
drag, startPoint x: 285, startPoint y: 391, endPoint x: 297, endPoint y: 391, distance: 11.4
click at [285, 391] on icon at bounding box center [288, 389] width 8 height 8
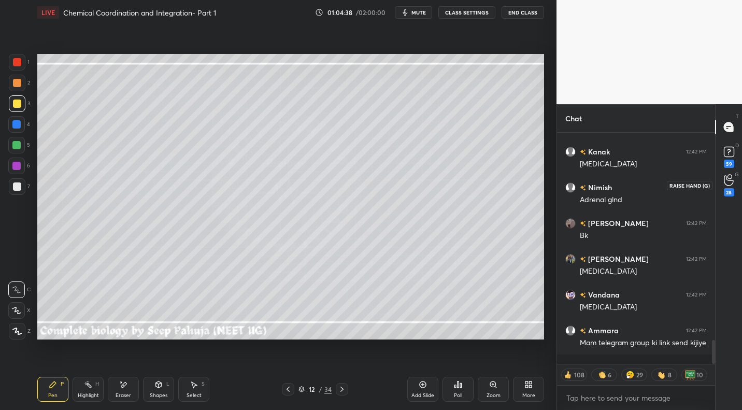
click at [731, 175] on circle at bounding box center [730, 177] width 4 height 4
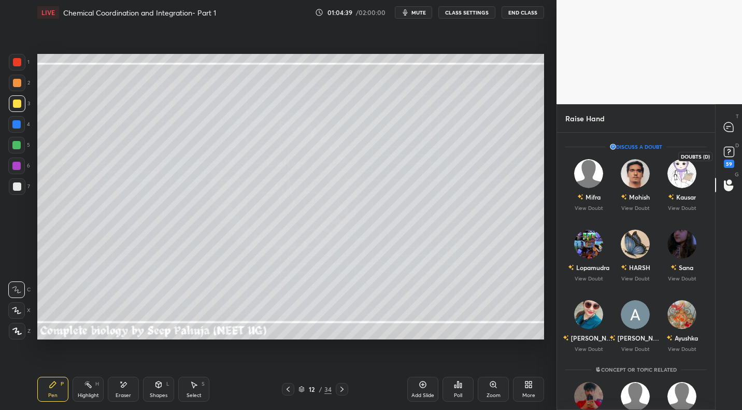
click at [727, 147] on rect at bounding box center [729, 152] width 10 height 10
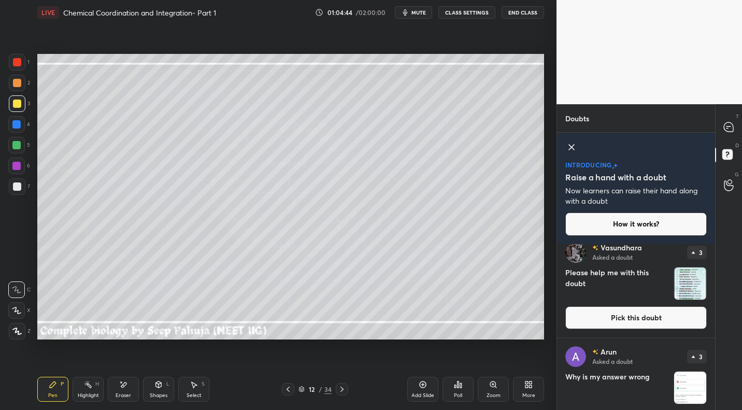
click at [629, 313] on button "Pick this doubt" at bounding box center [637, 317] width 142 height 23
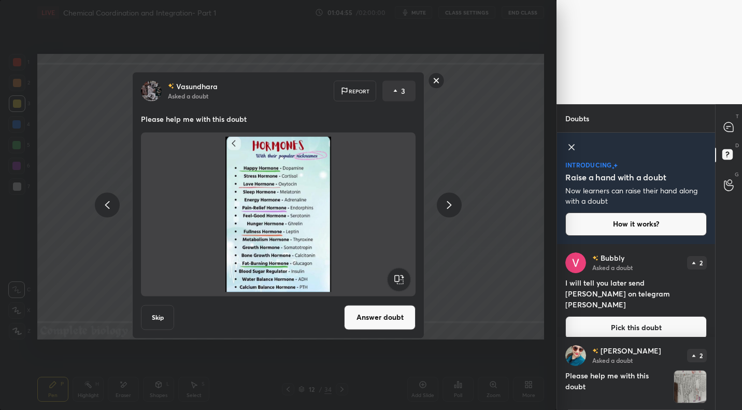
scroll to position [1319, 0]
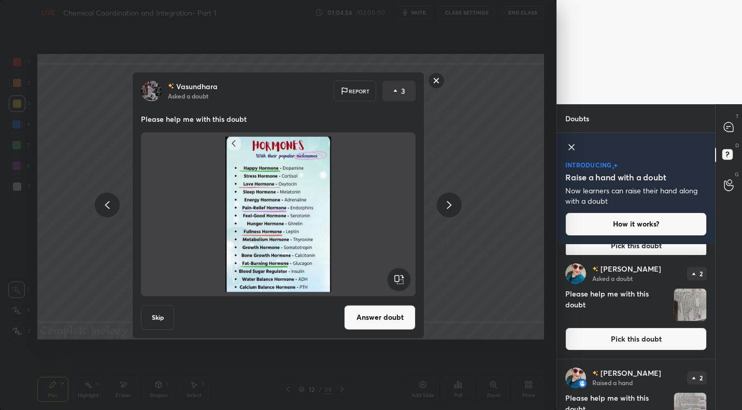
click at [680, 332] on button "Pick this doubt" at bounding box center [637, 339] width 142 height 23
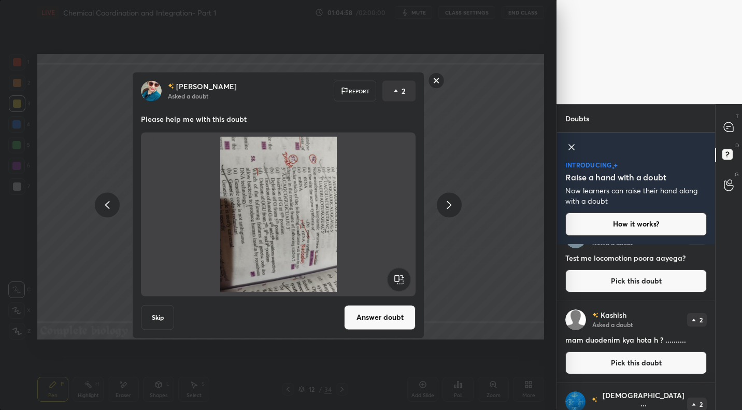
scroll to position [2191, 0]
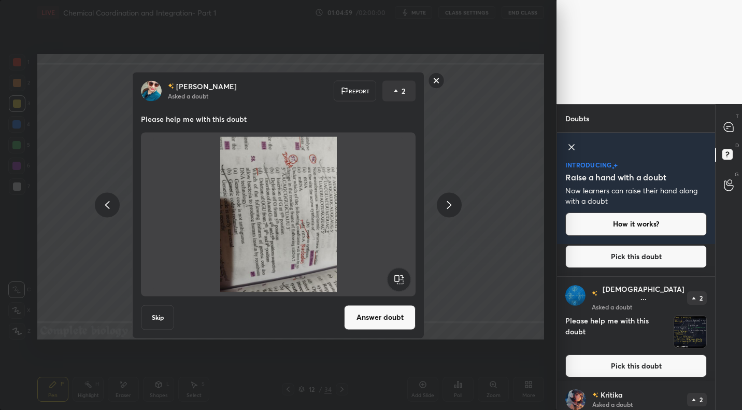
click at [676, 348] on div "[DEMOGRAPHIC_DATA] ... Asked a doubt 2 Please help me with this doubt Pick this…" at bounding box center [636, 331] width 158 height 109
click at [676, 357] on button "Pick this doubt" at bounding box center [637, 366] width 142 height 23
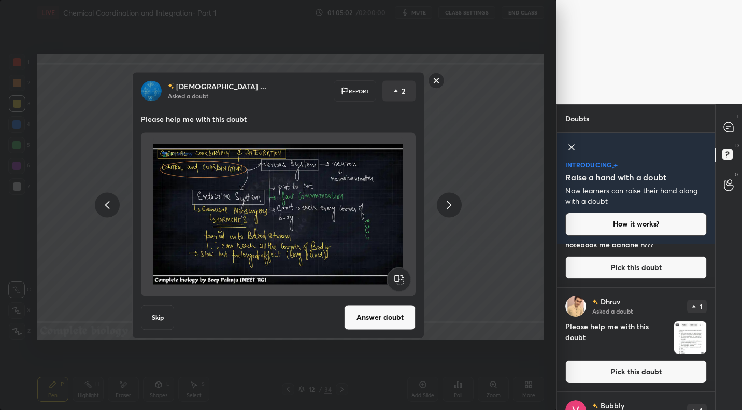
scroll to position [4504, 0]
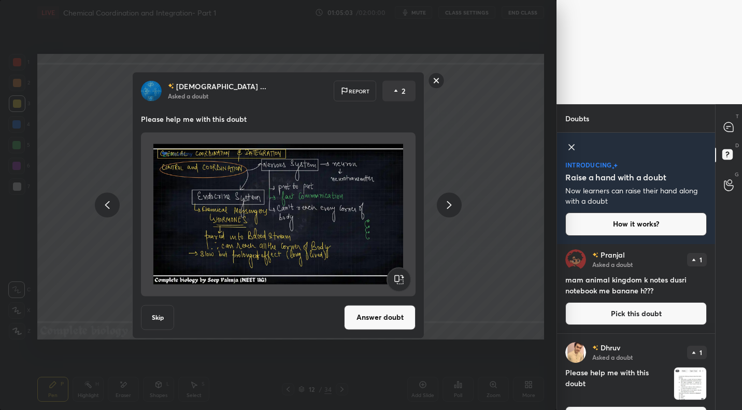
click at [681, 316] on button "Pick this doubt" at bounding box center [637, 313] width 142 height 23
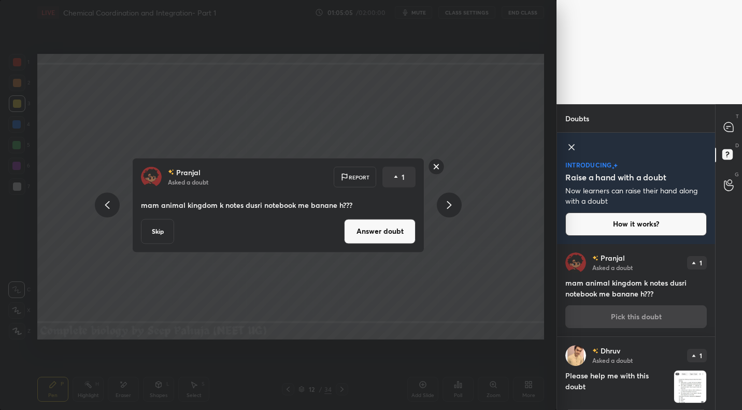
click at [500, 145] on div "[PERSON_NAME] Asked a doubt Report 1 mam animal kingdom k notes dusri notebook …" at bounding box center [278, 205] width 557 height 410
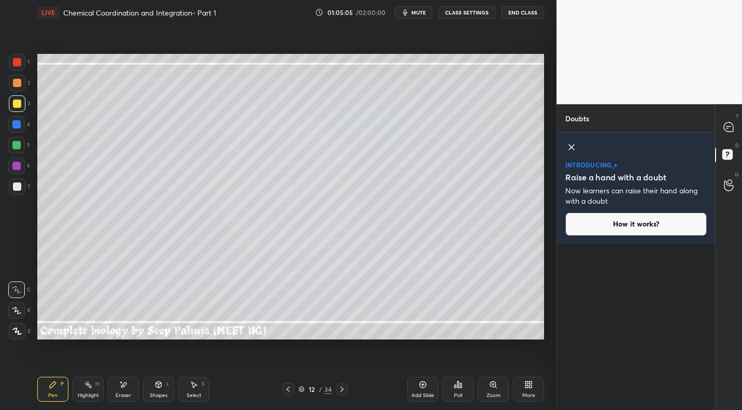
scroll to position [0, 0]
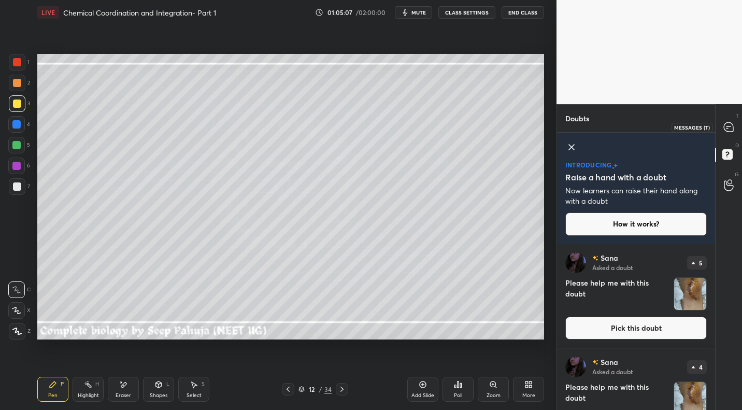
click at [727, 135] on div at bounding box center [729, 127] width 21 height 19
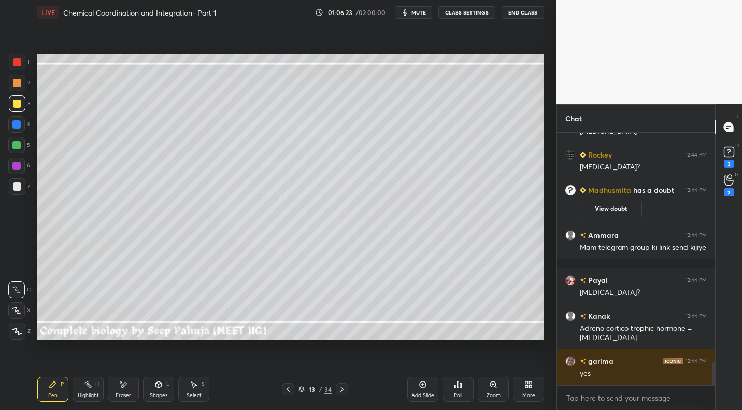
scroll to position [2536, 0]
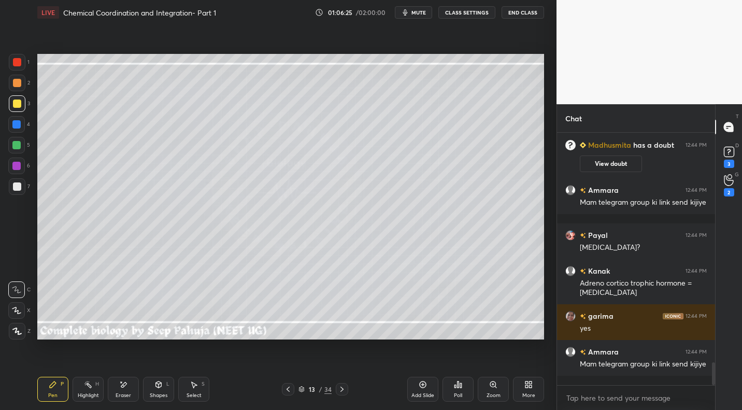
click at [199, 389] on div "Select S" at bounding box center [193, 389] width 31 height 25
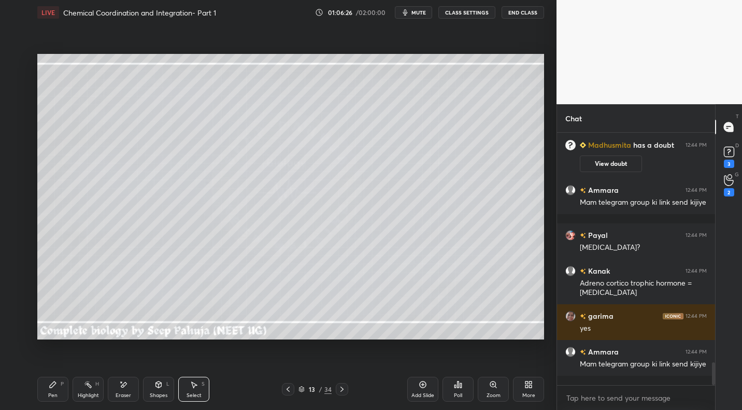
scroll to position [2572, 0]
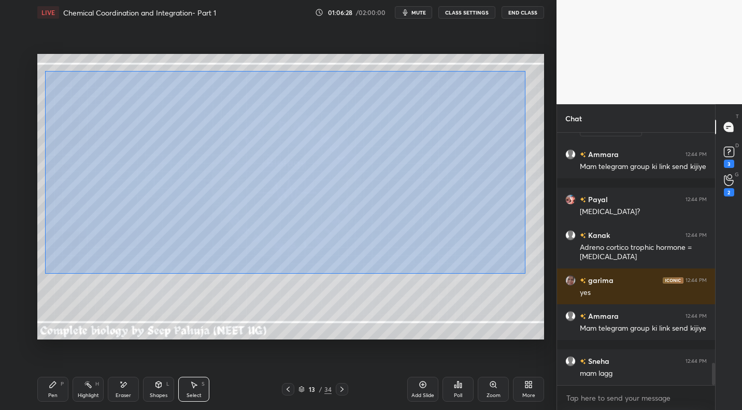
drag, startPoint x: 45, startPoint y: 71, endPoint x: 515, endPoint y: 260, distance: 507.3
click at [525, 273] on div "0 ° Undo Copy Duplicate Duplicate to new slide Delete" at bounding box center [290, 196] width 507 height 285
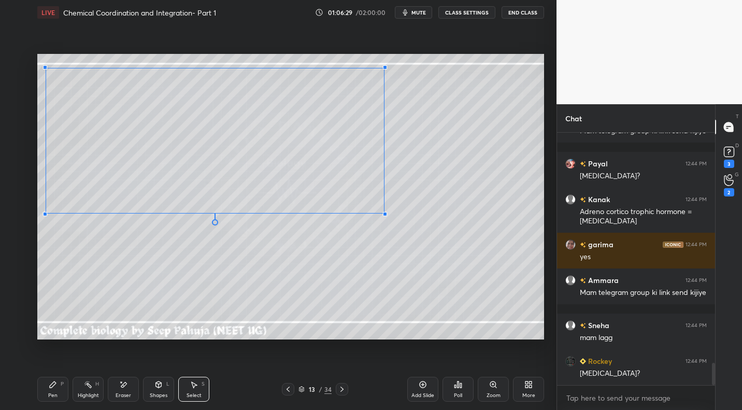
drag, startPoint x: 507, startPoint y: 252, endPoint x: 381, endPoint y: 225, distance: 129.4
click at [387, 216] on div at bounding box center [385, 214] width 4 height 4
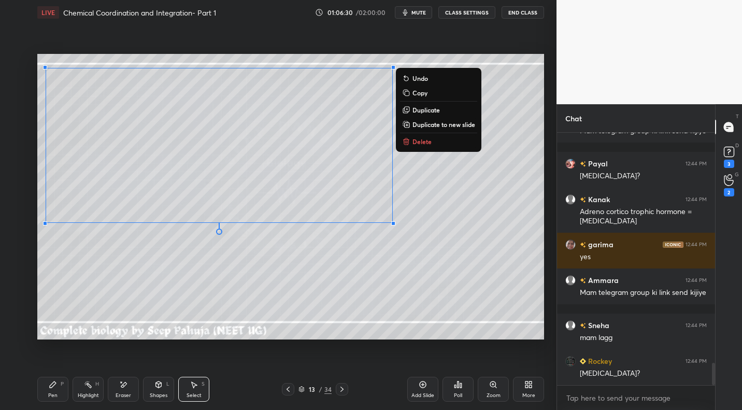
click at [105, 392] on div "Pen P Highlight H Eraser Shapes L Select S" at bounding box center [129, 389] width 185 height 25
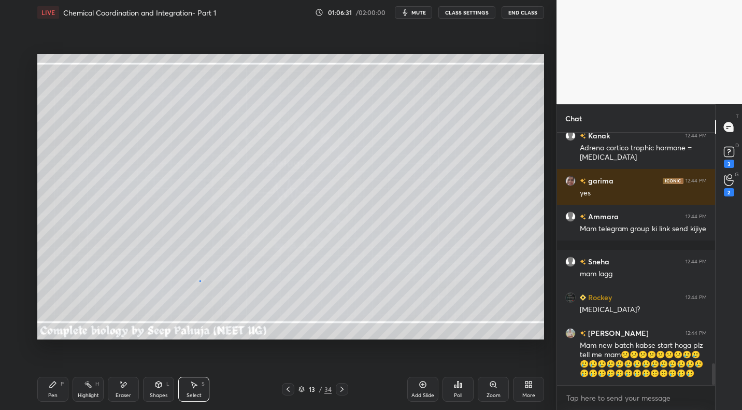
drag, startPoint x: 200, startPoint y: 280, endPoint x: 296, endPoint y: 229, distance: 109.5
click at [310, 221] on div "0 ° Undo Copy Duplicate Duplicate to new slide Delete" at bounding box center [290, 196] width 507 height 285
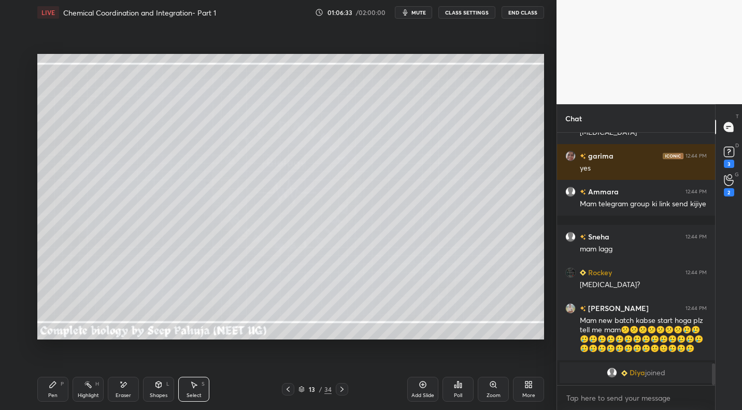
scroll to position [2625, 0]
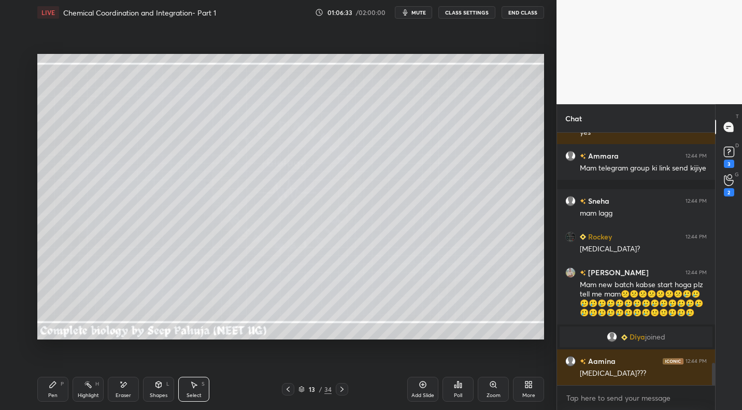
drag, startPoint x: 91, startPoint y: 393, endPoint x: 94, endPoint y: 387, distance: 7.2
click at [91, 393] on div "Highlight" at bounding box center [88, 395] width 21 height 5
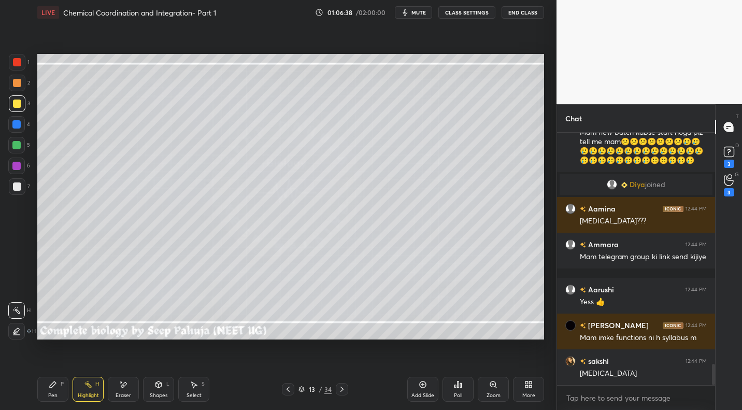
scroll to position [2813, 0]
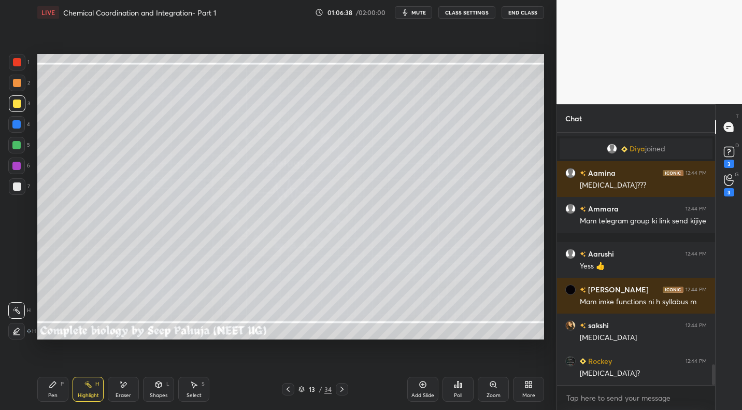
click at [25, 189] on div at bounding box center [17, 186] width 17 height 17
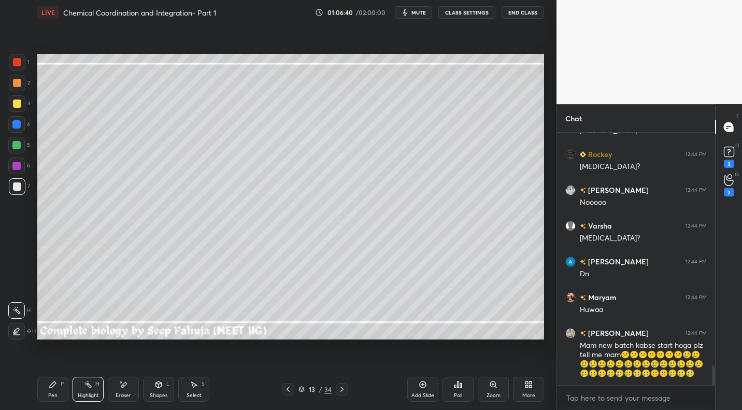
click at [62, 387] on div "Pen P" at bounding box center [52, 389] width 31 height 25
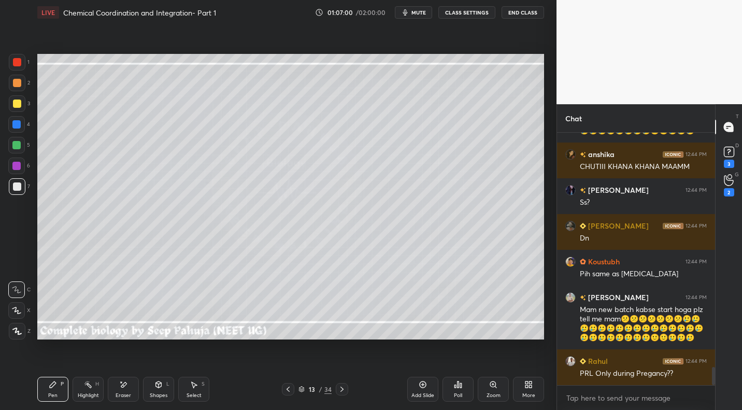
scroll to position [3290, 0]
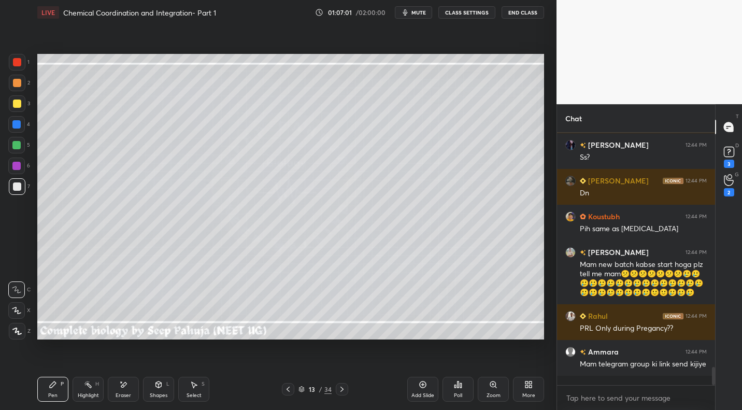
drag, startPoint x: 88, startPoint y: 393, endPoint x: 137, endPoint y: 343, distance: 70.4
click at [91, 391] on div "Highlight H" at bounding box center [88, 389] width 31 height 25
click at [292, 387] on div "13 / 34" at bounding box center [315, 389] width 66 height 12
click at [285, 392] on icon at bounding box center [288, 389] width 8 height 8
click at [291, 392] on icon at bounding box center [288, 389] width 8 height 8
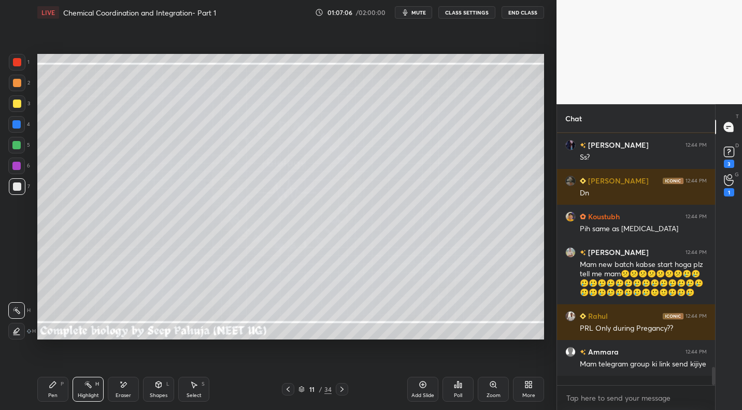
scroll to position [3296, 0]
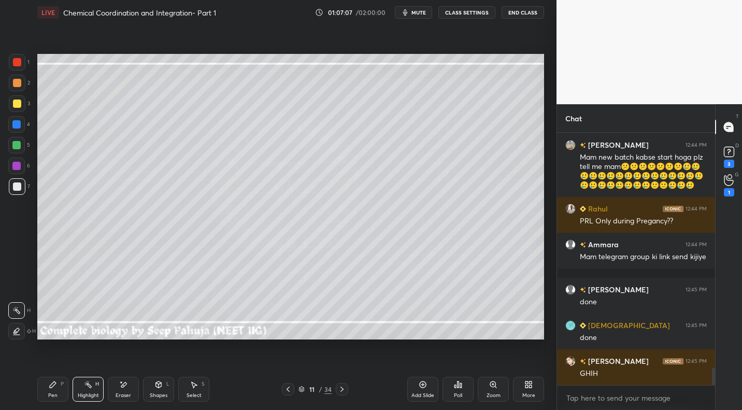
click at [341, 389] on icon at bounding box center [342, 389] width 8 height 8
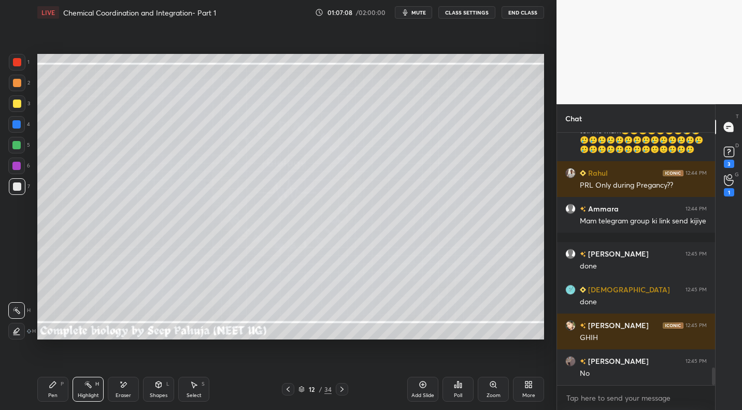
click at [341, 392] on icon at bounding box center [342, 389] width 8 height 8
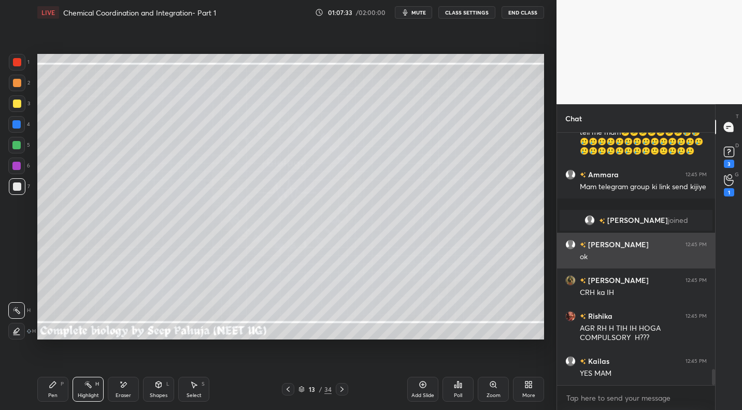
scroll to position [3767, 0]
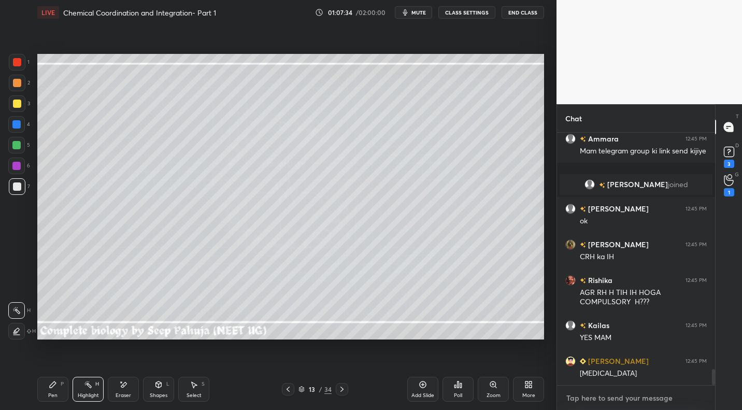
type textarea "x"
click at [621, 401] on textarea at bounding box center [637, 398] width 142 height 17
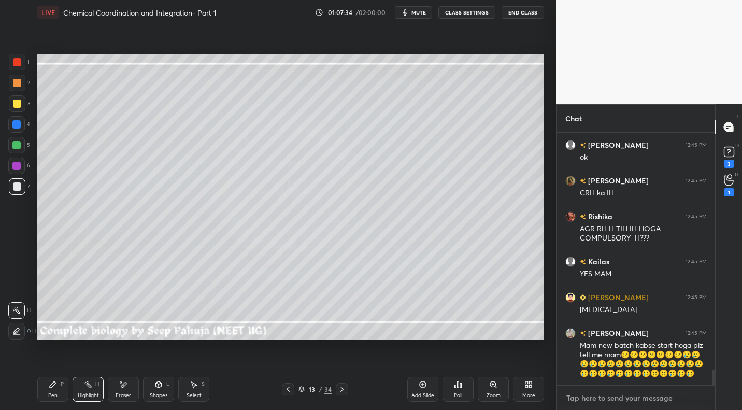
type textarea "o"
type textarea "x"
type textarea "ot"
type textarea "x"
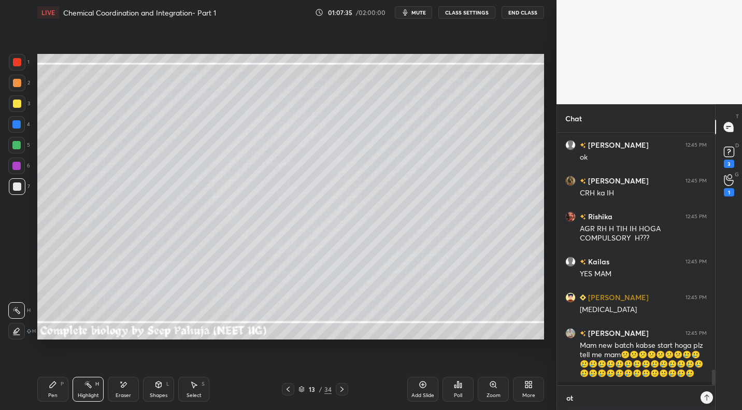
scroll to position [163, 155]
type textarea "oth"
type textarea "x"
type textarea "othe"
type textarea "x"
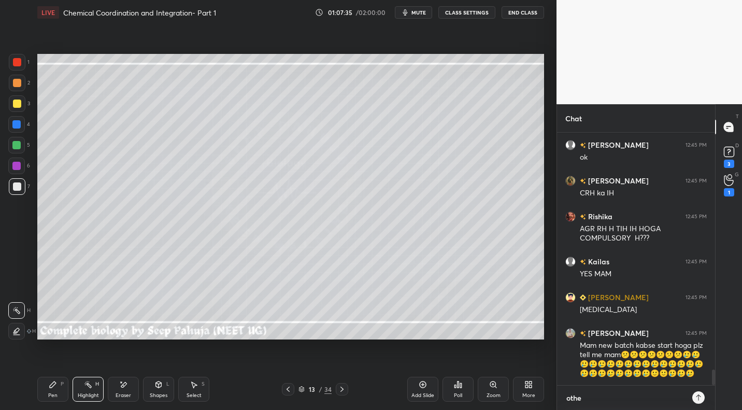
type textarea "other"
type textarea "x"
type textarea "other"
type textarea "x"
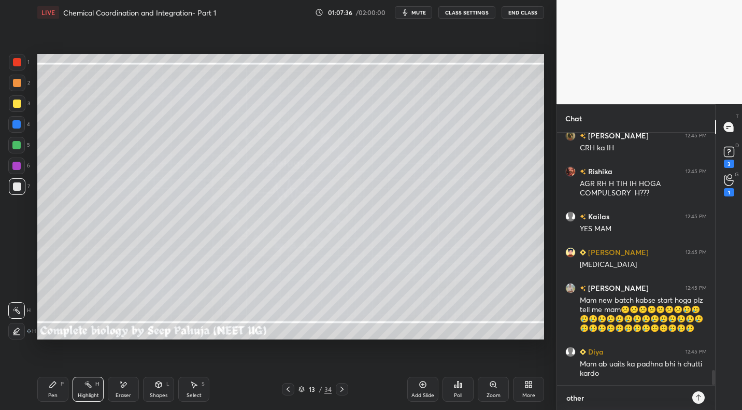
scroll to position [3921, 0]
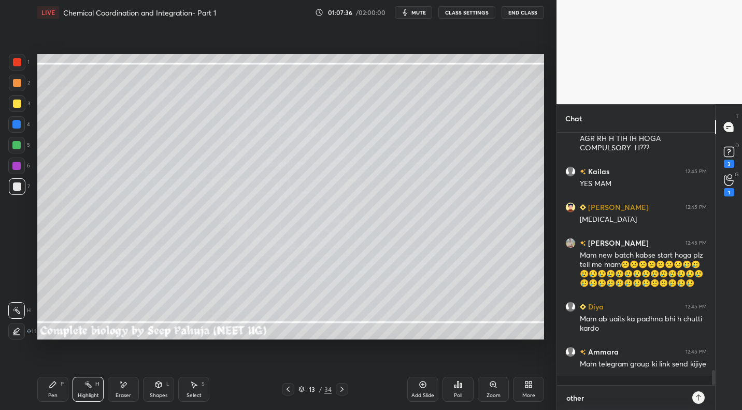
type textarea "other c"
type textarea "x"
type textarea "other co"
type textarea "x"
type textarea "other cod"
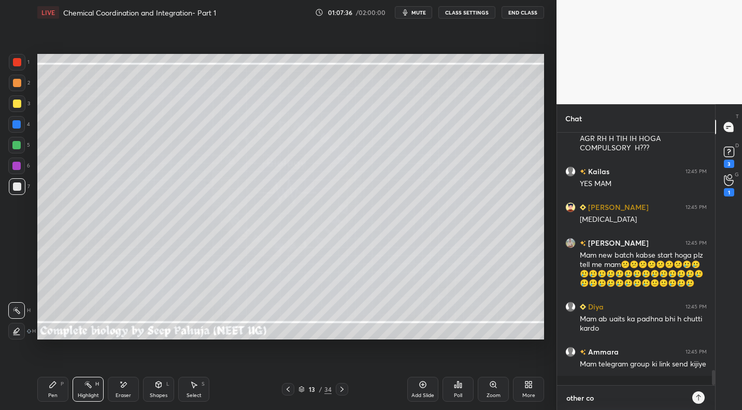
type textarea "x"
type textarea "other code"
type textarea "x"
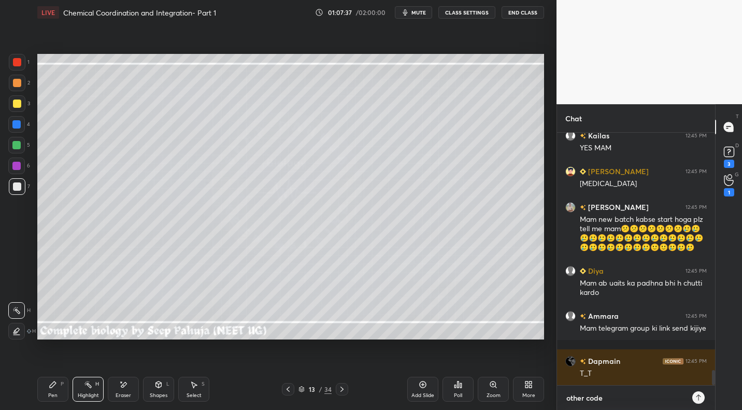
type textarea "other code"
type textarea "x"
type textarea "other code t"
type textarea "x"
type textarea "other code tg"
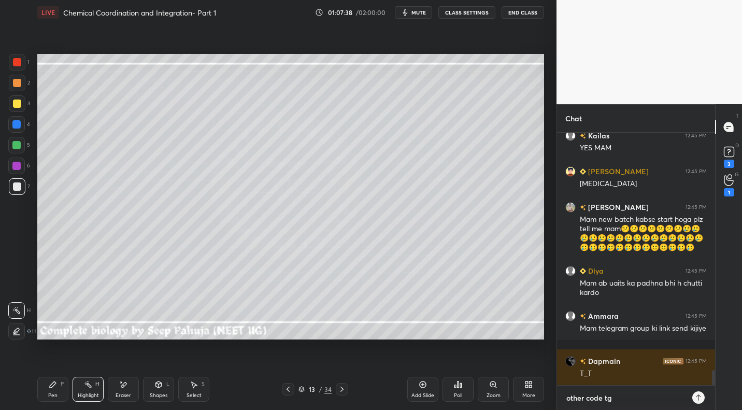
type textarea "x"
type textarea "other code tg"
type textarea "x"
type textarea "other code tg l"
type textarea "x"
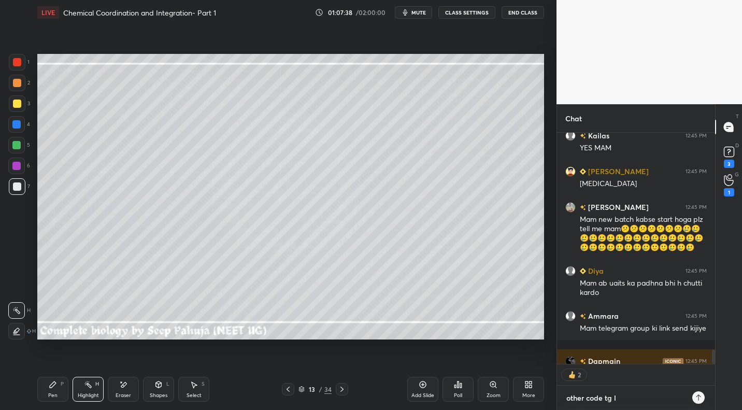
type textarea "other code tg lo"
type textarea "x"
type textarea "other code tg lon"
type textarea "x"
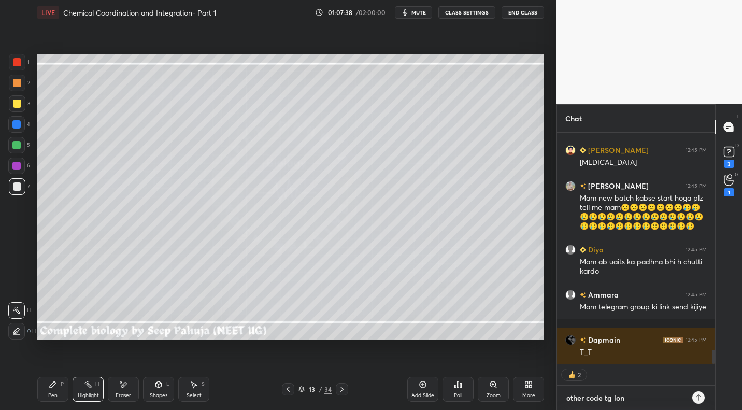
type textarea "other code [PERSON_NAME]"
type textarea "x"
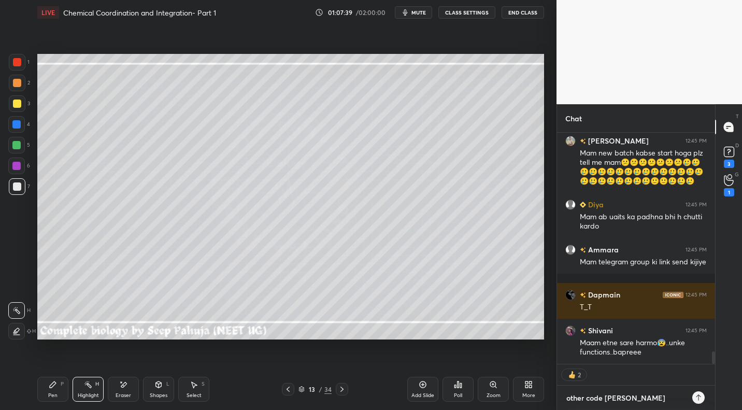
type textarea "other code tg lonk-"
type textarea "x"
type textarea "other code tg lonk-"
type textarea "x"
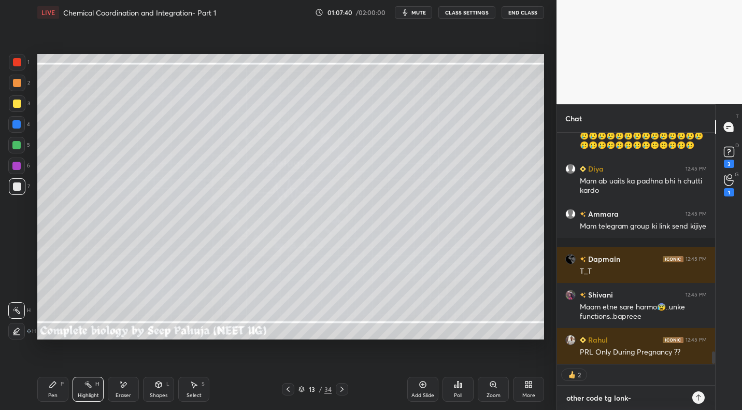
paste textarea "[URL][DOMAIN_NAME]"
type textarea "other code [PERSON_NAME]- [URL][DOMAIN_NAME]"
type textarea "x"
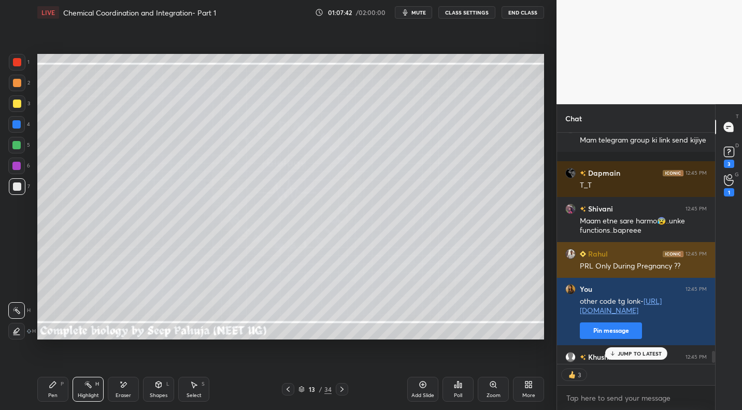
click at [605, 334] on button "Pin message" at bounding box center [611, 330] width 62 height 17
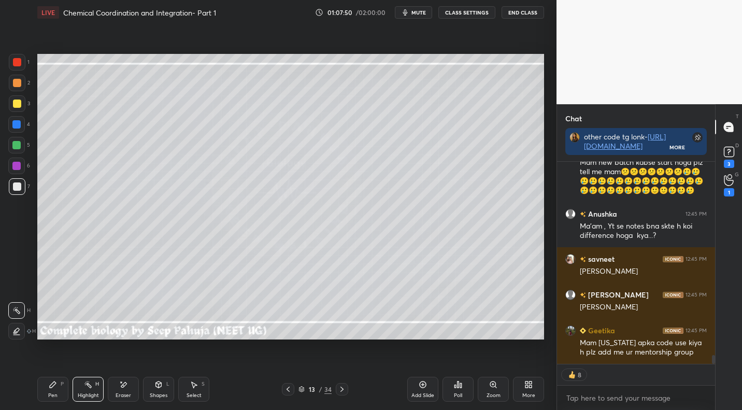
click at [287, 390] on icon at bounding box center [288, 389] width 8 height 8
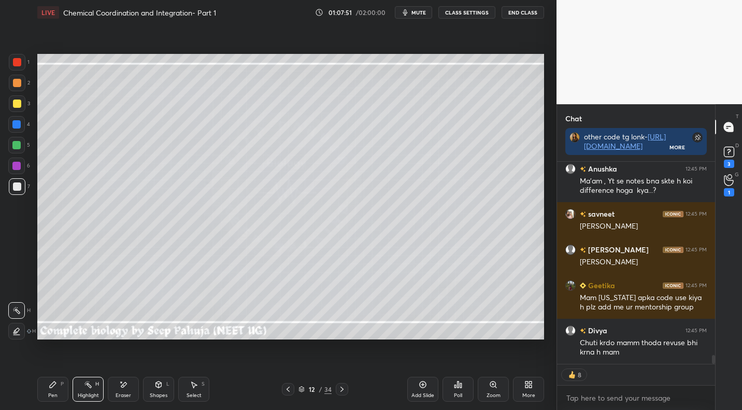
click at [285, 389] on icon at bounding box center [288, 389] width 8 height 8
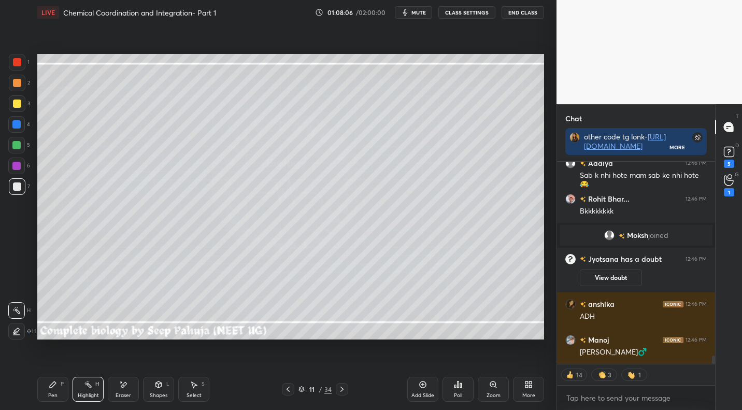
click at [347, 390] on div at bounding box center [342, 389] width 12 height 12
click at [346, 391] on div at bounding box center [342, 389] width 12 height 12
click at [346, 390] on div at bounding box center [342, 389] width 12 height 12
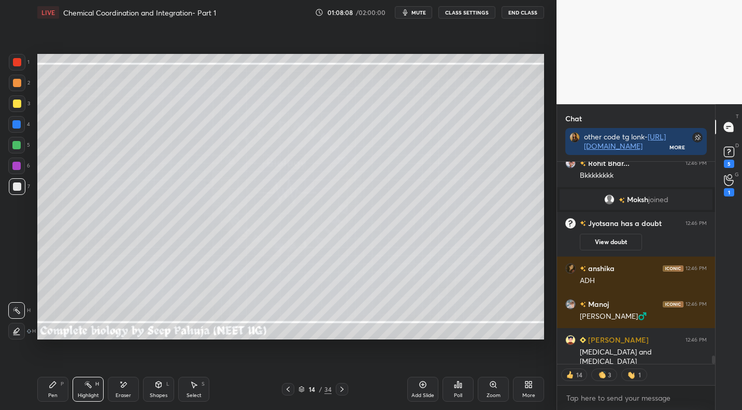
drag, startPoint x: 291, startPoint y: 385, endPoint x: 304, endPoint y: 385, distance: 12.4
click at [291, 385] on icon at bounding box center [288, 389] width 8 height 8
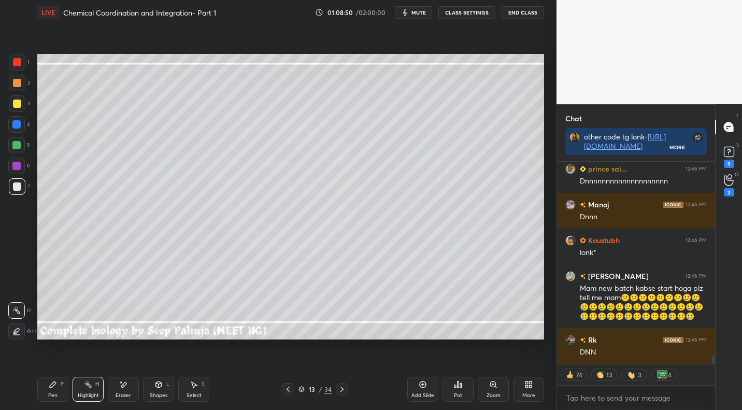
click at [454, 383] on div "Poll" at bounding box center [458, 389] width 31 height 25
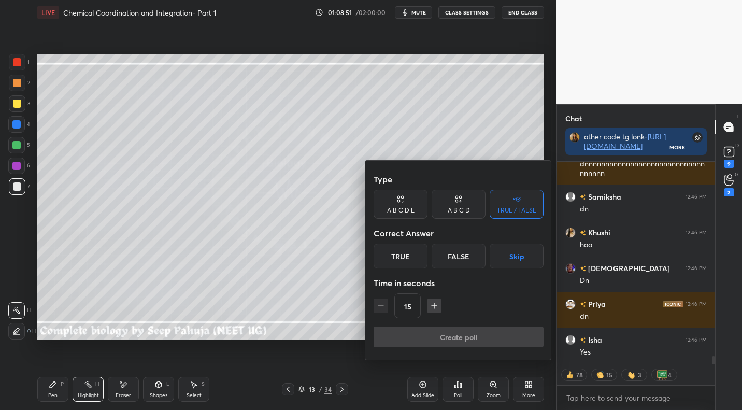
drag, startPoint x: 520, startPoint y: 253, endPoint x: 519, endPoint y: 268, distance: 14.6
click at [521, 256] on button "Skip" at bounding box center [517, 256] width 54 height 25
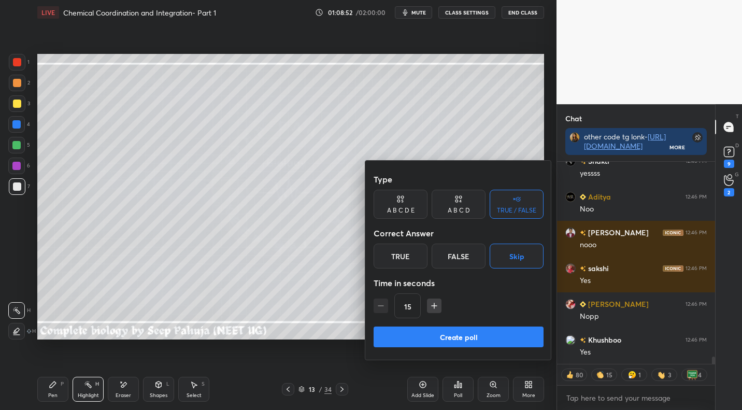
drag, startPoint x: 486, startPoint y: 324, endPoint x: 488, endPoint y: 330, distance: 6.6
click at [485, 325] on div "Type A B C D E A B C D TRUE / FALSE Correct Answer True False Skip Time in seco…" at bounding box center [459, 248] width 170 height 158
click at [485, 338] on button "Create poll" at bounding box center [459, 337] width 170 height 21
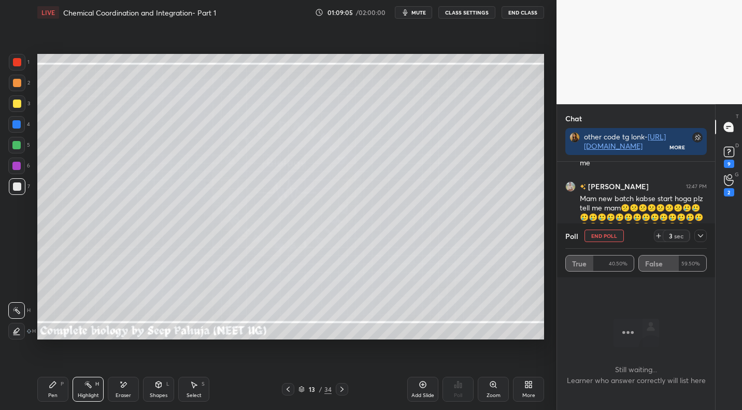
click at [709, 242] on div "Poll End Poll 3 sec True 40.50% False 59.50%" at bounding box center [636, 250] width 158 height 54
click at [704, 240] on div at bounding box center [701, 236] width 12 height 12
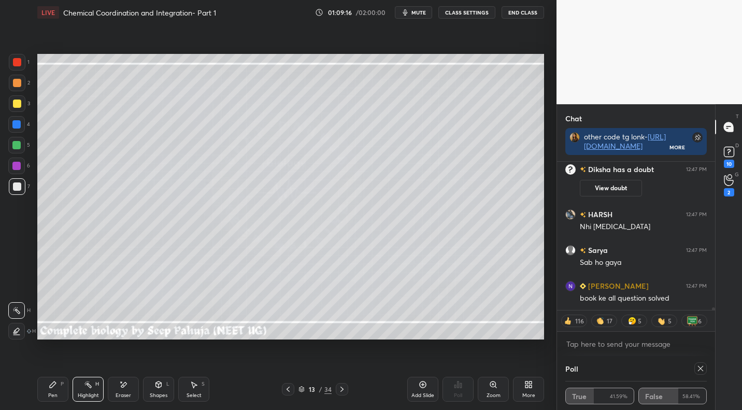
click at [697, 372] on icon at bounding box center [701, 368] width 8 height 8
click at [698, 369] on div "Poll True 41.59% False 58.41% Still waiting... Learner who answer correctly wil…" at bounding box center [636, 383] width 158 height 54
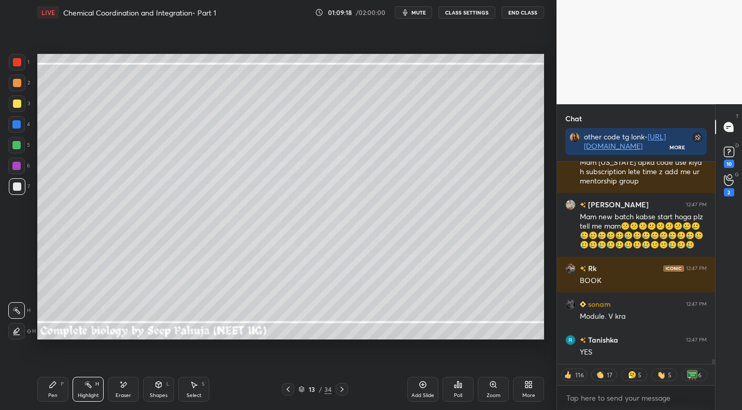
click at [464, 388] on div "Poll" at bounding box center [458, 389] width 31 height 25
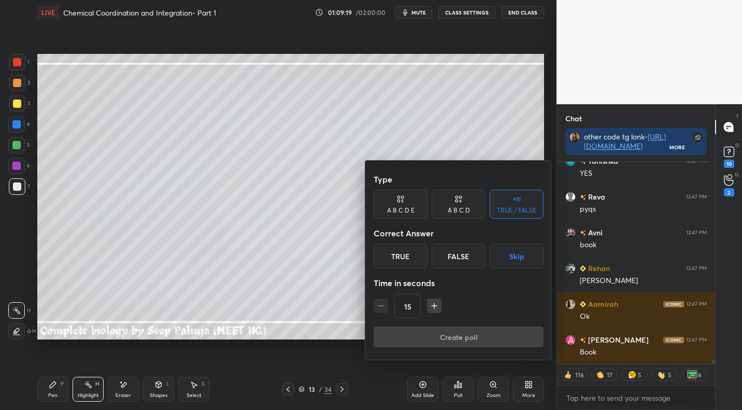
click at [521, 260] on button "Skip" at bounding box center [517, 256] width 54 height 25
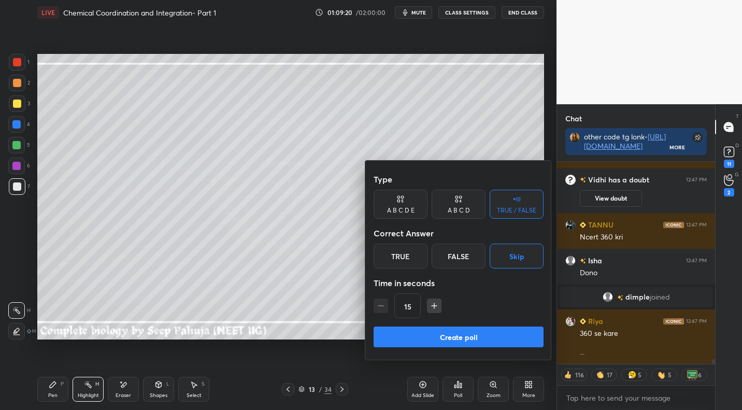
drag, startPoint x: 498, startPoint y: 334, endPoint x: 504, endPoint y: 329, distance: 8.1
click at [498, 333] on button "Create poll" at bounding box center [459, 337] width 170 height 21
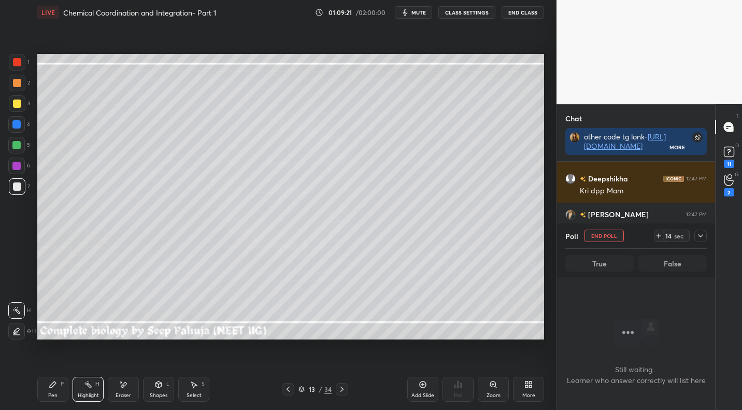
drag, startPoint x: 702, startPoint y: 235, endPoint x: 694, endPoint y: 241, distance: 10.5
click at [701, 236] on icon at bounding box center [701, 236] width 8 height 8
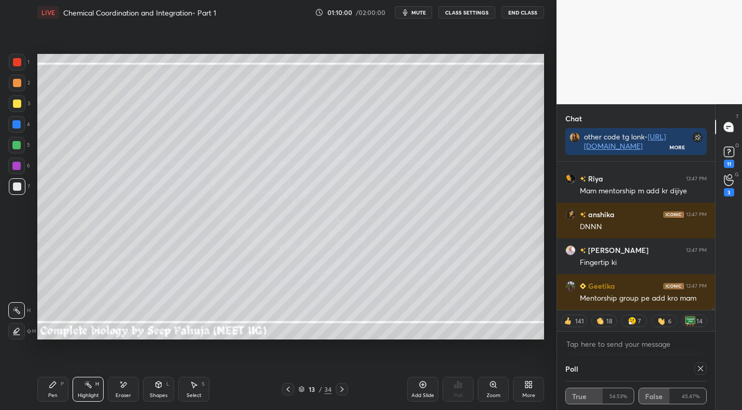
drag, startPoint x: 341, startPoint y: 388, endPoint x: 342, endPoint y: 393, distance: 5.4
click at [338, 388] on icon at bounding box center [342, 389] width 8 height 8
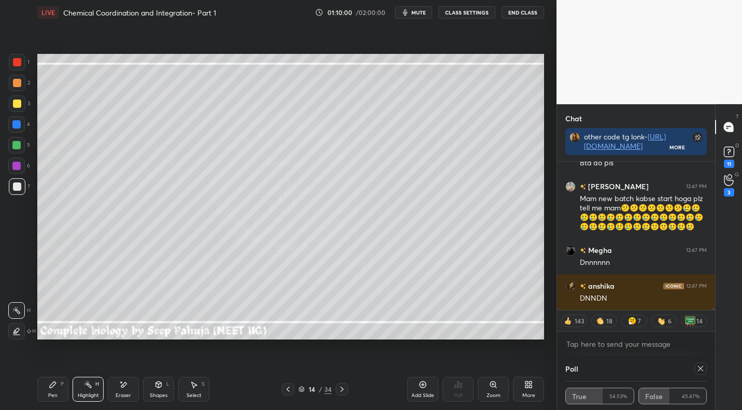
click at [59, 387] on div "Pen P" at bounding box center [52, 389] width 31 height 25
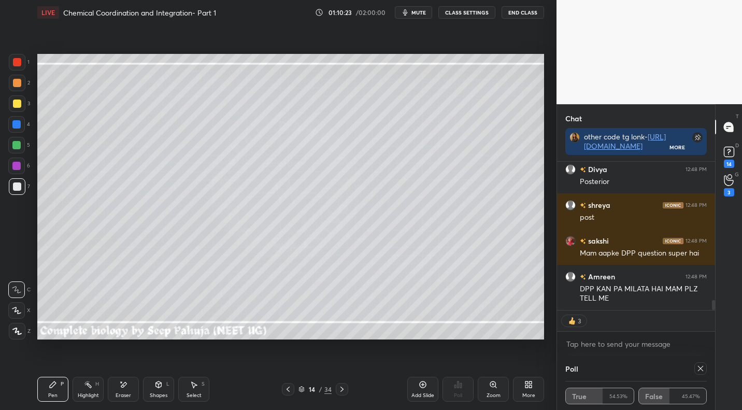
click at [169, 396] on div "Shapes L" at bounding box center [158, 389] width 31 height 25
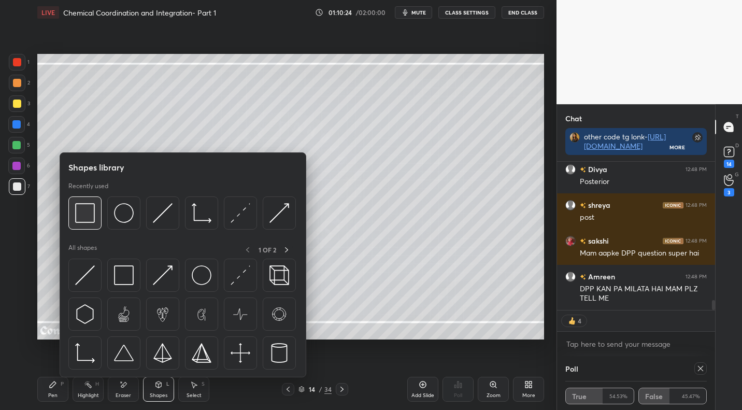
click at [88, 211] on img at bounding box center [85, 213] width 20 height 20
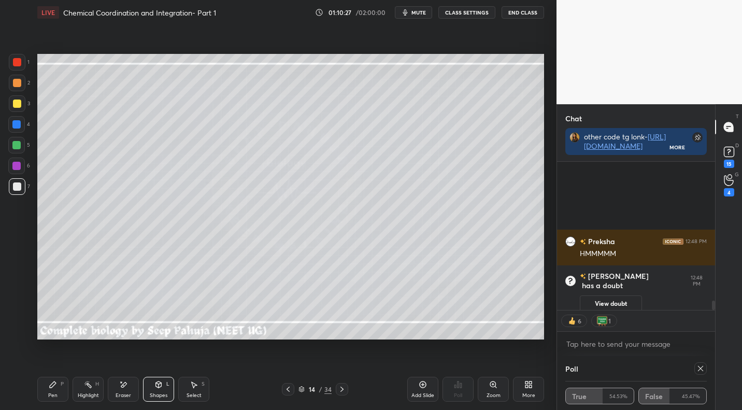
click at [60, 390] on div "Pen P" at bounding box center [52, 389] width 31 height 25
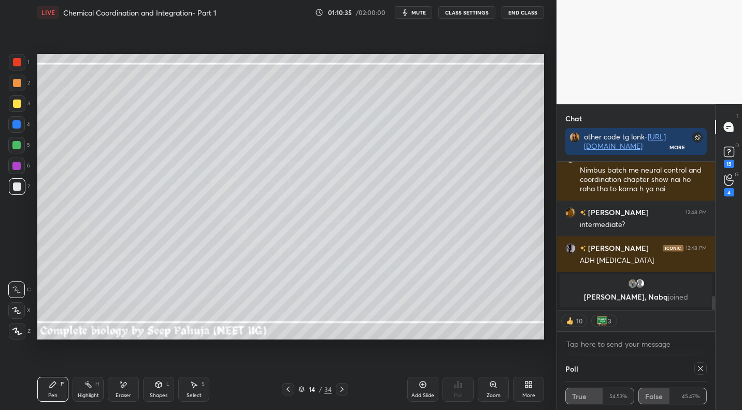
drag, startPoint x: 16, startPoint y: 106, endPoint x: 30, endPoint y: 107, distance: 14.5
click at [16, 106] on div at bounding box center [17, 104] width 8 height 8
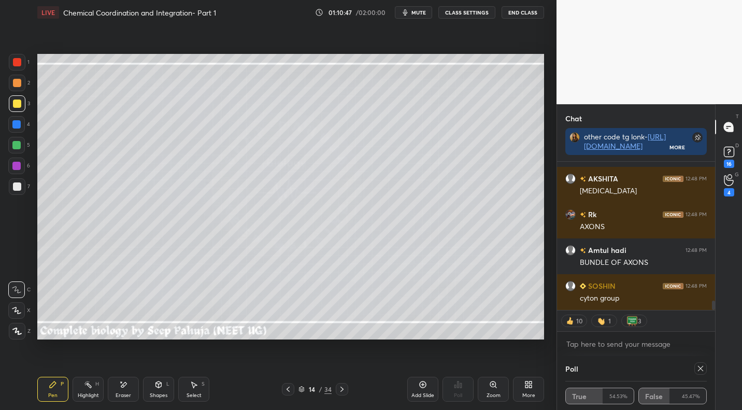
type textarea "x"
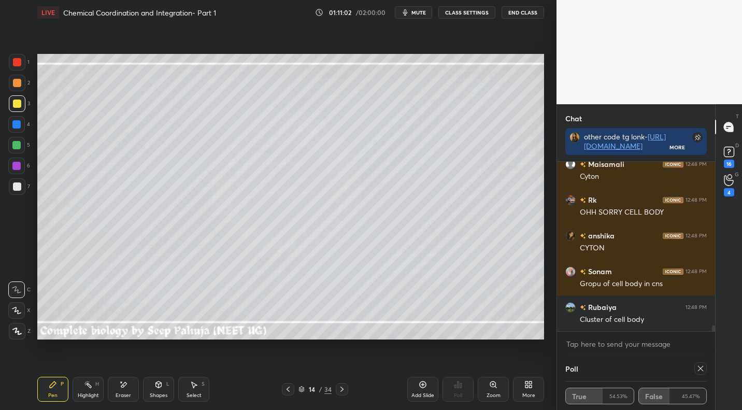
drag, startPoint x: 167, startPoint y: 390, endPoint x: 180, endPoint y: 378, distance: 17.6
click at [167, 390] on div "Shapes L" at bounding box center [158, 389] width 31 height 25
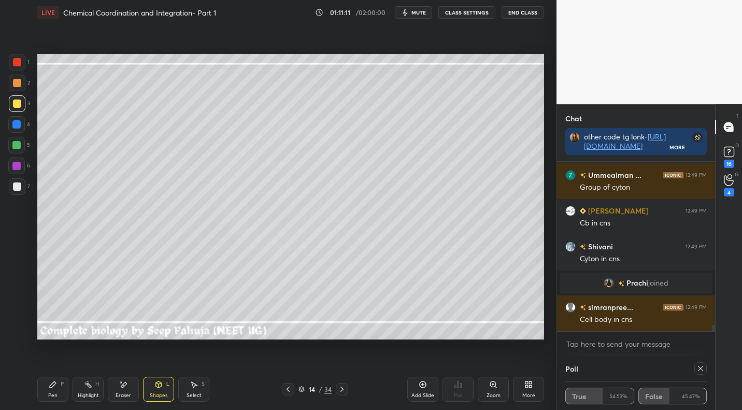
click at [61, 392] on div "Pen P" at bounding box center [52, 389] width 31 height 25
click at [22, 149] on div at bounding box center [16, 145] width 17 height 17
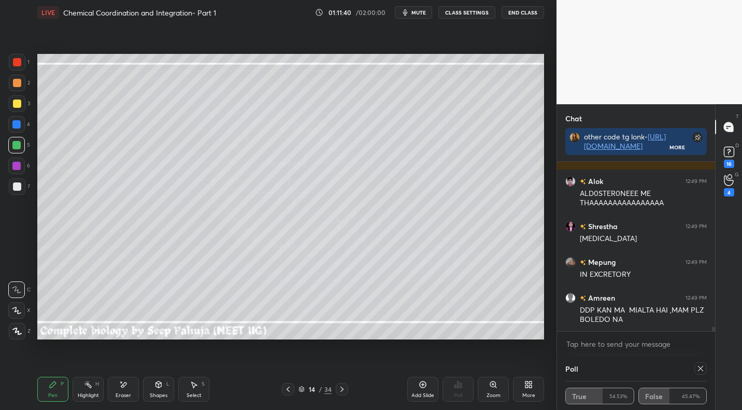
click at [26, 190] on div "7" at bounding box center [19, 186] width 21 height 17
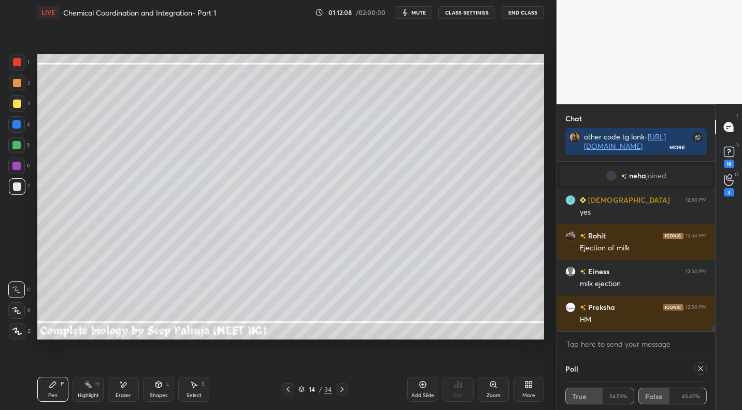
scroll to position [6035, 0]
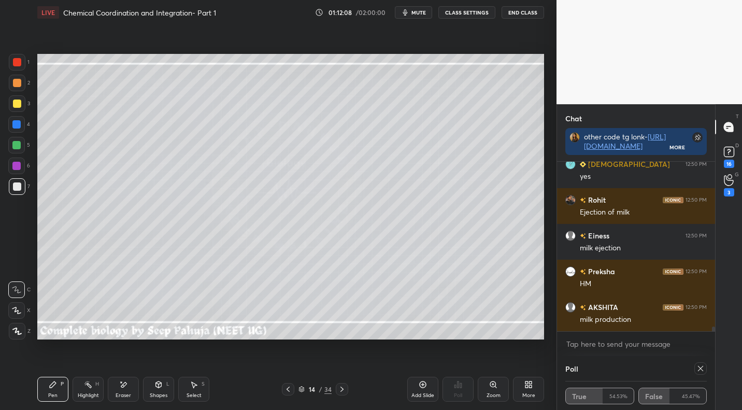
click at [124, 385] on icon at bounding box center [123, 384] width 8 height 9
click at [57, 383] on icon at bounding box center [53, 384] width 8 height 8
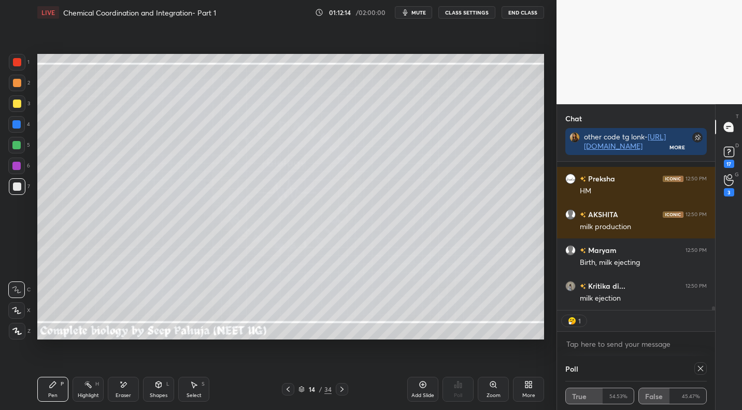
scroll to position [6172, 0]
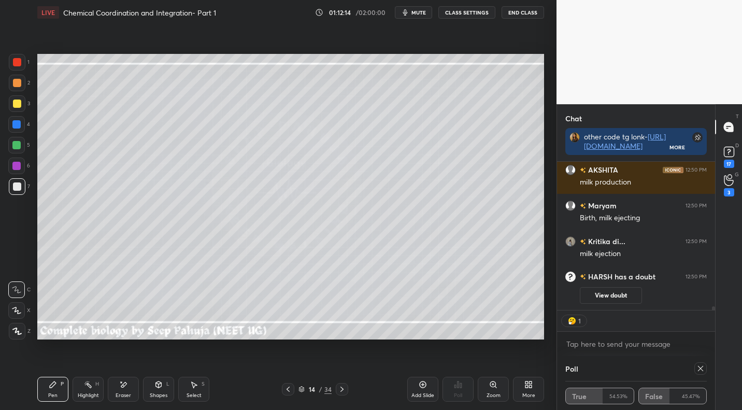
click at [192, 390] on div "Select S" at bounding box center [193, 389] width 31 height 25
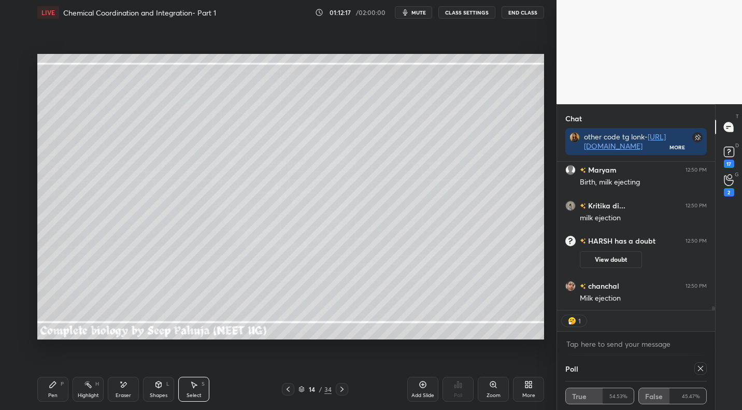
drag, startPoint x: 51, startPoint y: 398, endPoint x: 71, endPoint y: 363, distance: 40.6
click at [51, 398] on div "Pen" at bounding box center [52, 395] width 9 height 5
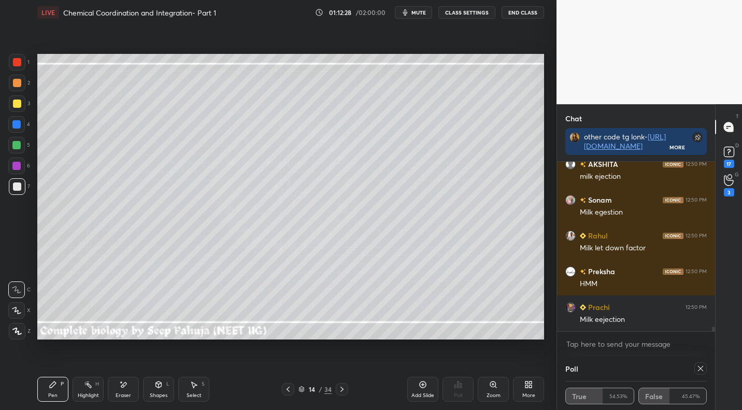
scroll to position [0, 0]
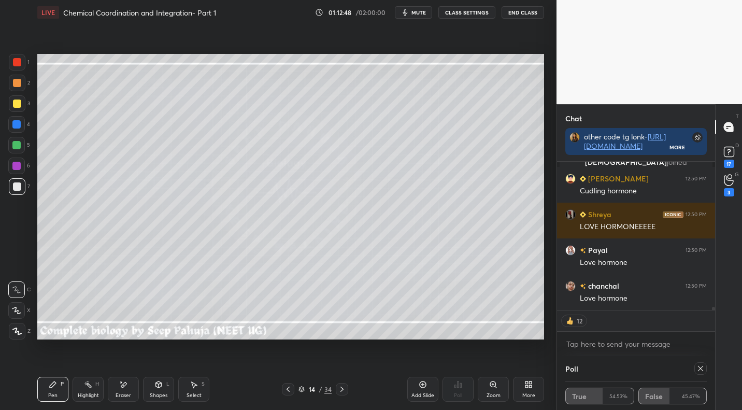
drag, startPoint x: 137, startPoint y: 384, endPoint x: 176, endPoint y: 351, distance: 50.8
click at [137, 384] on div "Eraser" at bounding box center [123, 389] width 31 height 25
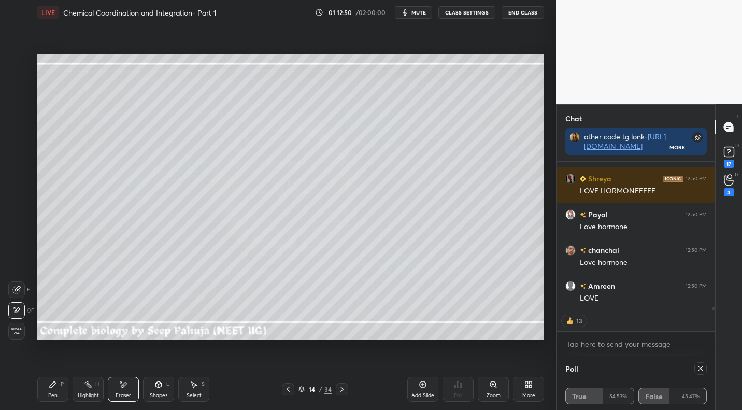
click at [70, 377] on div "Pen P Highlight H Eraser Shapes L Select S" at bounding box center [129, 389] width 185 height 25
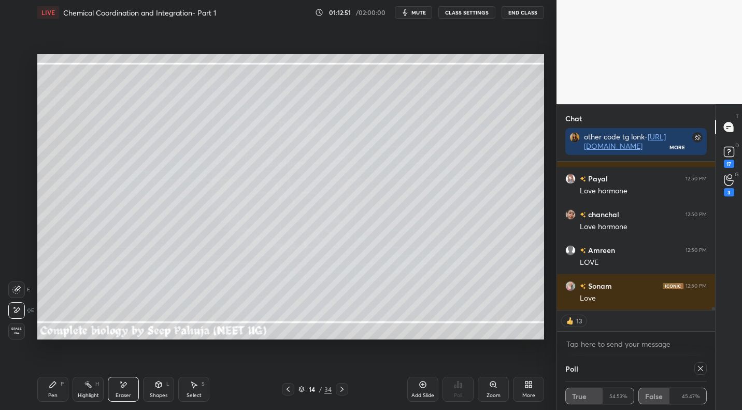
click at [57, 385] on div "Pen P" at bounding box center [52, 389] width 31 height 25
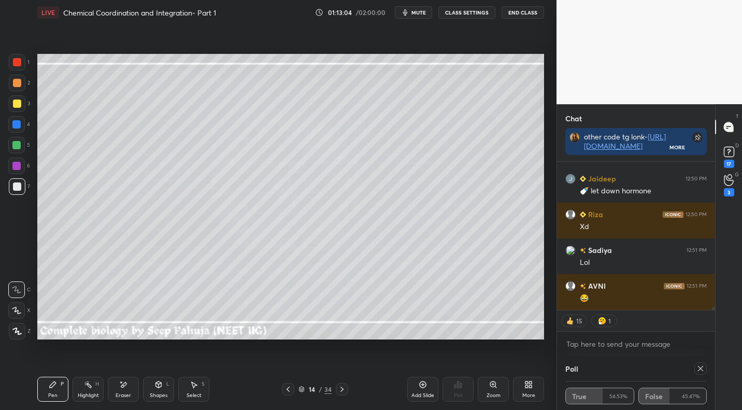
drag, startPoint x: 86, startPoint y: 389, endPoint x: 109, endPoint y: 365, distance: 34.1
click at [86, 389] on div "Highlight H" at bounding box center [88, 389] width 31 height 25
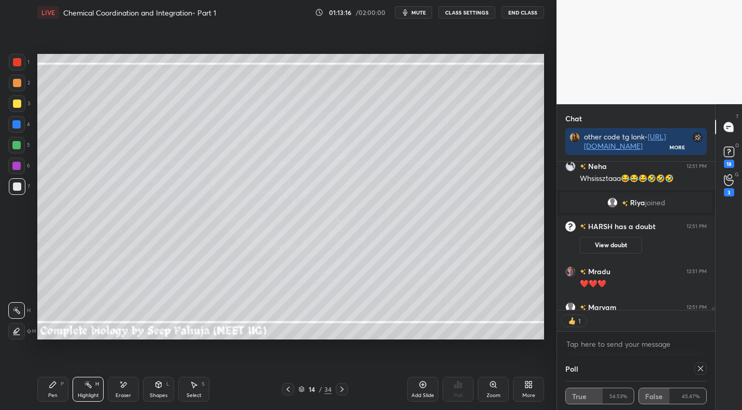
click at [20, 107] on div at bounding box center [17, 104] width 8 height 8
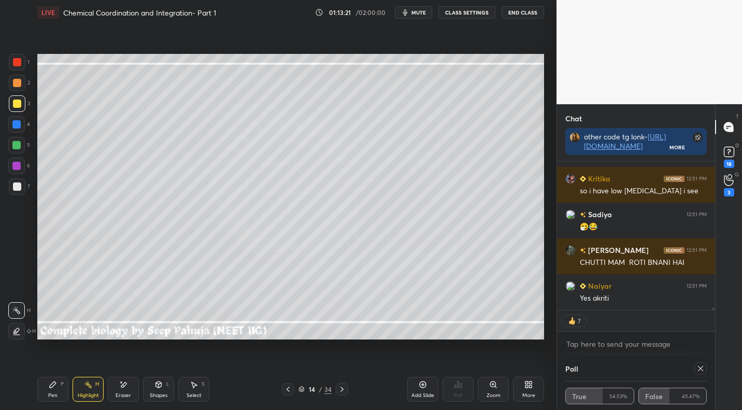
click at [51, 386] on icon at bounding box center [53, 385] width 6 height 6
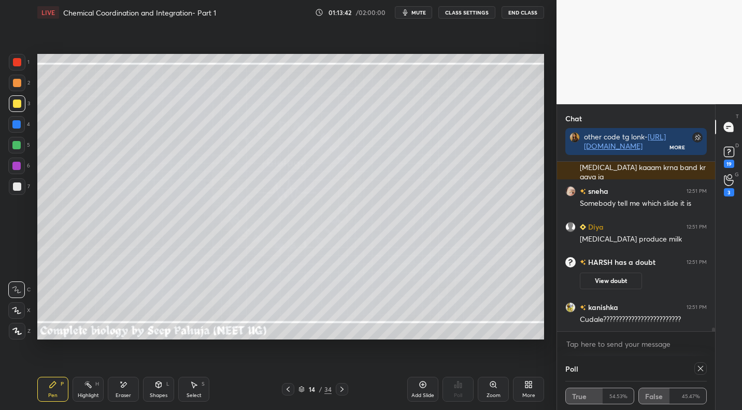
drag, startPoint x: 92, startPoint y: 376, endPoint x: 104, endPoint y: 359, distance: 20.4
click at [92, 376] on div "Pen P Highlight H Eraser Shapes L Select S 14 / 34 Add Slide Poll Zoom More" at bounding box center [290, 389] width 507 height 41
drag, startPoint x: 86, startPoint y: 390, endPoint x: 105, endPoint y: 374, distance: 24.7
click at [87, 389] on div "Highlight H" at bounding box center [88, 389] width 31 height 25
click at [192, 385] on icon at bounding box center [194, 384] width 8 height 8
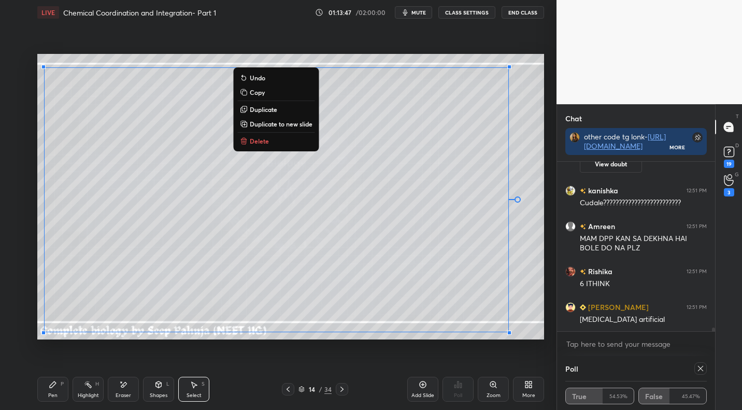
drag, startPoint x: 43, startPoint y: 66, endPoint x: 518, endPoint y: 339, distance: 548.0
click at [524, 343] on div "0 ° Undo Copy Duplicate Duplicate to new slide Delete Setting up your live clas…" at bounding box center [290, 197] width 515 height 344
click at [537, 327] on div "0 ° Undo Copy Duplicate Duplicate to new slide Delete" at bounding box center [290, 196] width 507 height 285
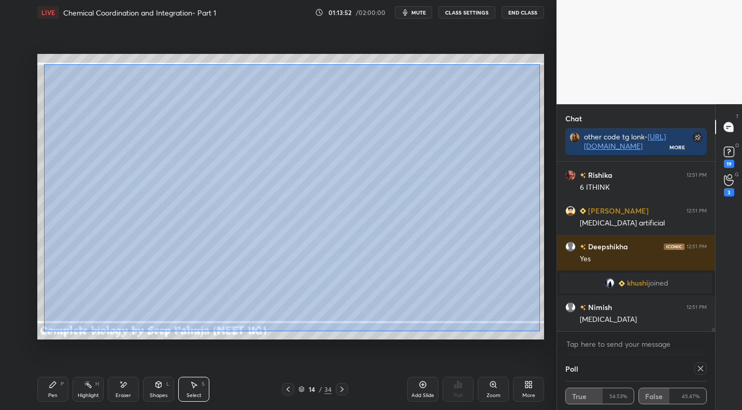
drag, startPoint x: 44, startPoint y: 64, endPoint x: 540, endPoint y: 337, distance: 566.3
click at [538, 329] on div "0 ° Undo Copy Duplicate Duplicate to new slide Delete" at bounding box center [290, 196] width 507 height 285
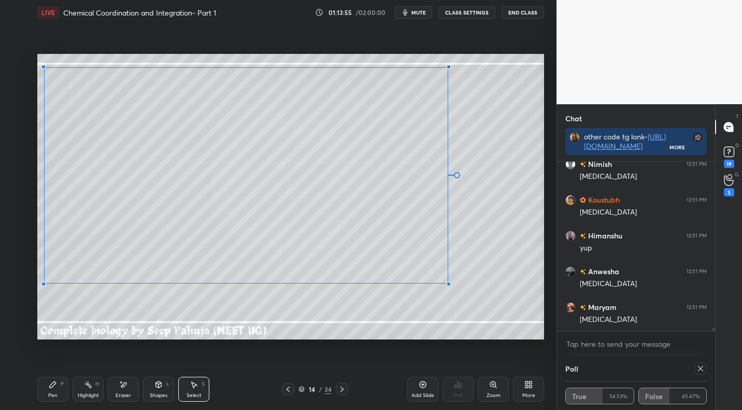
drag, startPoint x: 530, startPoint y: 333, endPoint x: 347, endPoint y: 280, distance: 190.0
click at [447, 282] on div at bounding box center [449, 284] width 4 height 4
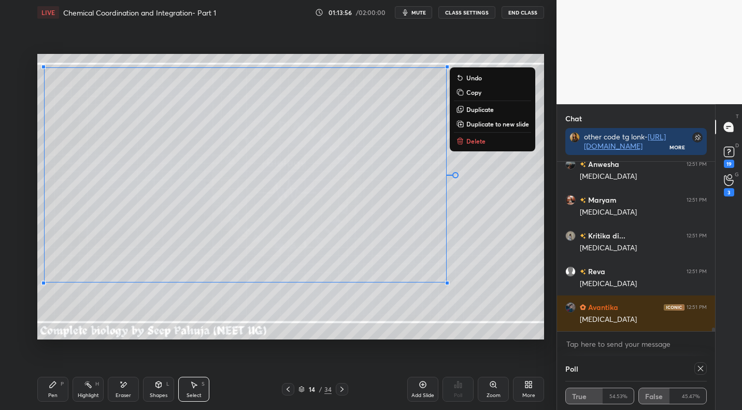
click at [55, 396] on div "Pen" at bounding box center [52, 395] width 9 height 5
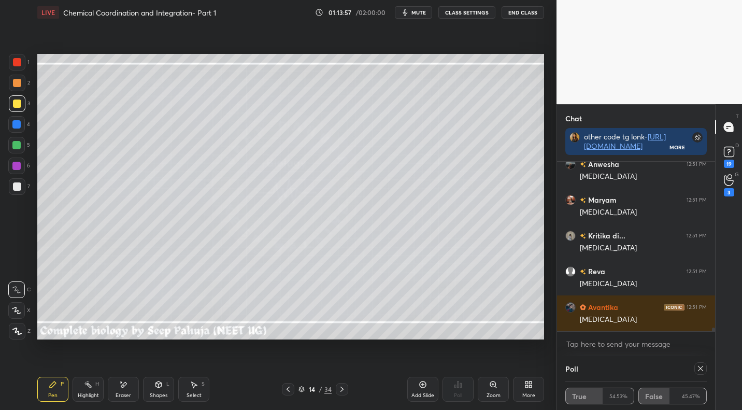
click at [22, 186] on div at bounding box center [17, 186] width 17 height 17
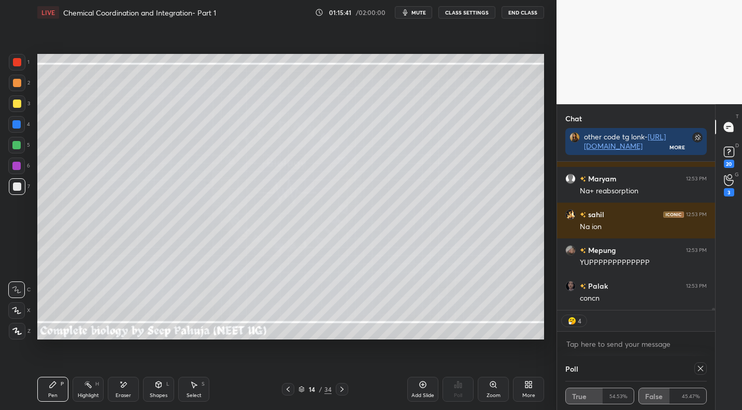
scroll to position [11631, 0]
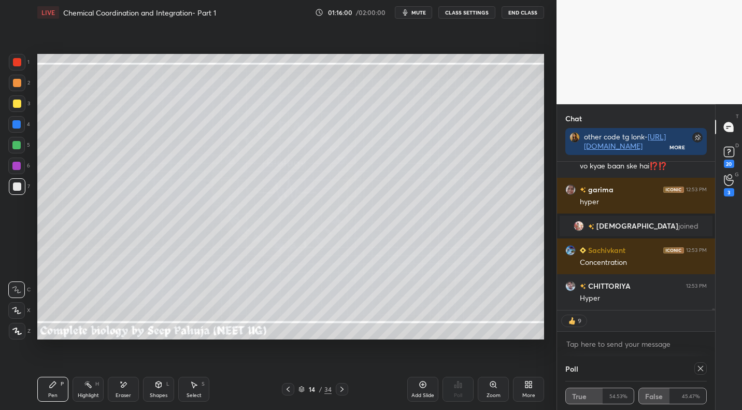
click at [20, 107] on div at bounding box center [17, 104] width 8 height 8
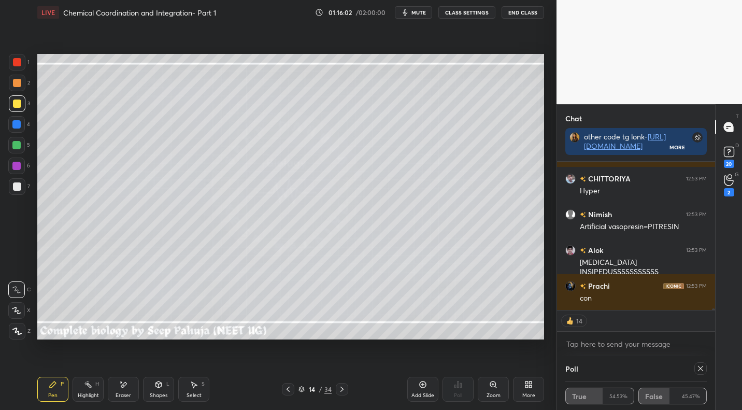
click at [21, 171] on div at bounding box center [16, 166] width 17 height 17
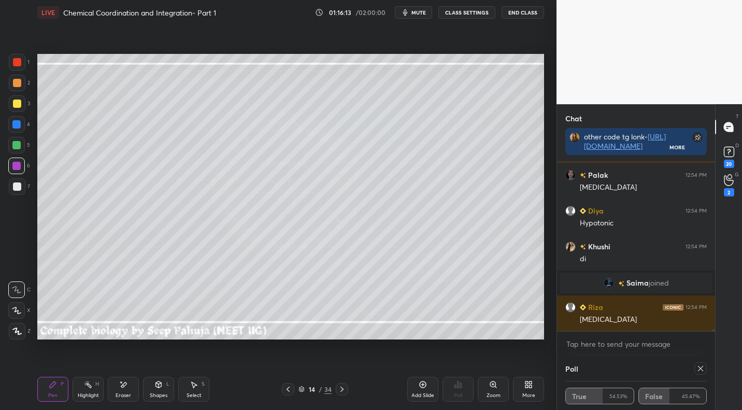
click at [20, 148] on div at bounding box center [16, 145] width 17 height 17
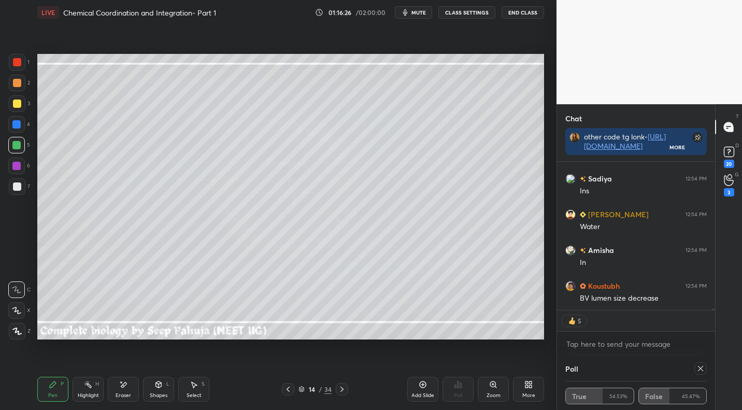
click at [432, 342] on div "Setting up your live class Poll for secs No correct answer Start poll" at bounding box center [290, 197] width 515 height 344
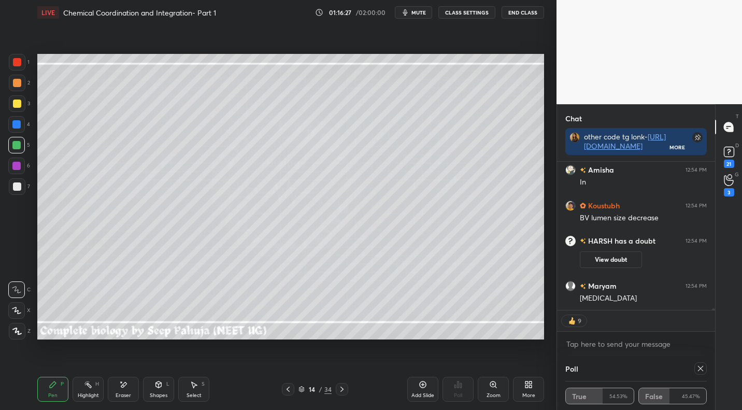
click at [193, 391] on div "Select S" at bounding box center [193, 389] width 31 height 25
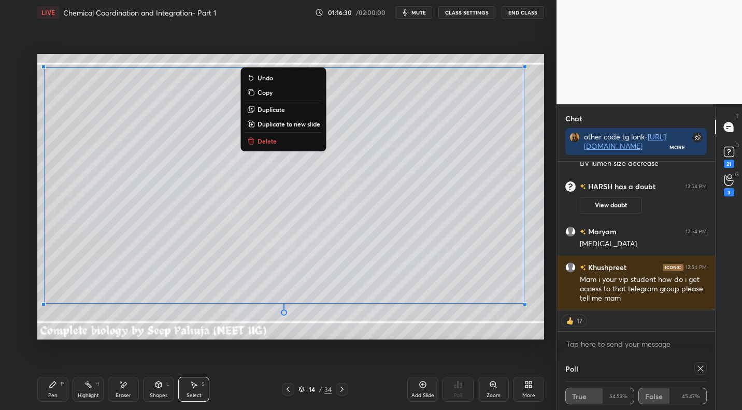
drag, startPoint x: 44, startPoint y: 69, endPoint x: 532, endPoint y: 306, distance: 542.9
click at [548, 307] on div "0 ° Undo Copy Duplicate Duplicate to new slide Delete Setting up your live clas…" at bounding box center [290, 197] width 515 height 344
click at [531, 322] on div "0 ° Undo Copy Duplicate Duplicate to new slide Delete" at bounding box center [290, 196] width 507 height 285
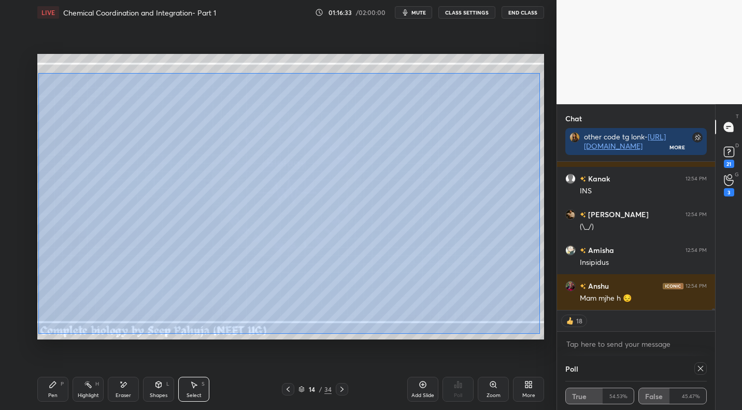
drag, startPoint x: 38, startPoint y: 73, endPoint x: 539, endPoint y: 333, distance: 564.8
click at [539, 333] on div "0 ° Undo Copy Duplicate Duplicate to new slide Delete" at bounding box center [290, 196] width 507 height 285
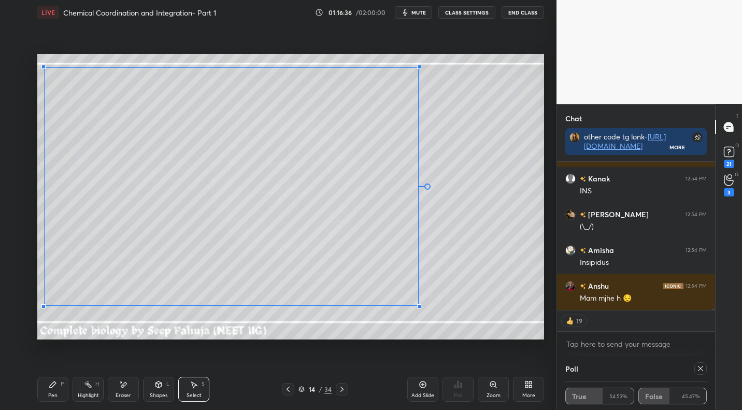
drag, startPoint x: 506, startPoint y: 321, endPoint x: 394, endPoint y: 313, distance: 112.2
click at [418, 306] on div at bounding box center [419, 306] width 4 height 4
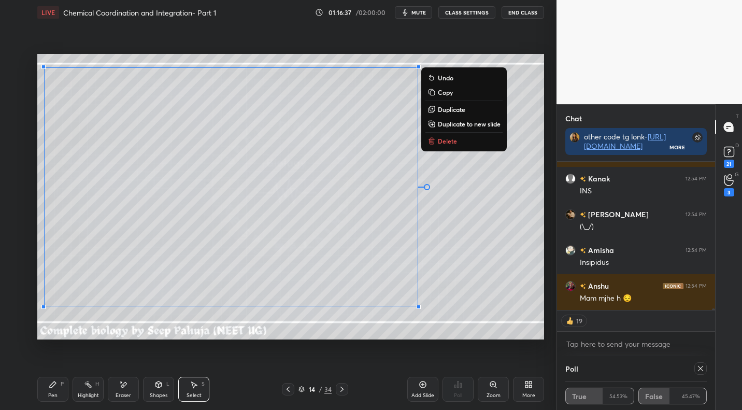
drag, startPoint x: 43, startPoint y: 403, endPoint x: 162, endPoint y: 351, distance: 129.7
click at [45, 403] on div "Pen P Highlight H Eraser Shapes L Select S 14 / 34 Add Slide Poll Zoom More" at bounding box center [290, 389] width 507 height 41
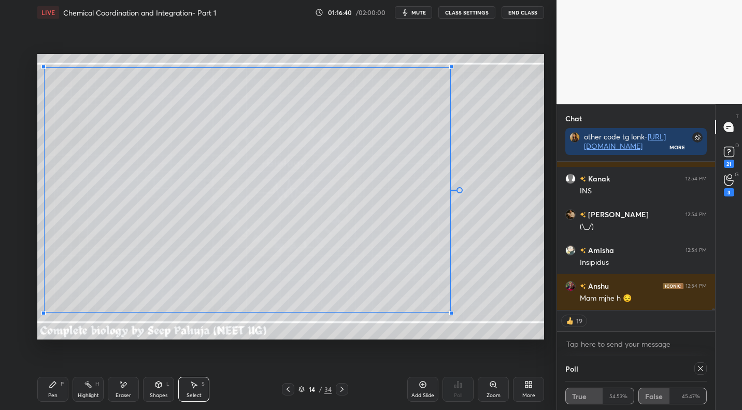
drag, startPoint x: 420, startPoint y: 306, endPoint x: 437, endPoint y: 310, distance: 17.6
click at [451, 313] on div at bounding box center [451, 313] width 4 height 4
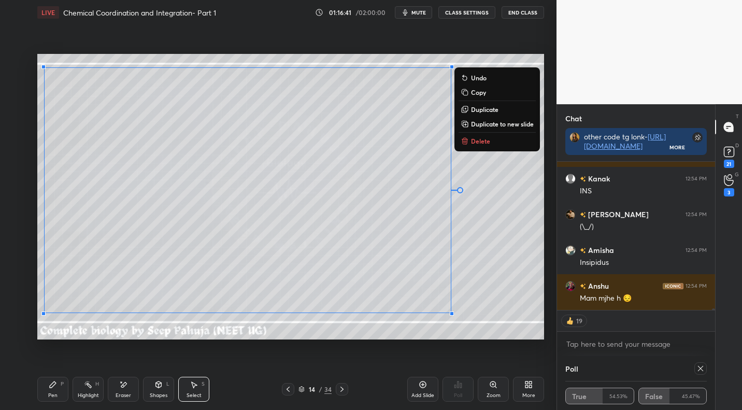
drag, startPoint x: 58, startPoint y: 389, endPoint x: 128, endPoint y: 372, distance: 72.4
click at [58, 389] on div "Pen P" at bounding box center [52, 389] width 31 height 25
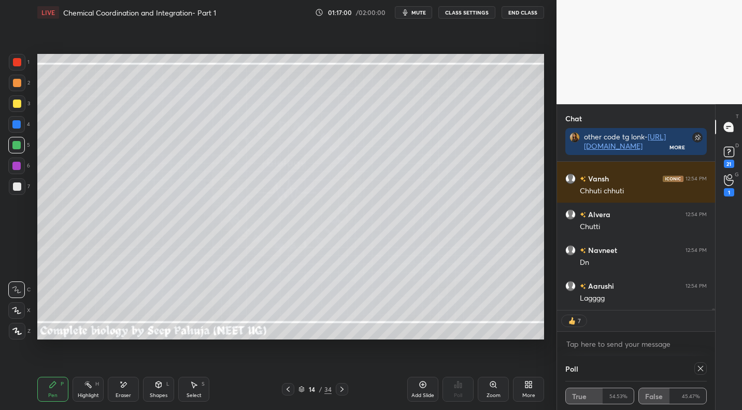
click at [531, 386] on icon at bounding box center [530, 386] width 3 height 3
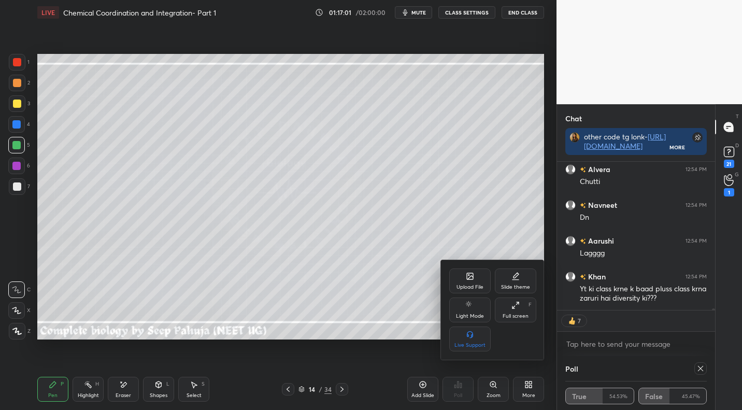
click at [470, 288] on div "Upload File" at bounding box center [470, 287] width 27 height 5
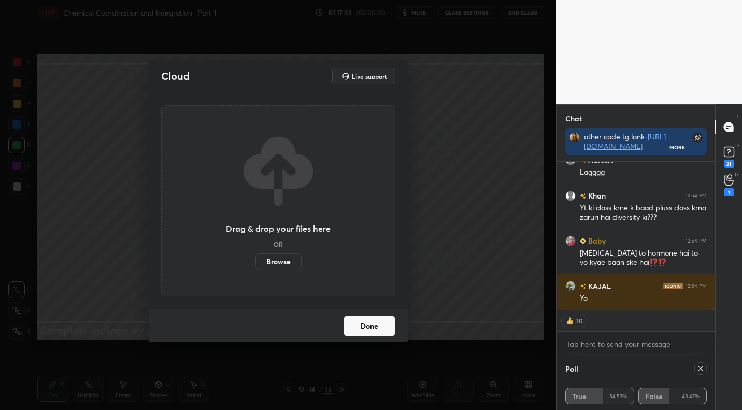
click at [282, 256] on label "Browse" at bounding box center [279, 261] width 46 height 17
click at [256, 256] on input "Browse" at bounding box center [256, 261] width 0 height 17
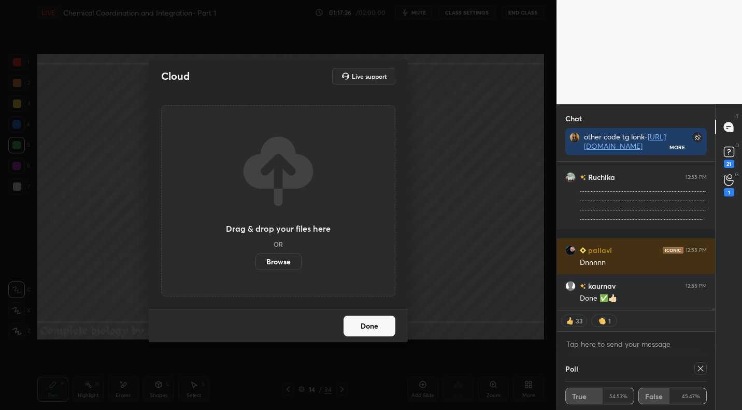
scroll to position [16482, 0]
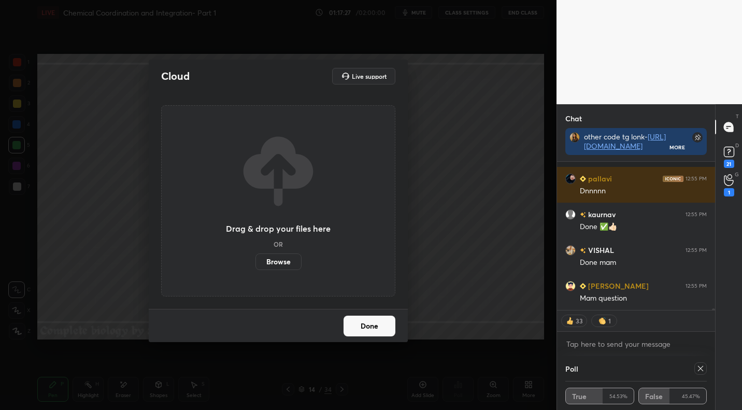
click at [283, 261] on label "Browse" at bounding box center [279, 261] width 46 height 17
click at [256, 261] on input "Browse" at bounding box center [256, 261] width 0 height 17
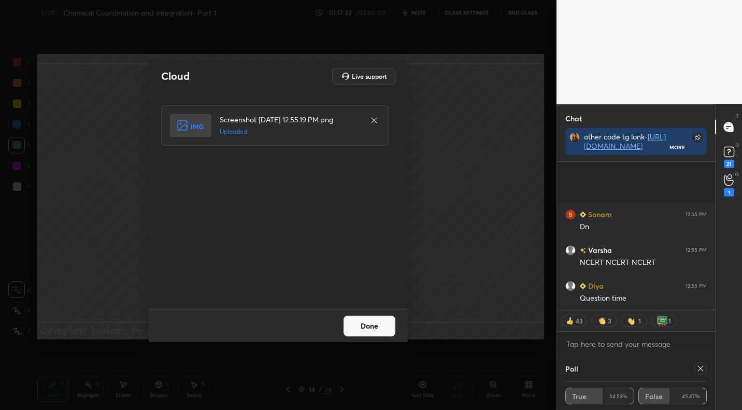
scroll to position [16799, 0]
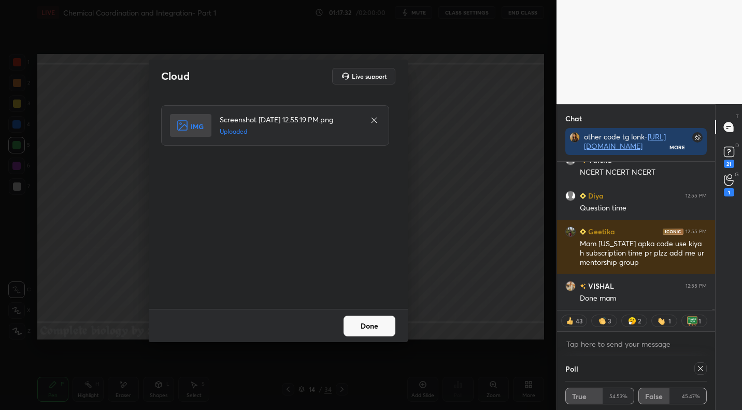
click at [384, 326] on button "Done" at bounding box center [370, 326] width 52 height 21
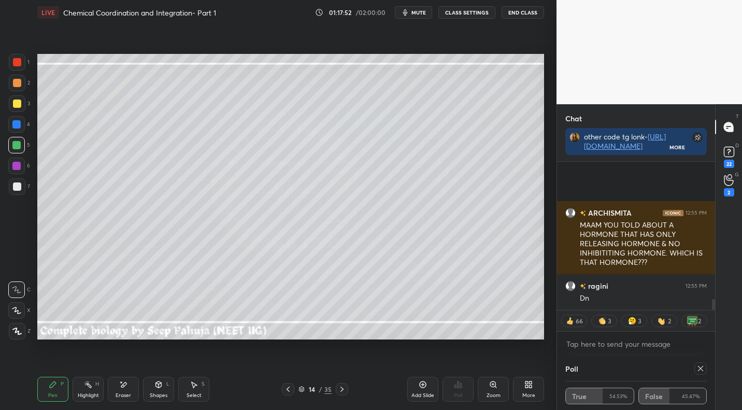
scroll to position [1825, 0]
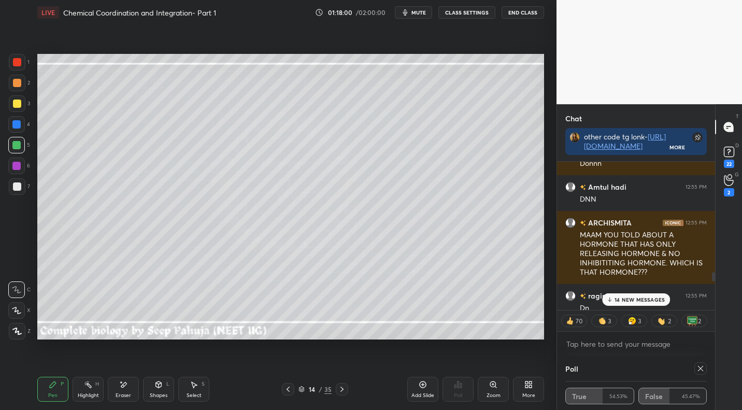
click at [640, 297] on p "14 NEW MESSAGES" at bounding box center [640, 300] width 50 height 6
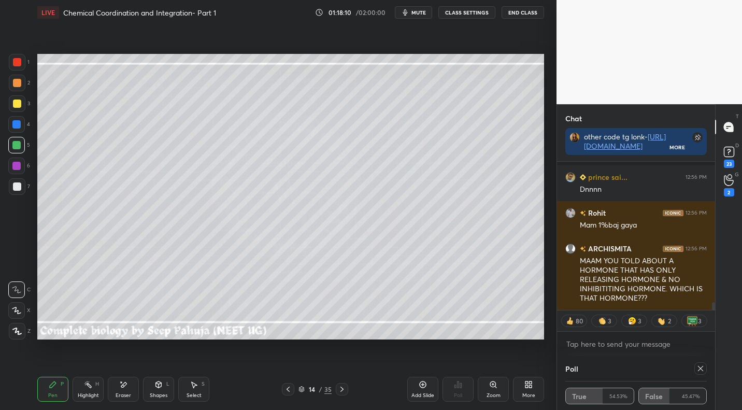
scroll to position [2655, 0]
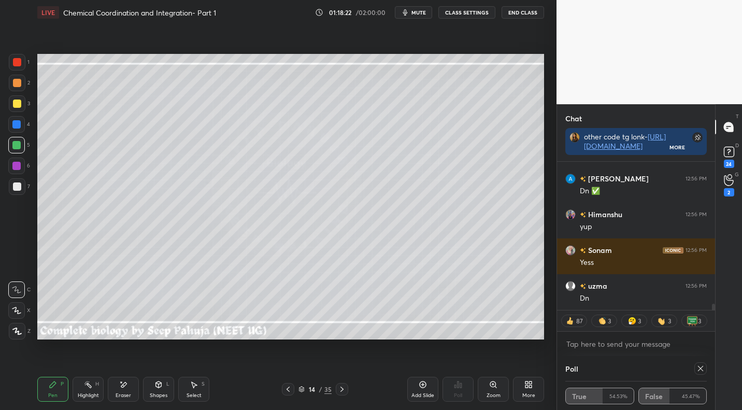
drag, startPoint x: 343, startPoint y: 391, endPoint x: 351, endPoint y: 388, distance: 8.7
click at [345, 391] on icon at bounding box center [342, 389] width 8 height 8
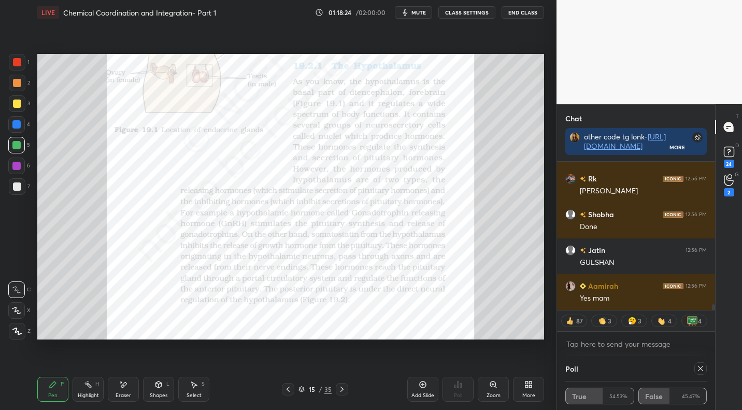
click at [17, 67] on div at bounding box center [17, 62] width 17 height 17
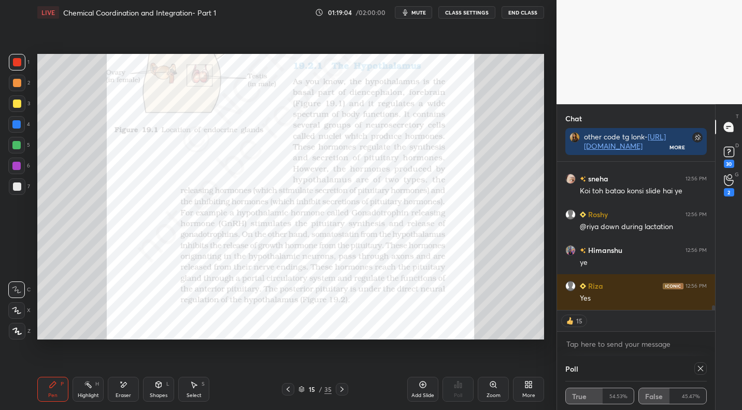
click at [18, 127] on div at bounding box center [16, 124] width 8 height 8
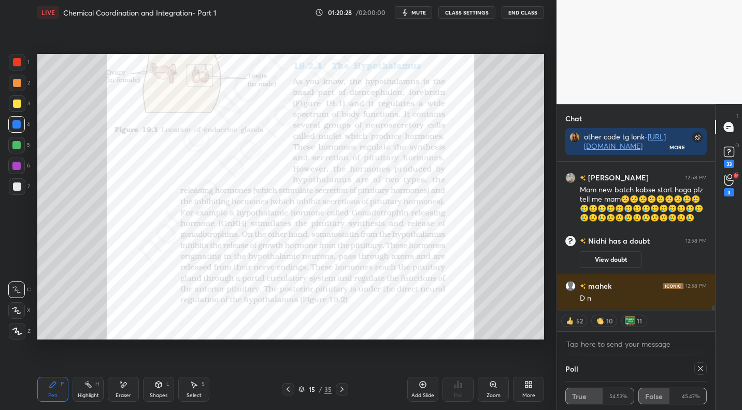
click at [284, 389] on icon at bounding box center [288, 389] width 8 height 8
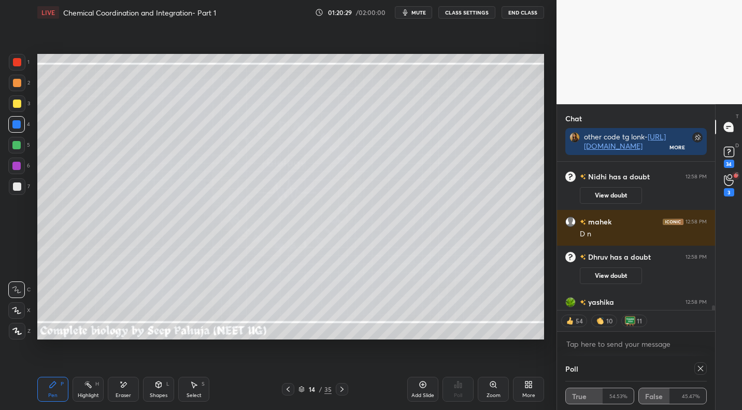
click at [288, 392] on icon at bounding box center [288, 389] width 8 height 8
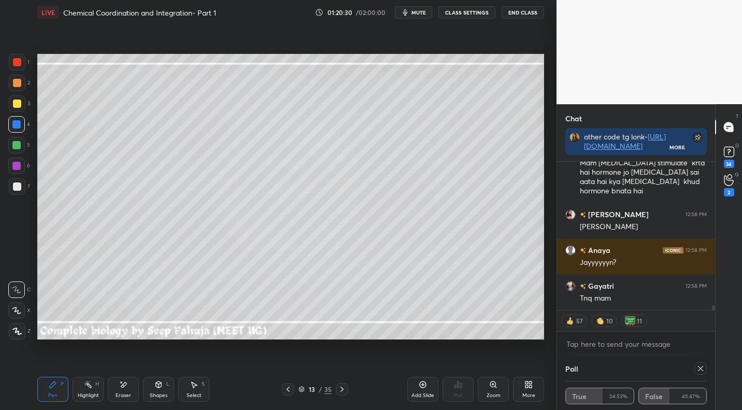
click at [96, 387] on div "H" at bounding box center [97, 384] width 4 height 5
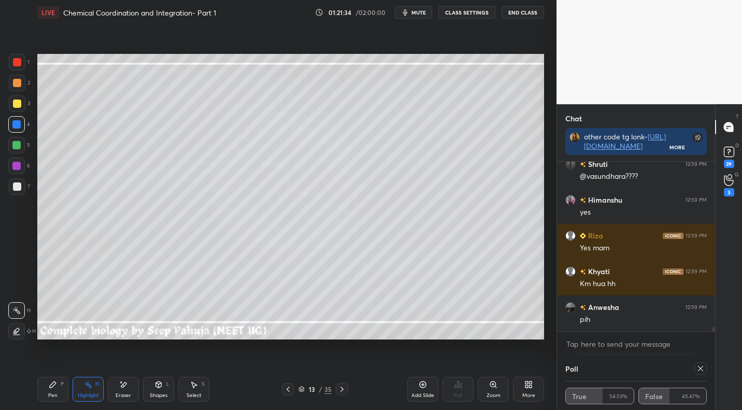
drag, startPoint x: 53, startPoint y: 383, endPoint x: 63, endPoint y: 375, distance: 12.5
click at [53, 383] on icon at bounding box center [53, 385] width 6 height 6
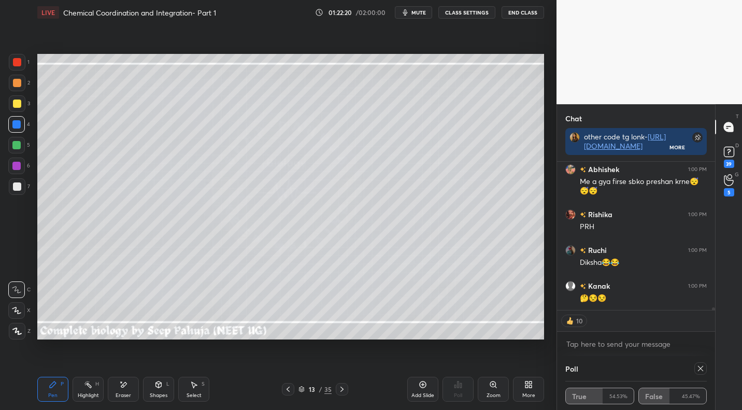
click at [197, 385] on icon at bounding box center [194, 384] width 8 height 8
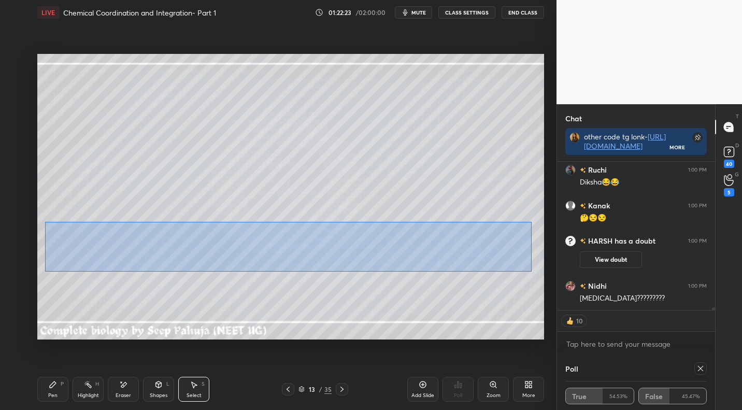
drag, startPoint x: 45, startPoint y: 222, endPoint x: 532, endPoint y: 271, distance: 489.7
click at [532, 271] on div "0 ° Undo Copy Duplicate Duplicate to new slide Delete" at bounding box center [290, 196] width 507 height 285
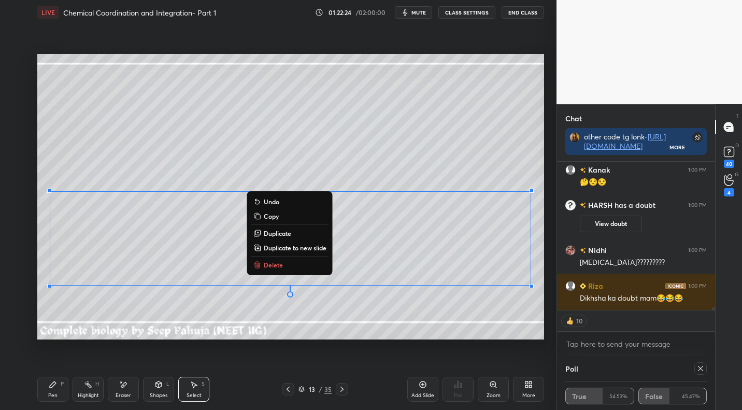
click at [122, 313] on div "0 ° Undo Copy Duplicate Duplicate to new slide Delete" at bounding box center [290, 196] width 507 height 285
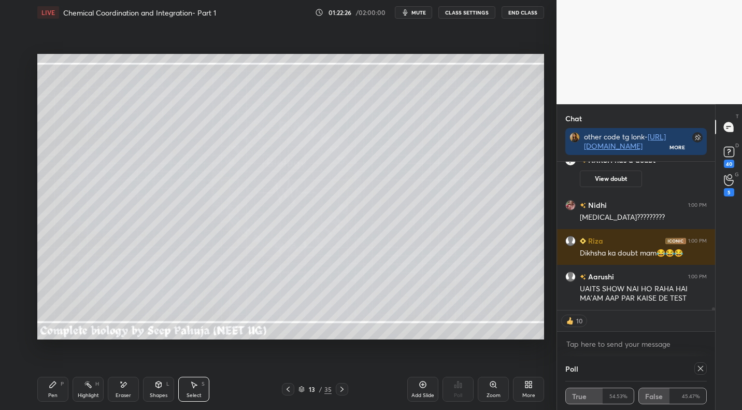
scroll to position [4, 4]
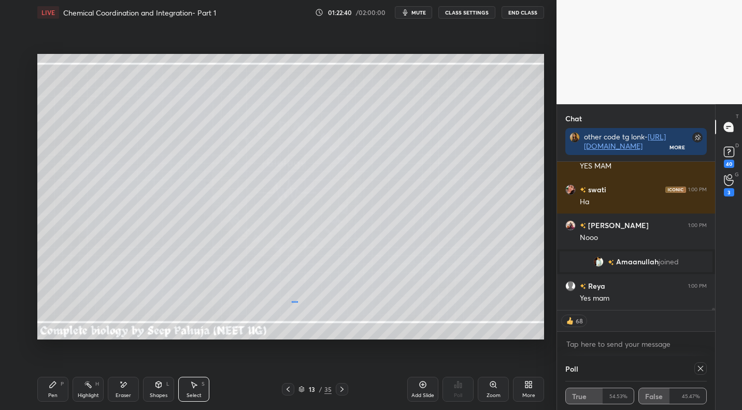
click at [298, 303] on div "0 ° Undo Copy Duplicate Duplicate to new slide Delete" at bounding box center [290, 196] width 507 height 285
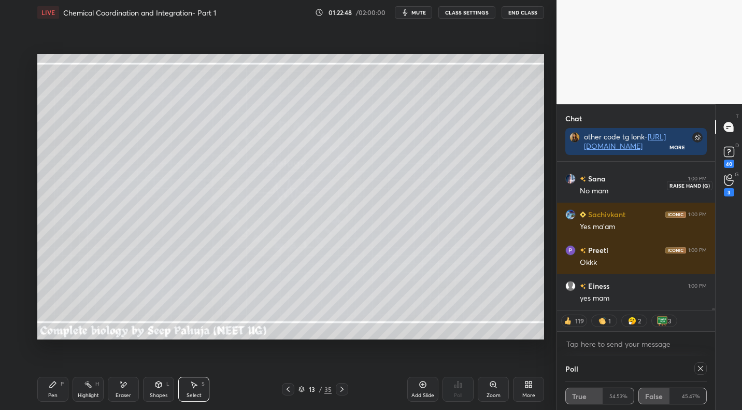
click at [726, 195] on div "3" at bounding box center [729, 192] width 10 height 8
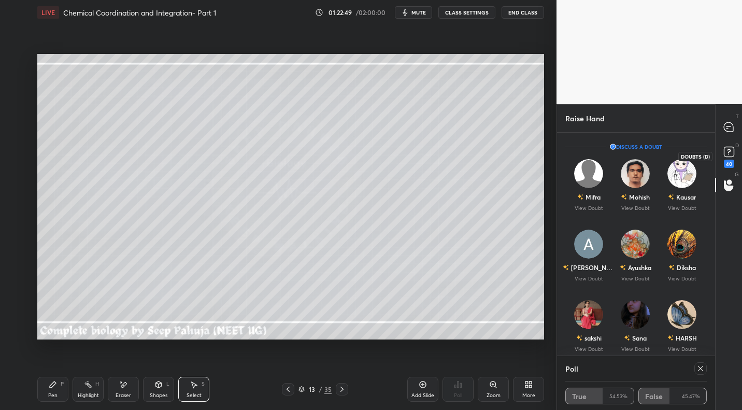
click at [726, 154] on rect at bounding box center [729, 152] width 10 height 10
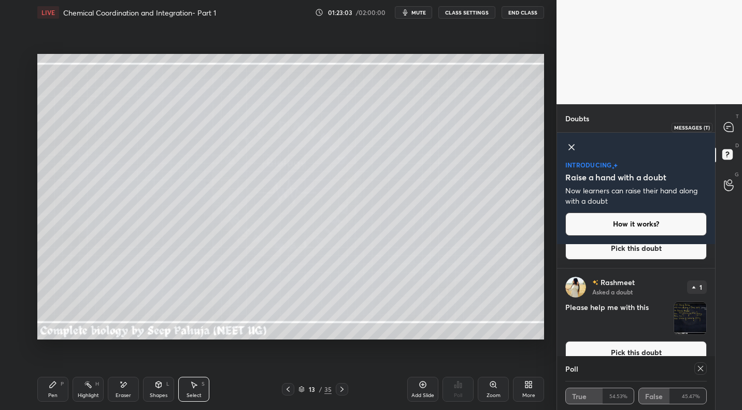
click at [728, 134] on div at bounding box center [729, 127] width 21 height 19
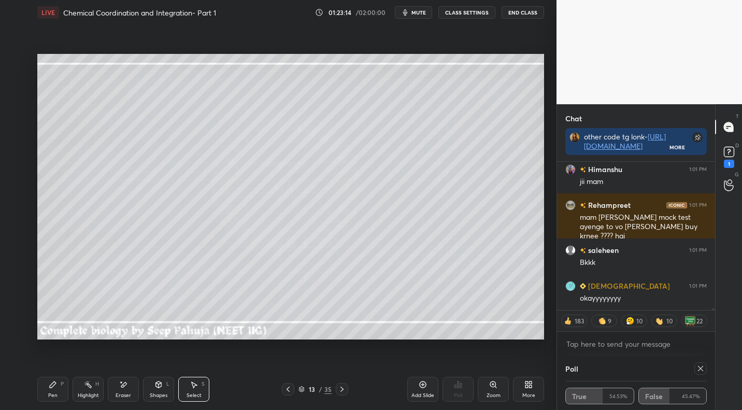
click at [526, 8] on button "End Class" at bounding box center [523, 12] width 43 height 12
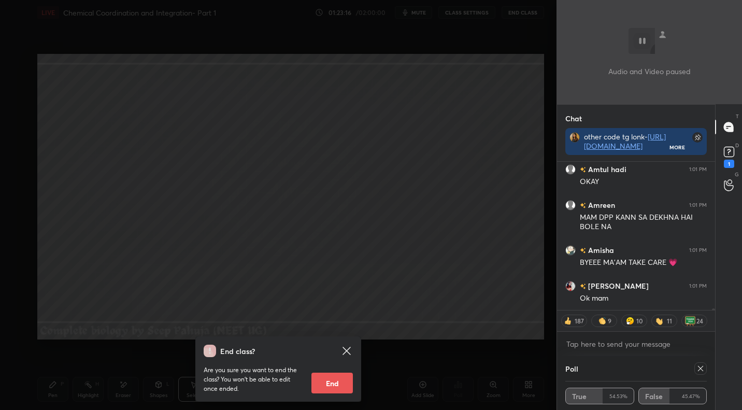
click at [348, 384] on button "End" at bounding box center [332, 383] width 41 height 21
